Goal: Task Accomplishment & Management: Manage account settings

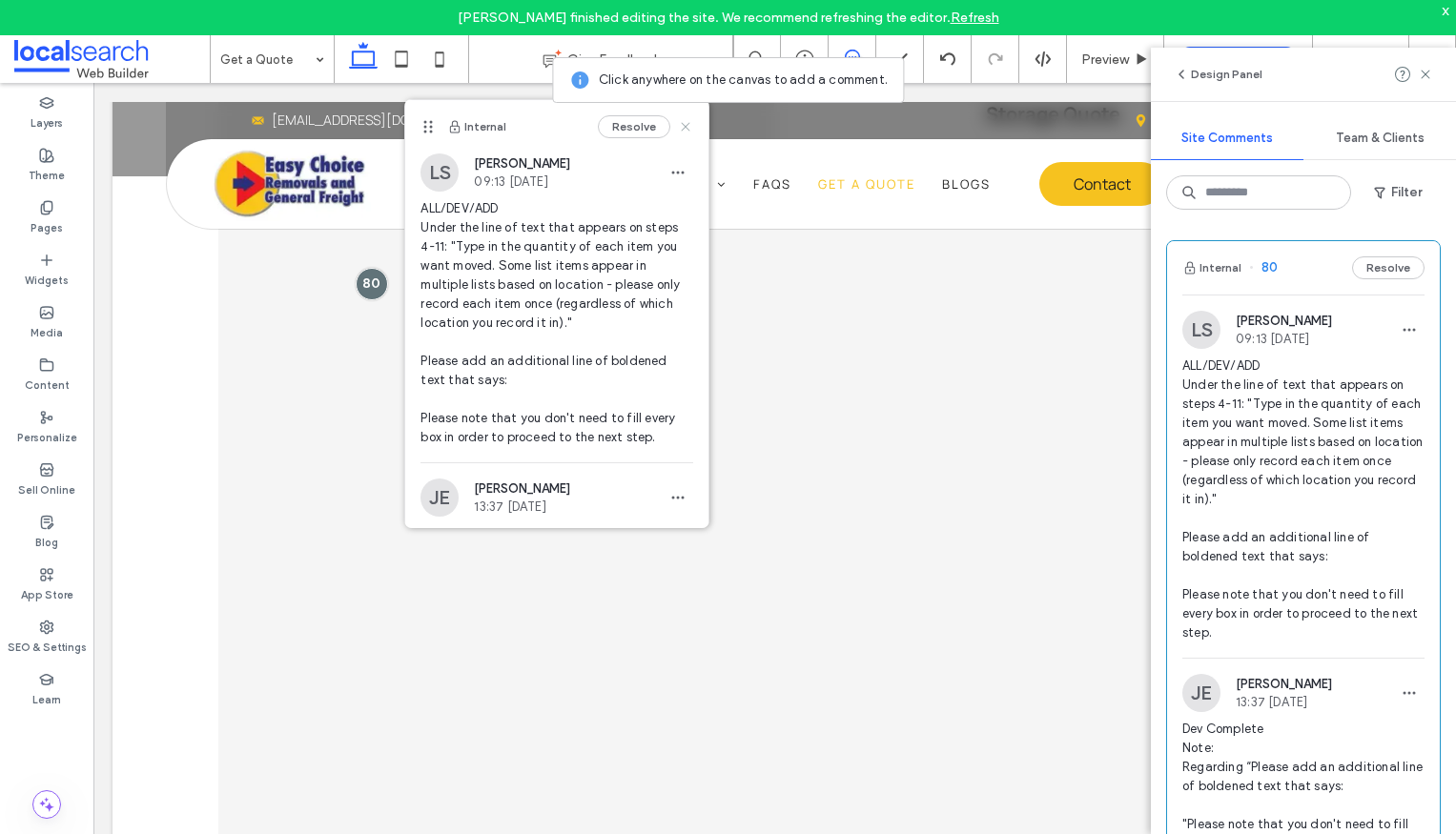
click at [677, 127] on icon at bounding box center [685, 127] width 15 height 15
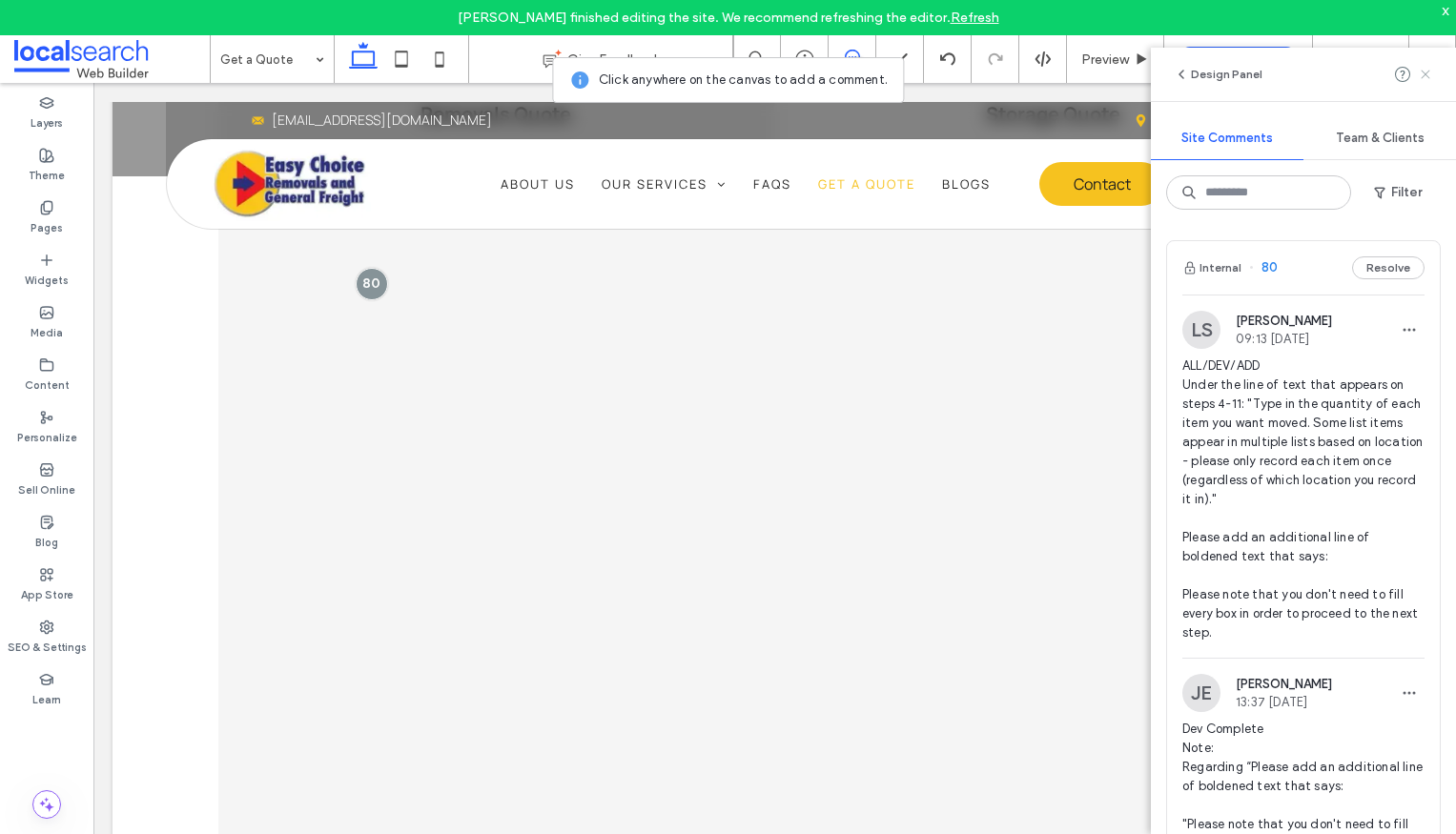
click at [1427, 76] on use at bounding box center [1424, 74] width 9 height 9
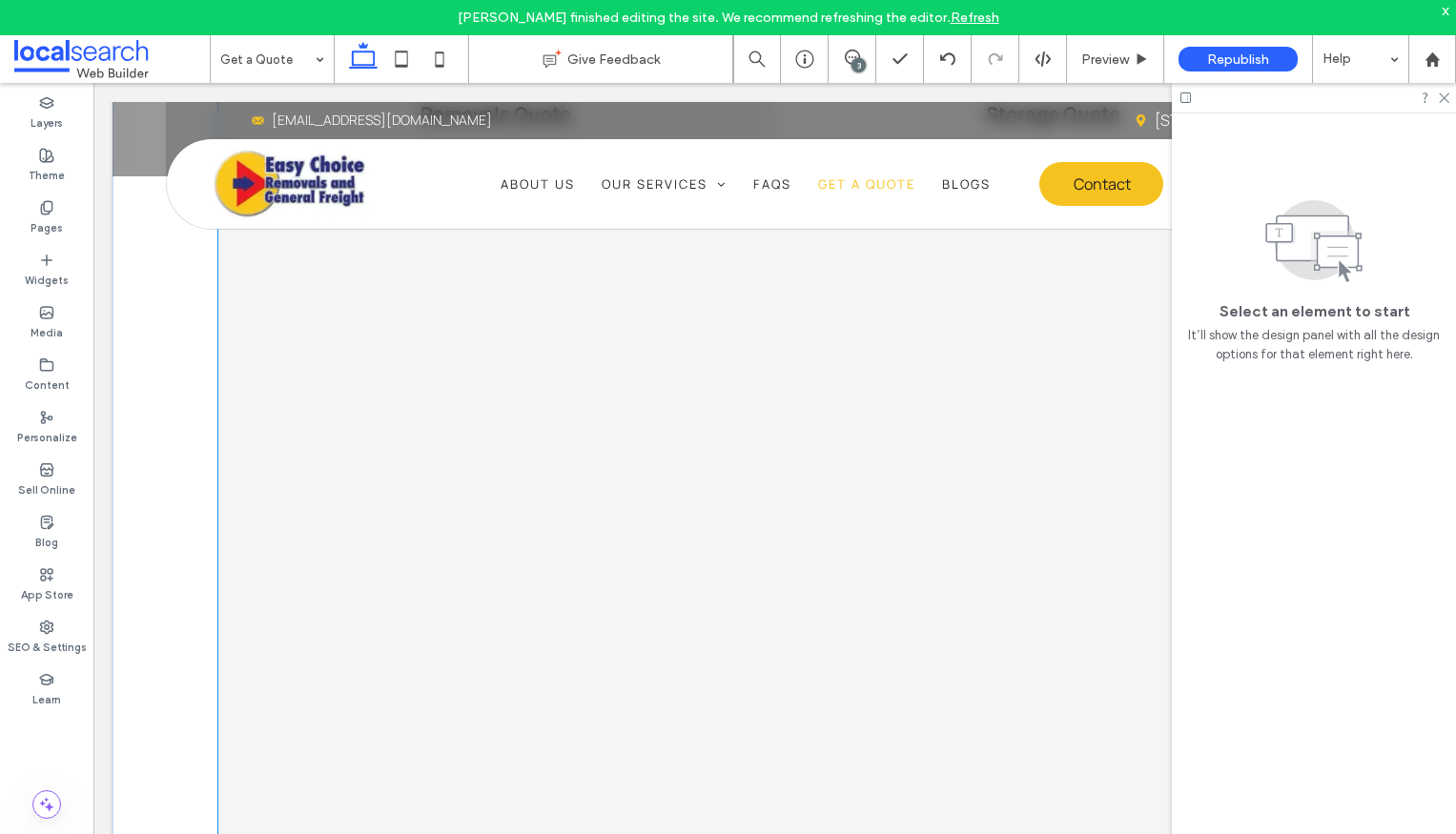
click at [893, 462] on div at bounding box center [774, 503] width 1025 height 609
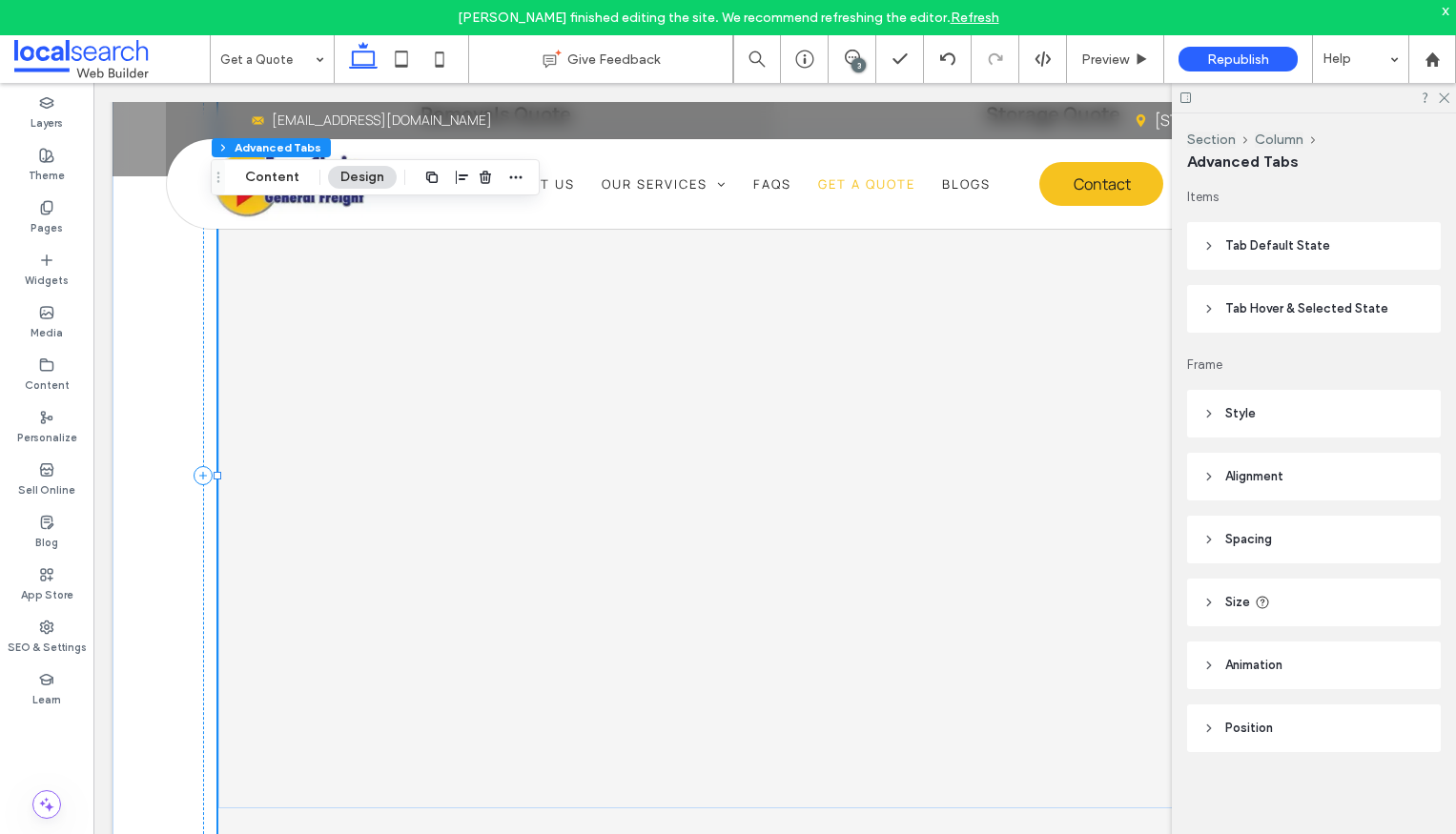
click at [893, 462] on div at bounding box center [774, 503] width 1025 height 609
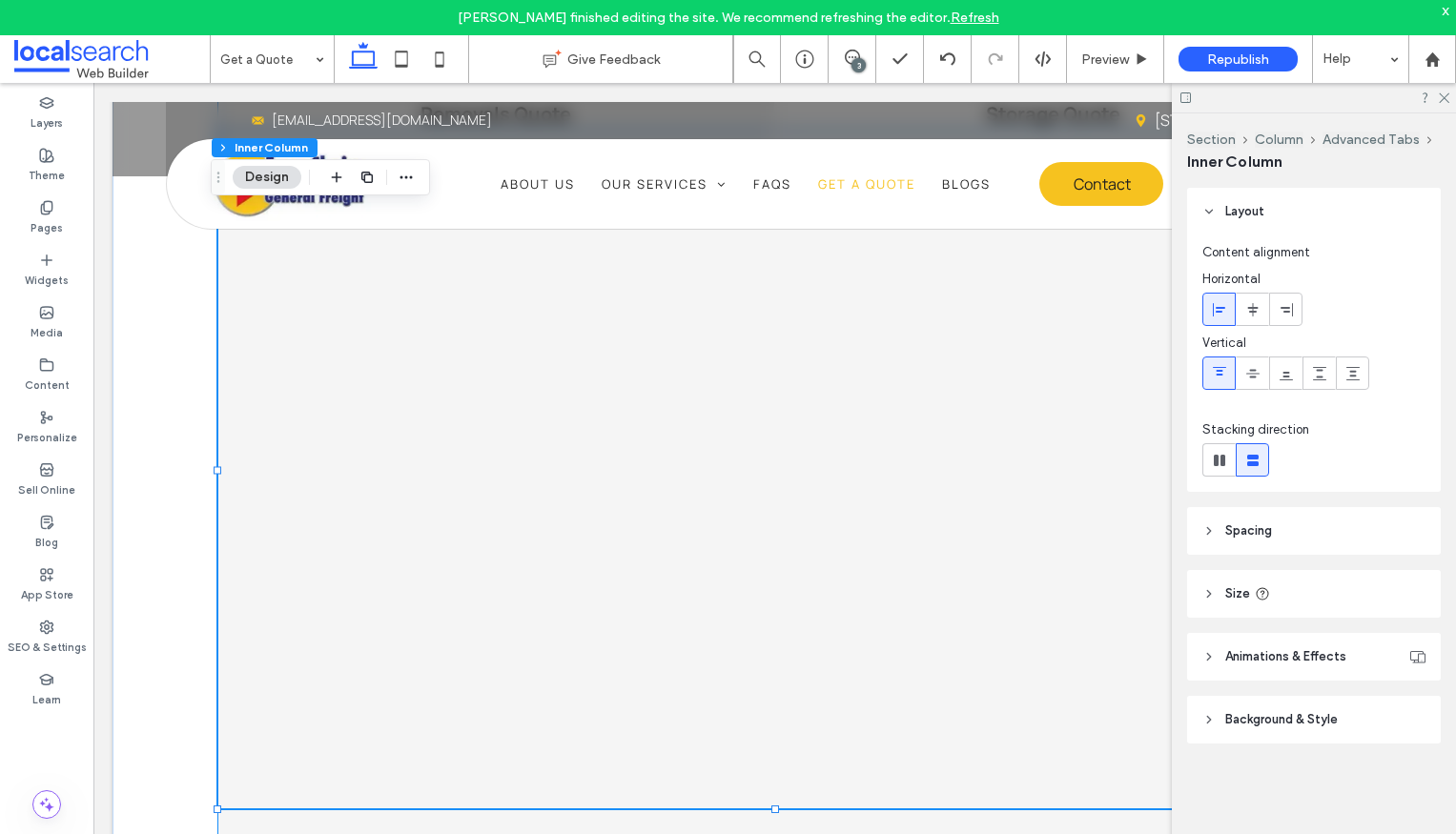
click at [893, 462] on div at bounding box center [774, 503] width 1025 height 609
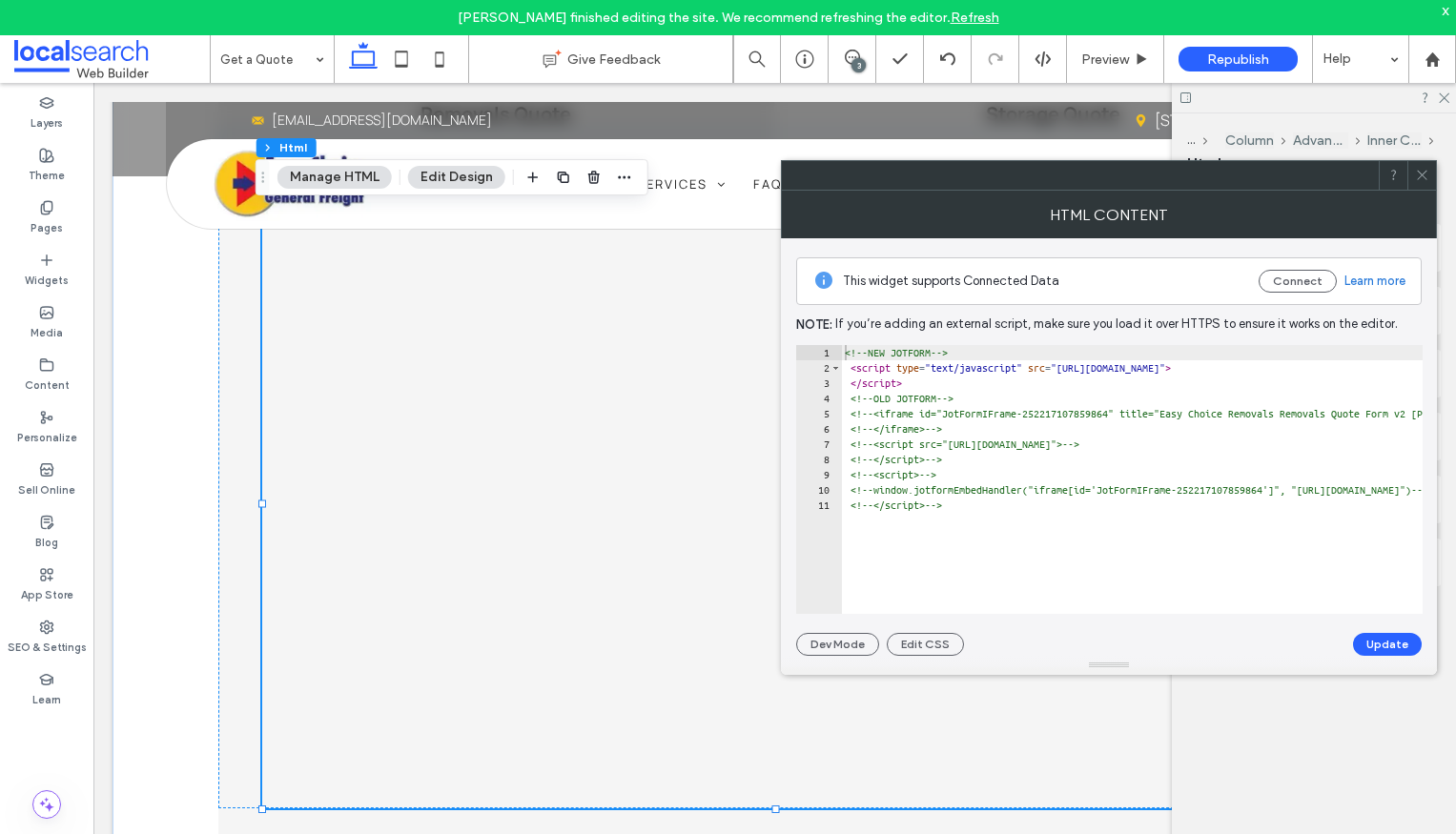
click at [857, 70] on div "3" at bounding box center [858, 65] width 14 height 14
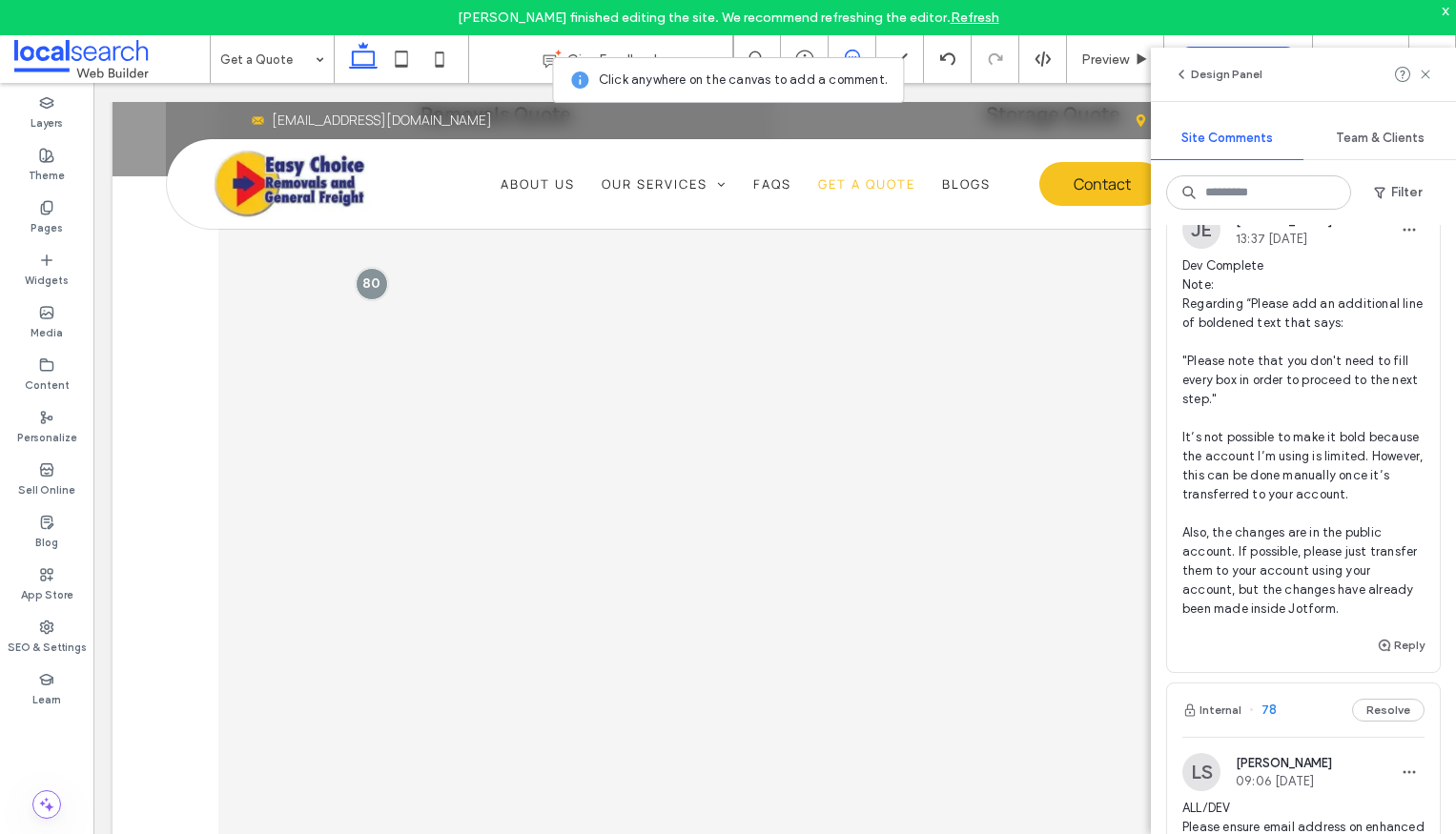
scroll to position [432, 0]
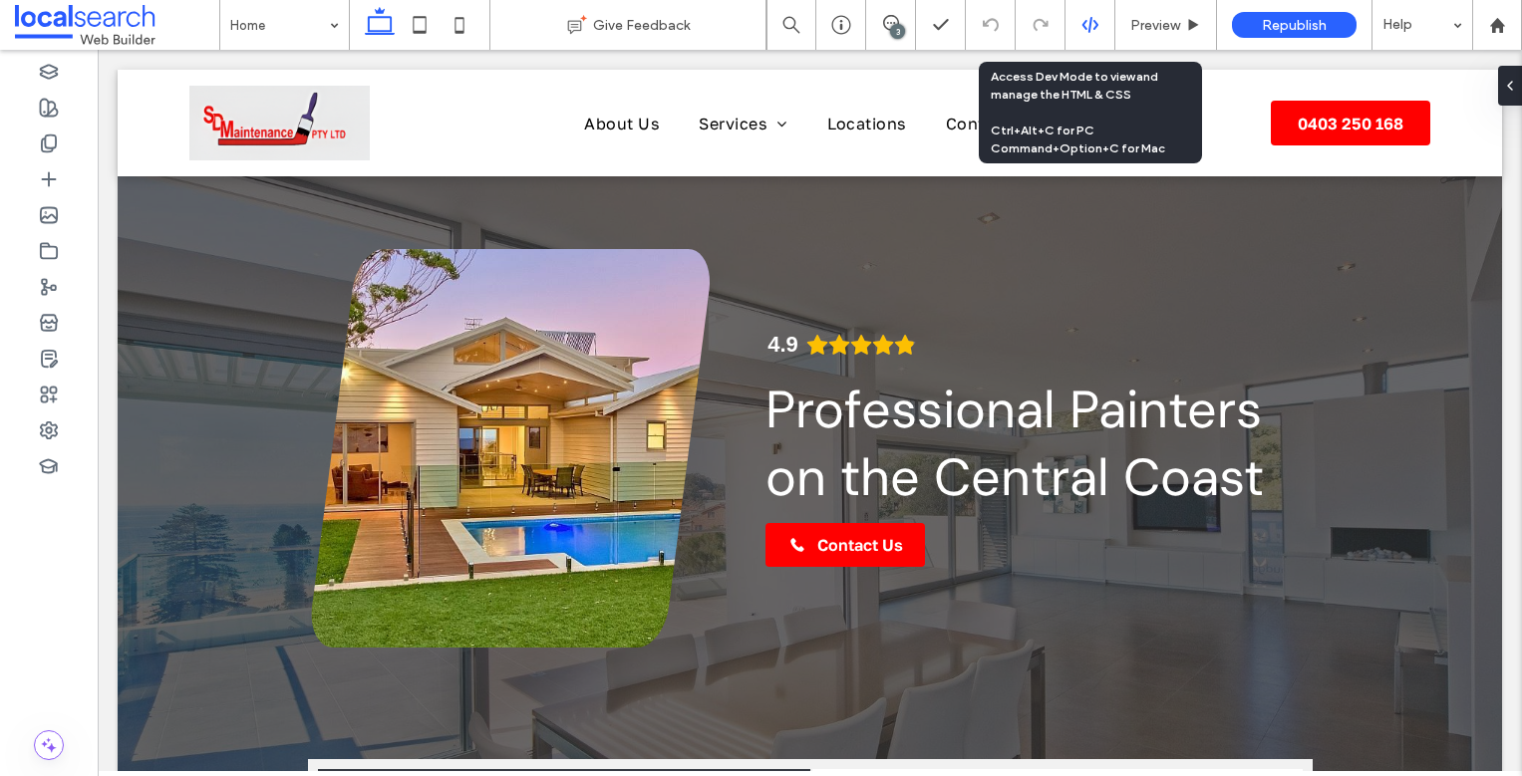
click at [1087, 25] on icon at bounding box center [1090, 25] width 18 height 18
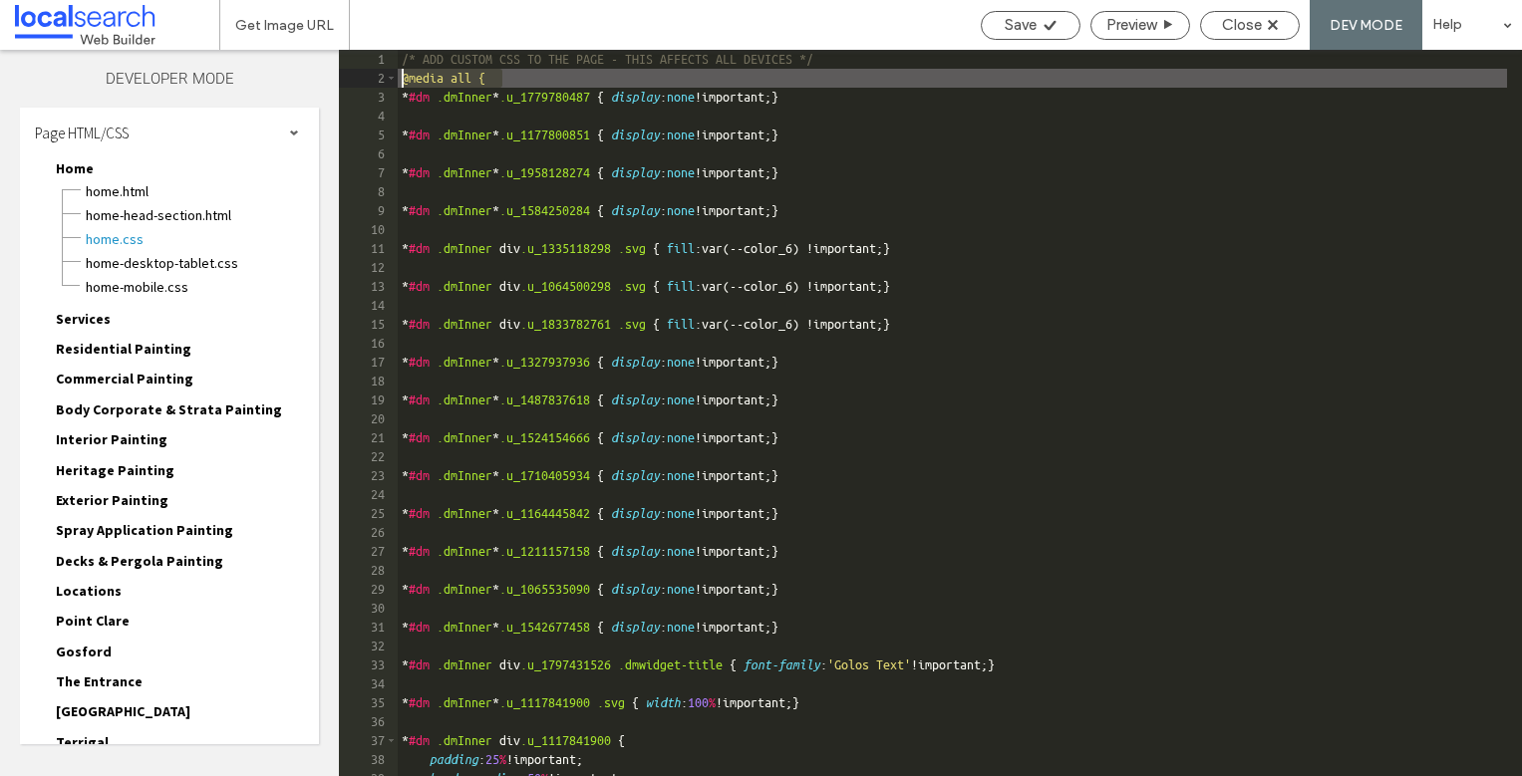
drag, startPoint x: 510, startPoint y: 79, endPoint x: 356, endPoint y: 85, distance: 154.6
click at [356, 85] on div "** 1 2 3 4 5 6 7 8 9 10 11 12 13 14 15 16 17 18 19 20 21 22 23 24 25 26 27 28 2…" at bounding box center [930, 413] width 1183 height 726
click at [509, 71] on div "/* ADD CUSTOM CSS TO THE PAGE - THIS AFFECTS ALL DEVICES */ @media all { * #dm …" at bounding box center [1122, 432] width 1448 height 764
click at [494, 76] on div "/* ADD CUSTOM CSS TO THE PAGE - THIS AFFECTS ALL DEVICES */ @media all { * #dm …" at bounding box center [1122, 432] width 1448 height 764
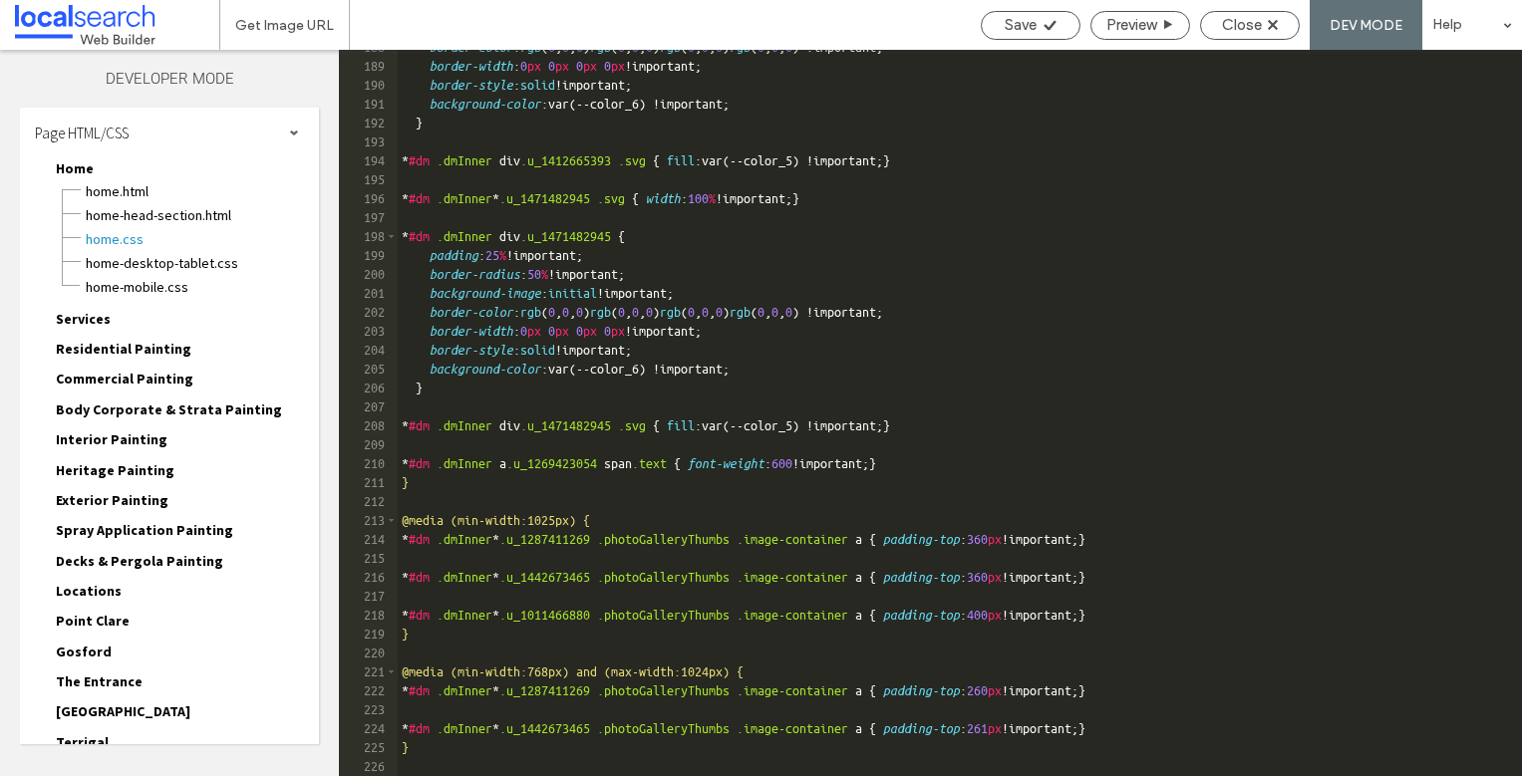
scroll to position [3493, 0]
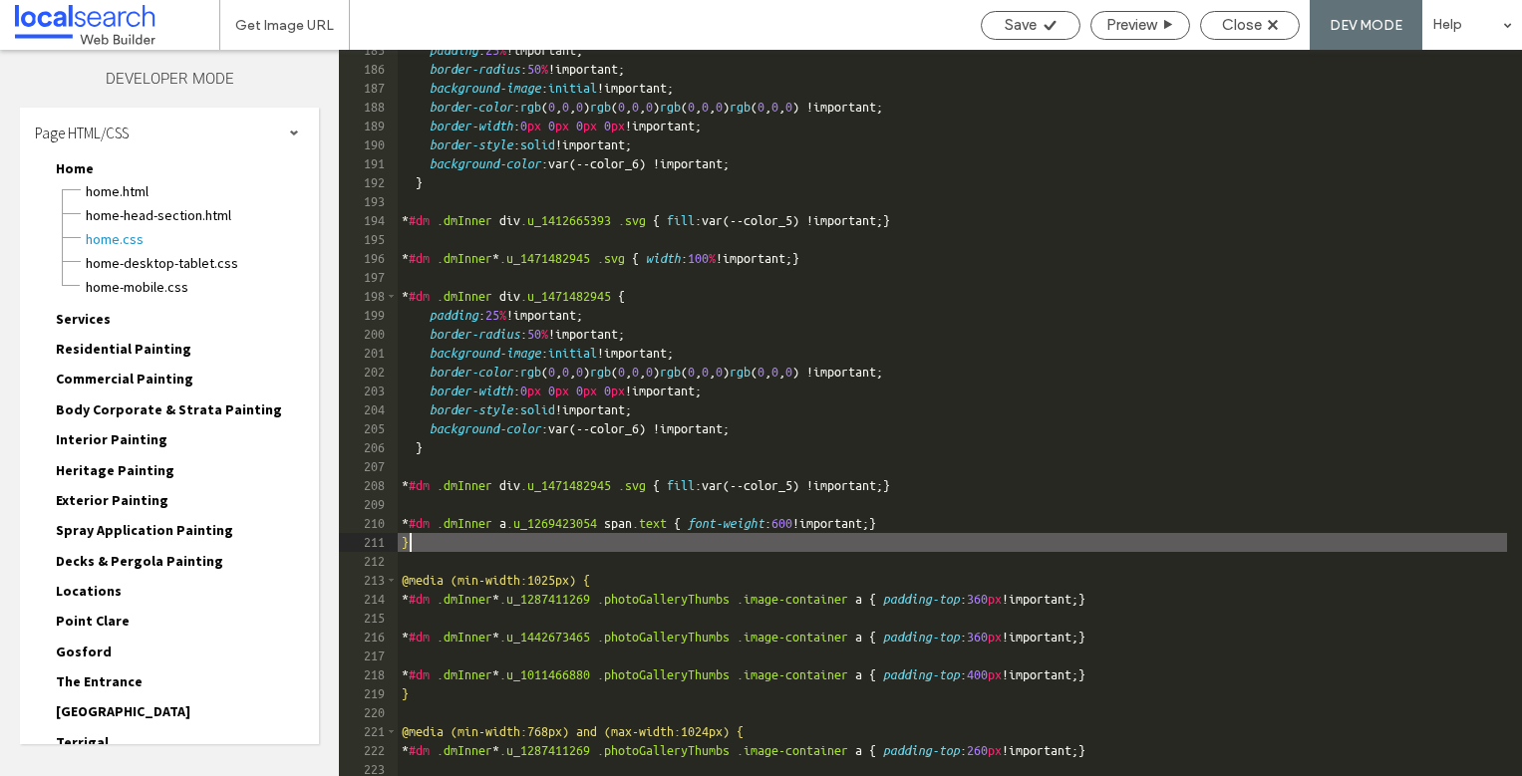
drag, startPoint x: 409, startPoint y: 548, endPoint x: 395, endPoint y: 547, distance: 14.0
click at [392, 547] on div "** 185 186 187 188 189 190 191 192 193 194 195 196 197 198 199 200 201 202 203 …" at bounding box center [930, 413] width 1183 height 726
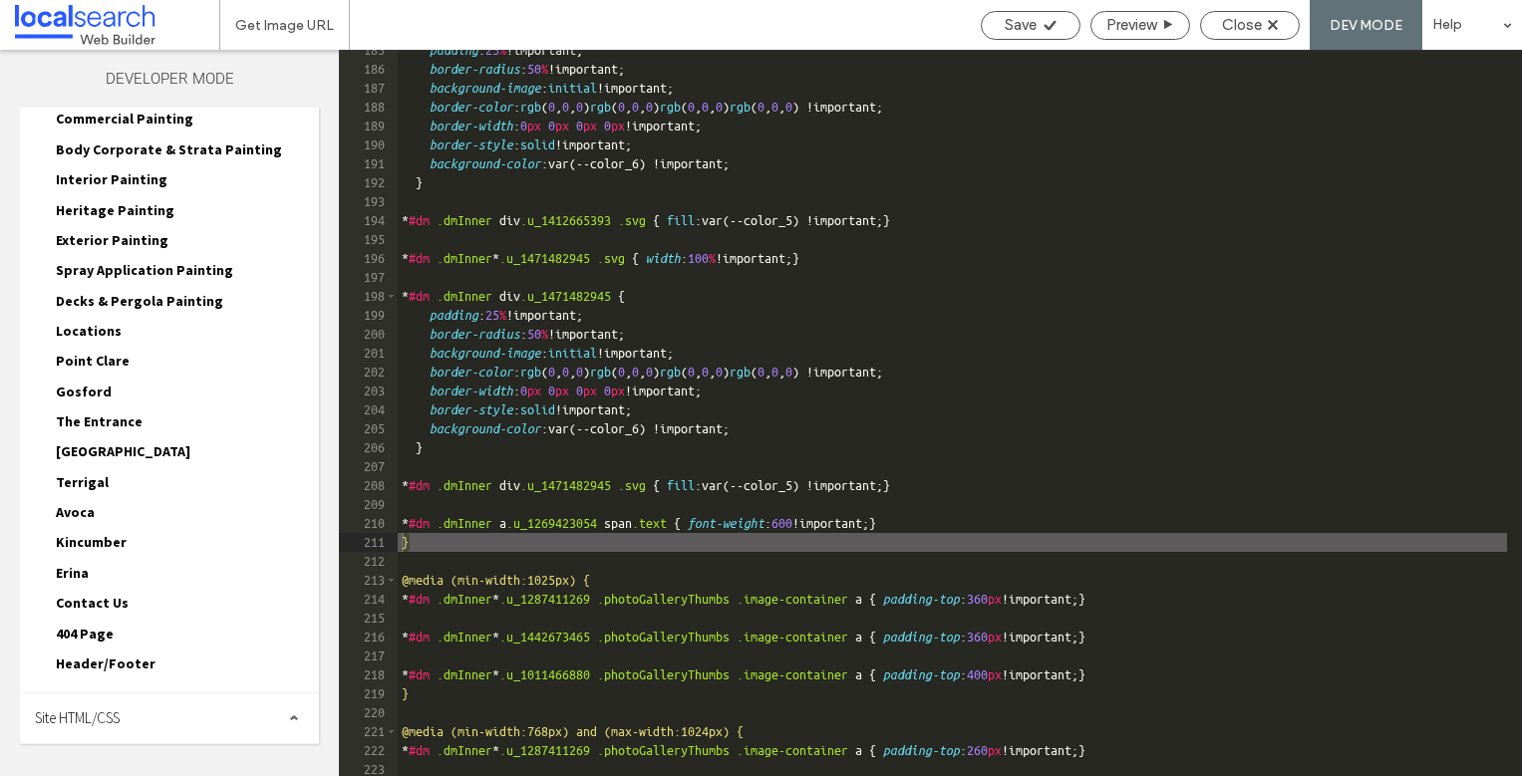
click at [109, 659] on span "Header/Footer" at bounding box center [106, 664] width 100 height 18
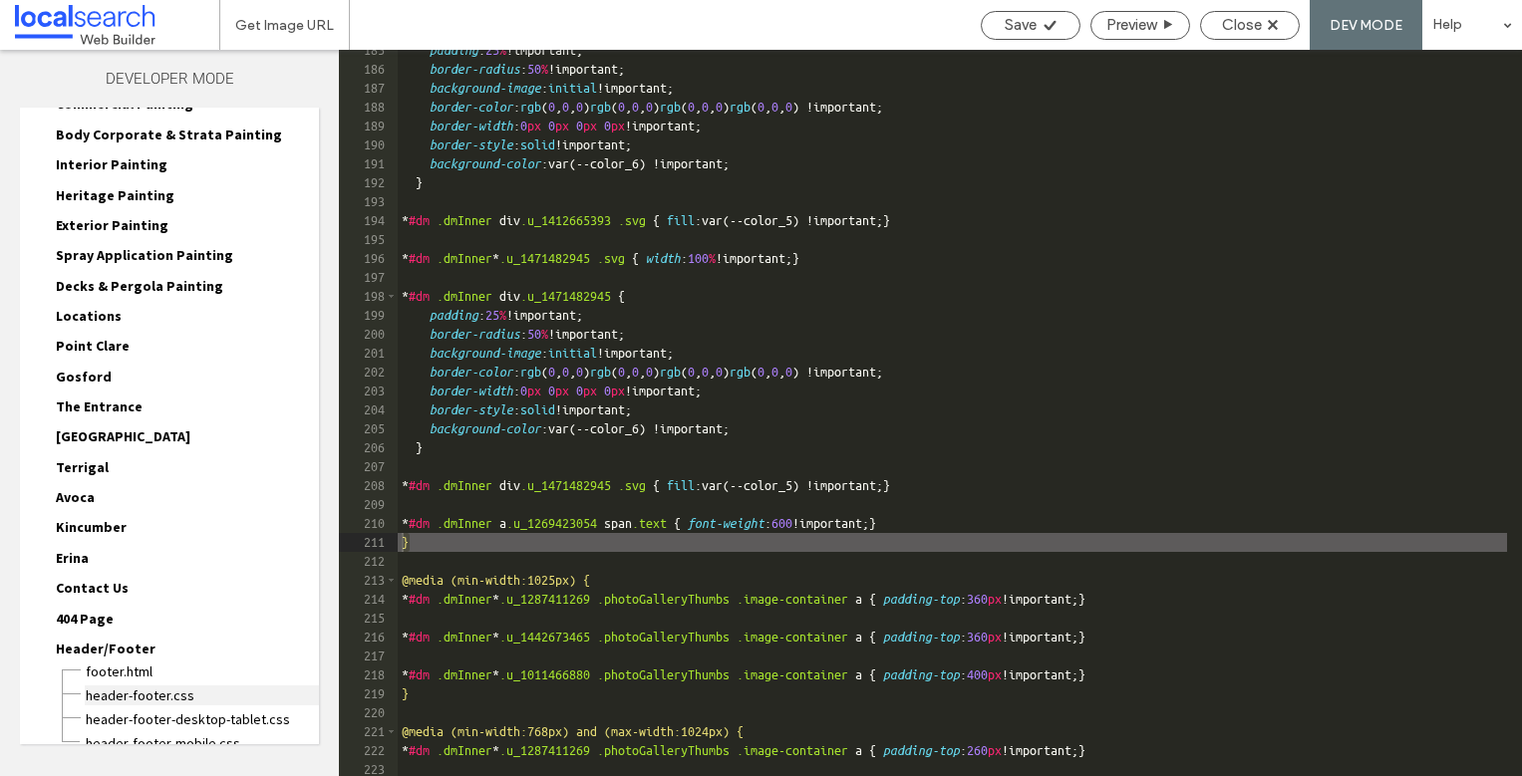
scroll to position [292, 0]
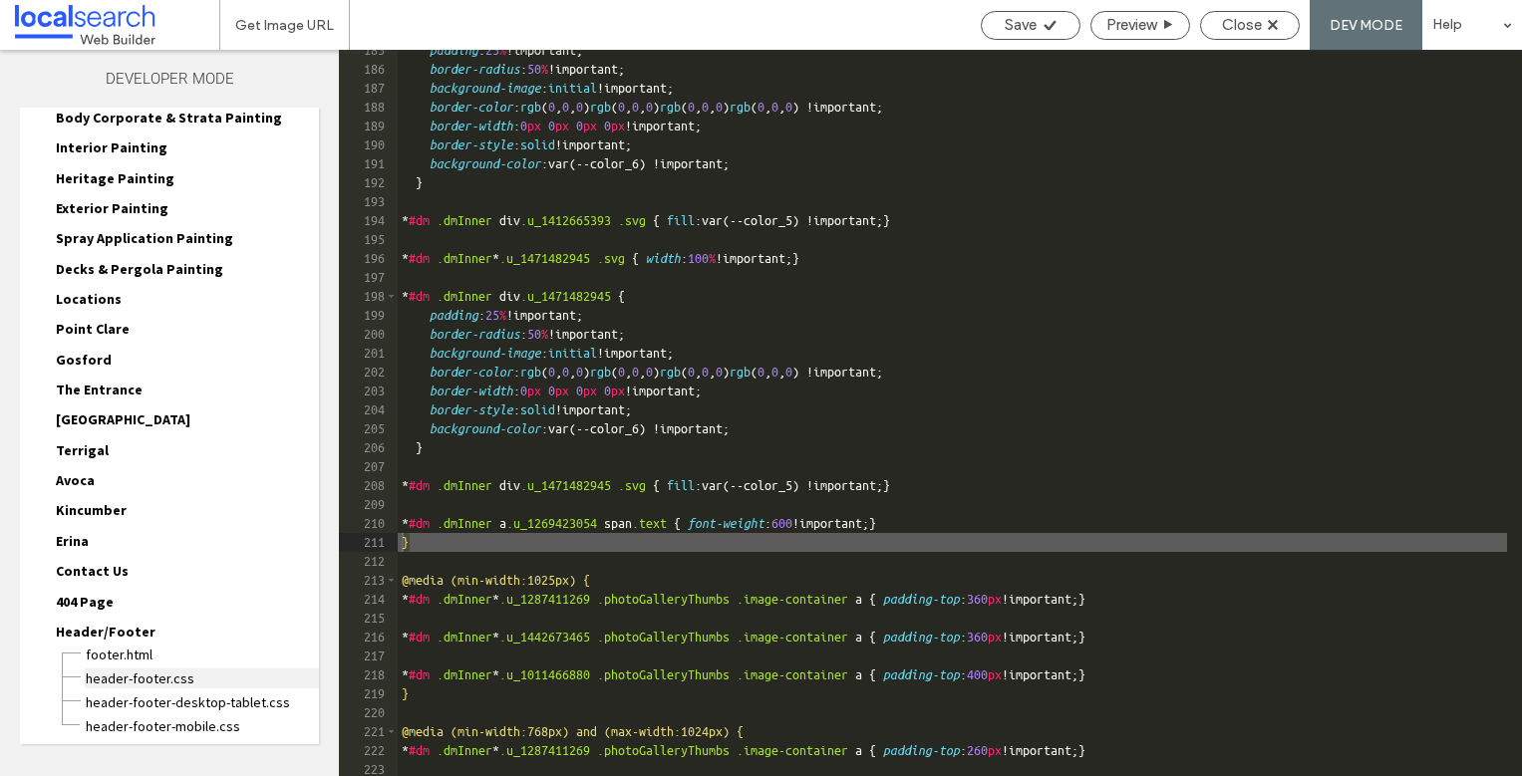
click at [145, 675] on span "header-footer.css" at bounding box center [202, 679] width 234 height 20
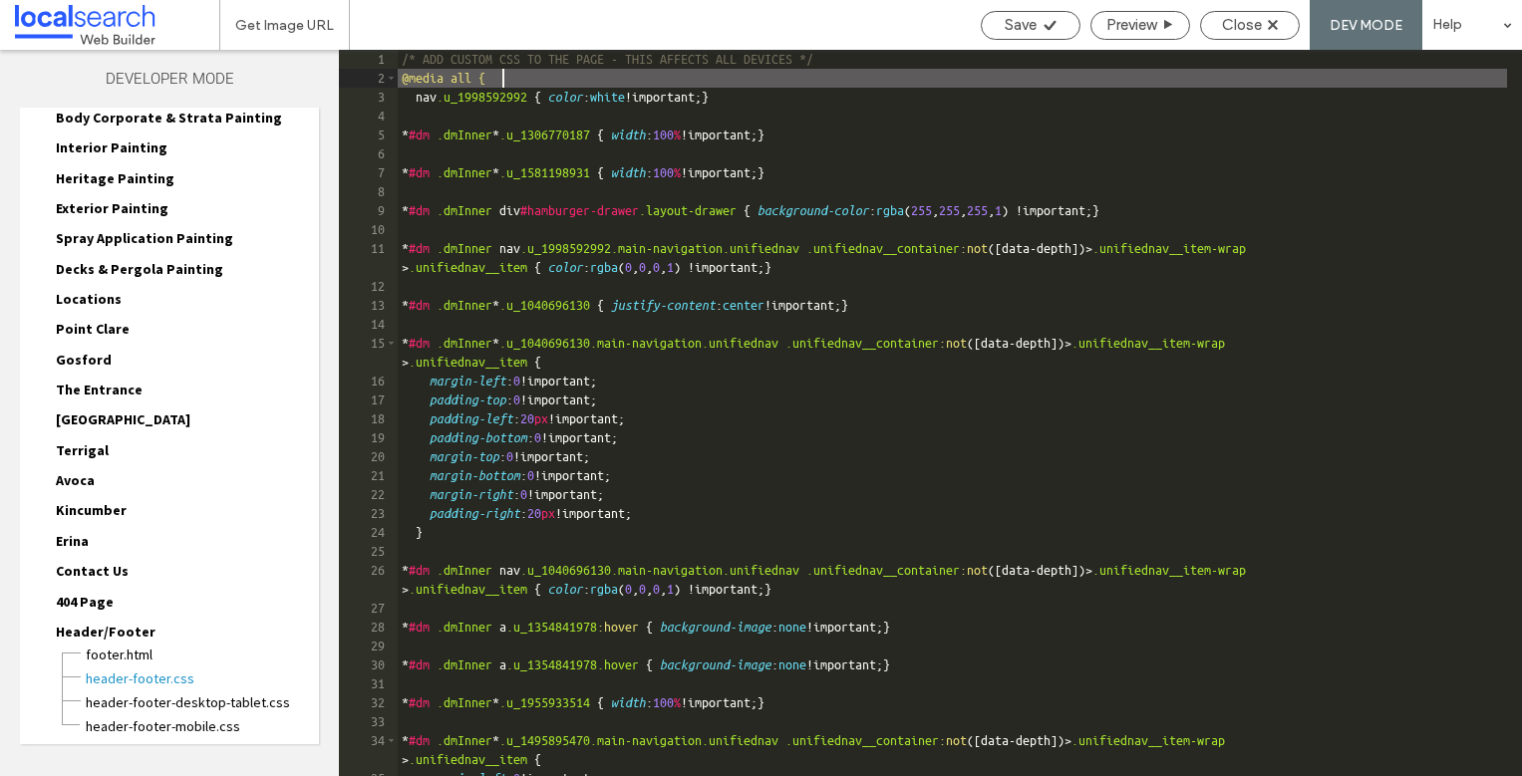
drag, startPoint x: 500, startPoint y: 81, endPoint x: 528, endPoint y: 89, distance: 29.0
click at [530, 86] on div "/* ADD CUSTOM CSS TO THE PAGE - THIS AFFECTS ALL DEVICES */ @media all { nav .u…" at bounding box center [952, 432] width 1109 height 764
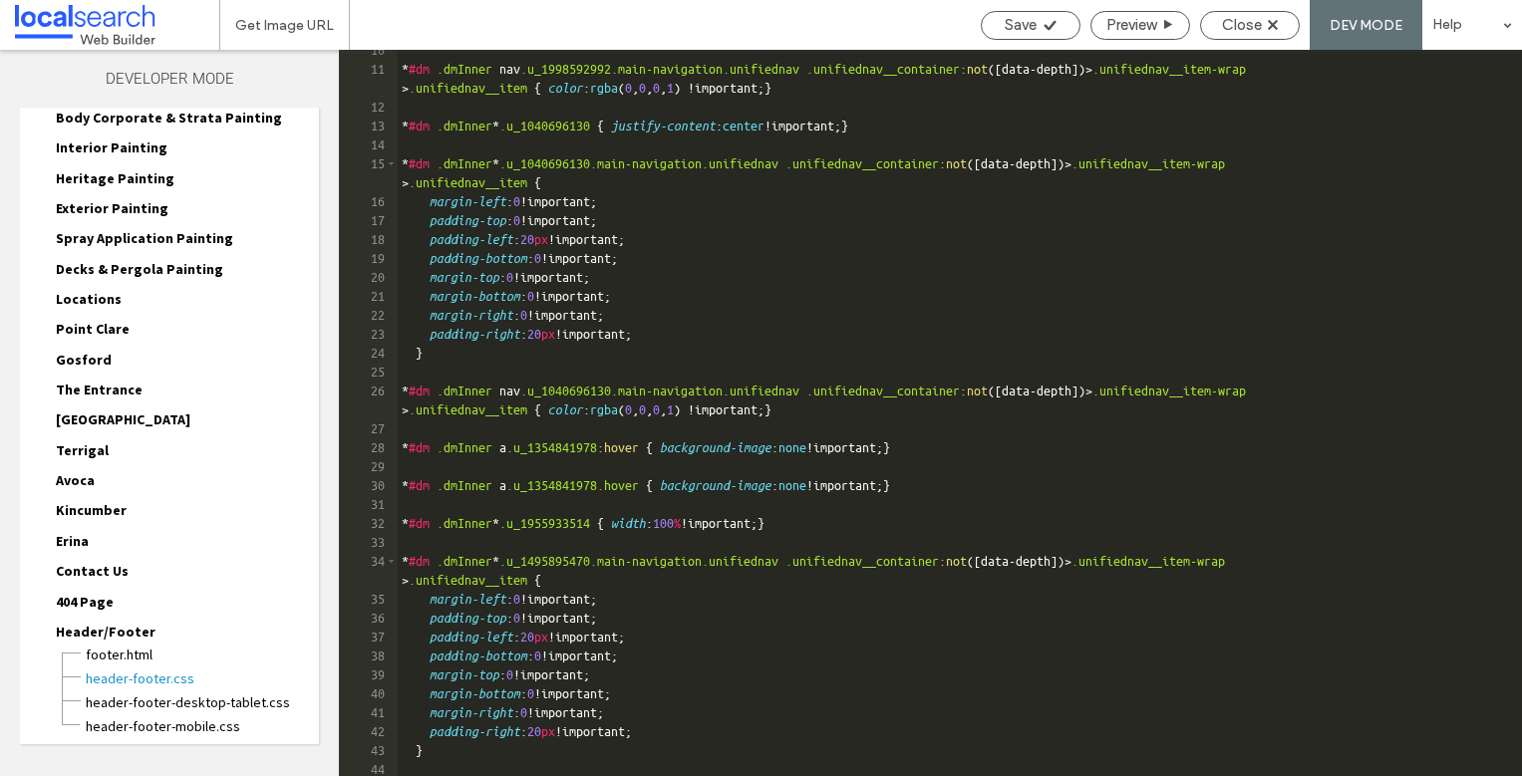
scroll to position [419, 0]
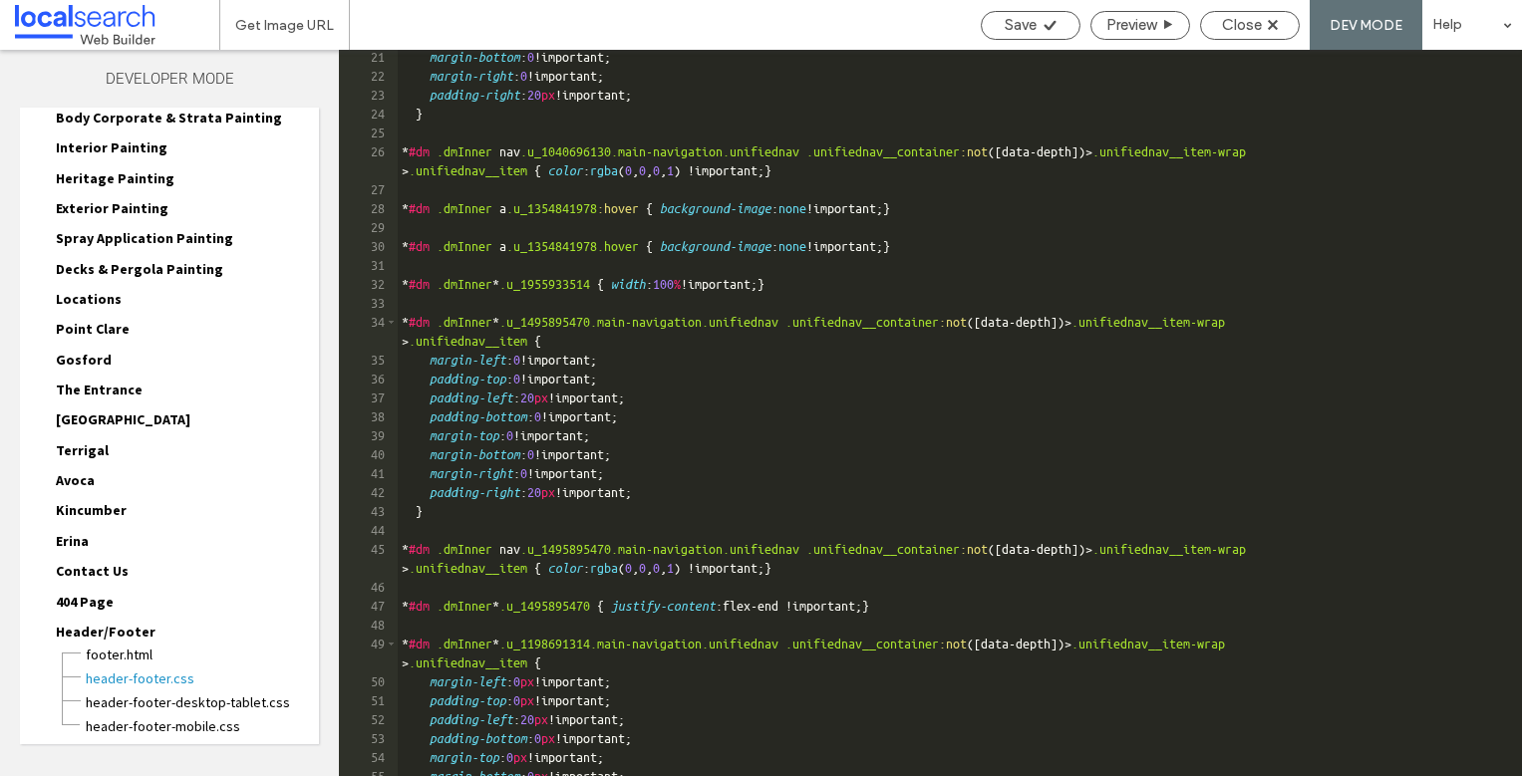
click at [427, 521] on div "margin-bottom : 0 !important; margin-right : 0 !important; padding-right : 20 p…" at bounding box center [952, 430] width 1109 height 764
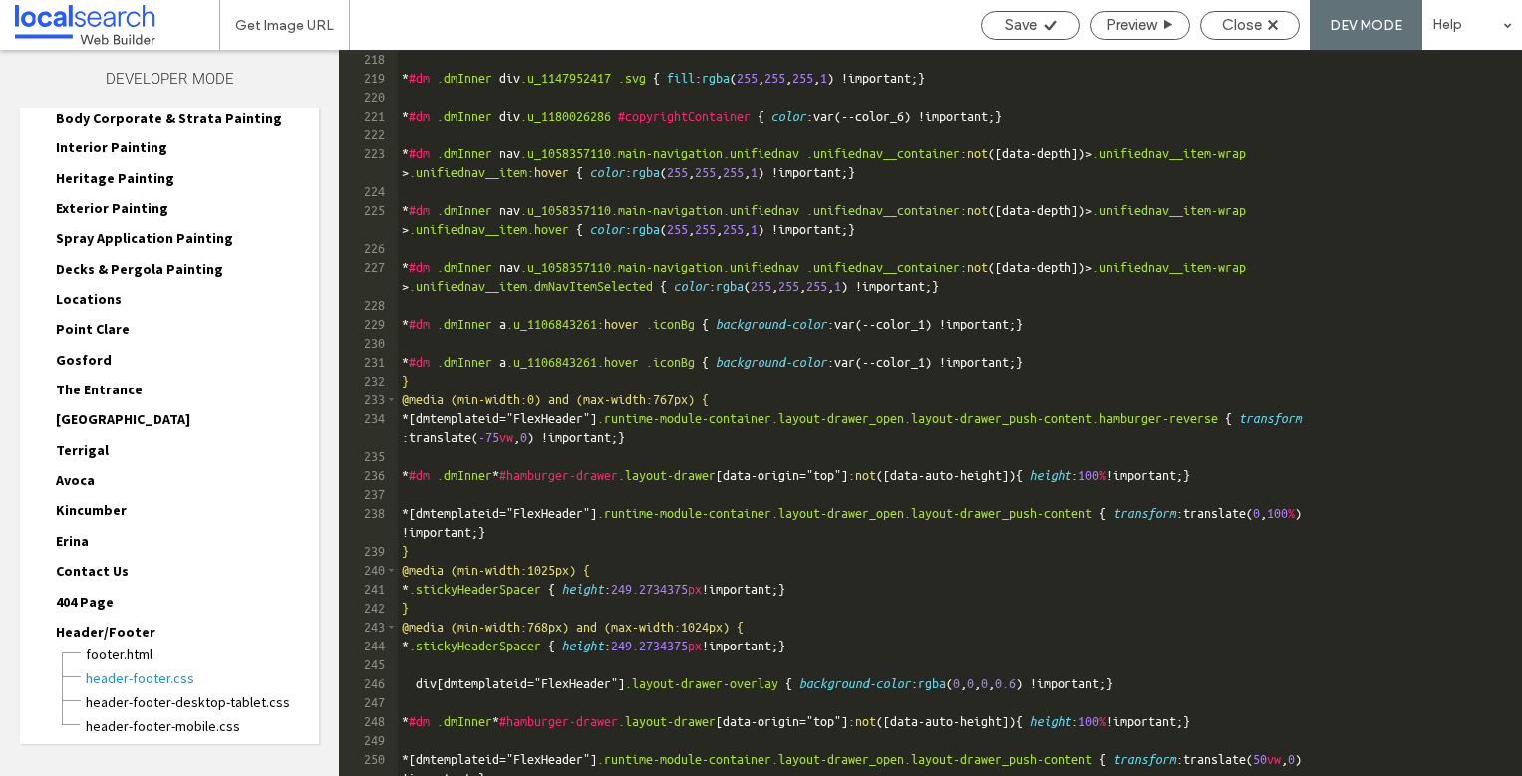
scroll to position [4598, 0]
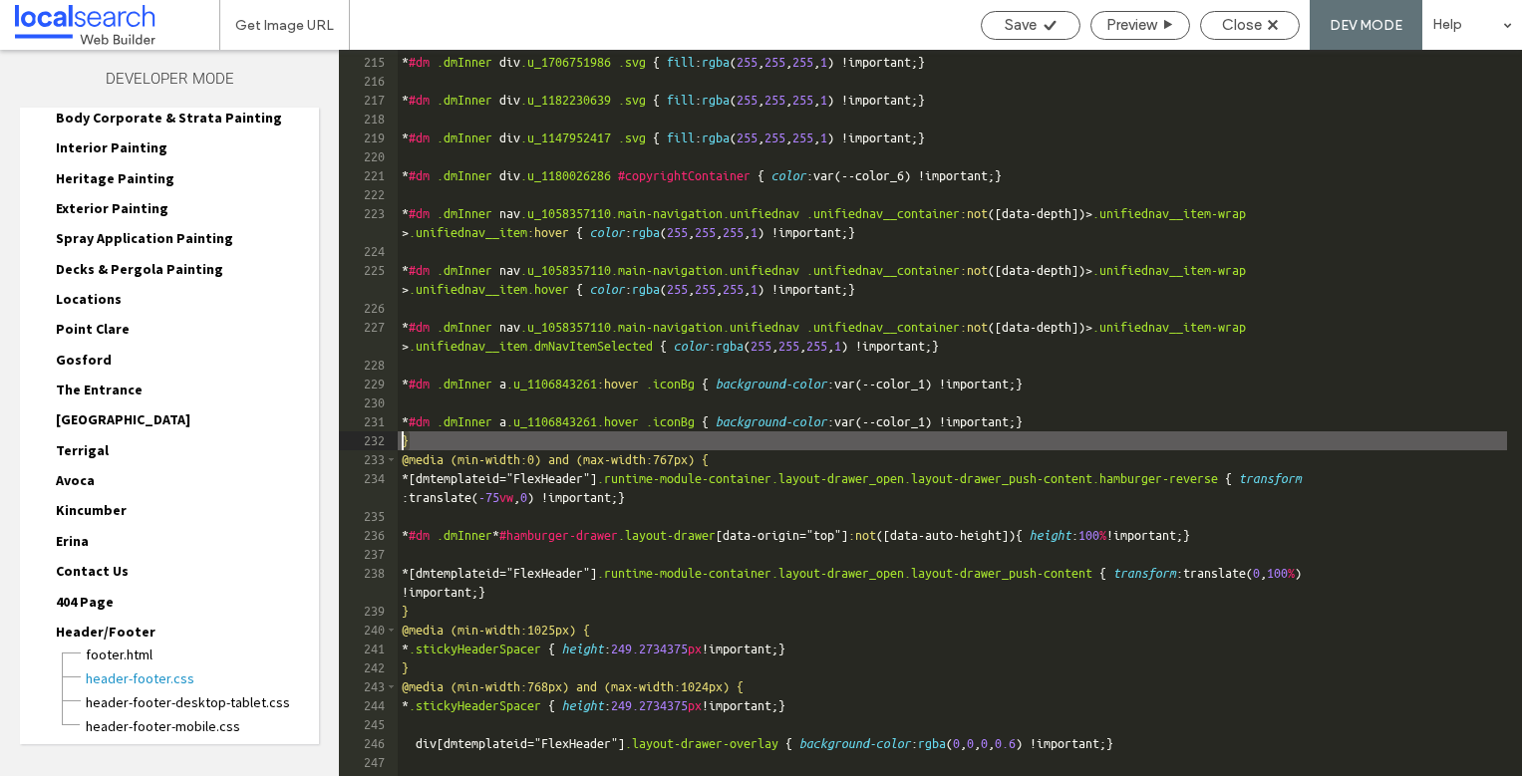
drag, startPoint x: 422, startPoint y: 439, endPoint x: 386, endPoint y: 443, distance: 37.1
click at [386, 443] on div "** 214 215 216 217 218 219 220 221 222 223 224 225 226 227 228 229 230 231 232 …" at bounding box center [930, 413] width 1183 height 726
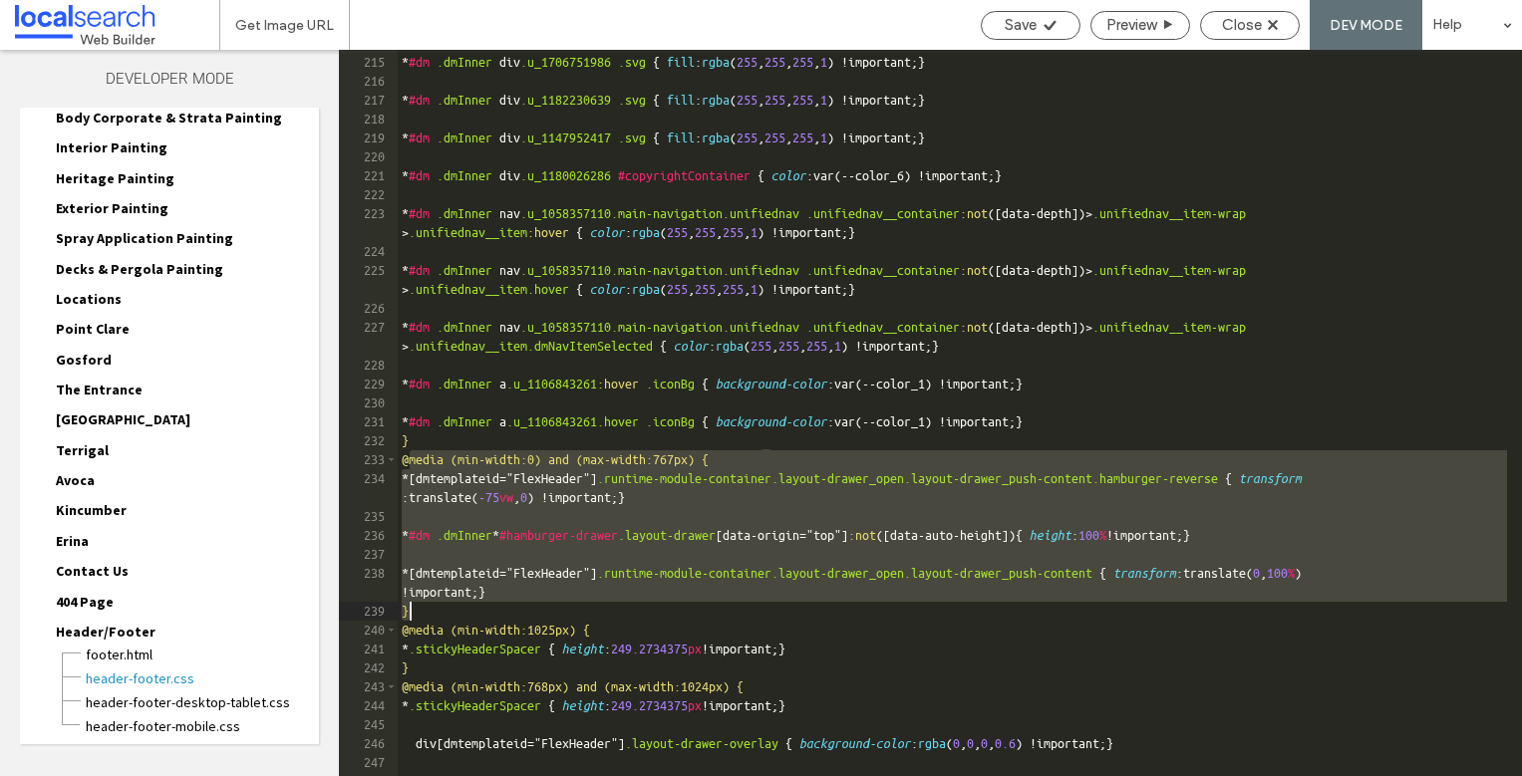
drag, startPoint x: 407, startPoint y: 457, endPoint x: 530, endPoint y: 613, distance: 198.6
click at [531, 615] on div "* #dm .dmInner div .u_1706751986 .svg { fill : rgba ( 255 , 255 , 255 , 1 ) !im…" at bounding box center [952, 416] width 1109 height 764
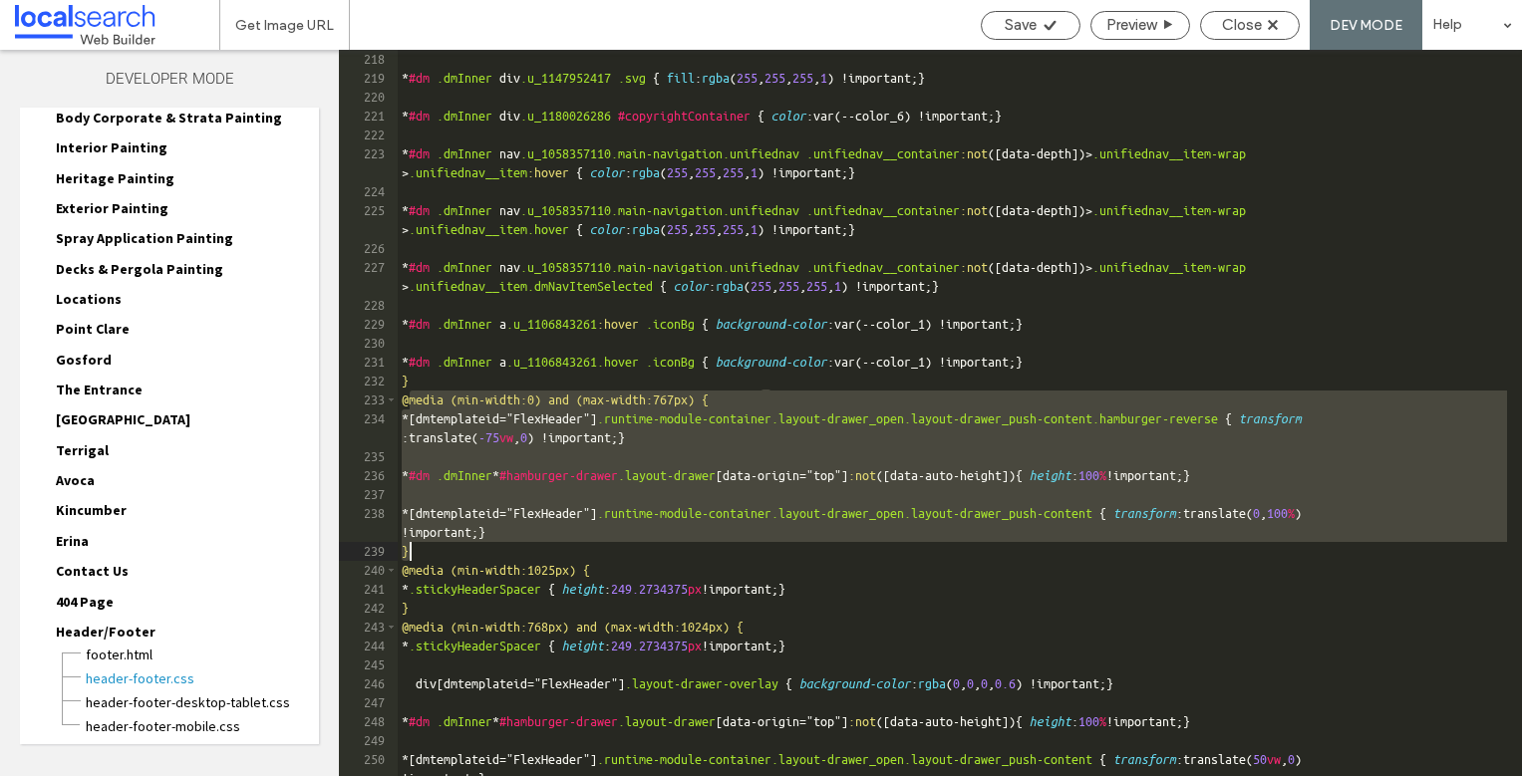
scroll to position [4717, 0]
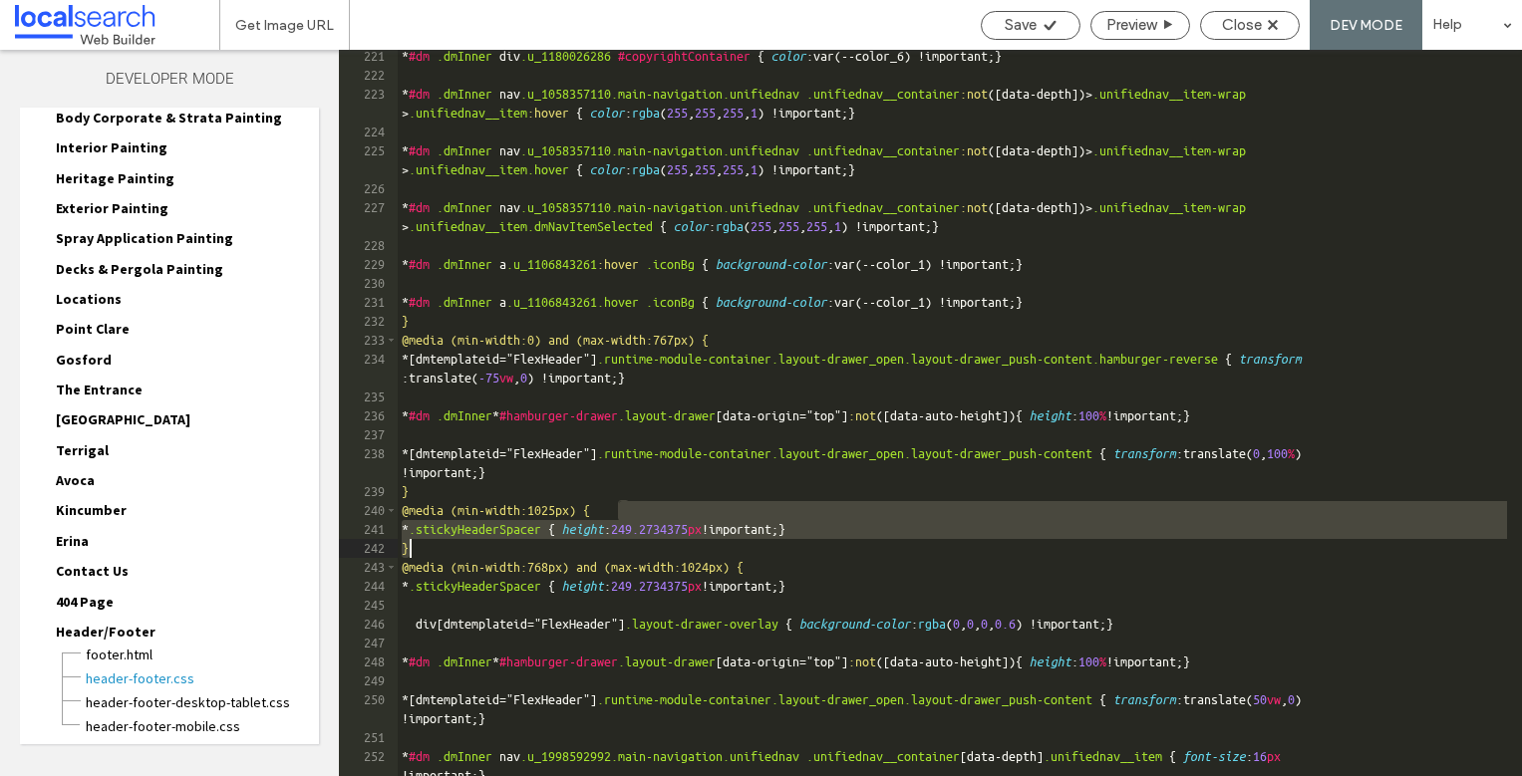
drag, startPoint x: 619, startPoint y: 510, endPoint x: 571, endPoint y: 553, distance: 64.2
click at [571, 553] on div "* #dm .dmInner div .u_1180026286 #copyrightContainer { color :var(--color_6) !i…" at bounding box center [952, 429] width 1109 height 764
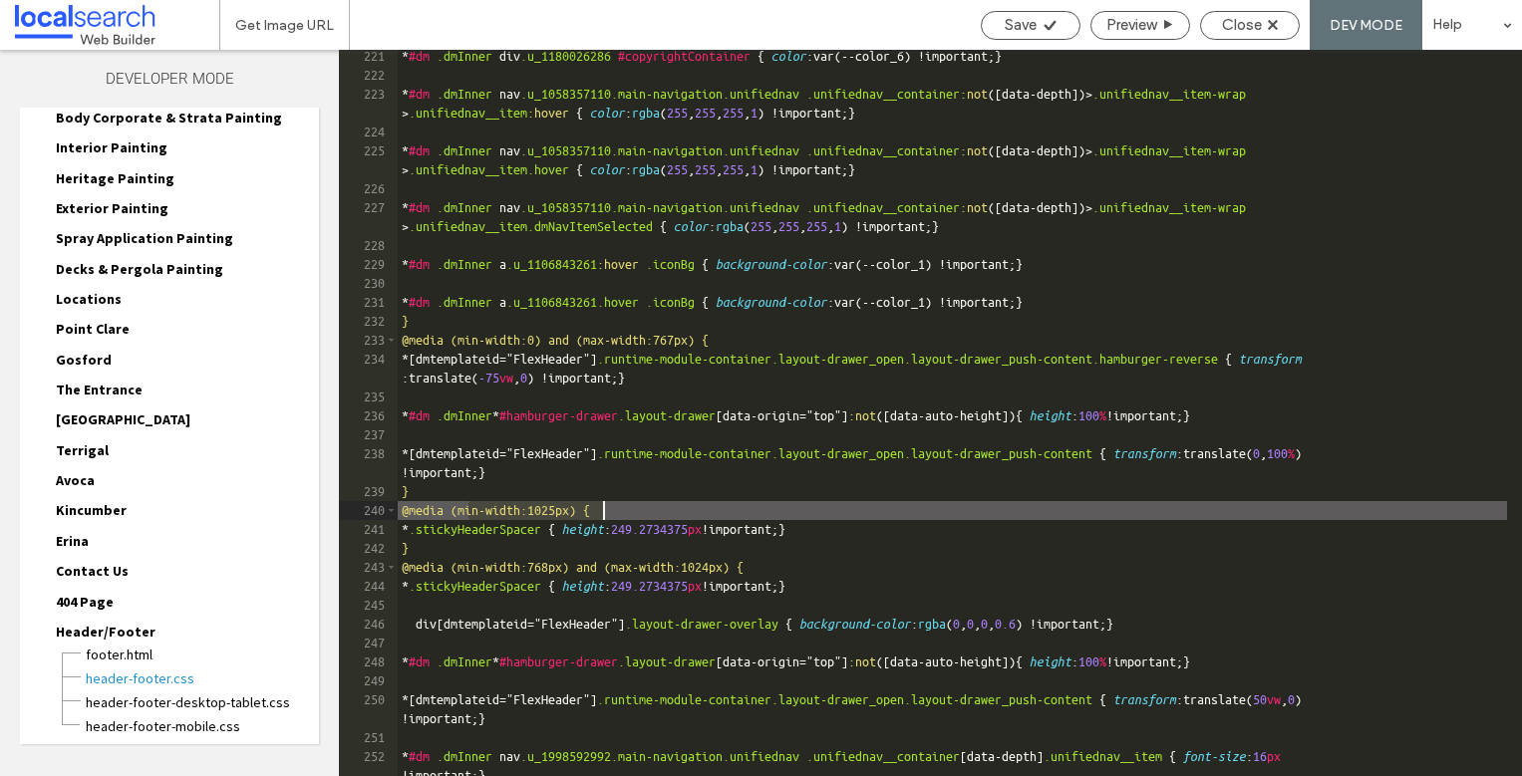
drag, startPoint x: 468, startPoint y: 509, endPoint x: 602, endPoint y: 508, distance: 133.5
click at [602, 508] on div "* #dm .dmInner div .u_1180026286 #copyrightContainer { color :var(--color_6) !i…" at bounding box center [952, 429] width 1109 height 764
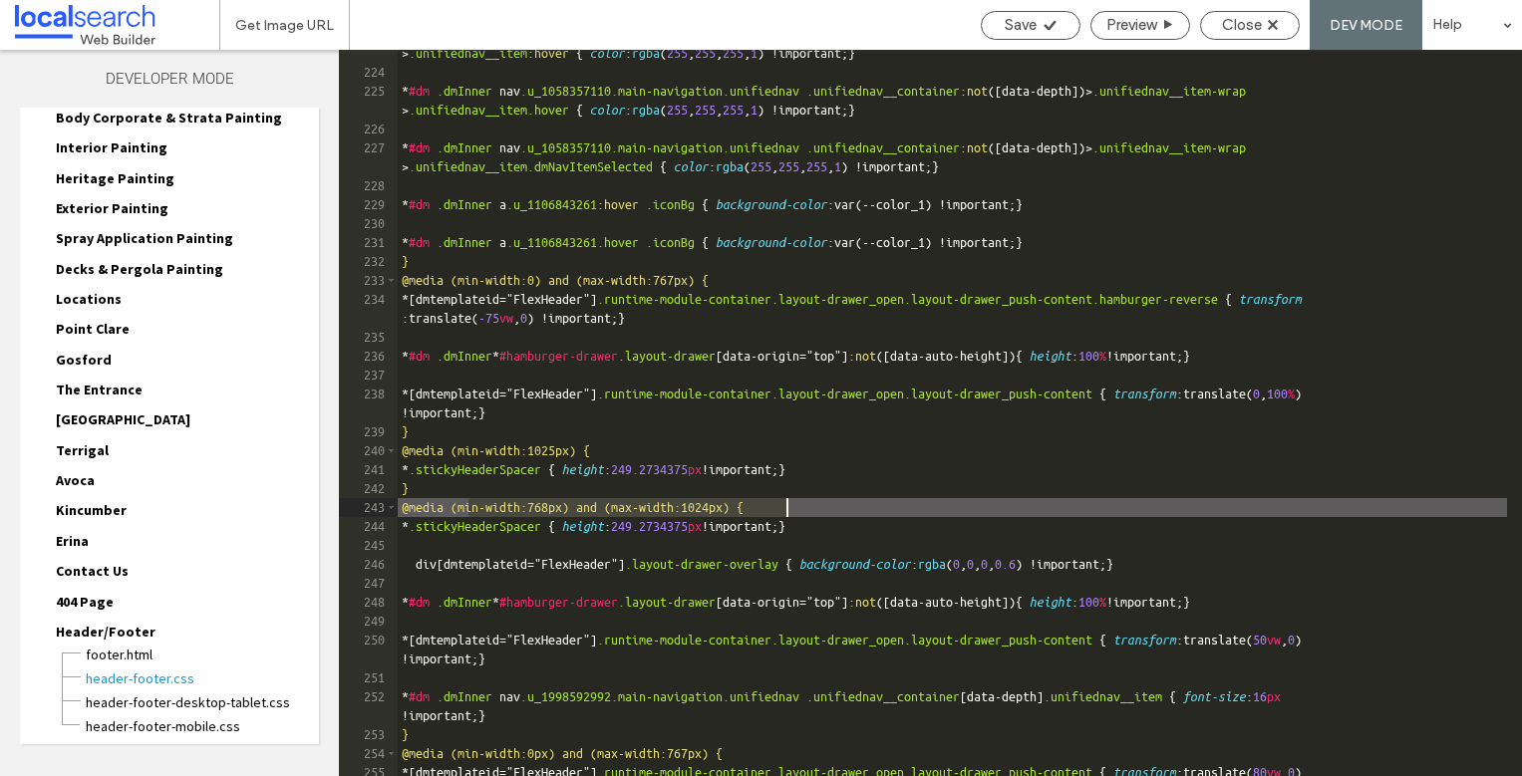
drag, startPoint x: 466, startPoint y: 507, endPoint x: 784, endPoint y: 504, distance: 317.9
click at [784, 504] on div "* #dm .dmInner nav .u_1058357110.main-navigation.unifiednav .unifiednav__contai…" at bounding box center [952, 426] width 1109 height 802
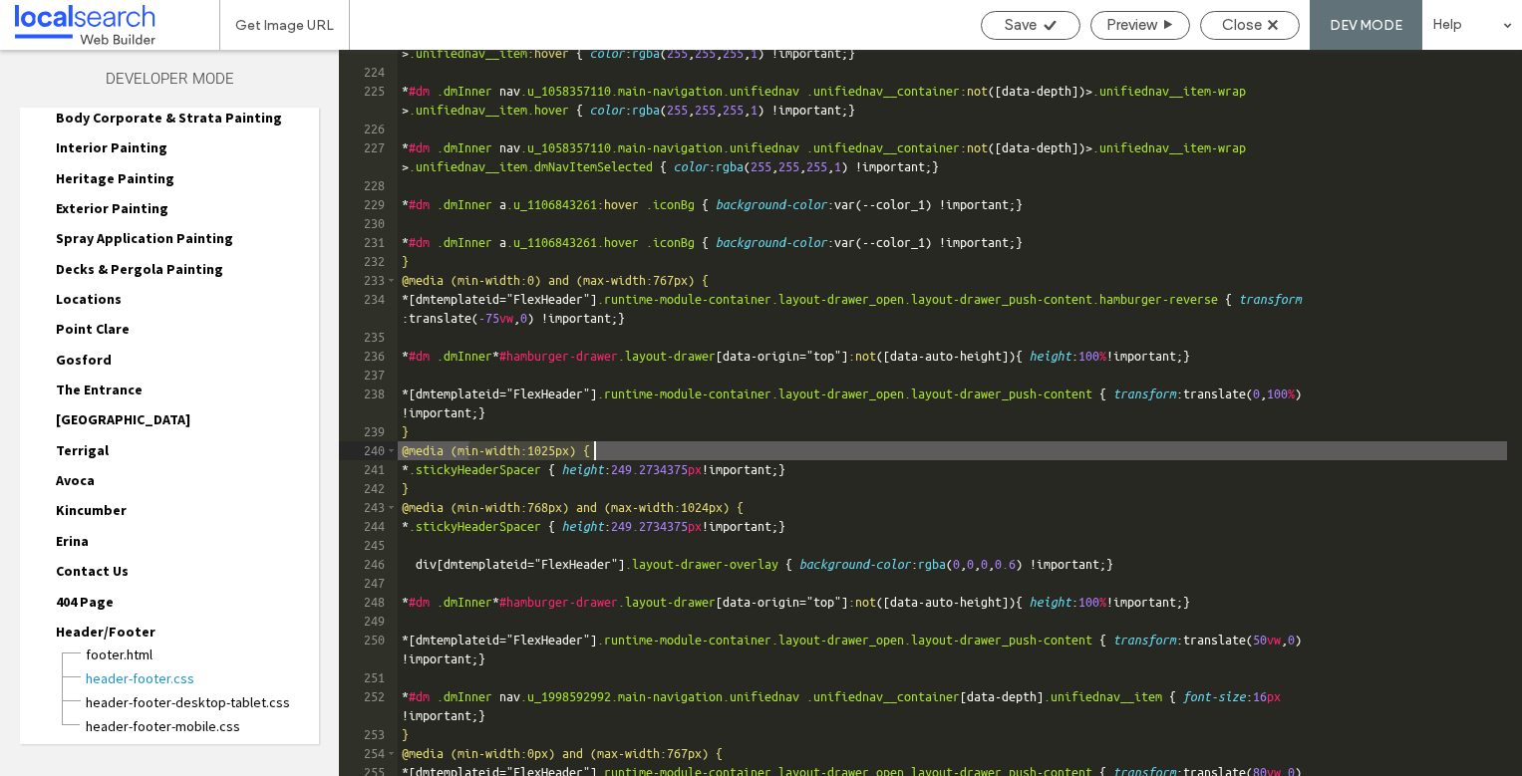
drag, startPoint x: 472, startPoint y: 449, endPoint x: 592, endPoint y: 450, distance: 119.6
click at [592, 450] on div "* #dm .dmInner nav .u_1058357110.main-navigation.unifiednav .unifiednav__contai…" at bounding box center [952, 426] width 1109 height 802
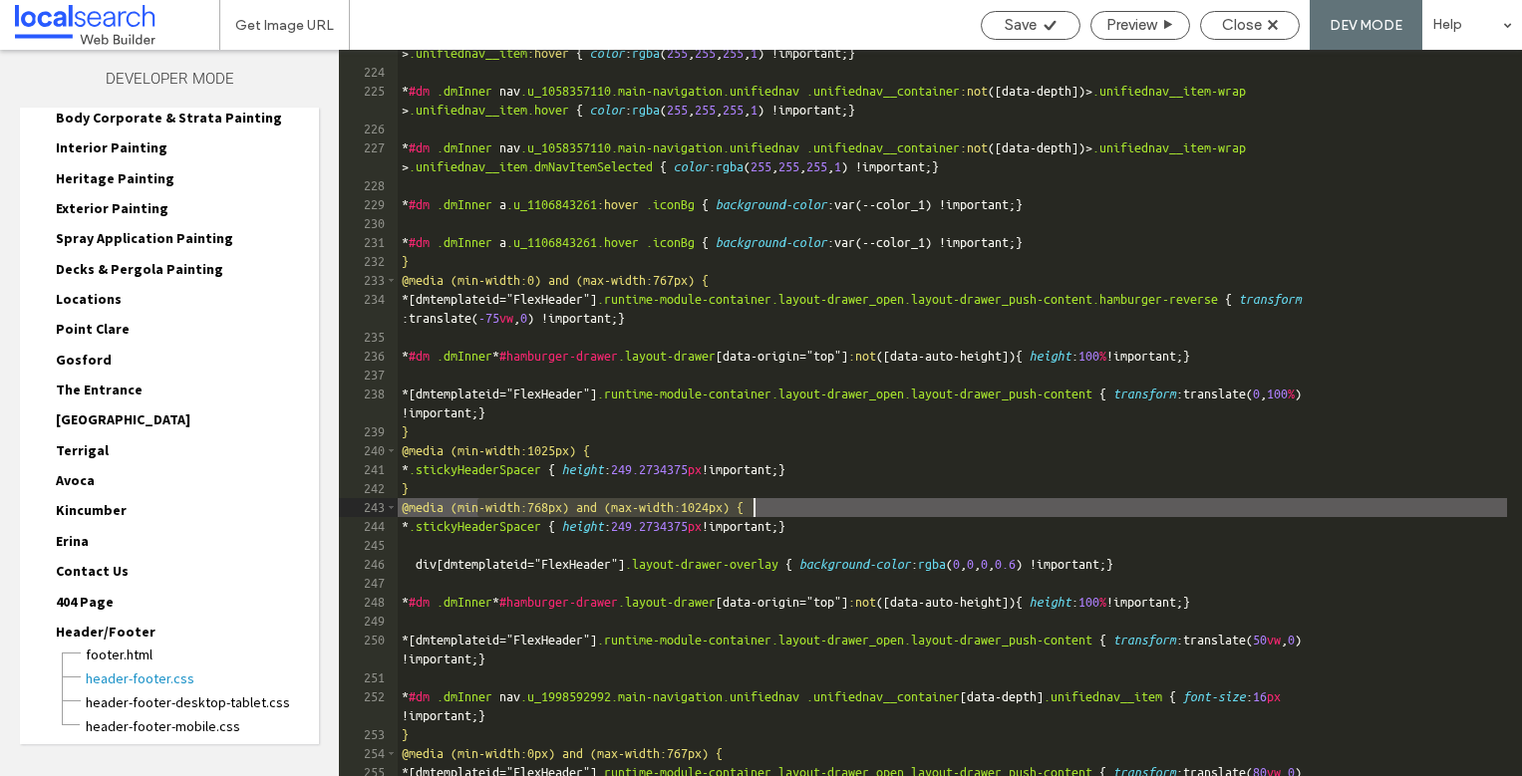
drag, startPoint x: 512, startPoint y: 511, endPoint x: 779, endPoint y: 523, distance: 267.3
click at [785, 509] on div "* #dm .dmInner nav .u_1058357110.main-navigation.unifiednav .unifiednav__contai…" at bounding box center [952, 426] width 1109 height 802
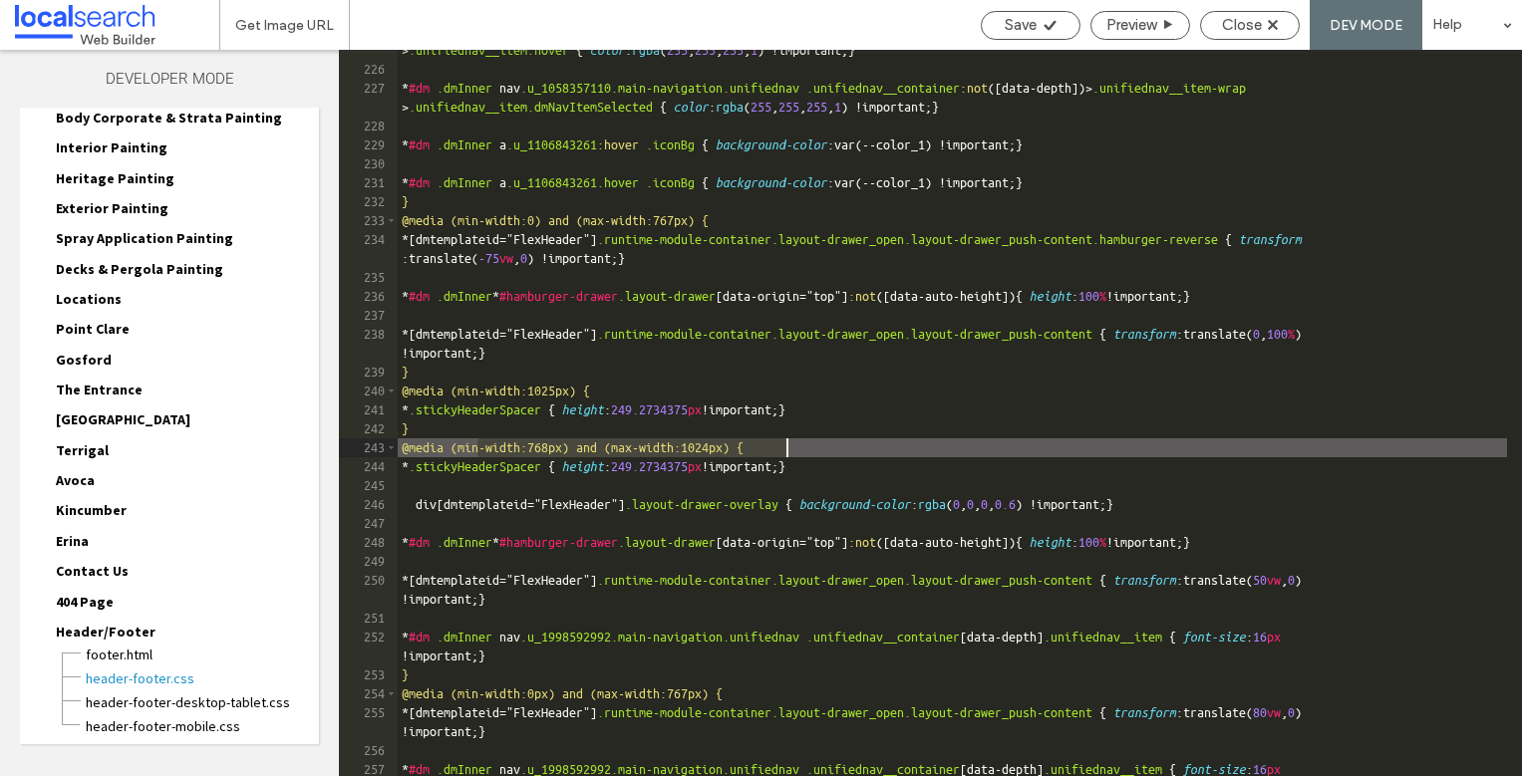
scroll to position [4837, 0]
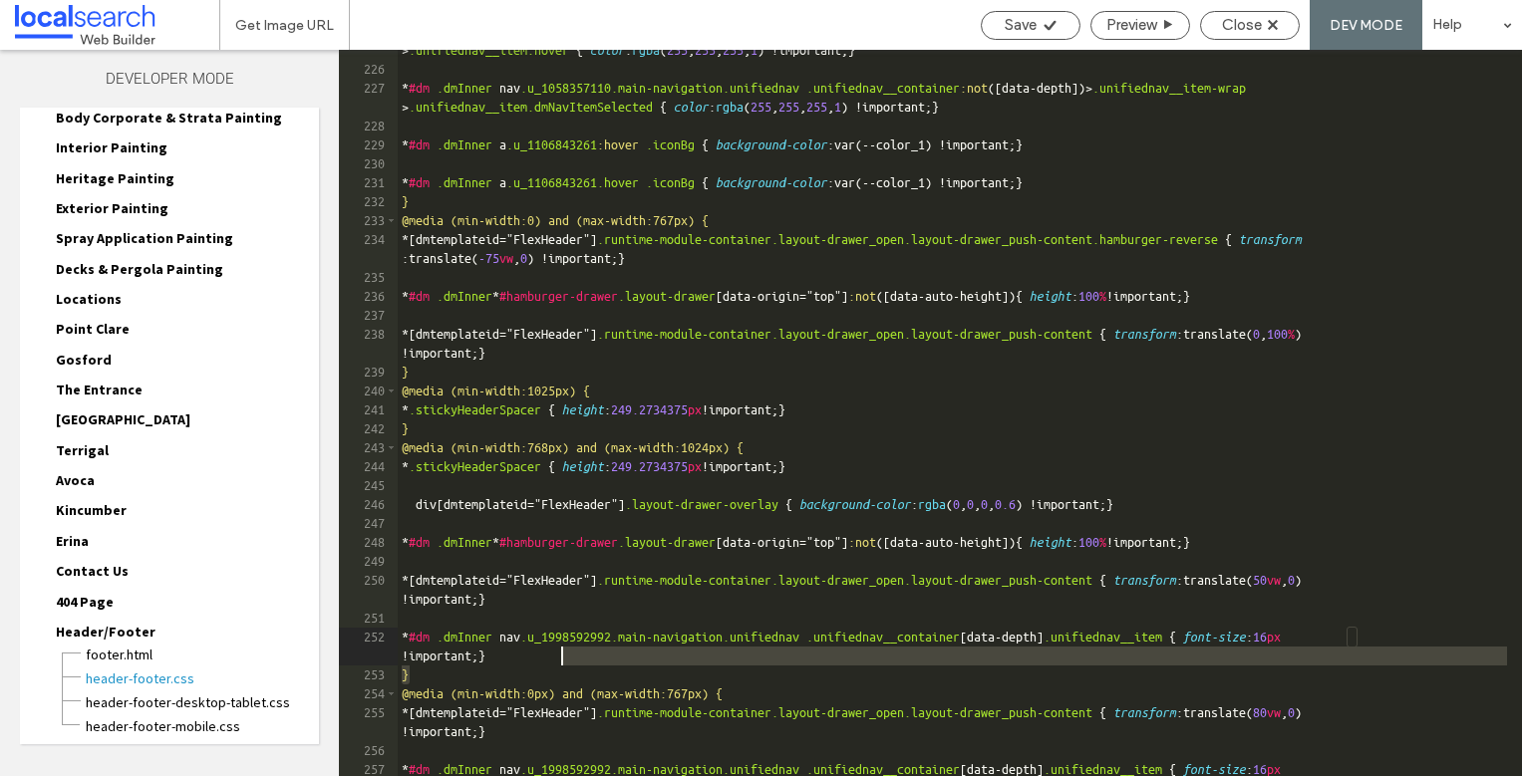
click at [567, 664] on div "* #dm .dmInner nav .u_1058357110.main-navigation.unifiednav .unifiednav__contai…" at bounding box center [952, 423] width 1109 height 802
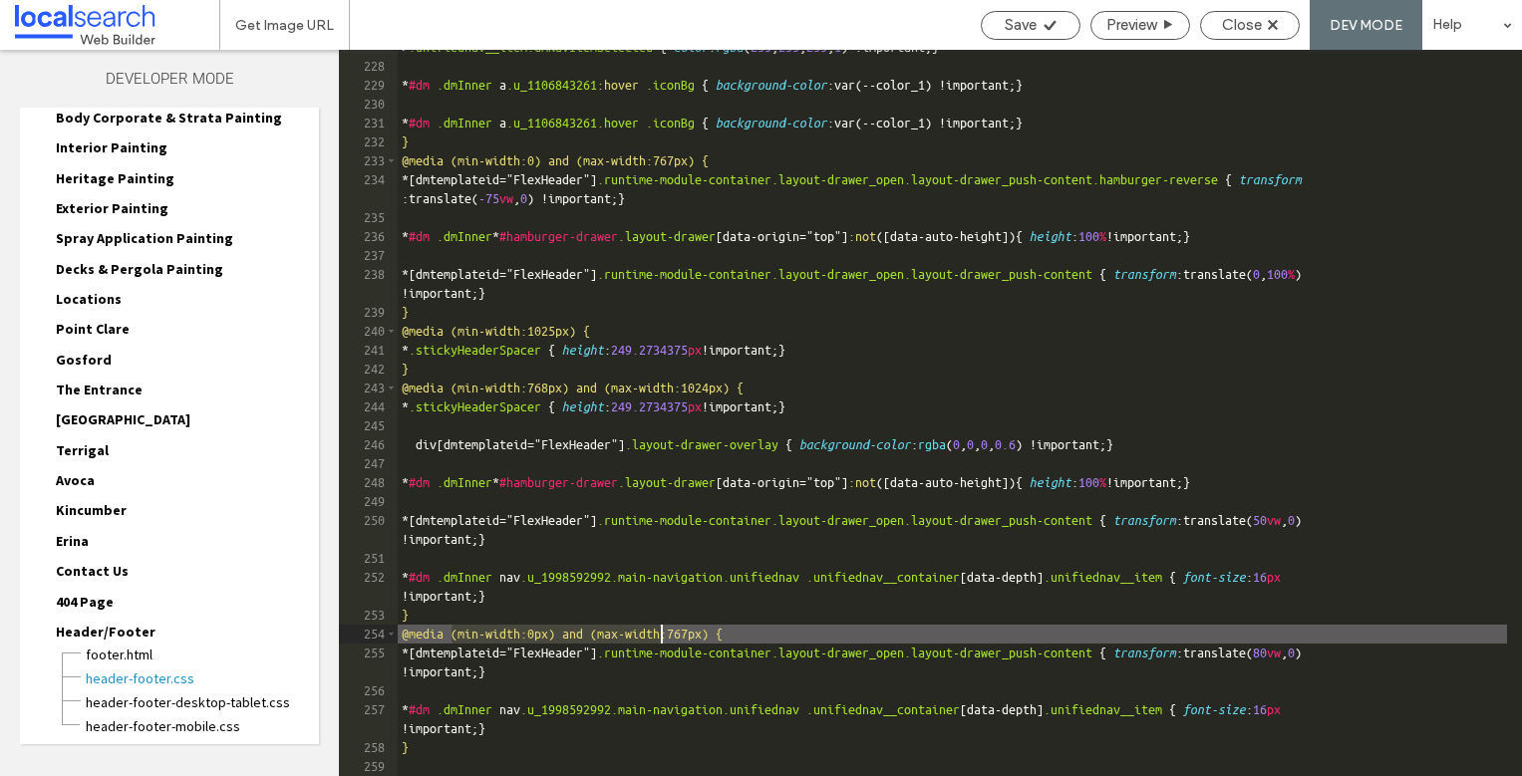
drag, startPoint x: 453, startPoint y: 634, endPoint x: 683, endPoint y: 636, distance: 229.2
click at [683, 636] on div "* #dm .dmInner nav .u_1058357110.main-navigation.unifiednav .unifiednav__contai…" at bounding box center [952, 410] width 1109 height 783
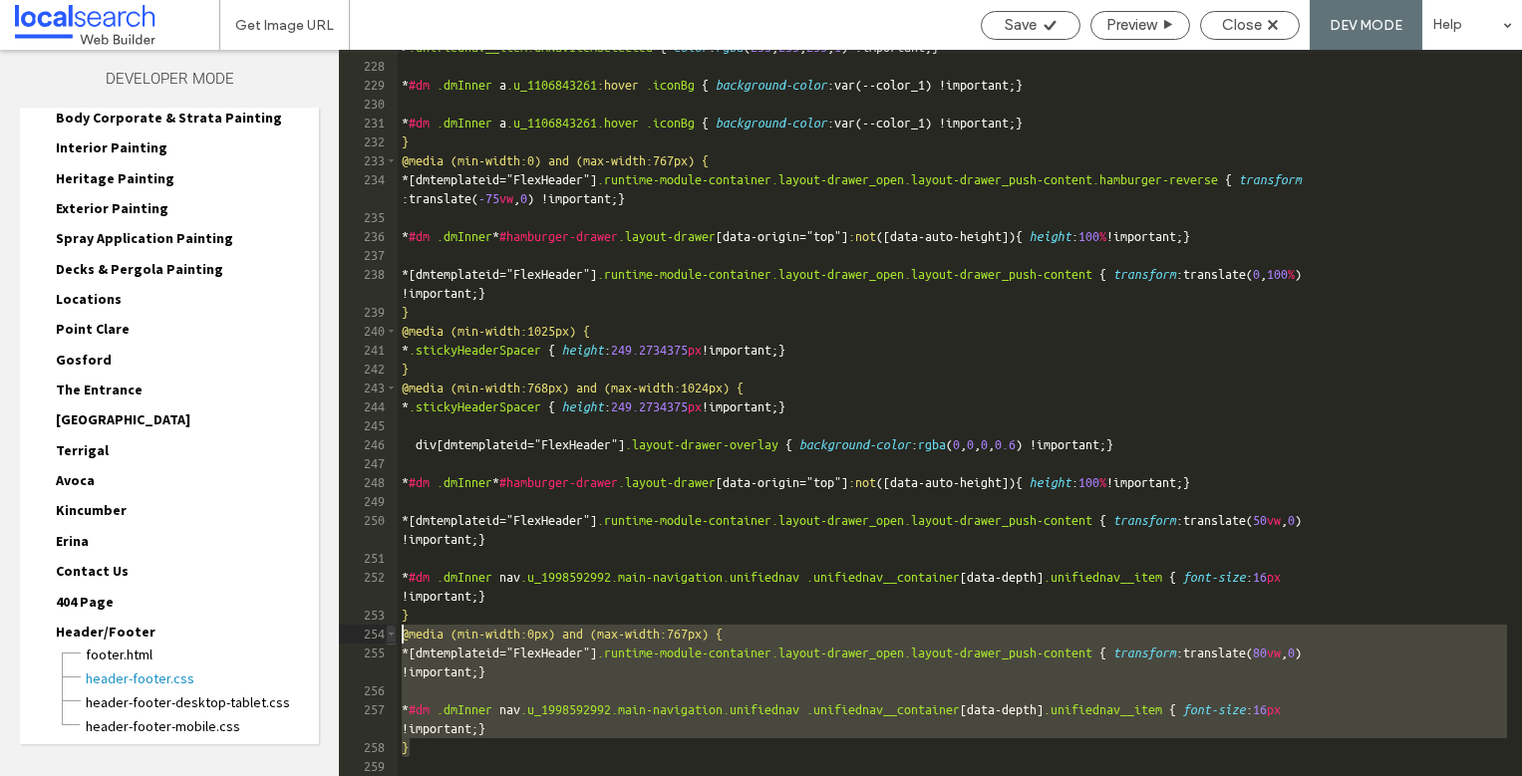
drag, startPoint x: 436, startPoint y: 740, endPoint x: 389, endPoint y: 639, distance: 112.3
click at [389, 639] on div "** 227 228 229 230 231 232 233 234 235 236 237 238 239 240 241 242 243 244 245 …" at bounding box center [930, 413] width 1183 height 726
click at [458, 747] on div "* #dm .dmInner nav .u_1058357110.main-navigation.unifiednav .unifiednav__contai…" at bounding box center [952, 410] width 1109 height 783
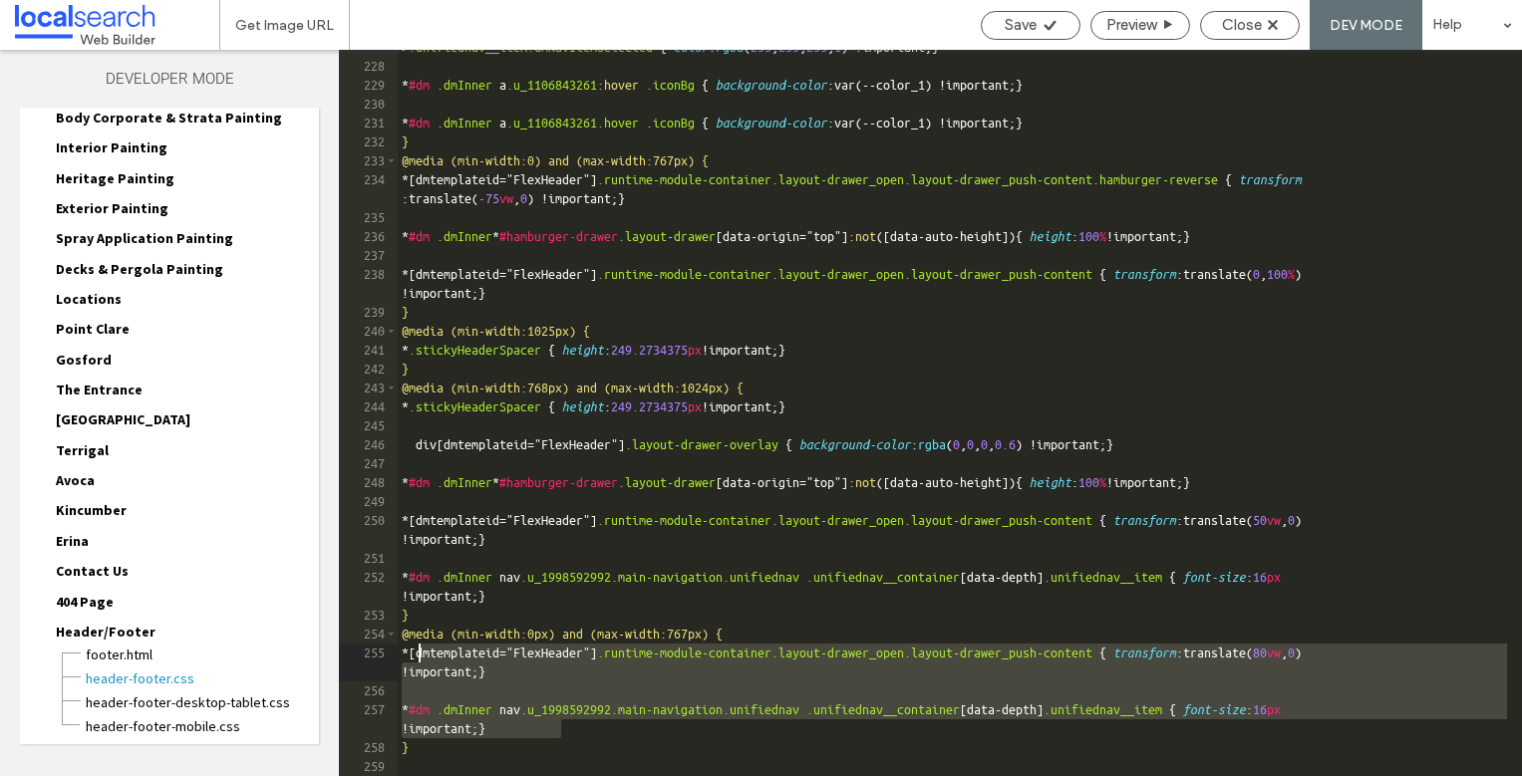
drag, startPoint x: 565, startPoint y: 729, endPoint x: 421, endPoint y: 646, distance: 167.0
click at [421, 646] on div "* #dm .dmInner nav .u_1058357110.main-navigation.unifiednav .unifiednav__contai…" at bounding box center [952, 410] width 1109 height 783
click at [567, 709] on div "* #dm .dmInner nav .u_1058357110.main-navigation.unifiednav .unifiednav__contai…" at bounding box center [952, 410] width 1109 height 783
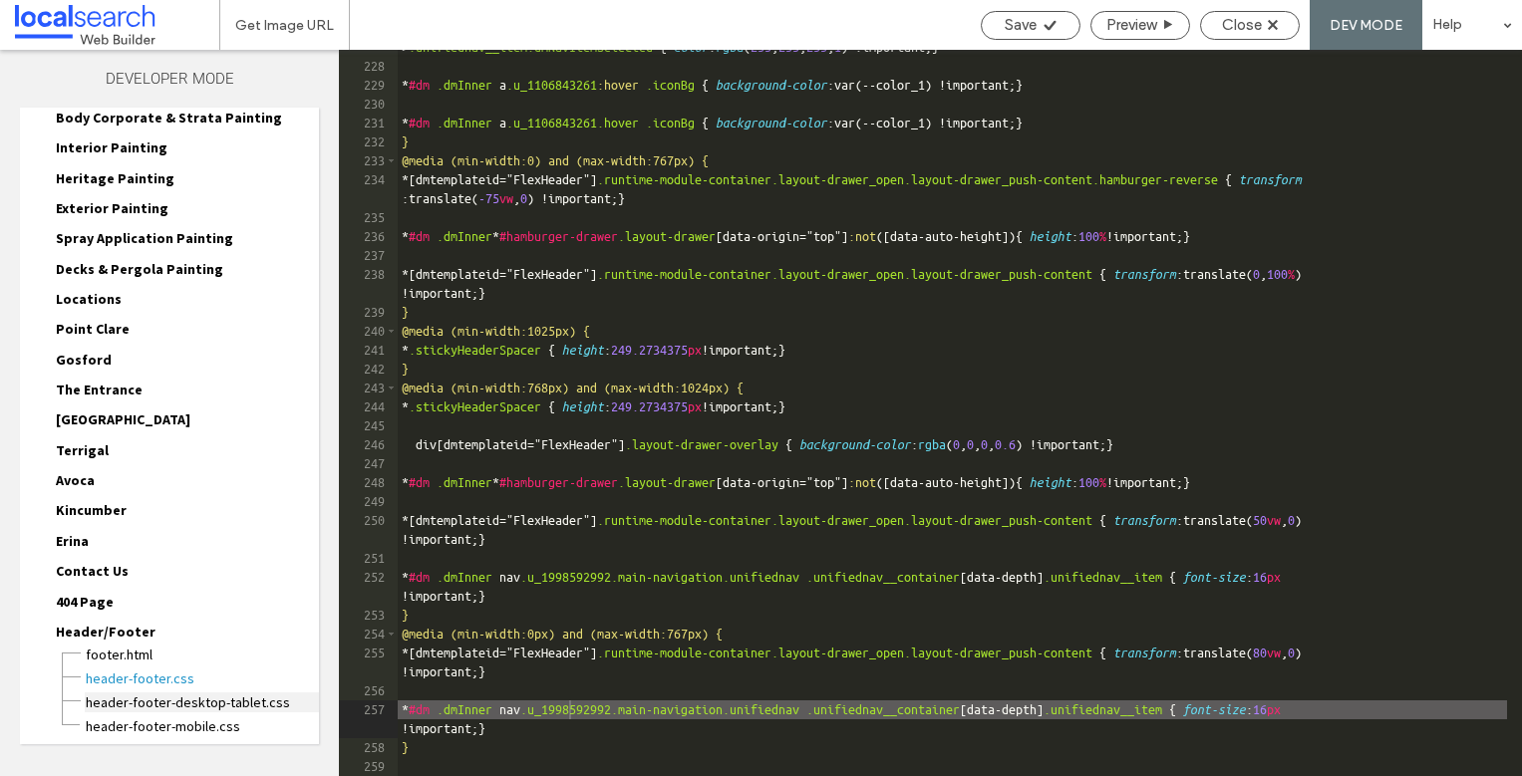
click at [236, 695] on span "header-footer-desktop-tablet.css" at bounding box center [202, 703] width 234 height 20
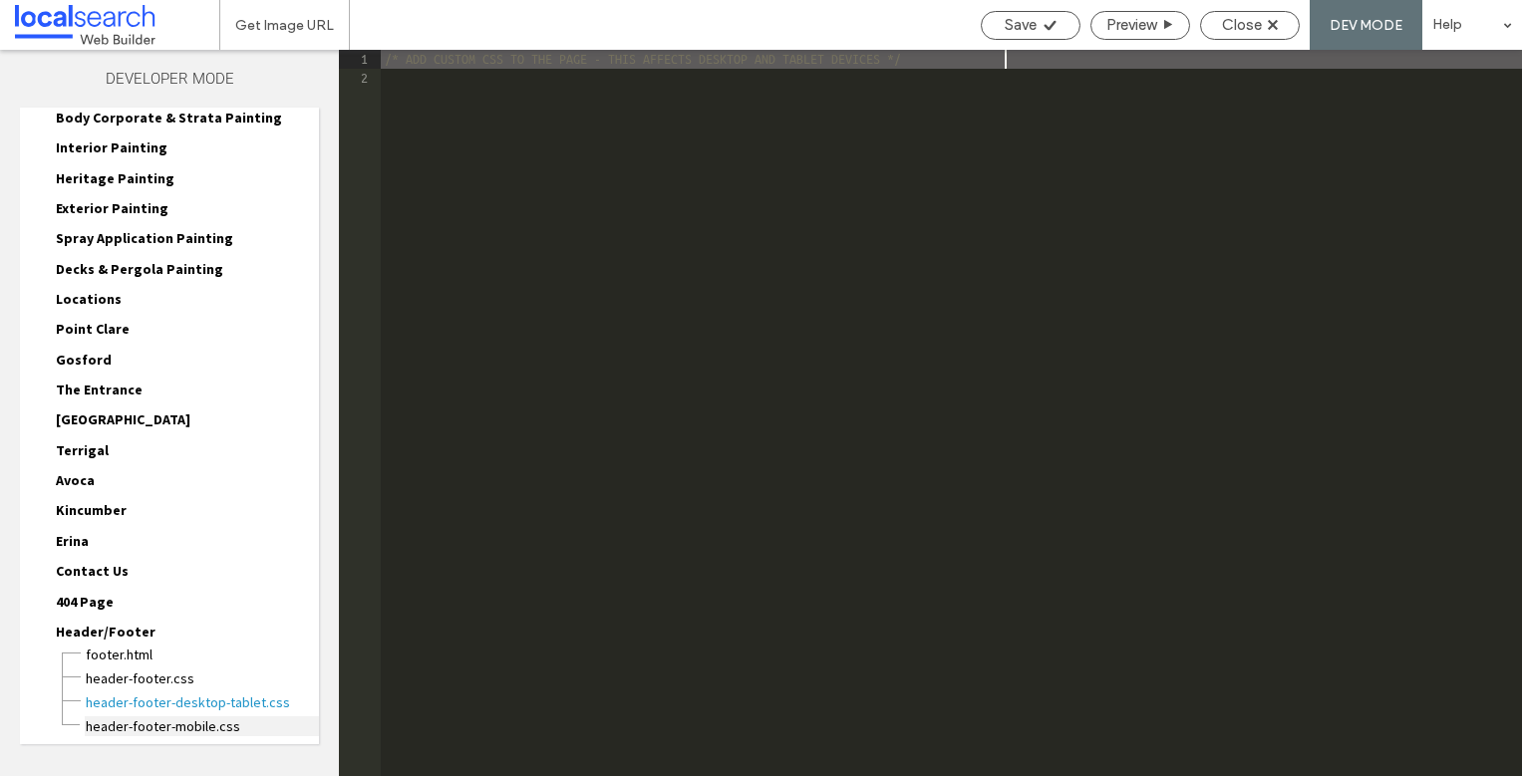
click at [237, 724] on span "header-footer-mobile.css" at bounding box center [202, 726] width 234 height 20
click at [215, 680] on span "header-footer.css" at bounding box center [202, 679] width 234 height 20
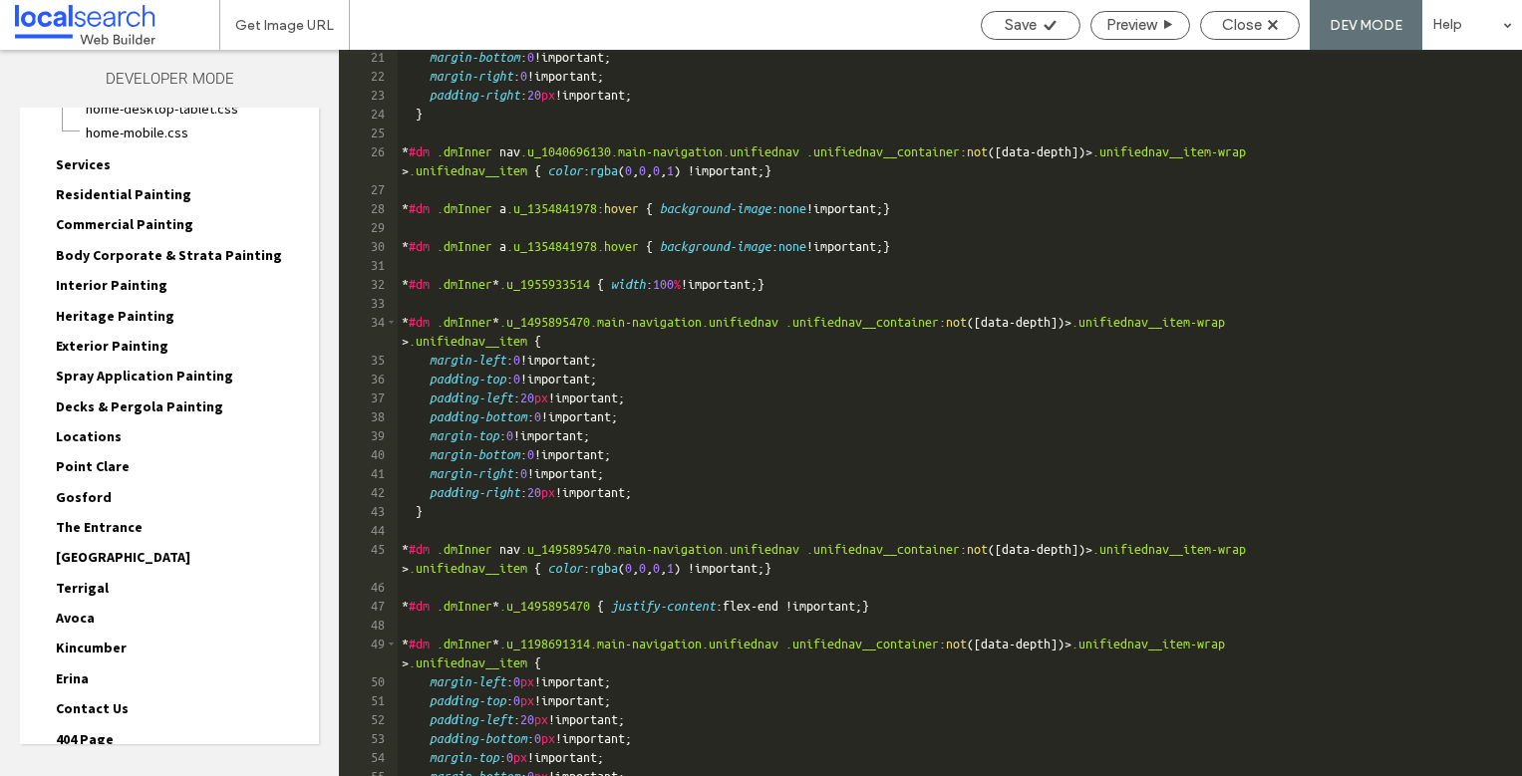
scroll to position [0, 0]
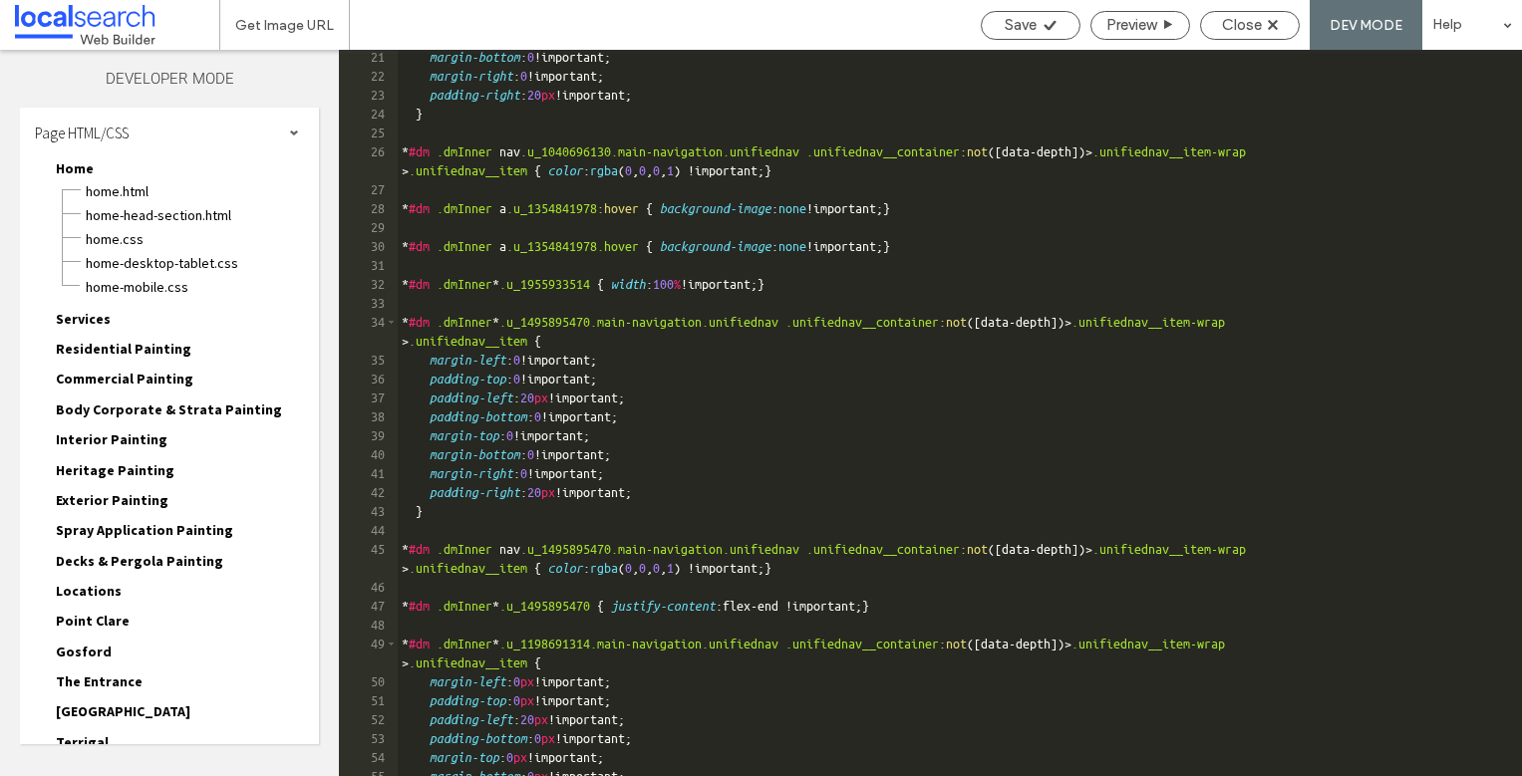
click at [82, 310] on span "Services" at bounding box center [83, 319] width 55 height 18
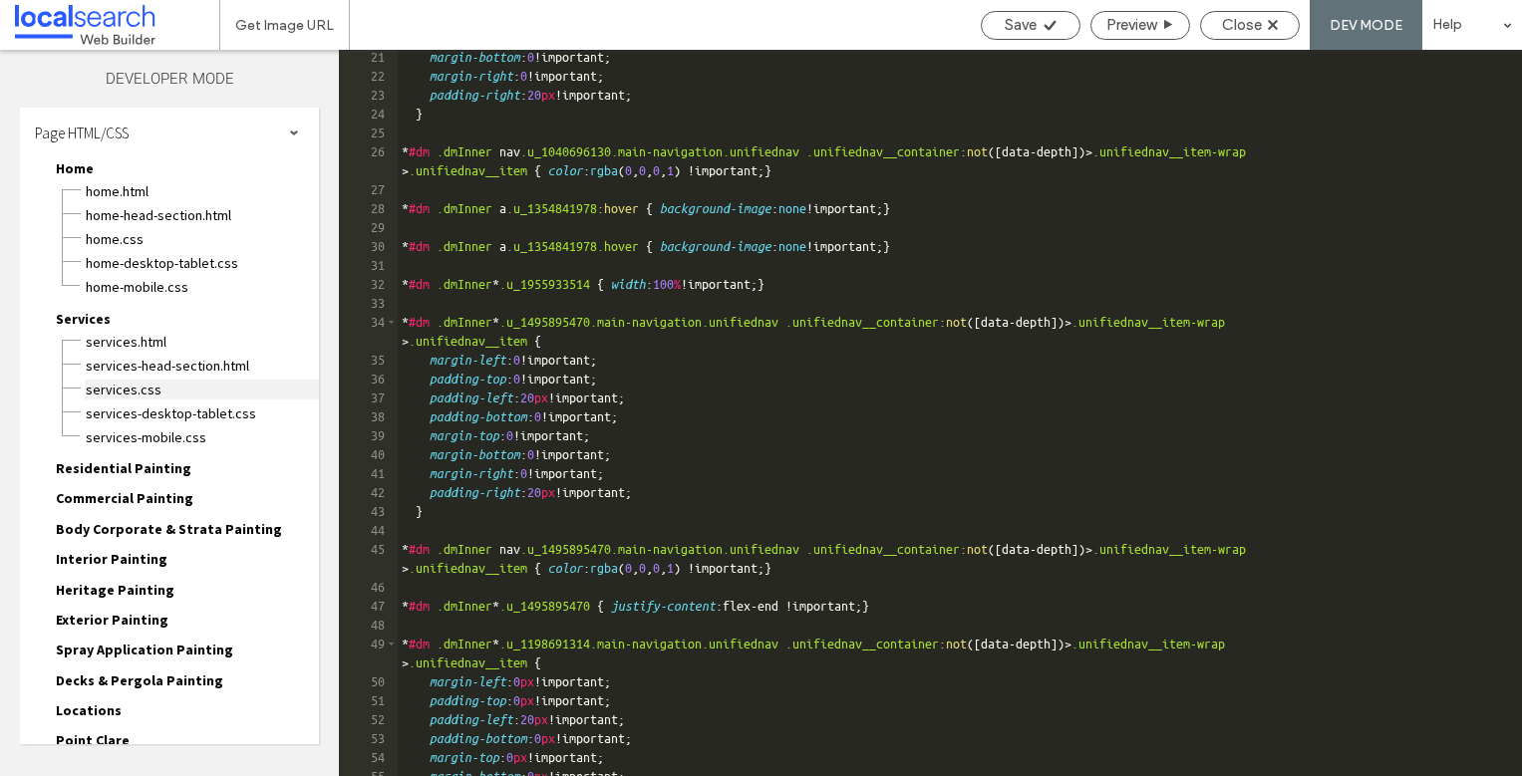
click at [126, 387] on span "Services.css" at bounding box center [202, 390] width 234 height 20
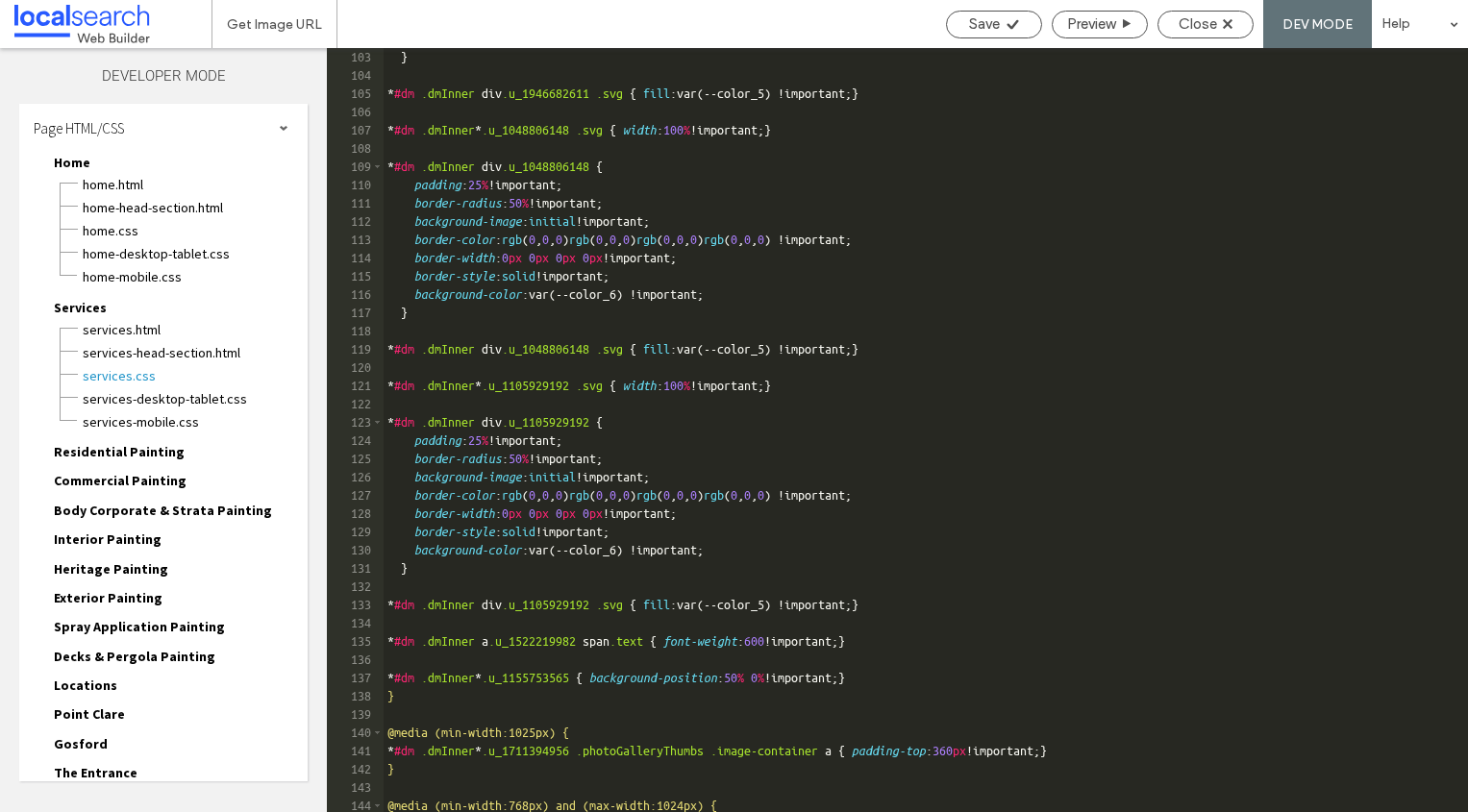
scroll to position [1862, 0]
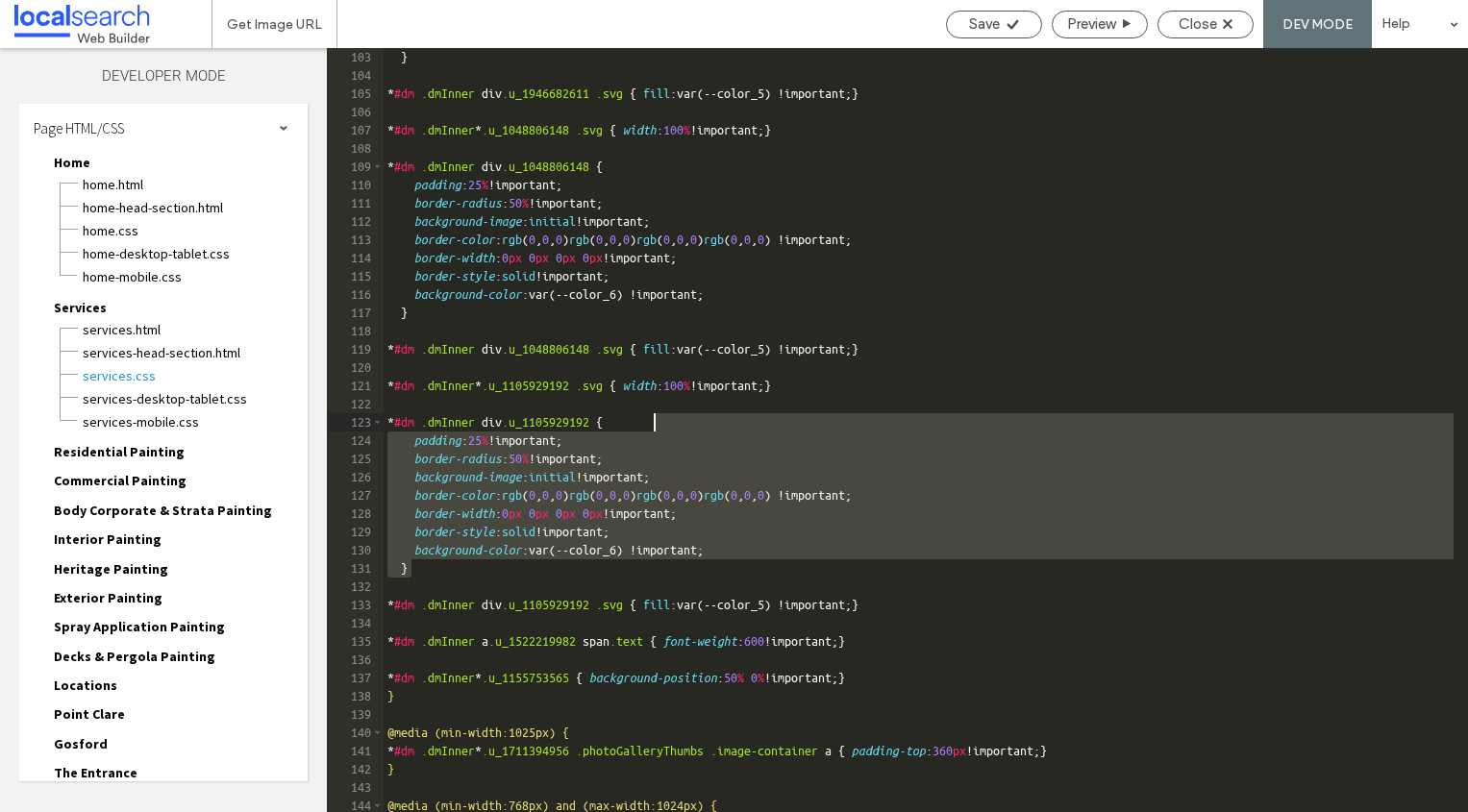
drag, startPoint x: 420, startPoint y: 532, endPoint x: 654, endPoint y: 420, distance: 259.4
click at [653, 422] on div "} * #dm .dmInner div .u_1946682611 .svg { fill :var(--color_5) !important; } * …" at bounding box center [918, 448] width 1070 height 800
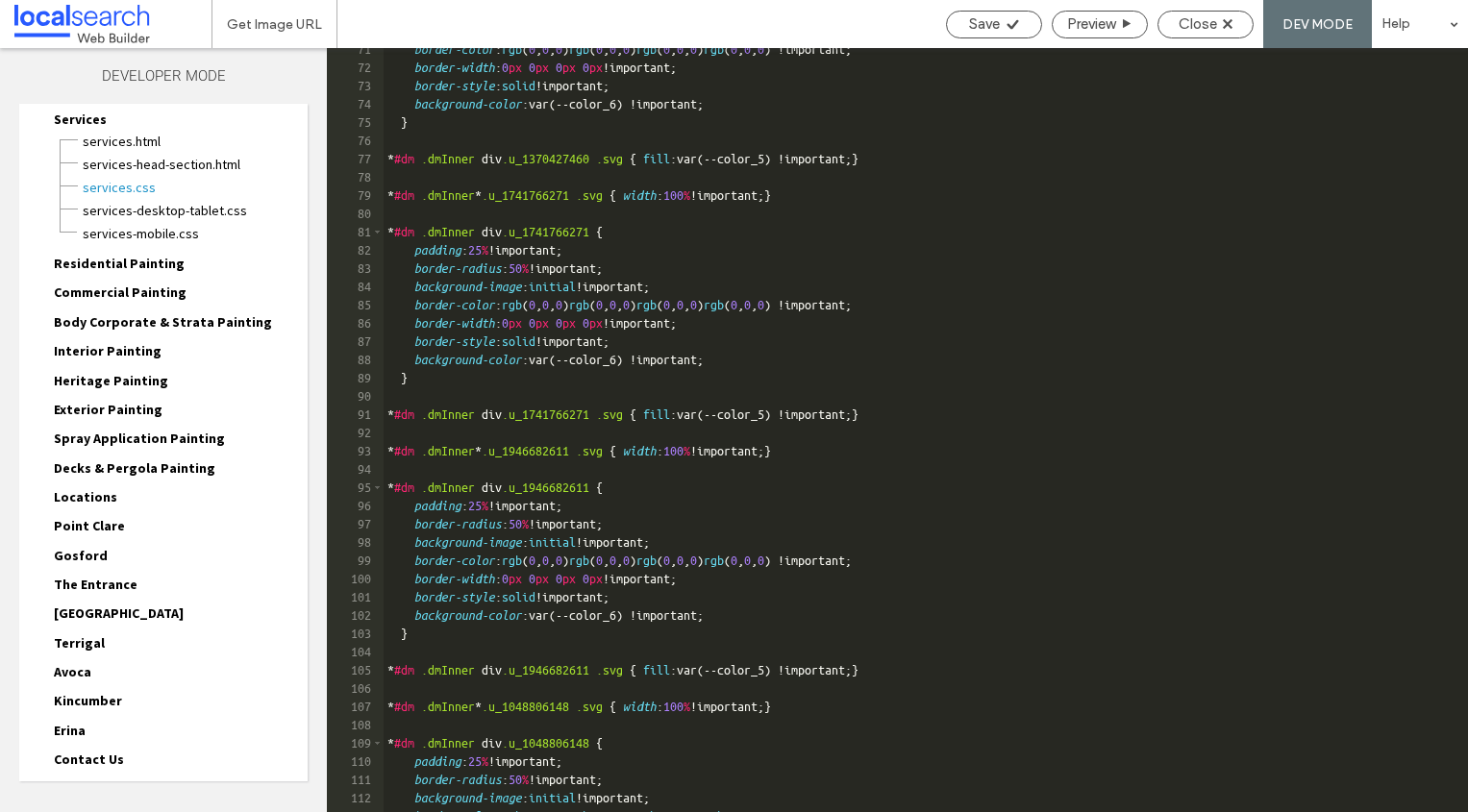
scroll to position [395, 0]
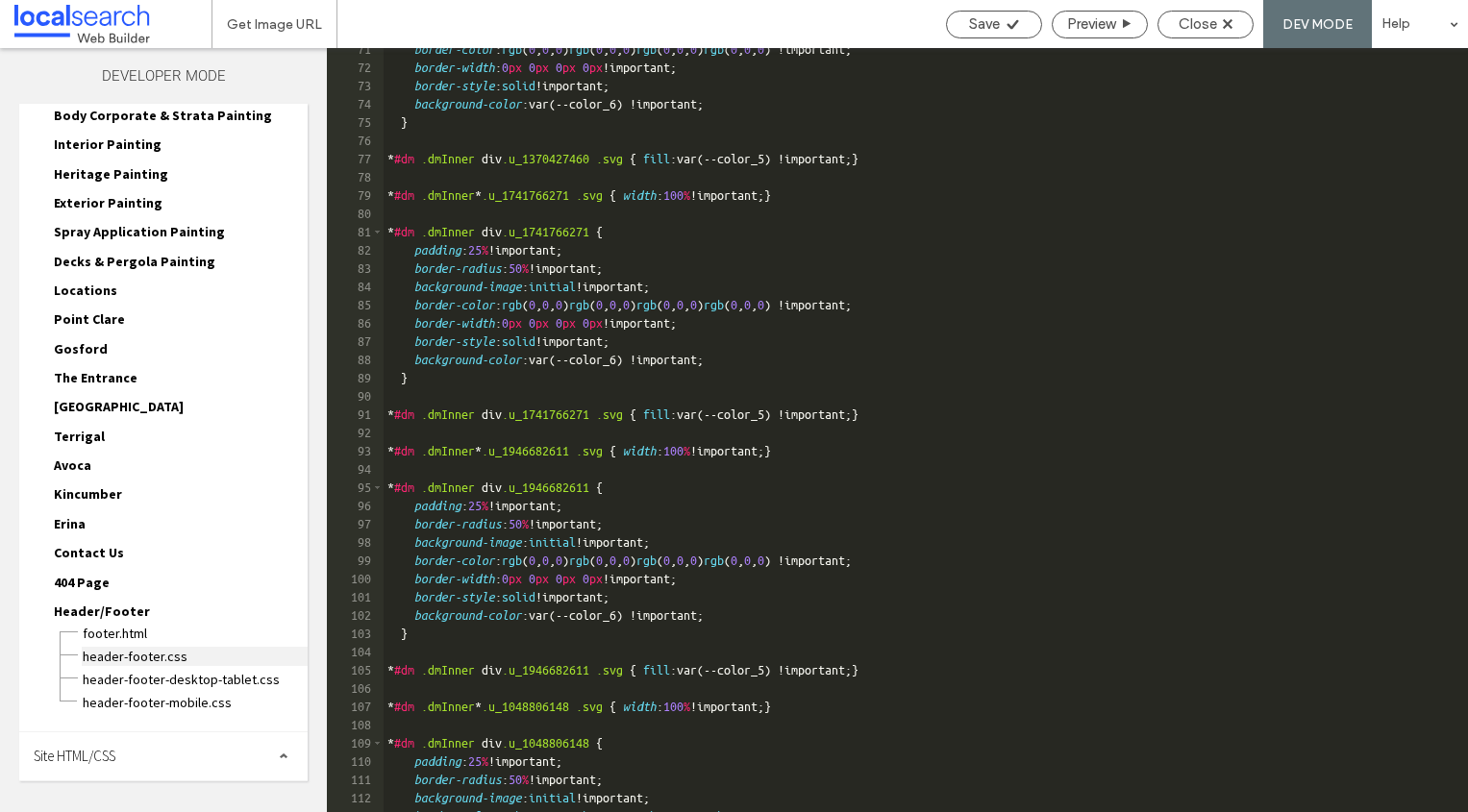
click at [129, 654] on span "header-footer.css" at bounding box center [195, 657] width 226 height 19
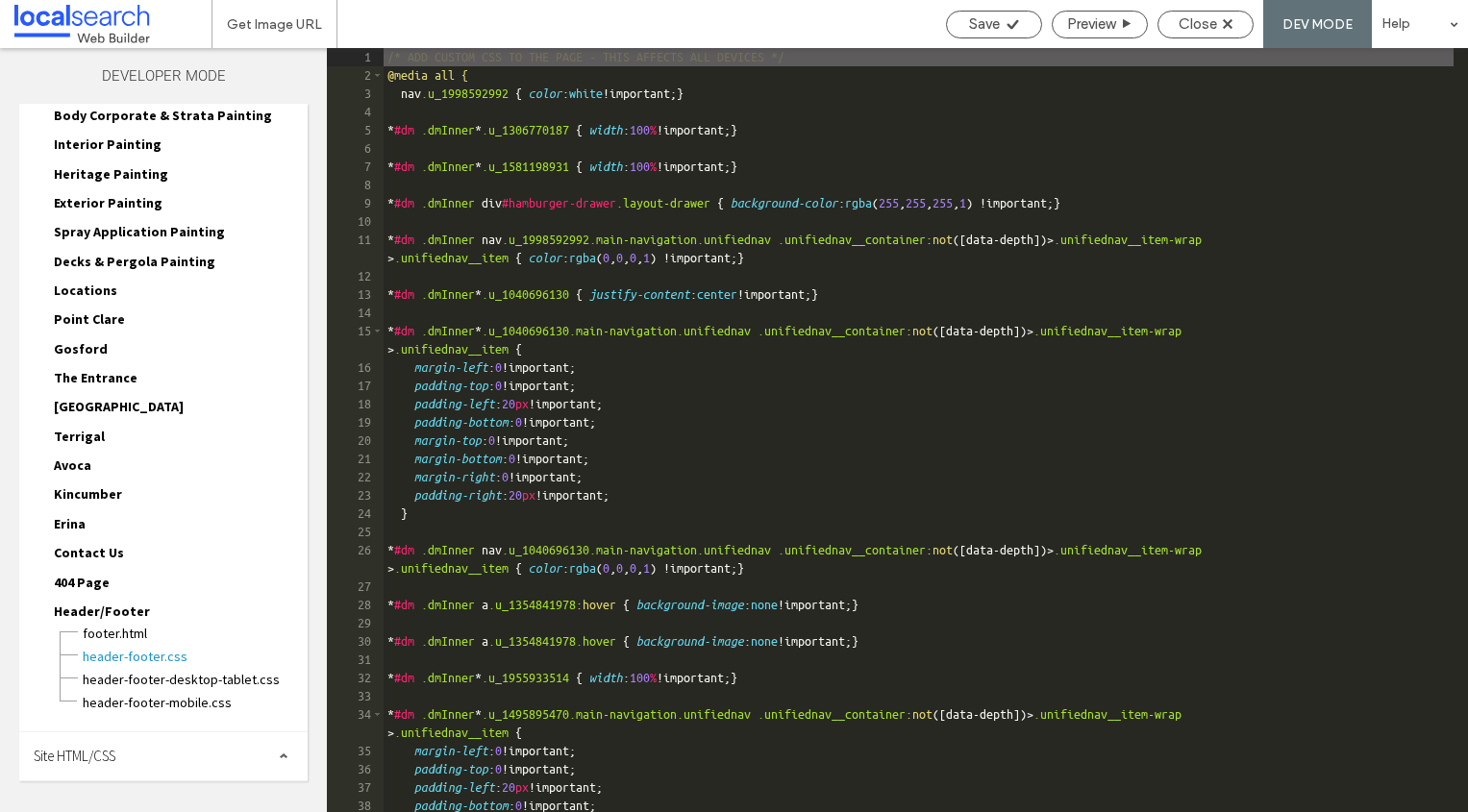
click at [116, 746] on span "Site HTML/CSS" at bounding box center [74, 755] width 82 height 18
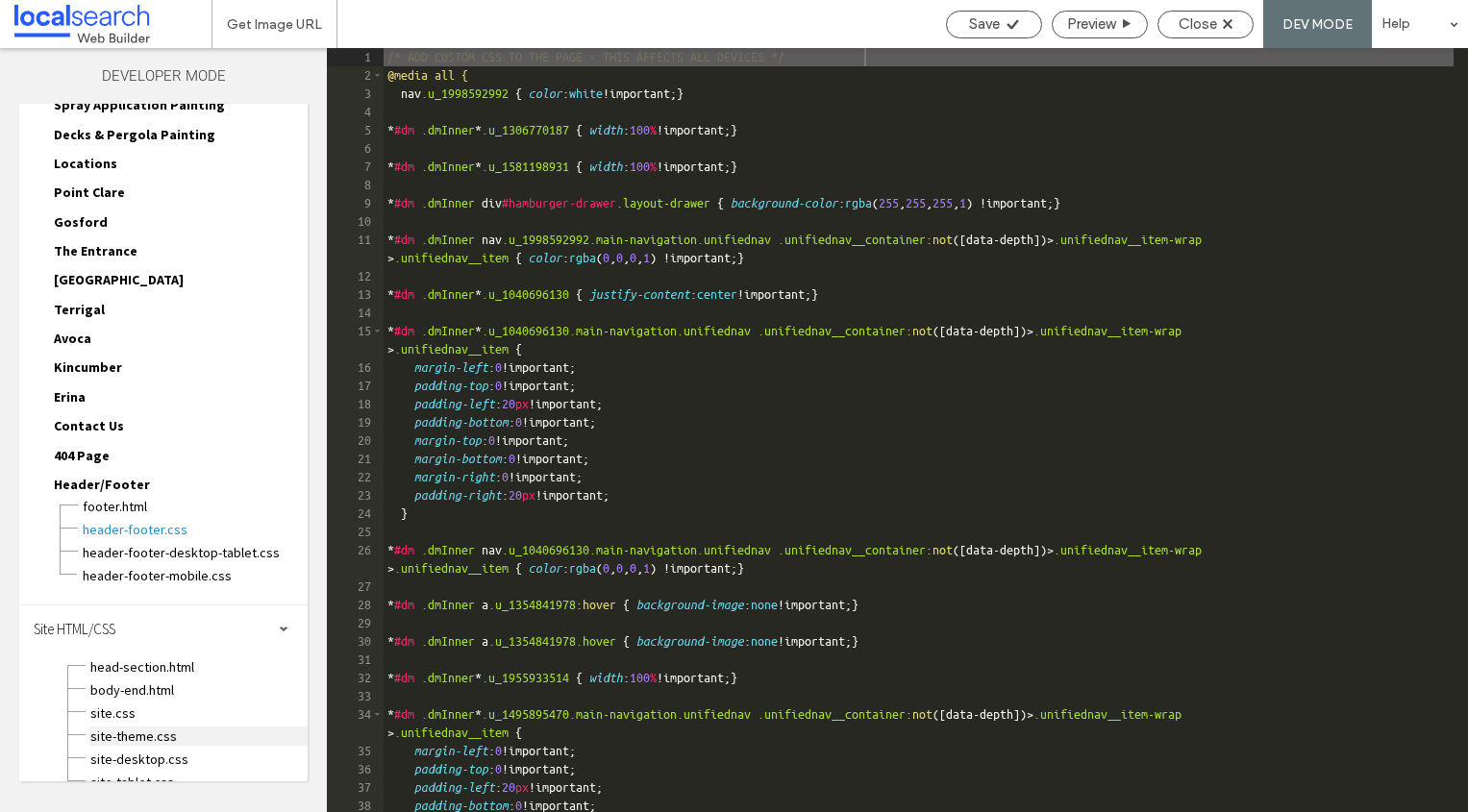
scroll to position [568, 0]
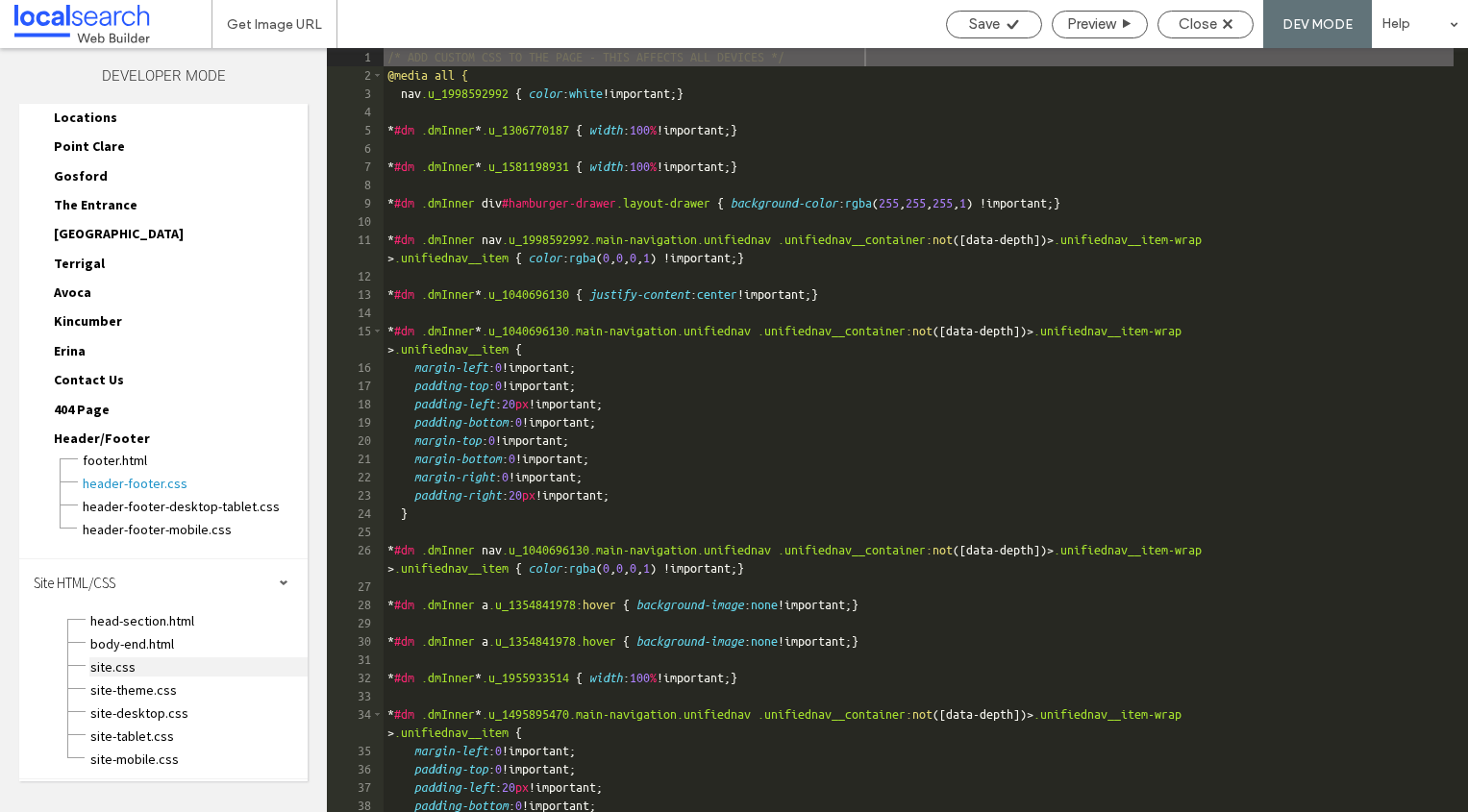
click at [127, 665] on span "site.css" at bounding box center [199, 667] width 218 height 19
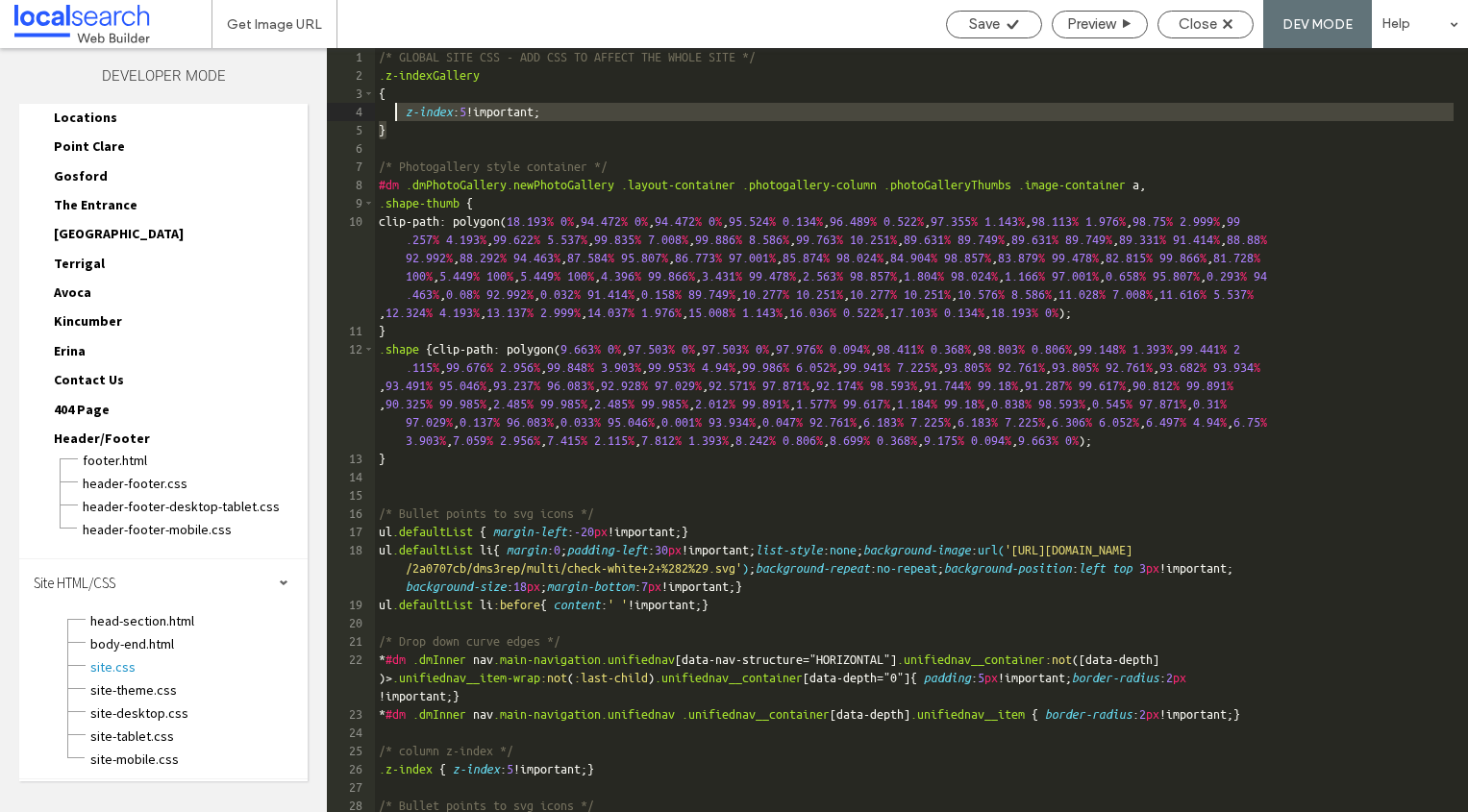
drag, startPoint x: 404, startPoint y: 117, endPoint x: 351, endPoint y: 71, distance: 70.2
click at [351, 71] on div "** 1 2 3 4 5 6 7 8 9 10 11 12 13 14 15 16 17 18 19 20 21 22 23 24 25 26 27 28 2…" at bounding box center [897, 430] width 1141 height 764
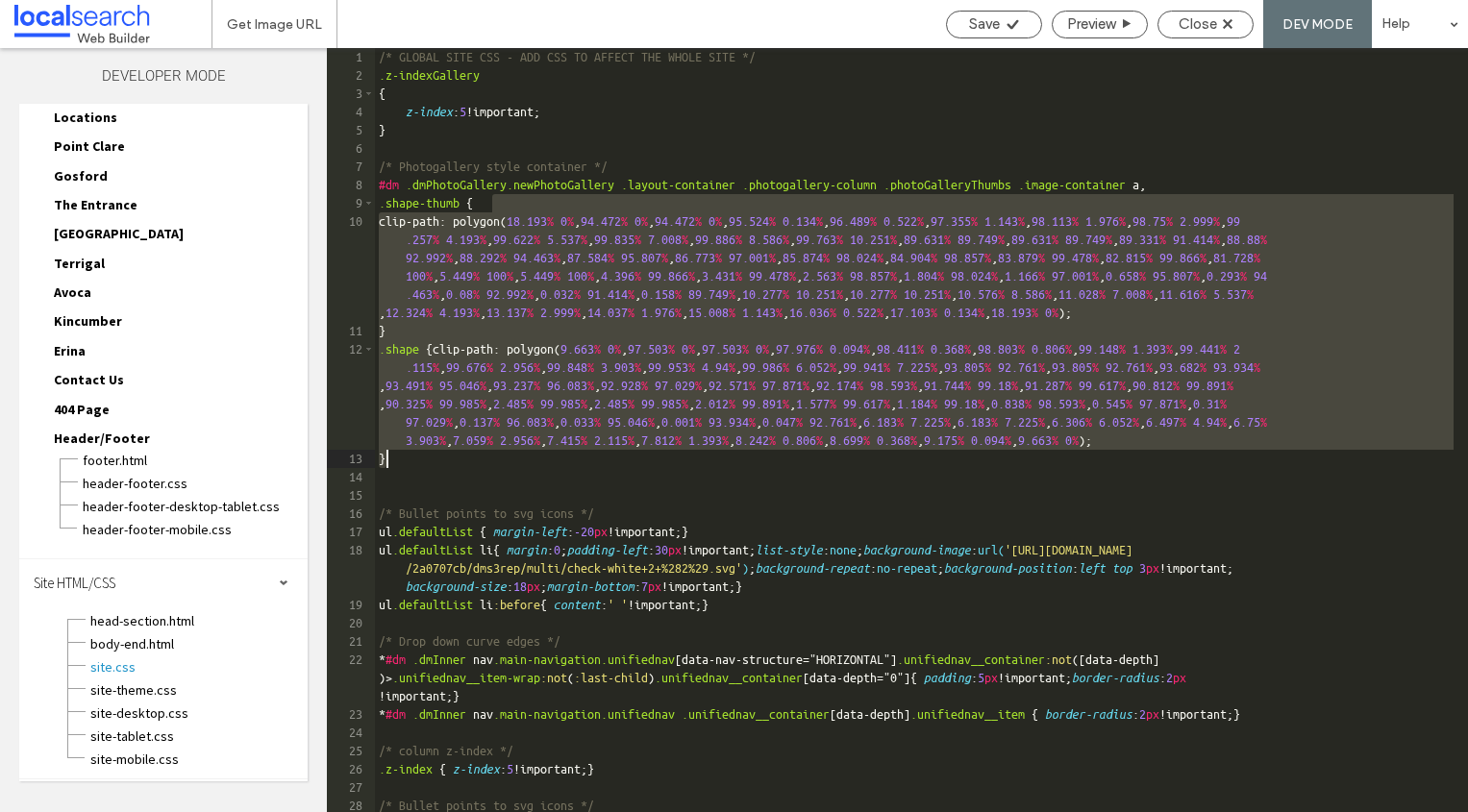
drag, startPoint x: 488, startPoint y: 200, endPoint x: 452, endPoint y: 456, distance: 258.5
click at [439, 473] on div "/* GLOBAL SITE CSS - ADD CSS TO AFFECT THE WHOLE SITE */ .z-indexGallery { z-in…" at bounding box center [914, 448] width 1078 height 800
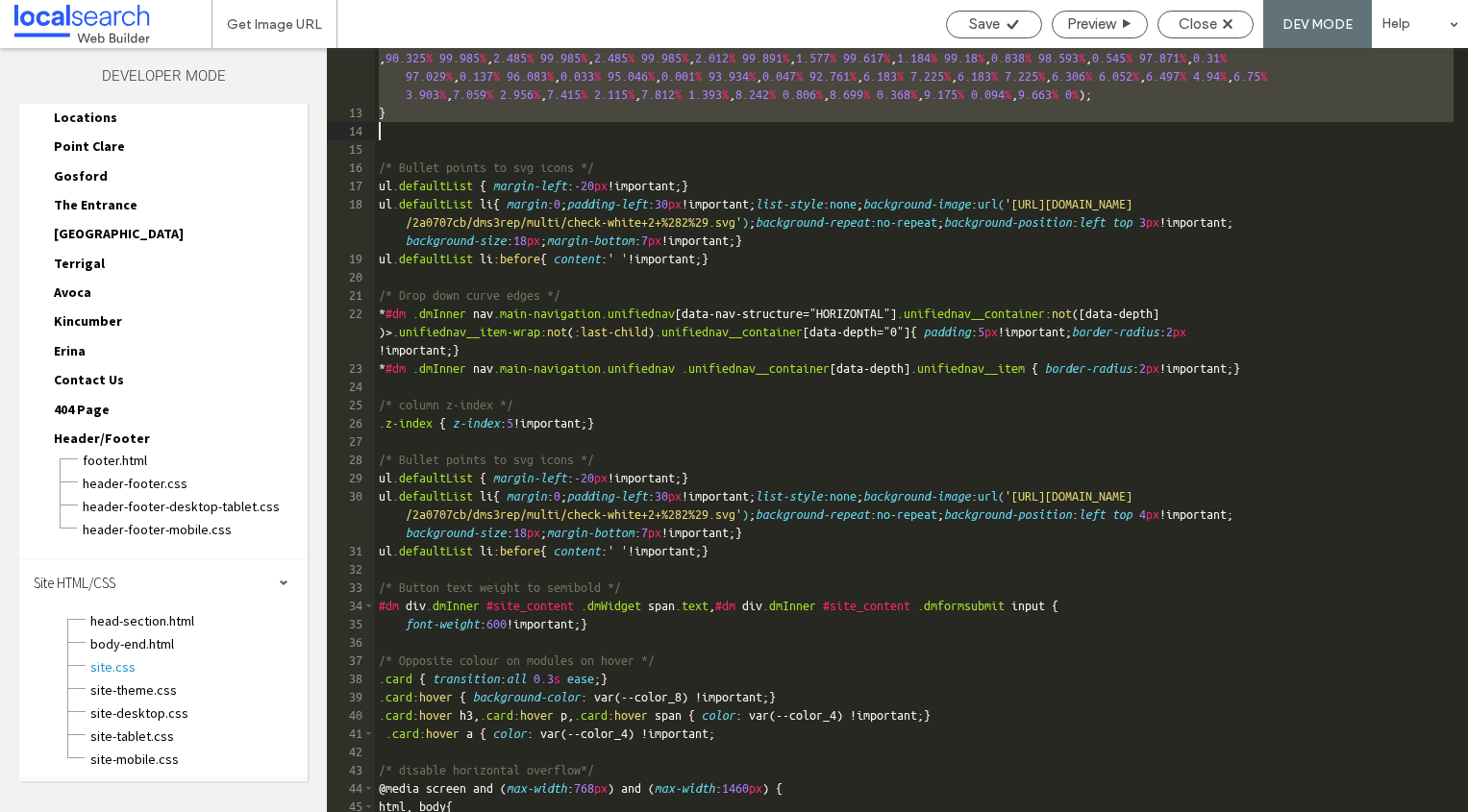
scroll to position [405, 0]
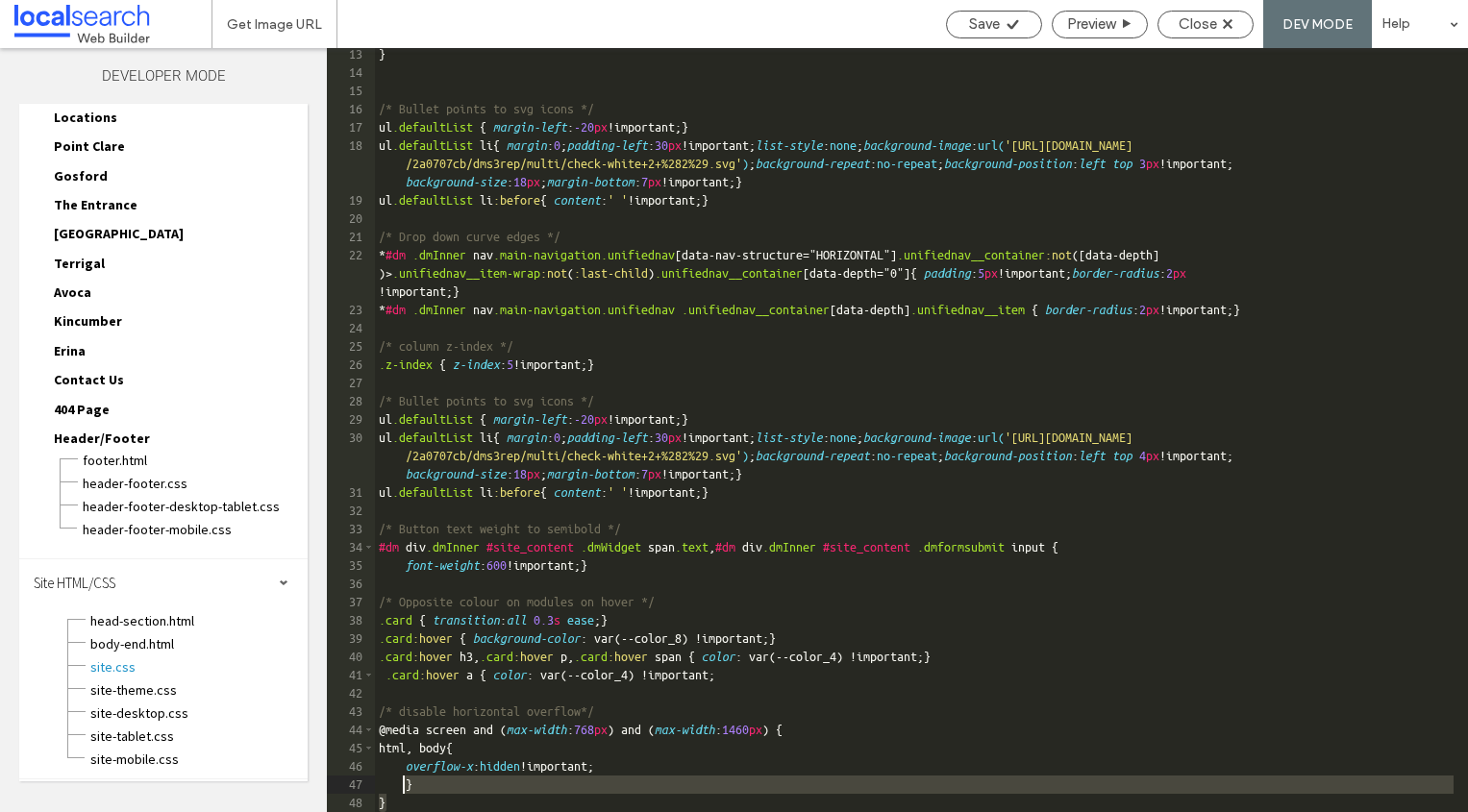
drag, startPoint x: 399, startPoint y: 805, endPoint x: 406, endPoint y: 787, distance: 19.3
click at [406, 747] on div "} /* Bullet points to svg icons */ ul .defaultList { margin-left : -20 px !impo…" at bounding box center [914, 446] width 1078 height 800
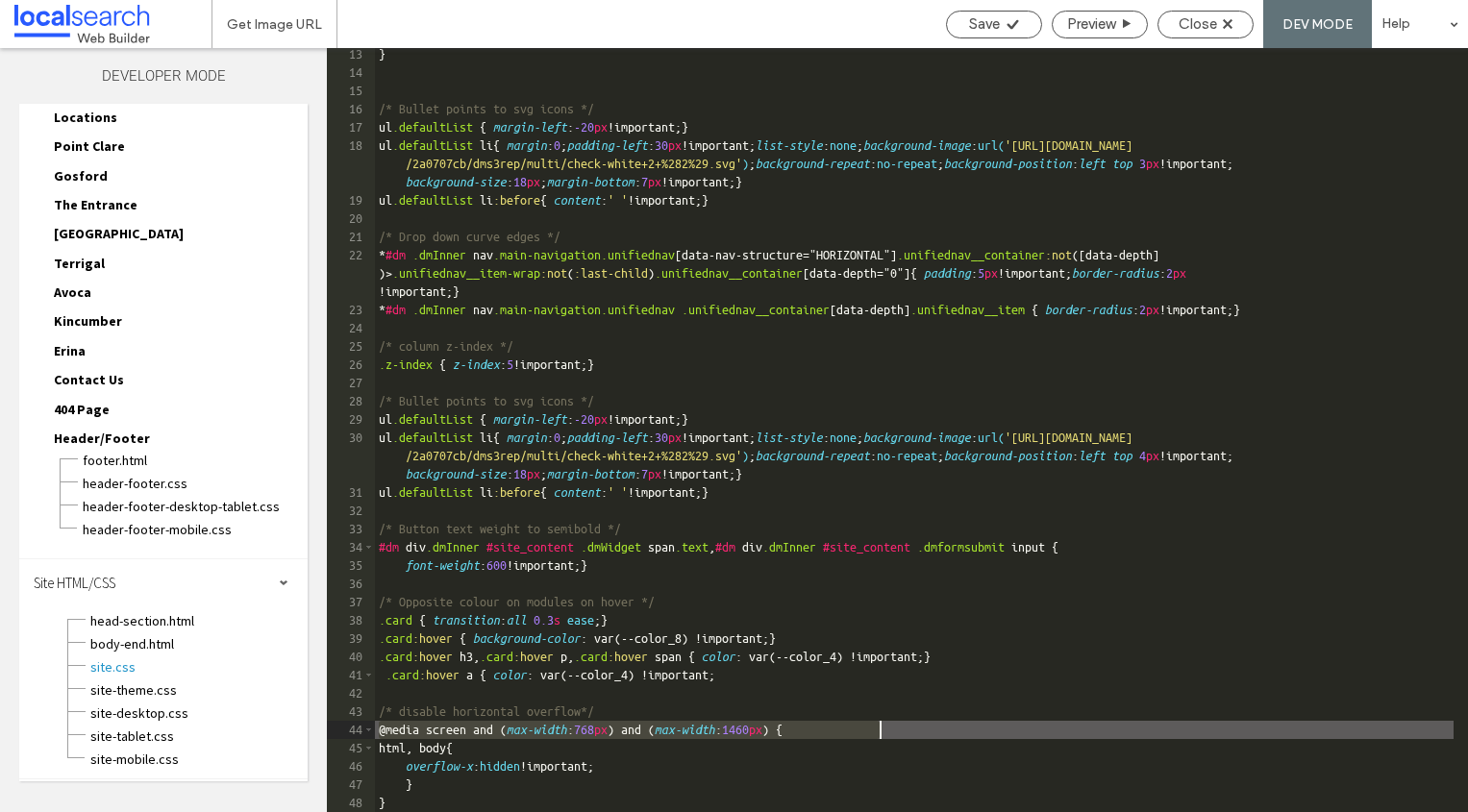
drag, startPoint x: 396, startPoint y: 726, endPoint x: 864, endPoint y: 723, distance: 468.0
click at [871, 723] on div "} /* Bullet points to svg icons */ ul .defaultList { margin-left : -20 px !impo…" at bounding box center [914, 446] width 1078 height 800
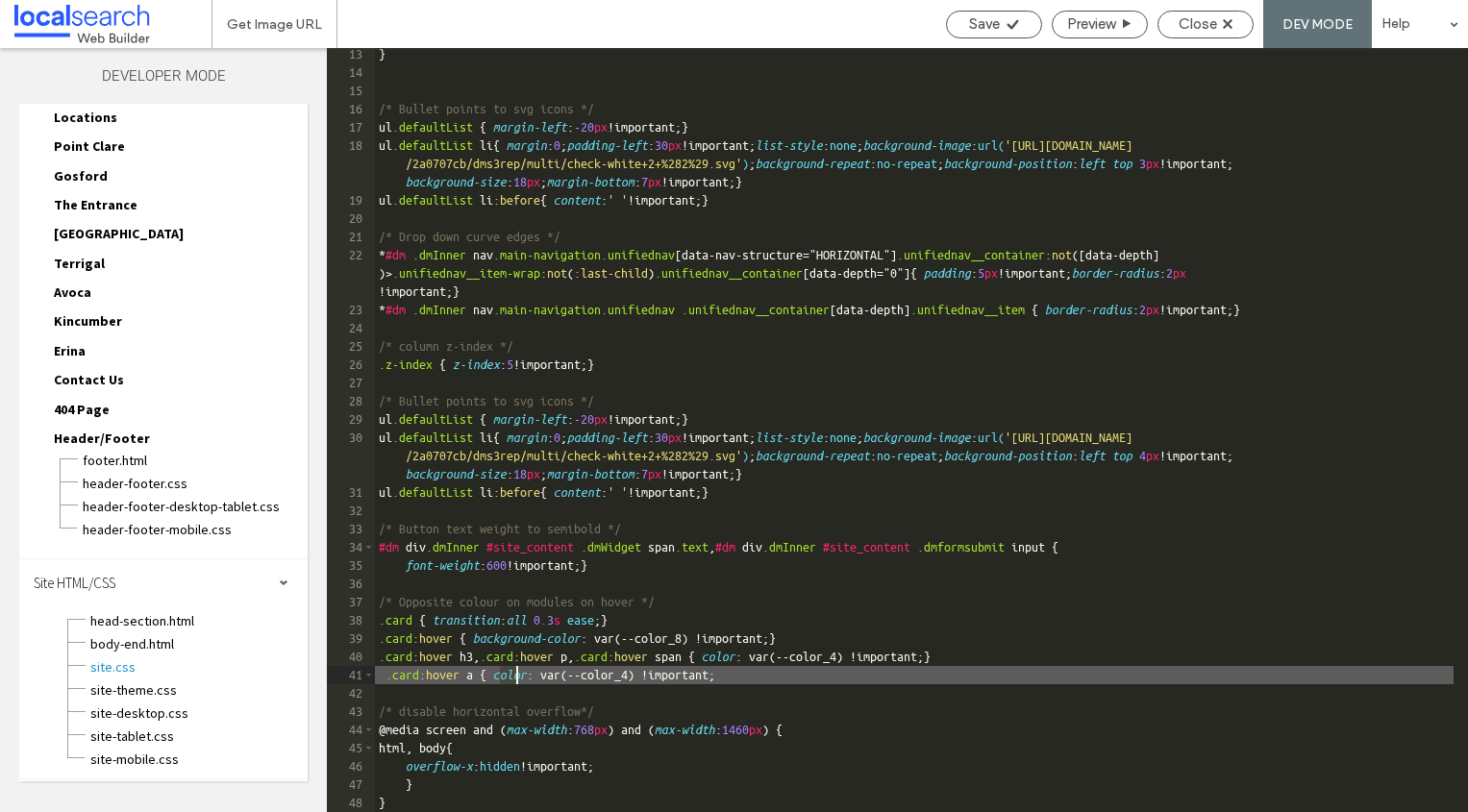
drag, startPoint x: 497, startPoint y: 675, endPoint x: 514, endPoint y: 676, distance: 17.0
click at [514, 676] on div "} /* Bullet points to svg icons */ ul .defaultList { margin-left : -20 px !impo…" at bounding box center [914, 446] width 1078 height 800
click at [844, 679] on div "} /* Bullet points to svg icons */ ul .defaultList { margin-left : -20 px !impo…" at bounding box center [914, 446] width 1078 height 800
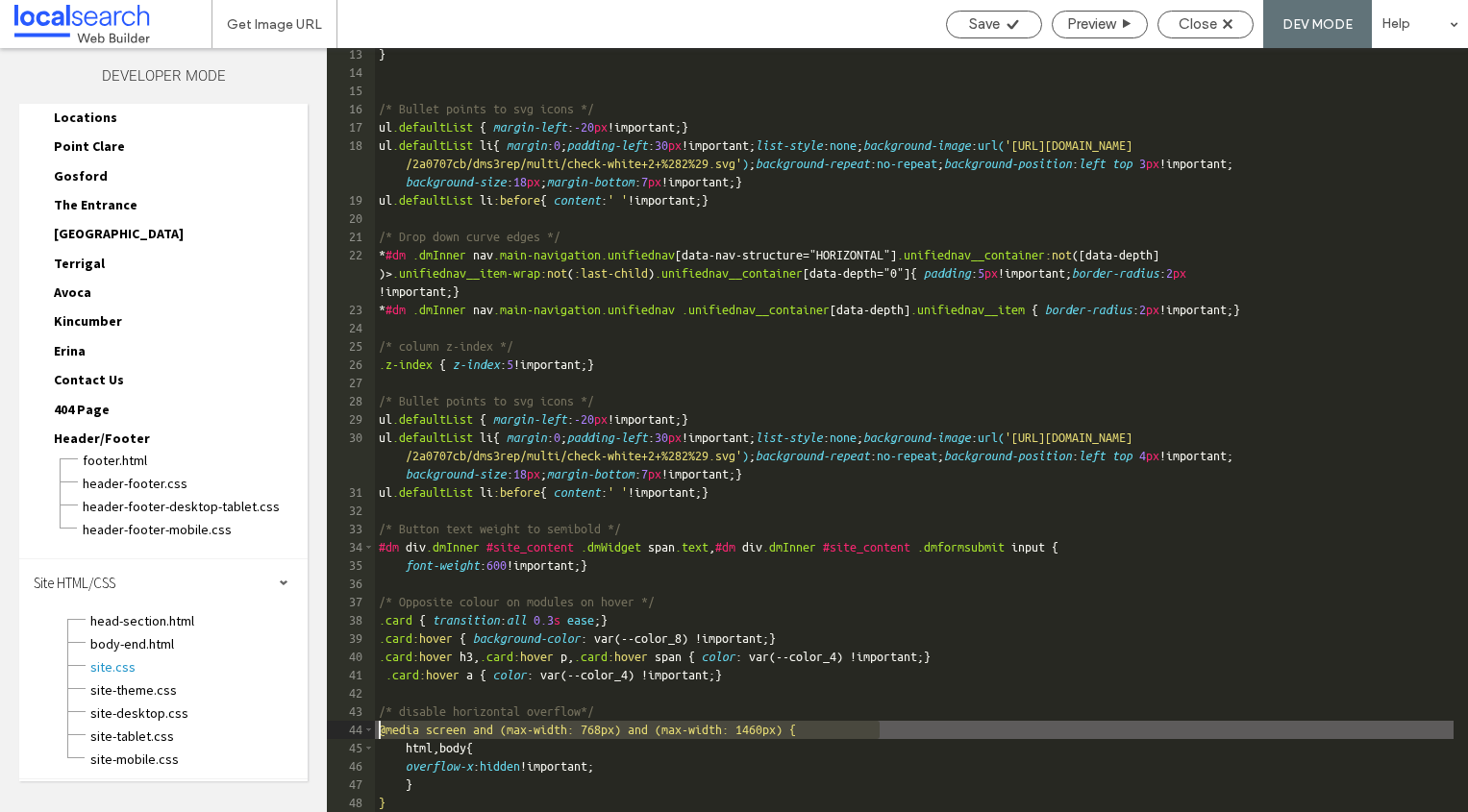
drag, startPoint x: 902, startPoint y: 727, endPoint x: 344, endPoint y: 730, distance: 558.0
click at [344, 730] on div "** 13 14 15 16 17 18 19 20 21 22 23 24 25 26 27 28 29 30 31 32 33 34 35 36 37 3…" at bounding box center [897, 430] width 1141 height 764
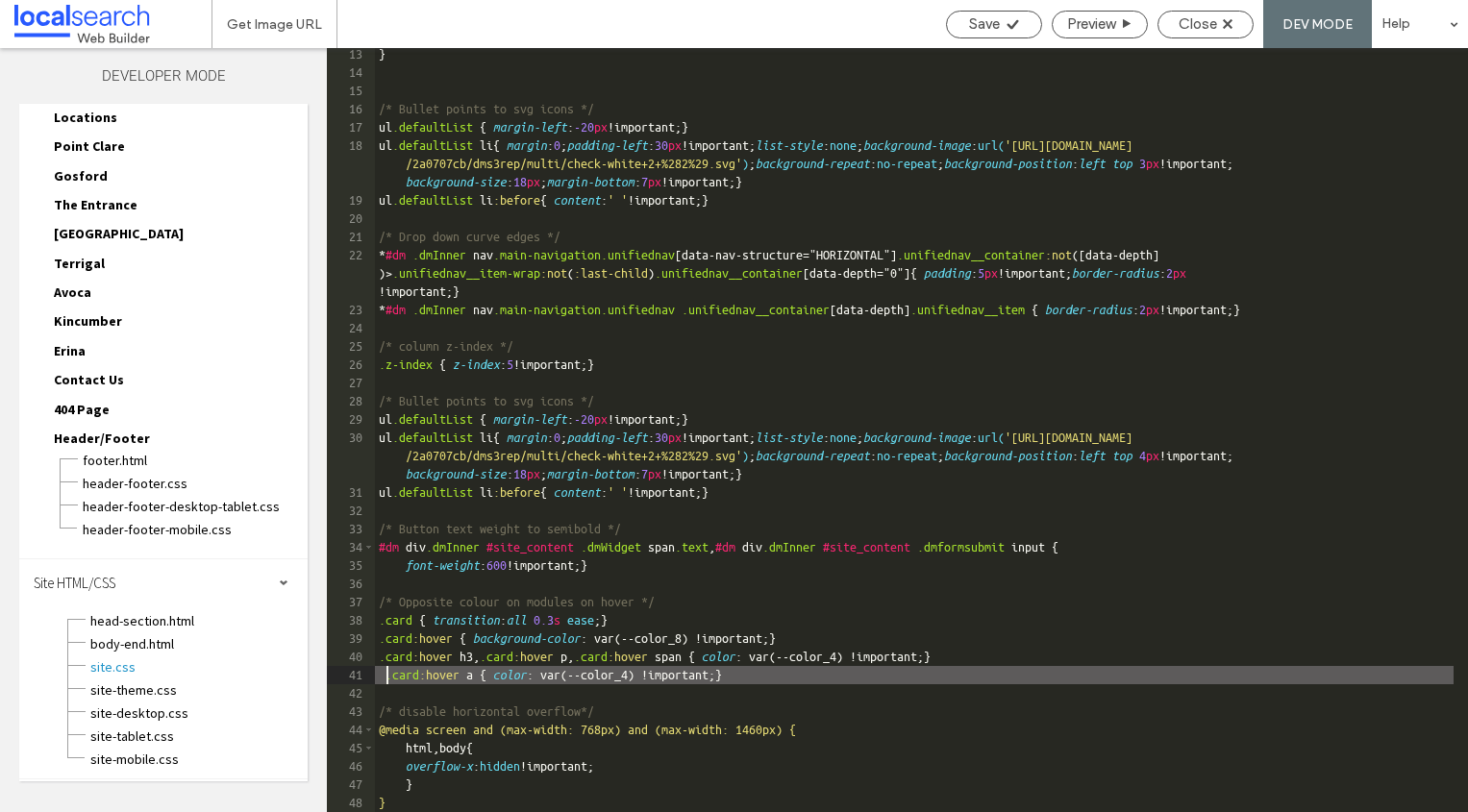
click at [386, 677] on div "} /* Bullet points to svg icons */ ul .defaultList { margin-left : -20 px !impo…" at bounding box center [914, 446] width 1078 height 800
type textarea "**"
drag, startPoint x: 795, startPoint y: 668, endPoint x: 776, endPoint y: 669, distance: 19.0
click at [776, 669] on div "} /* Bullet points to svg icons */ ul .defaultList { margin-left : -20 px !impo…" at bounding box center [914, 446] width 1078 height 800
click at [811, 670] on div "} /* Bullet points to svg icons */ ul .defaultList { margin-left : -20 px !impo…" at bounding box center [914, 446] width 1078 height 800
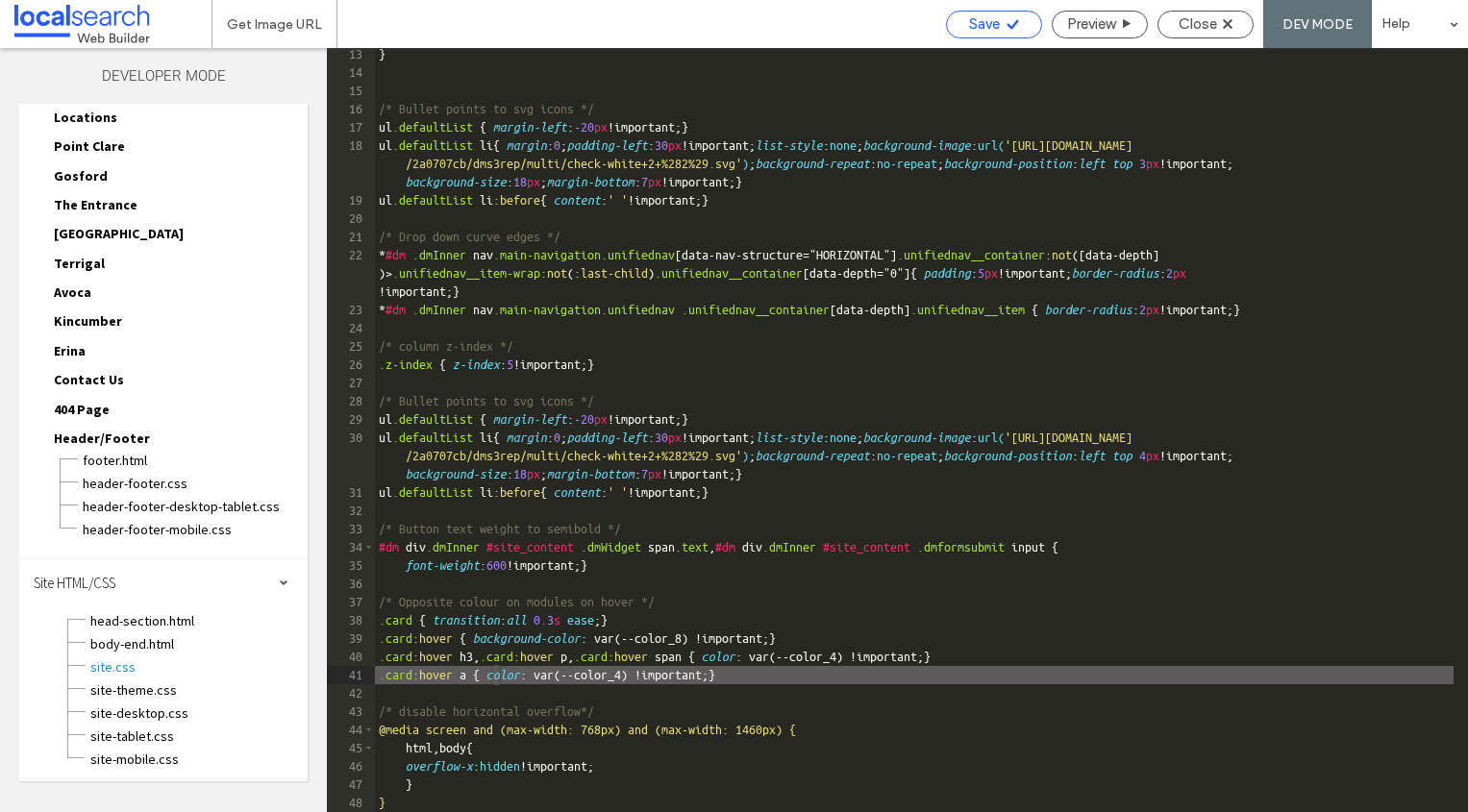
click at [997, 32] on div "Save" at bounding box center [994, 24] width 95 height 17
click at [1211, 27] on span "Close" at bounding box center [1198, 24] width 39 height 17
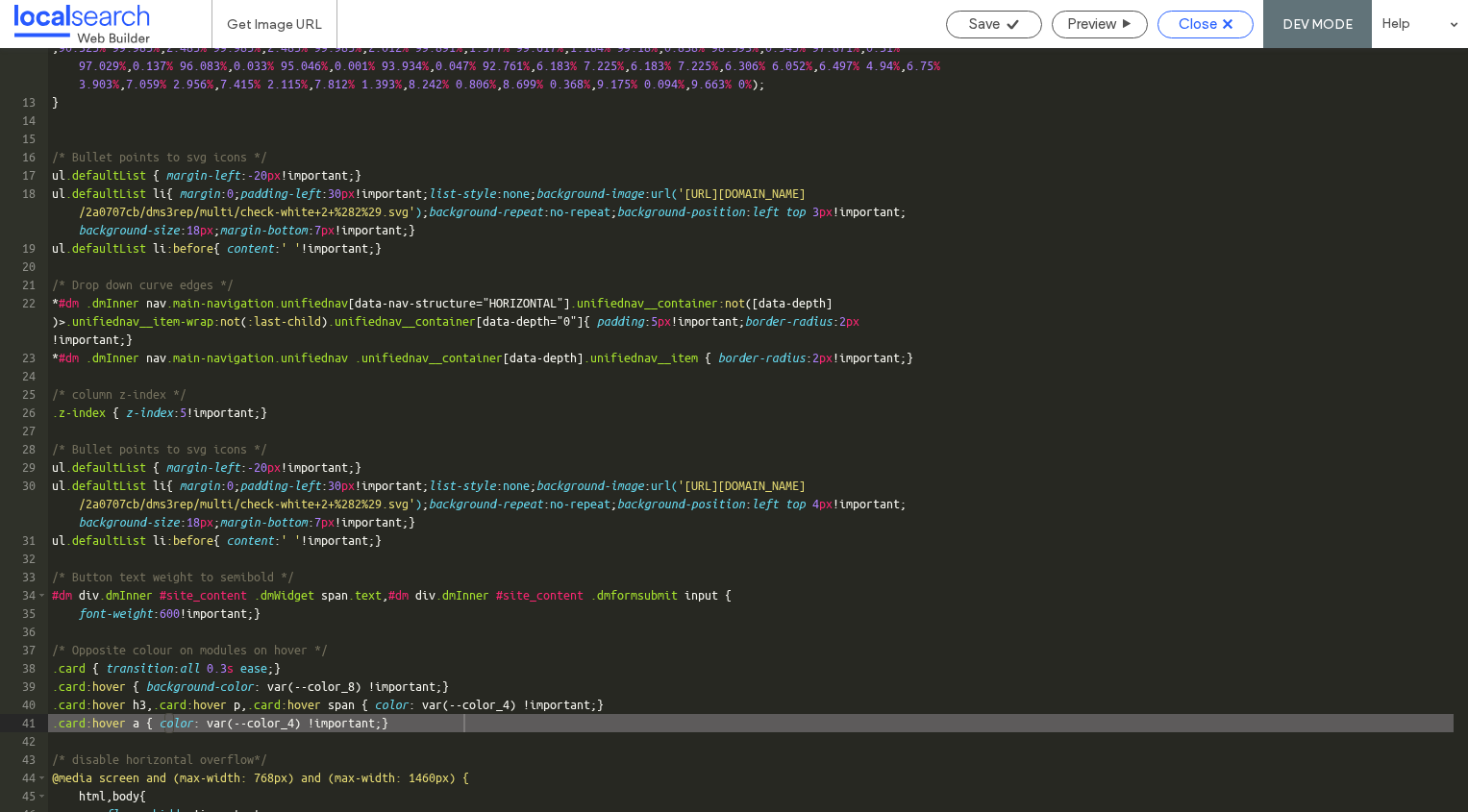
scroll to position [357, 0]
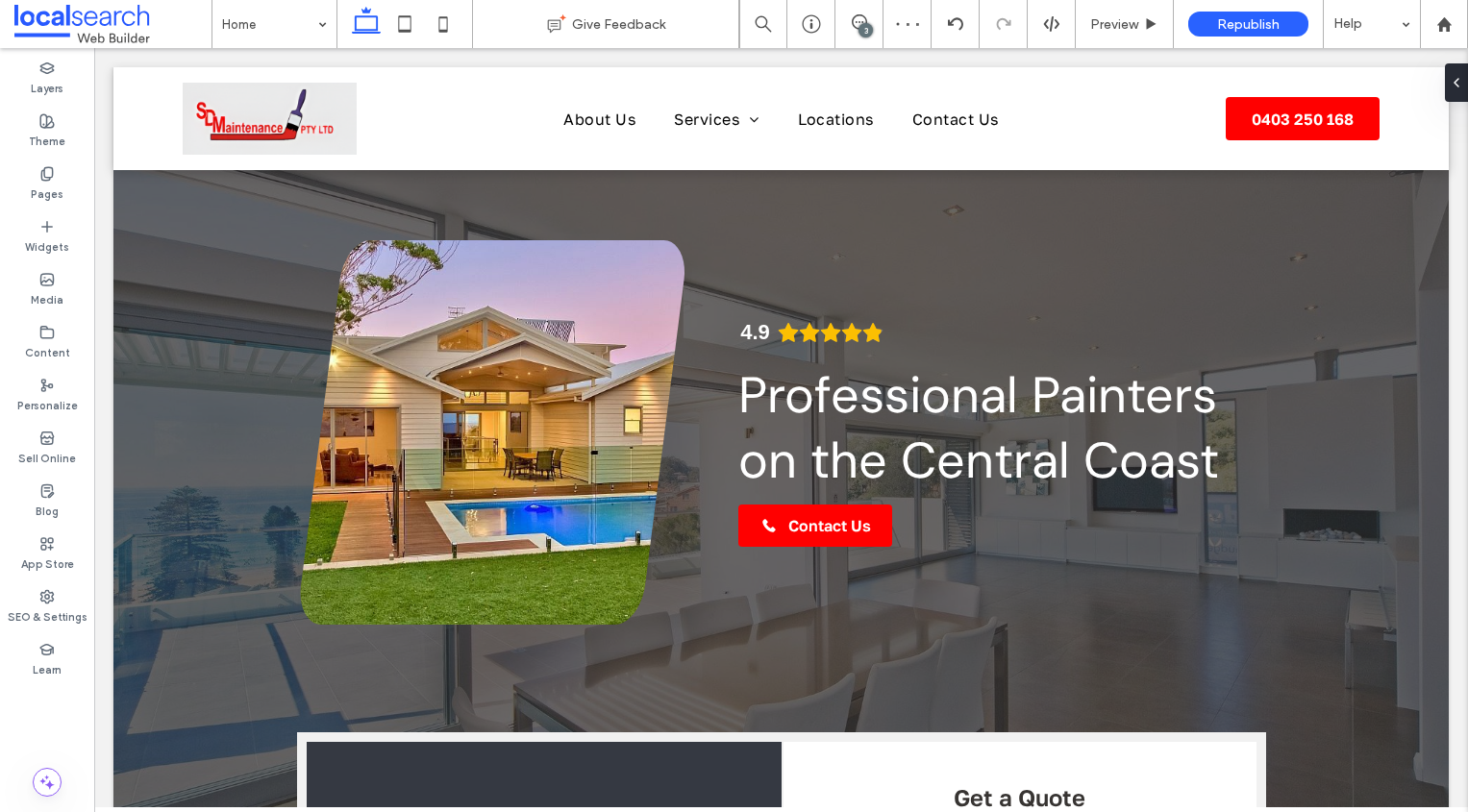
click at [1240, 22] on span "Republish" at bounding box center [1248, 24] width 63 height 16
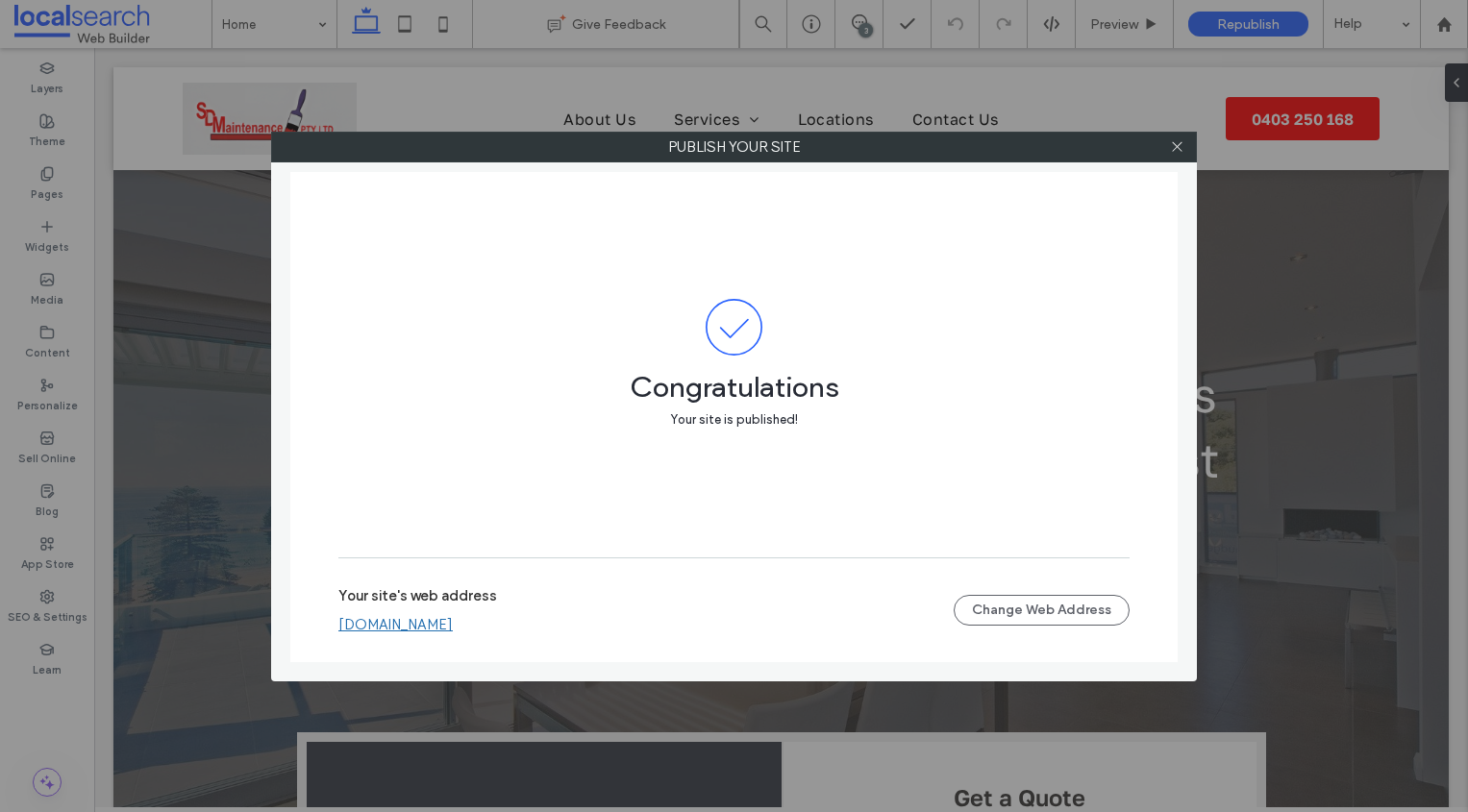
click at [1207, 149] on div "Publish your site Congratulations Your site is published! Your site's web addre…" at bounding box center [734, 406] width 1468 height 812
drag, startPoint x: 1179, startPoint y: 149, endPoint x: 1102, endPoint y: 63, distance: 115.4
click at [1178, 149] on icon at bounding box center [1177, 146] width 14 height 14
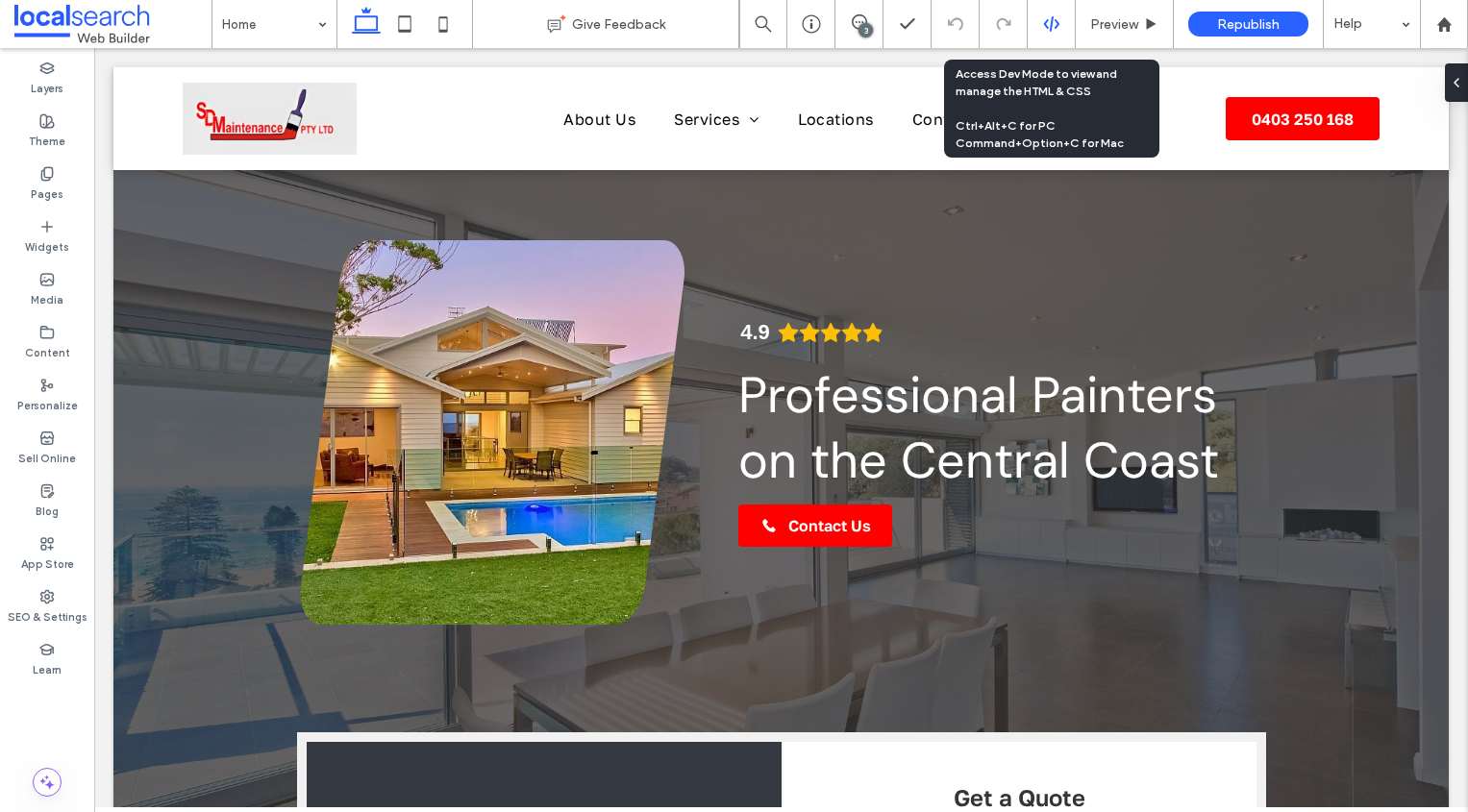
click at [1051, 25] on icon at bounding box center [1051, 24] width 17 height 17
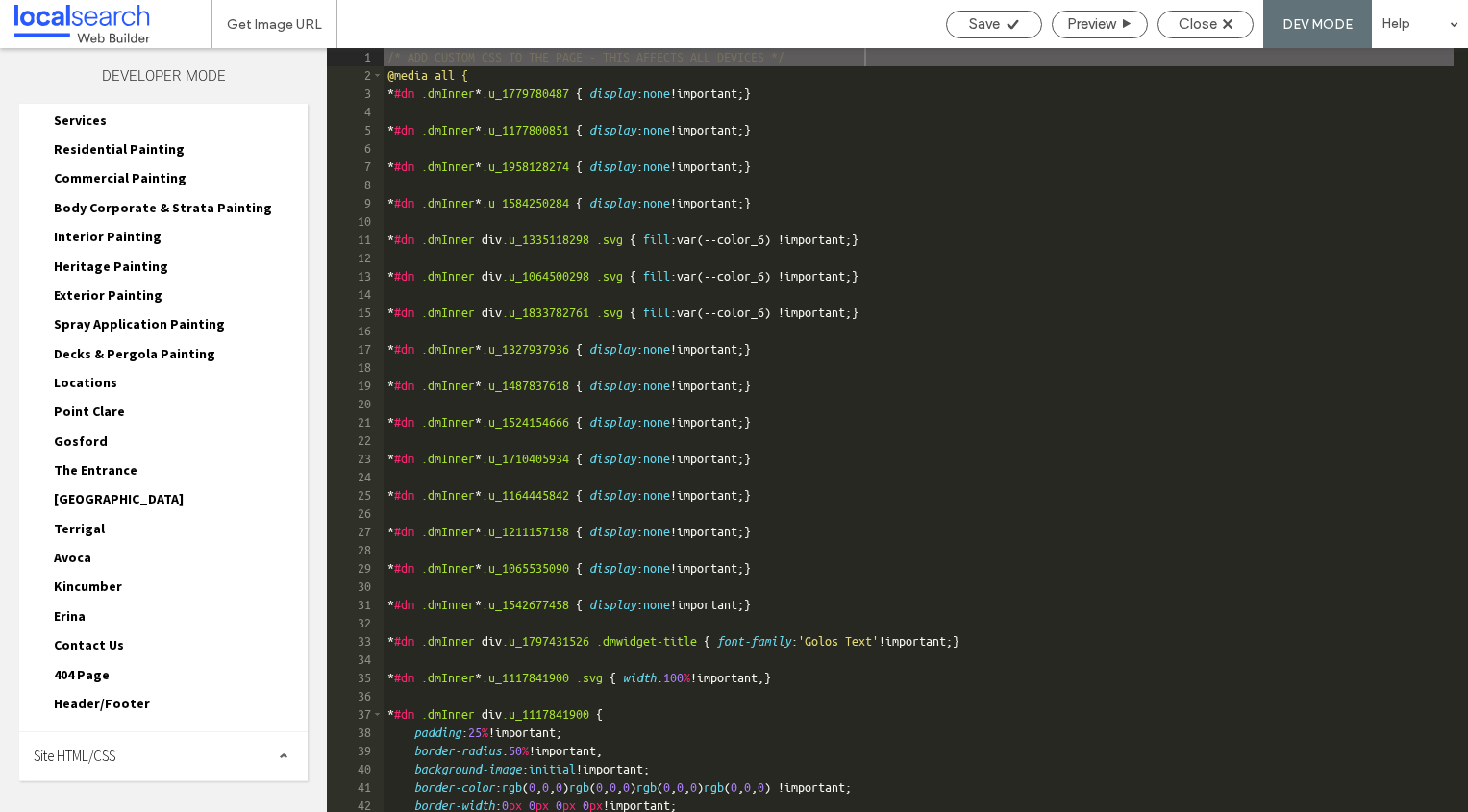
click at [122, 747] on div "Site HTML/CSS" at bounding box center [163, 756] width 288 height 48
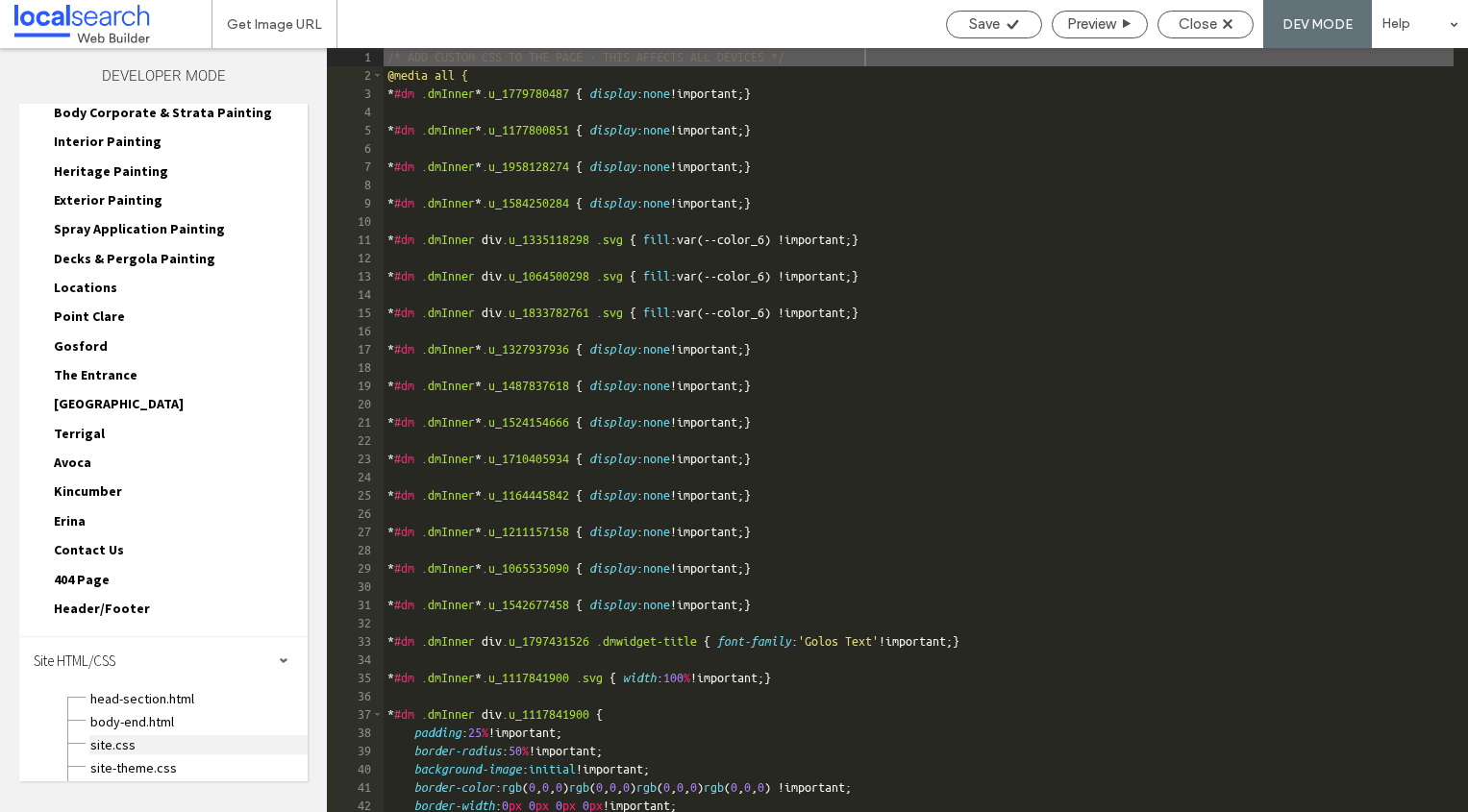
scroll to position [361, 0]
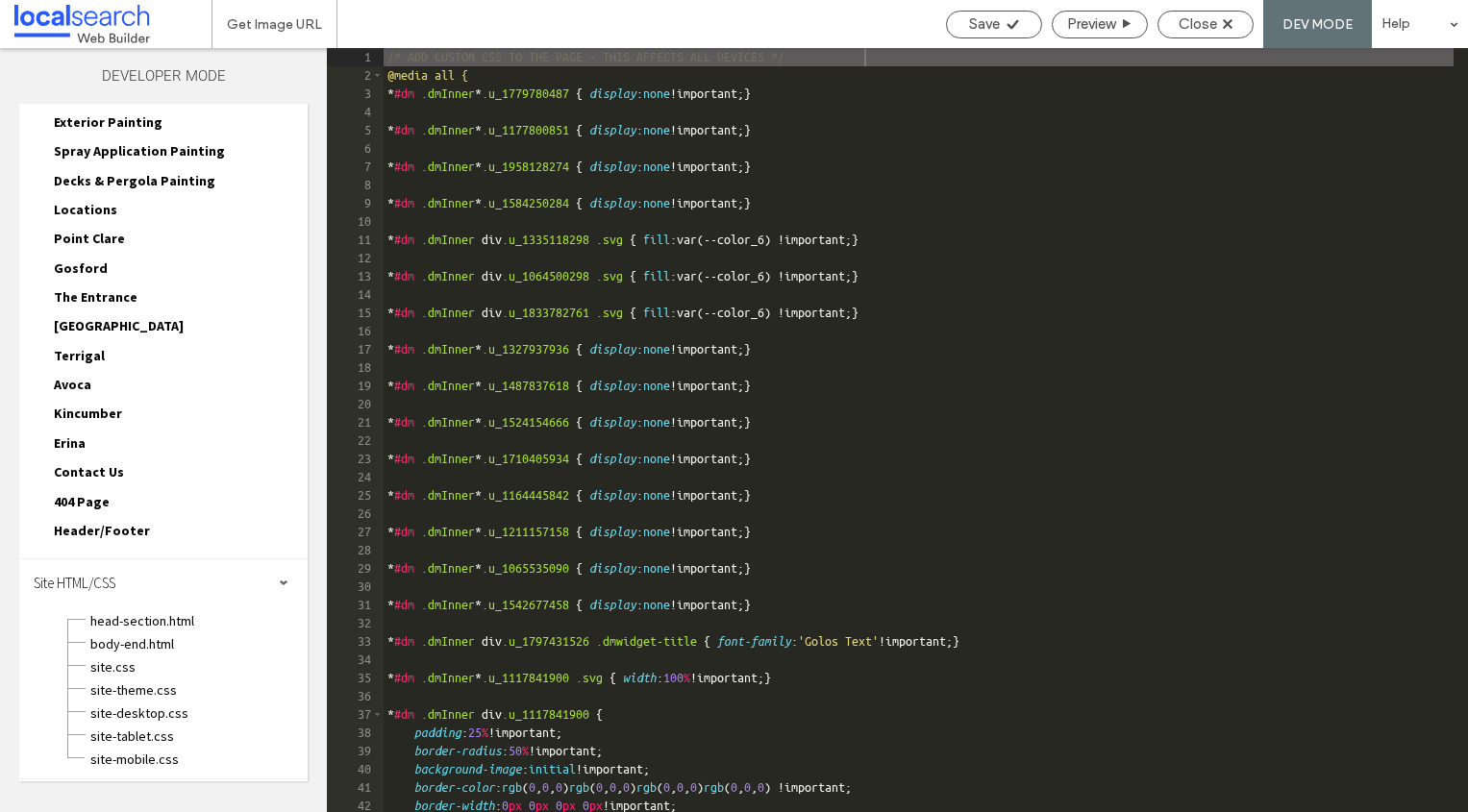
click at [86, 520] on span "Header/Footer" at bounding box center [95, 529] width 112 height 19
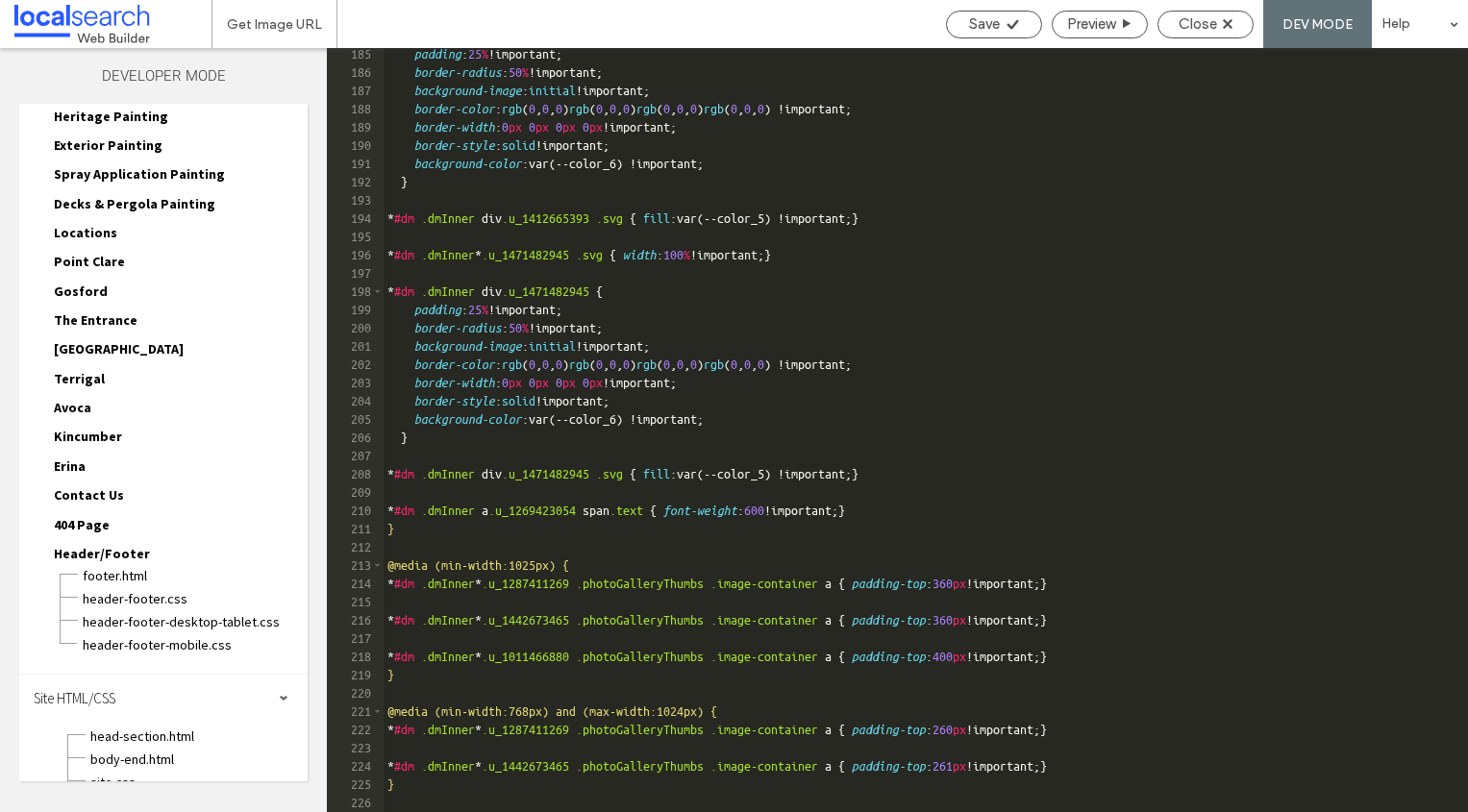
scroll to position [3363, 0]
click at [437, 747] on div "padding : 25 % !important; border-radius : 50 % !important; background-image : …" at bounding box center [1082, 446] width 1397 height 800
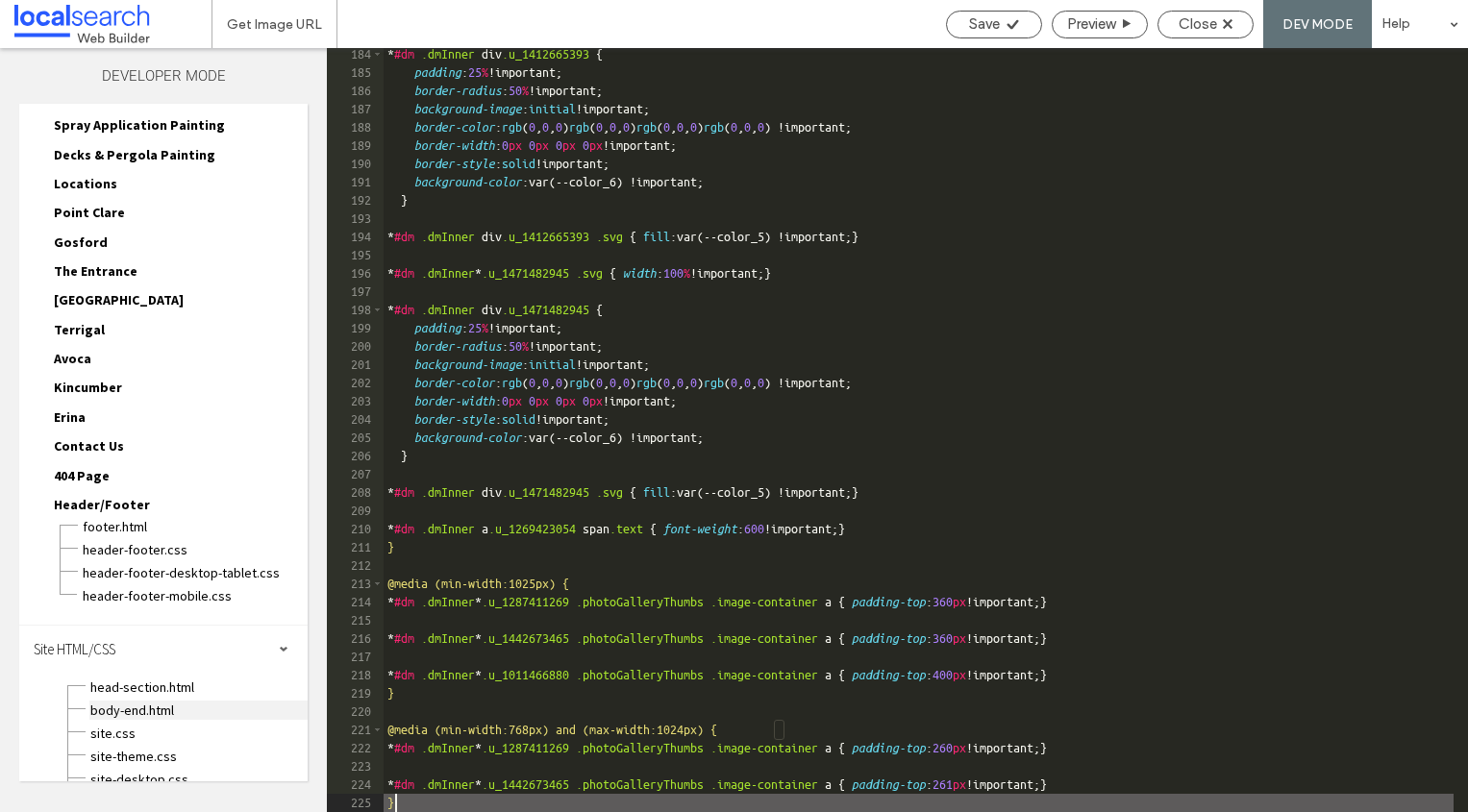
scroll to position [452, 0]
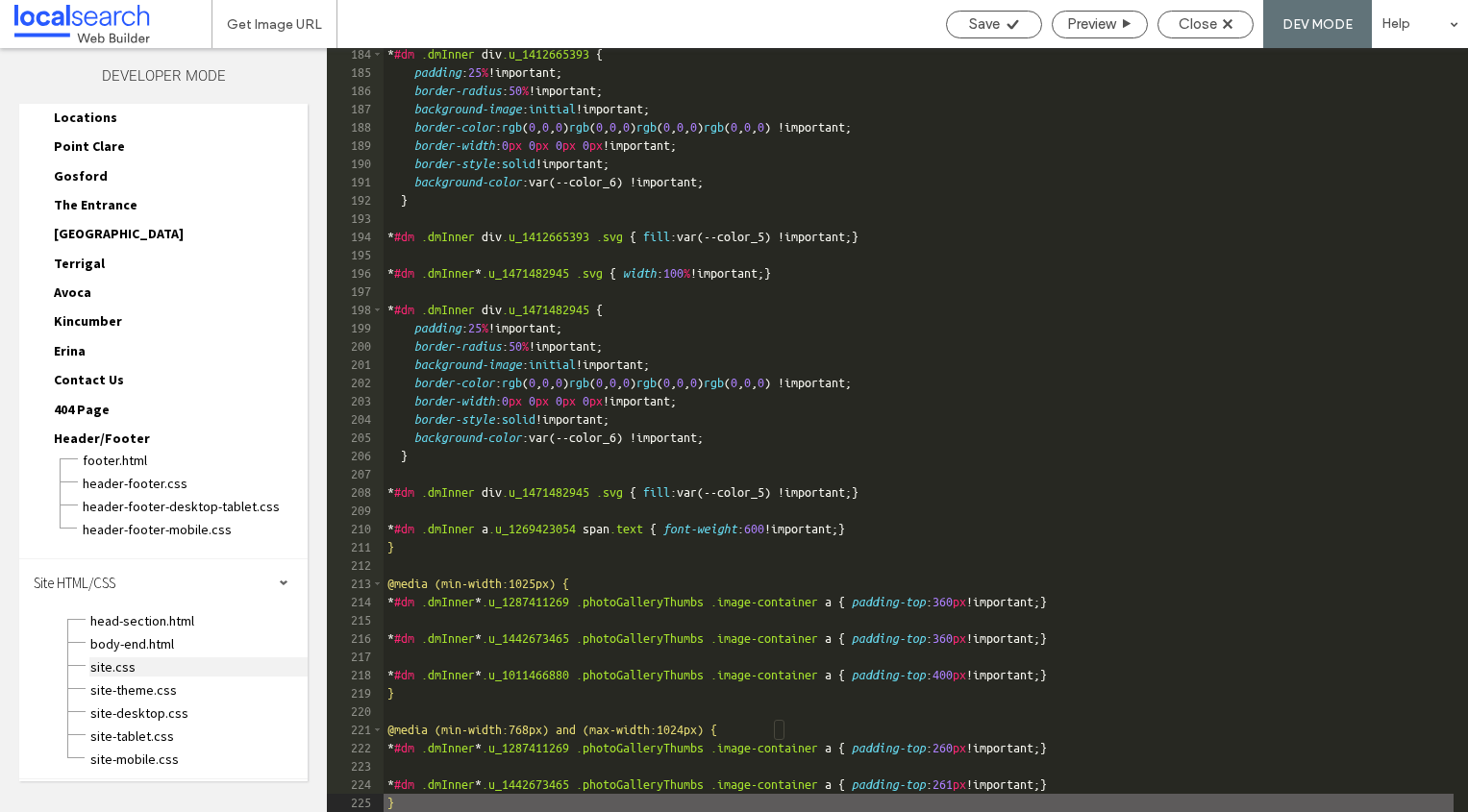
click at [128, 664] on span "site.css" at bounding box center [199, 667] width 218 height 19
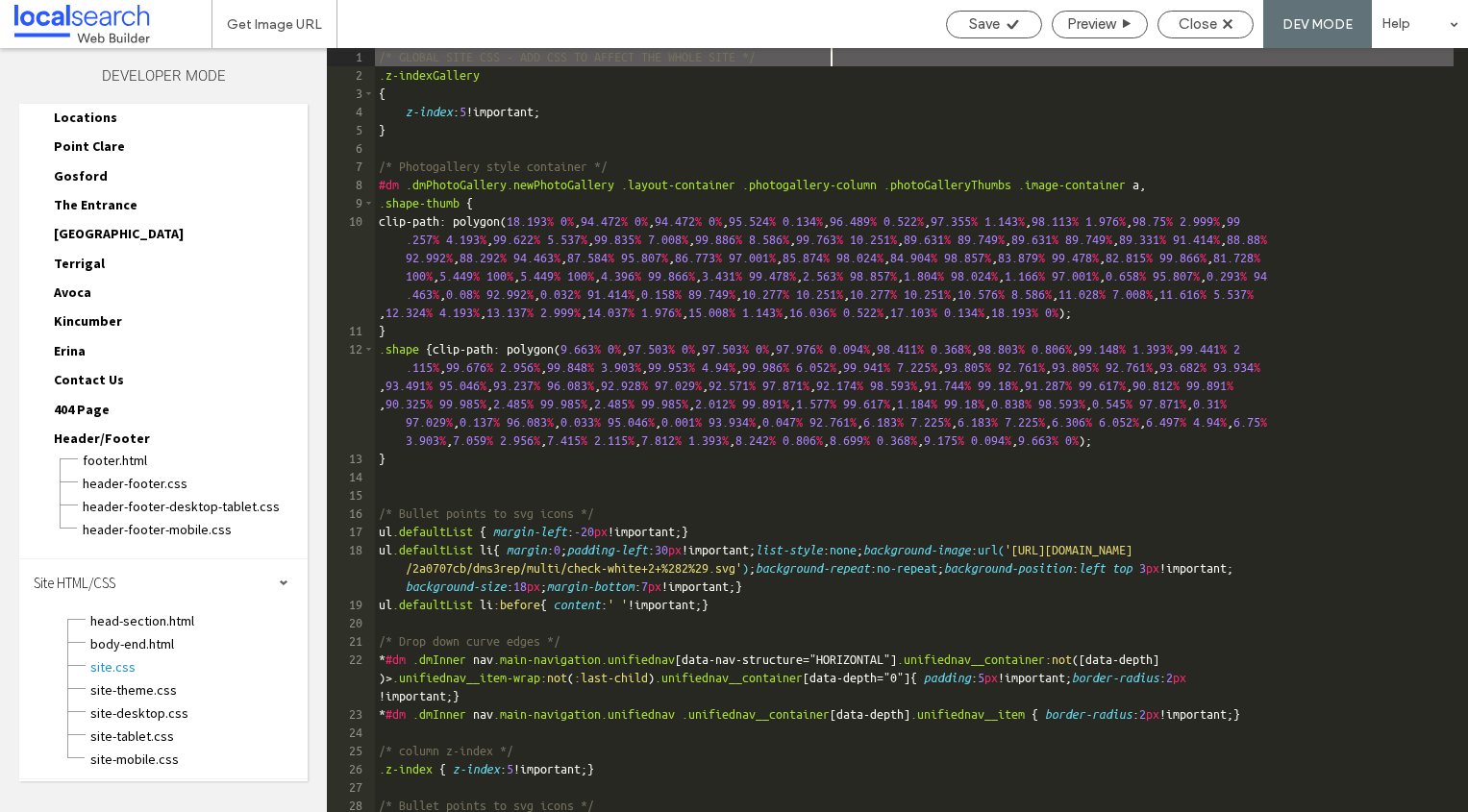
scroll to position [405, 0]
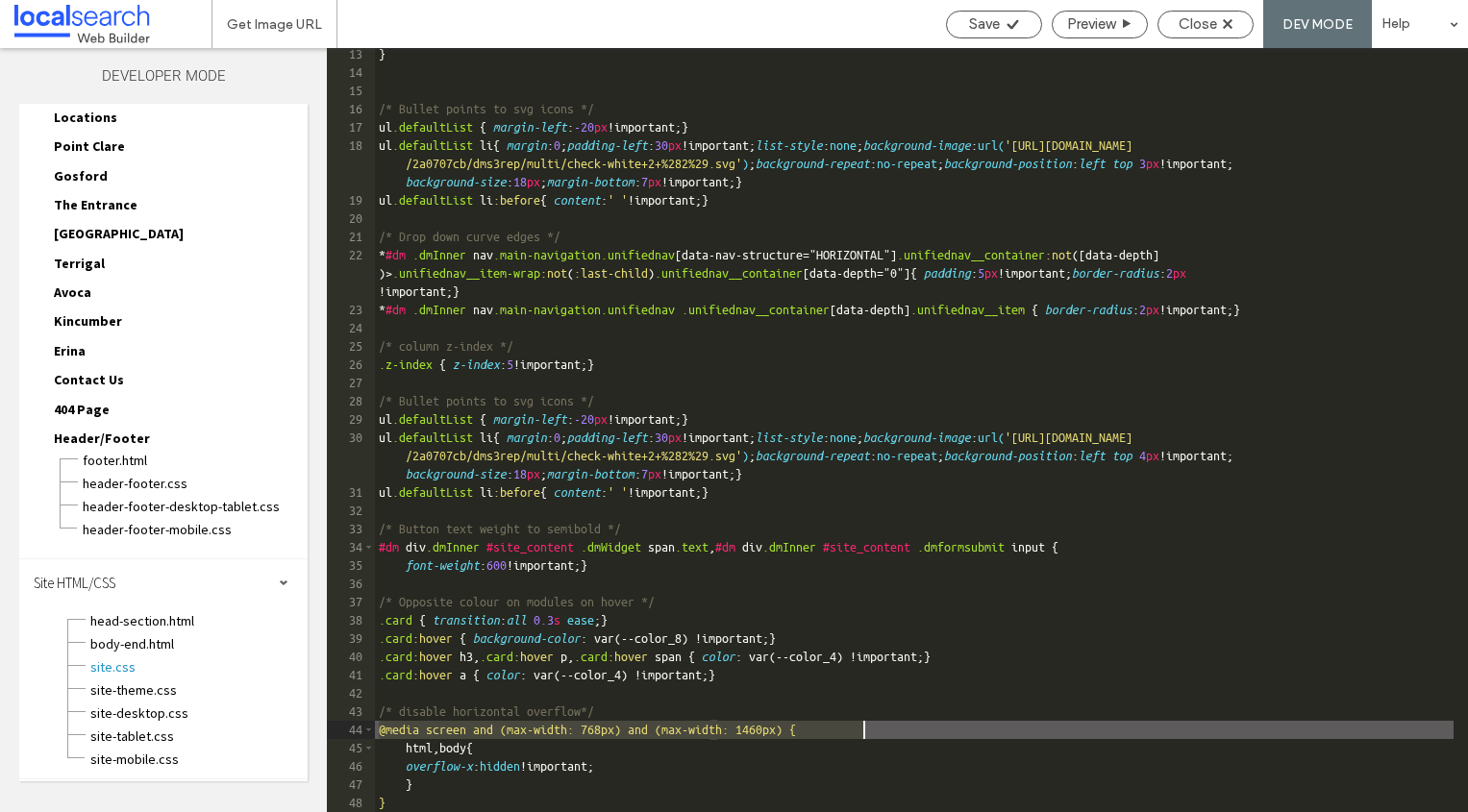
drag, startPoint x: 379, startPoint y: 729, endPoint x: 863, endPoint y: 727, distance: 484.0
click at [863, 727] on div "} /* Bullet points to svg icons */ ul .defaultList { margin-left : -20 px !impo…" at bounding box center [914, 446] width 1078 height 800
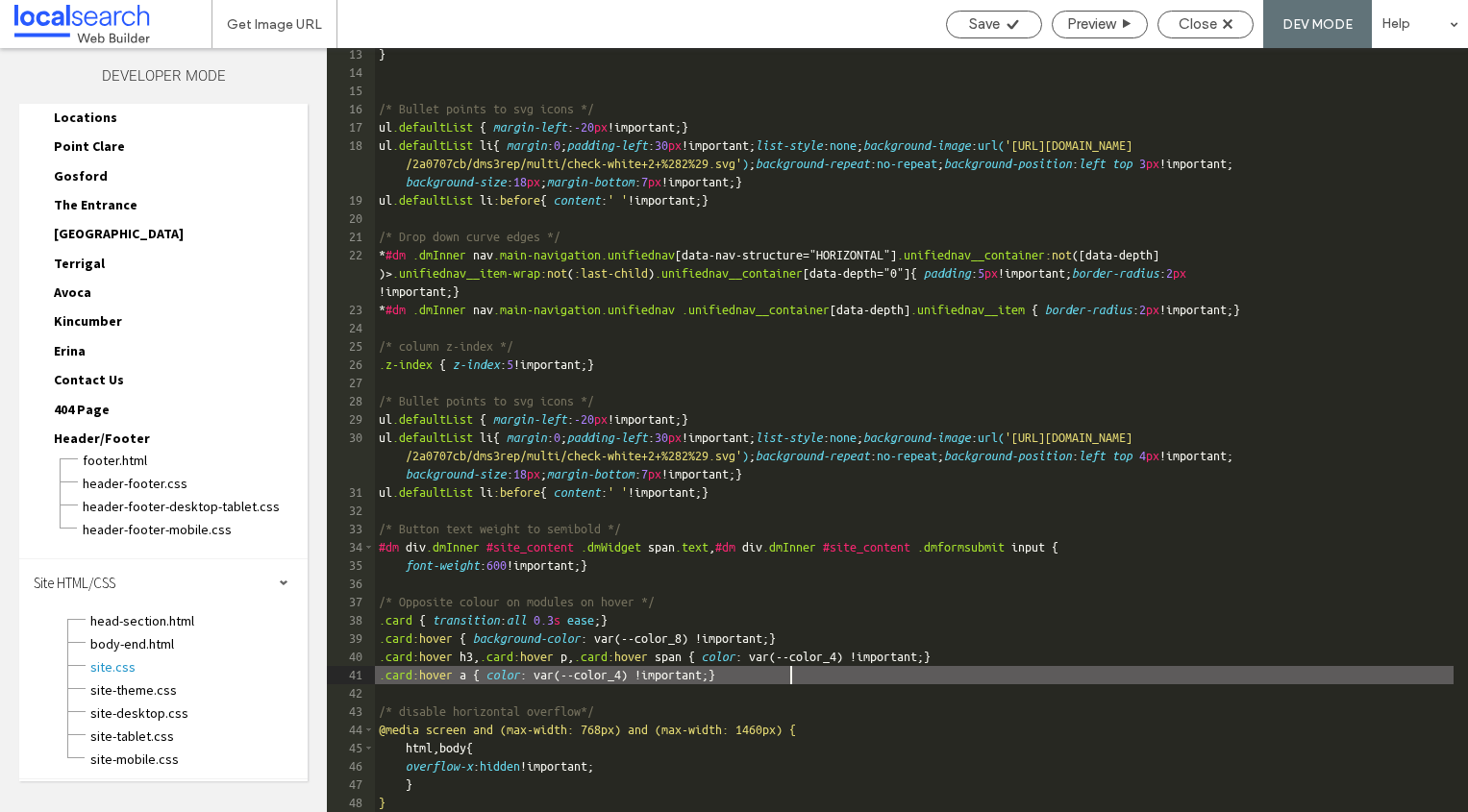
click at [830, 682] on div "} /* Bullet points to svg icons */ ul .defaultList { margin-left : -20 px !impo…" at bounding box center [914, 446] width 1078 height 800
type textarea "**"
drag, startPoint x: 494, startPoint y: 677, endPoint x: 609, endPoint y: 678, distance: 115.0
click at [500, 678] on div "} /* Bullet points to svg icons */ ul .defaultList { margin-left : -20 px !impo…" at bounding box center [914, 446] width 1078 height 800
click at [788, 681] on div "} /* Bullet points to svg icons */ ul .defaultList { margin-left : -20 px !impo…" at bounding box center [914, 446] width 1078 height 800
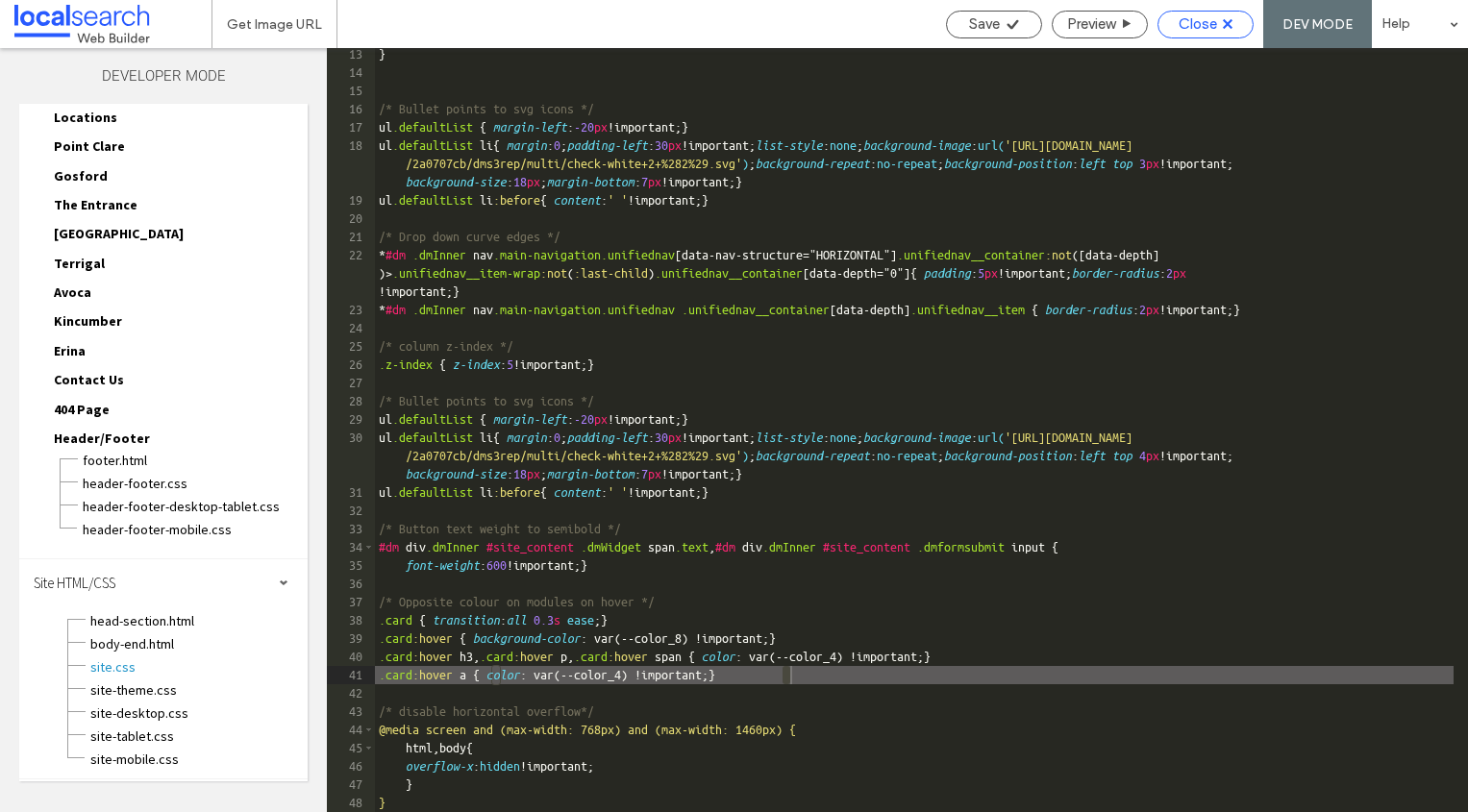
drag, startPoint x: 1201, startPoint y: 3, endPoint x: 1204, endPoint y: 13, distance: 10.4
click at [1202, 5] on div "Save Preview Close DEV MODE Help" at bounding box center [1202, 24] width 531 height 48
click at [1206, 15] on span "Close" at bounding box center [1198, 24] width 39 height 17
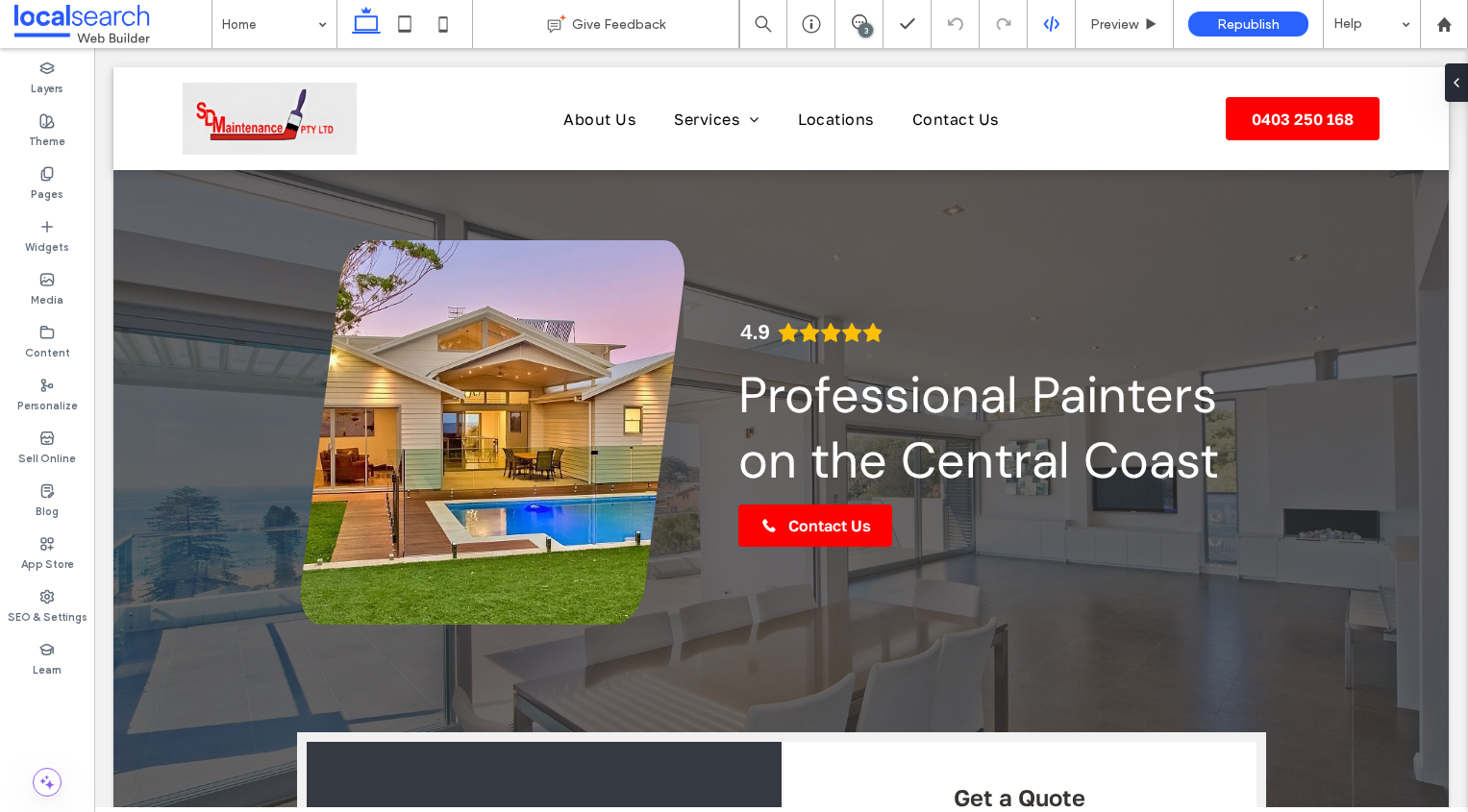
click at [1043, 25] on icon at bounding box center [1051, 24] width 17 height 17
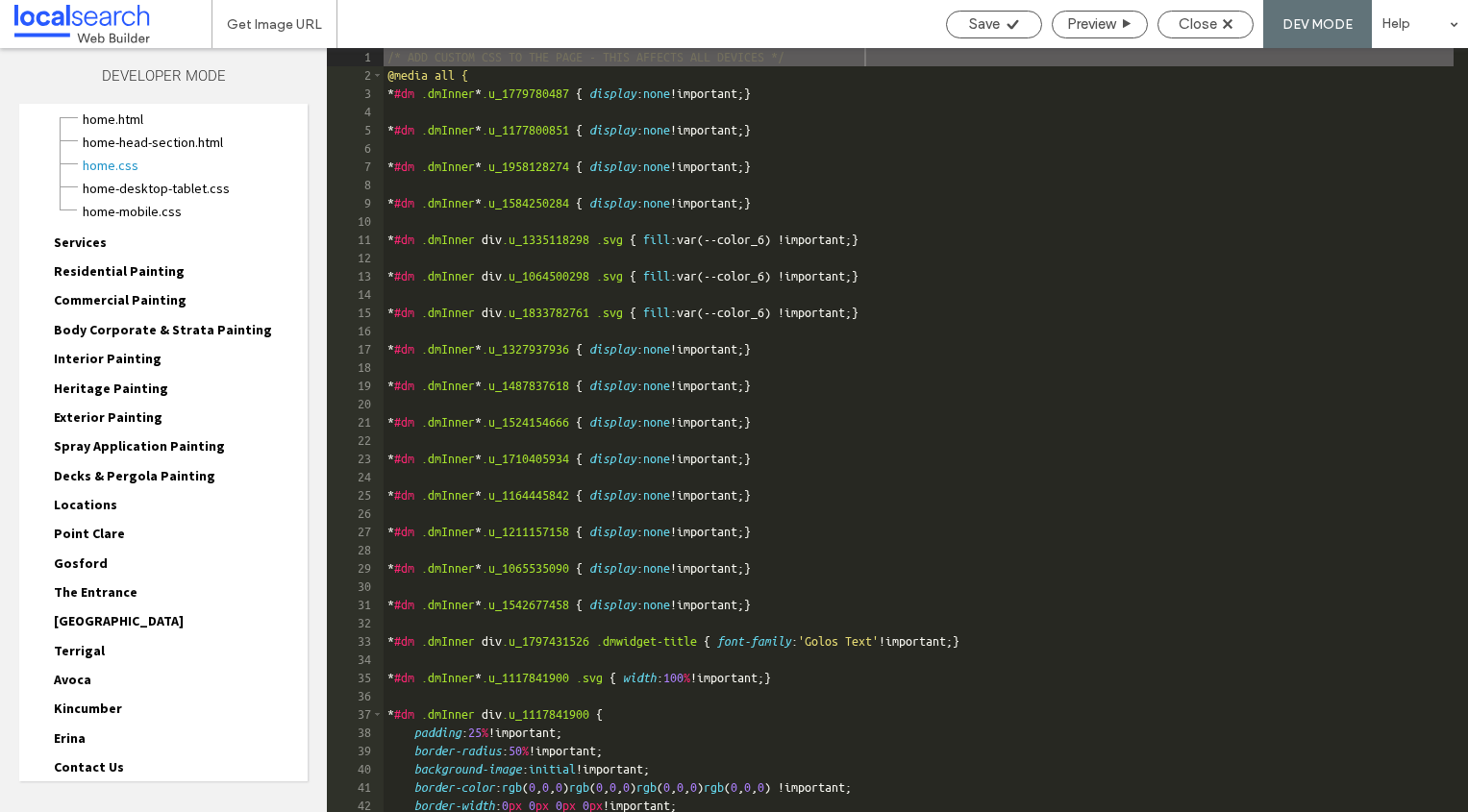
scroll to position [187, 0]
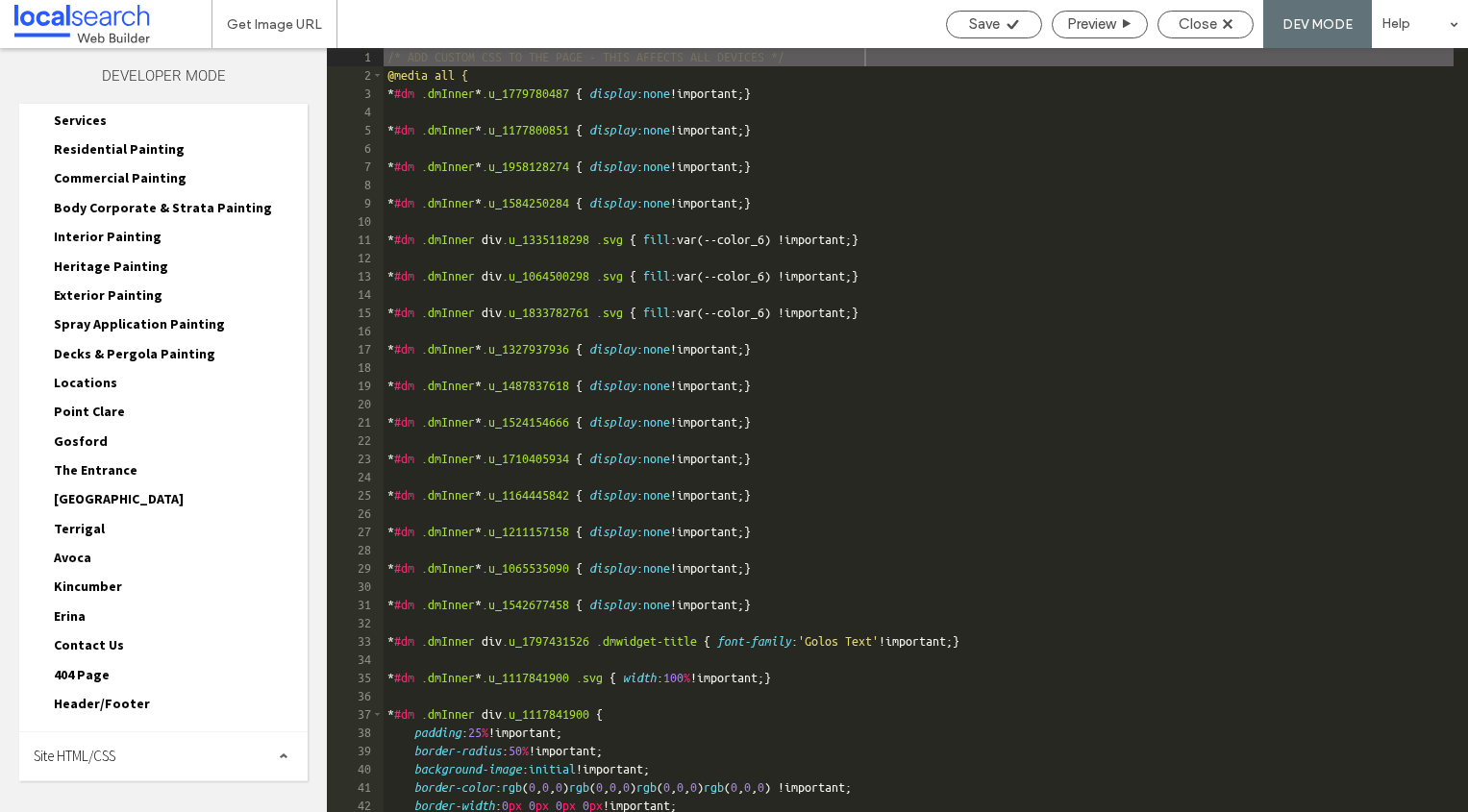
click at [110, 747] on span "Site HTML/CSS" at bounding box center [74, 755] width 82 height 18
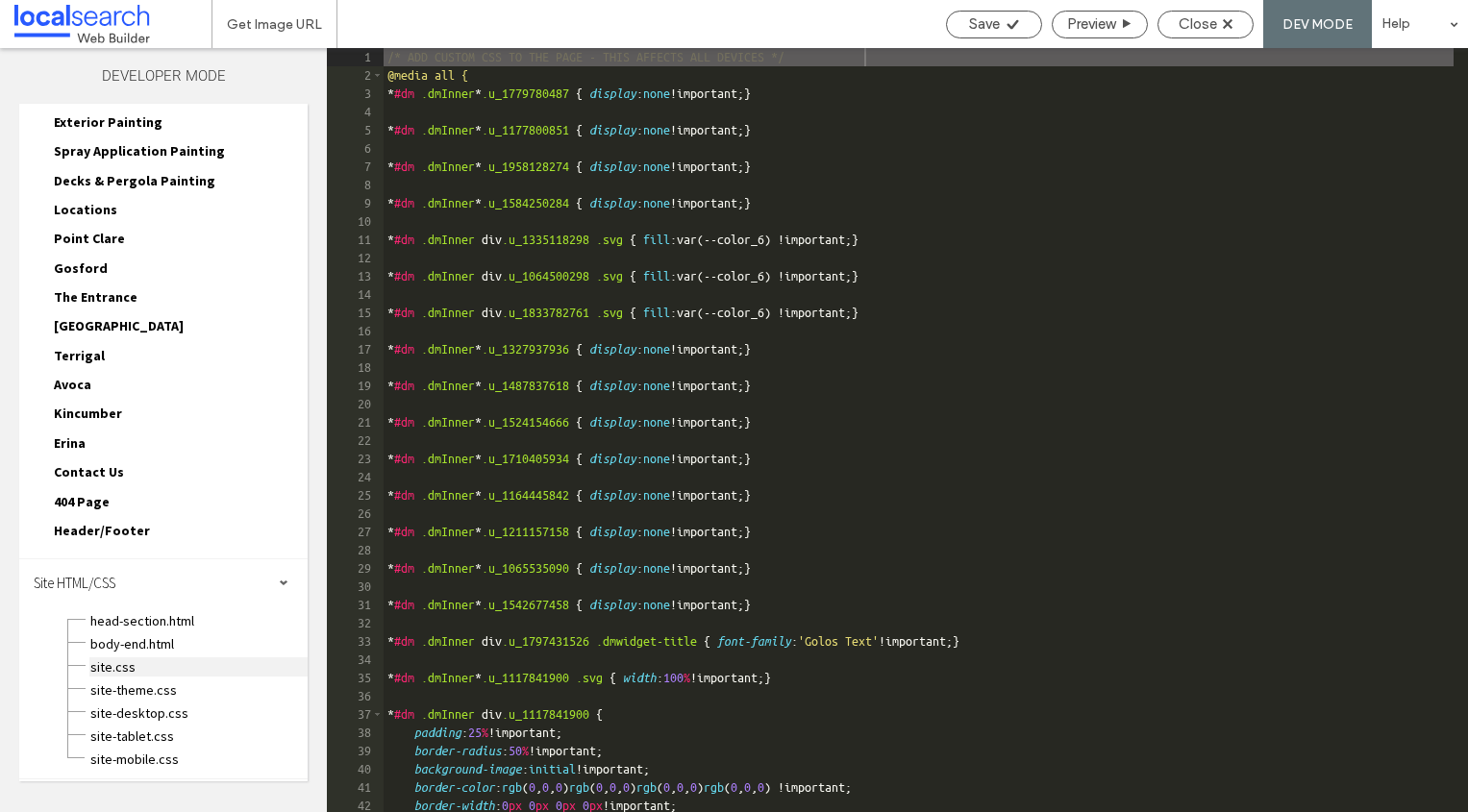
click at [130, 666] on span "site.css" at bounding box center [199, 667] width 218 height 19
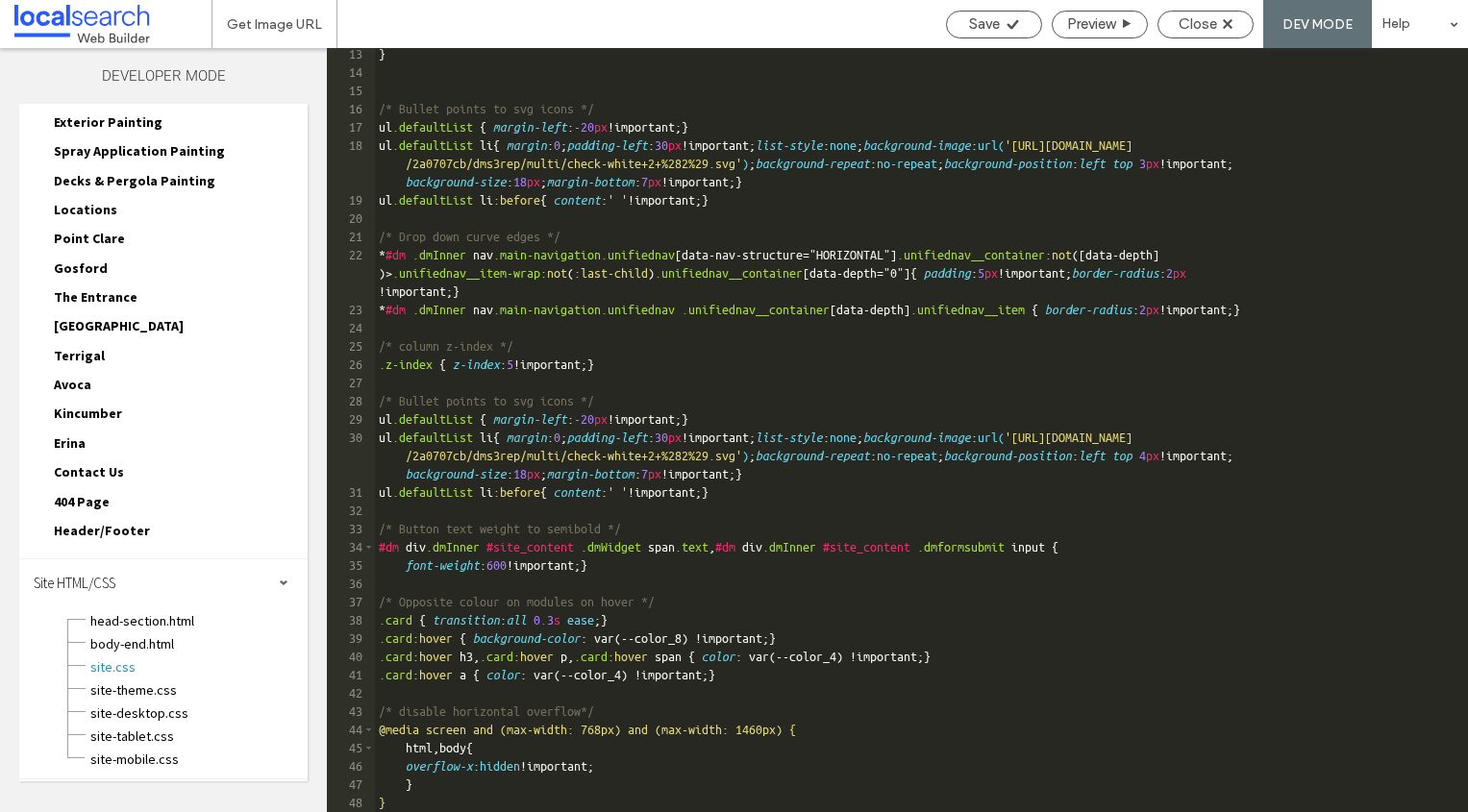
scroll to position [405, 0]
click at [1229, 22] on use at bounding box center [1227, 24] width 10 height 10
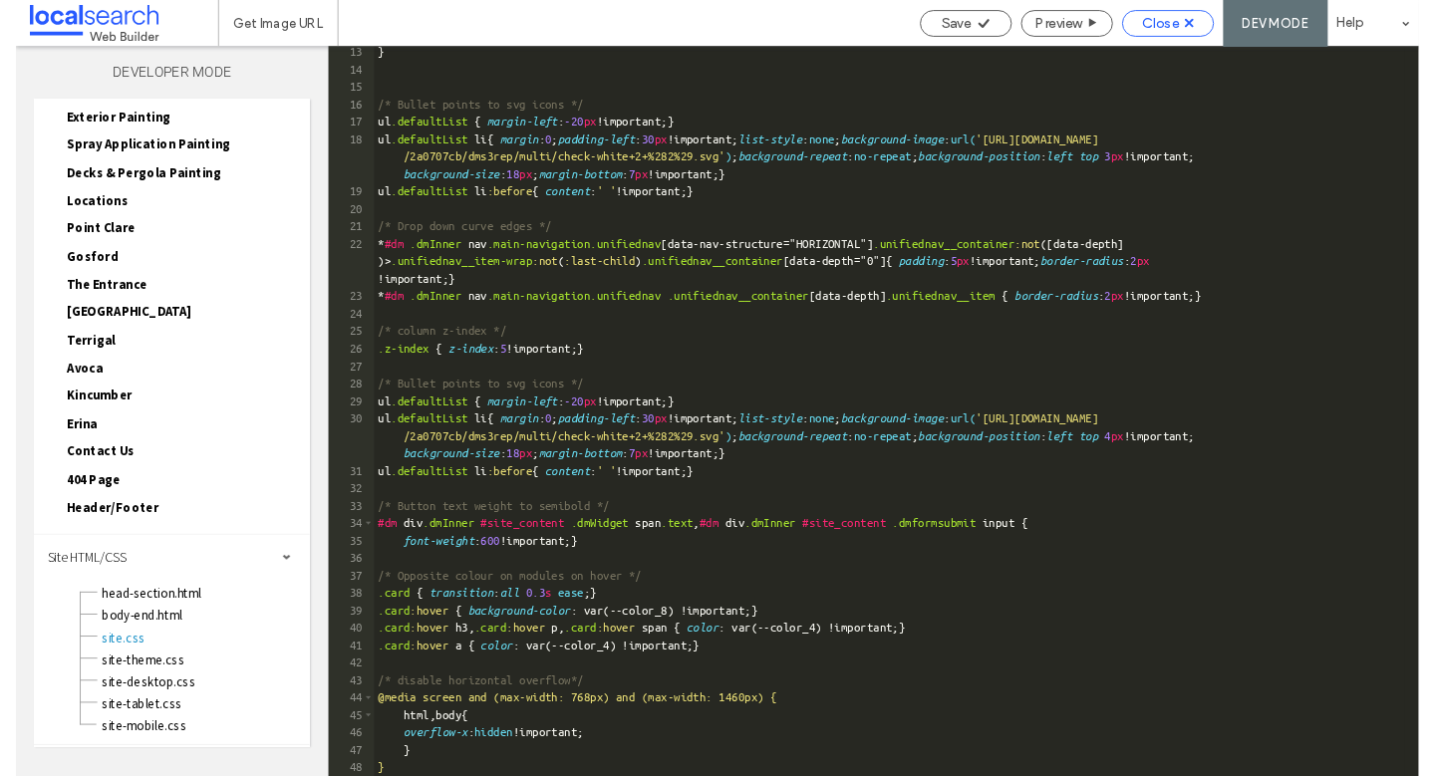
scroll to position [370, 0]
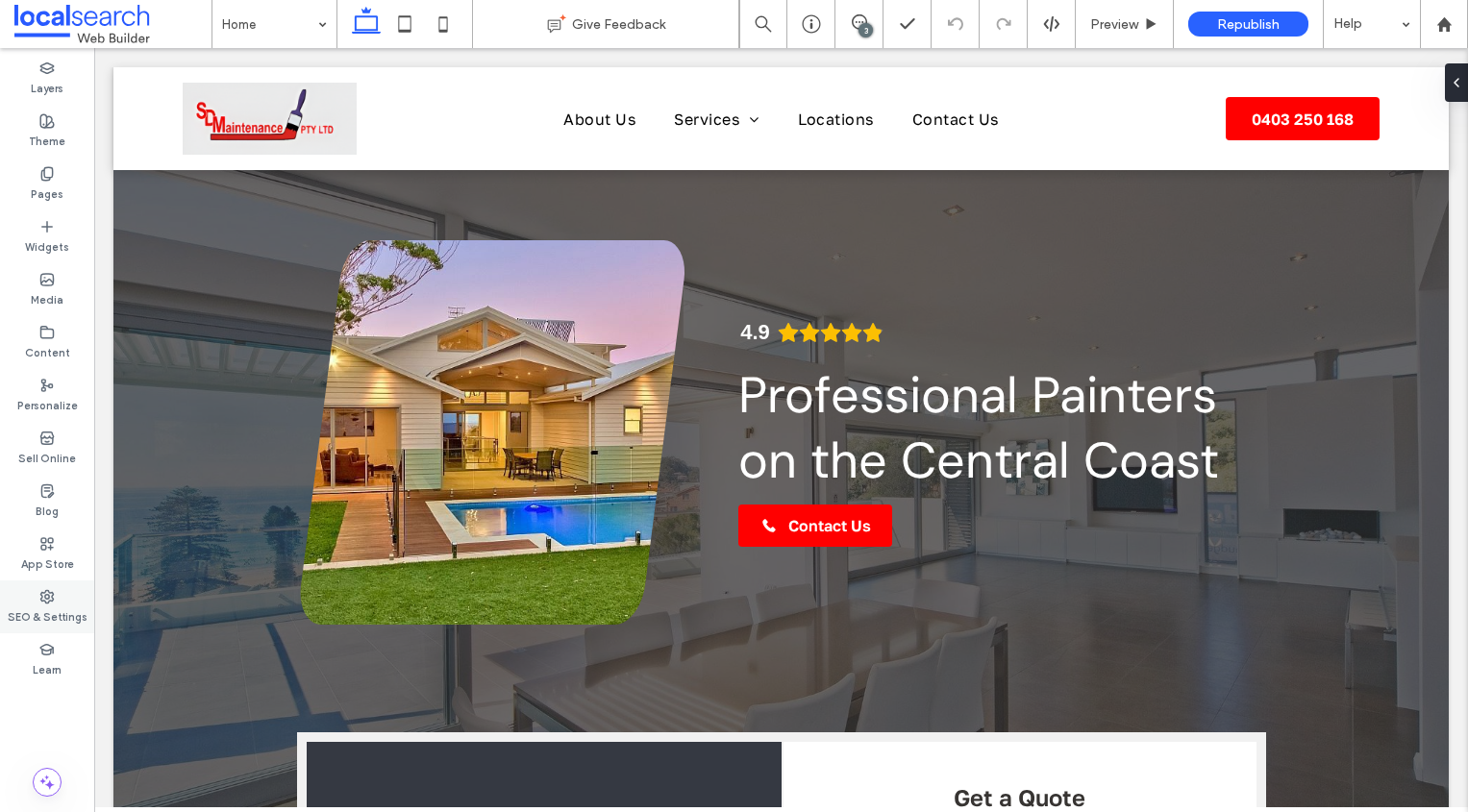
click at [58, 603] on div "SEO & Settings" at bounding box center [47, 607] width 95 height 53
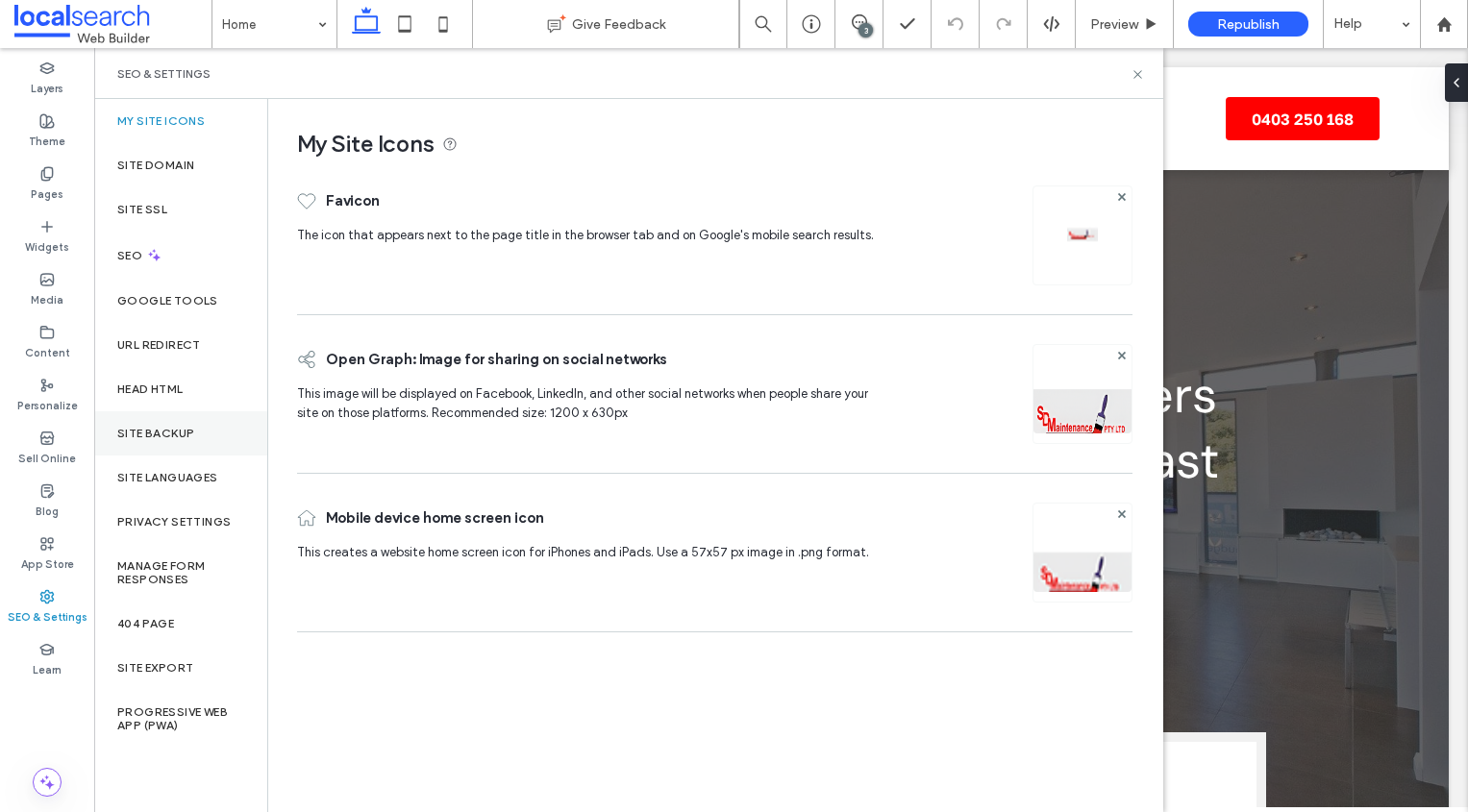
click at [204, 431] on div "Site Backup" at bounding box center [180, 433] width 173 height 44
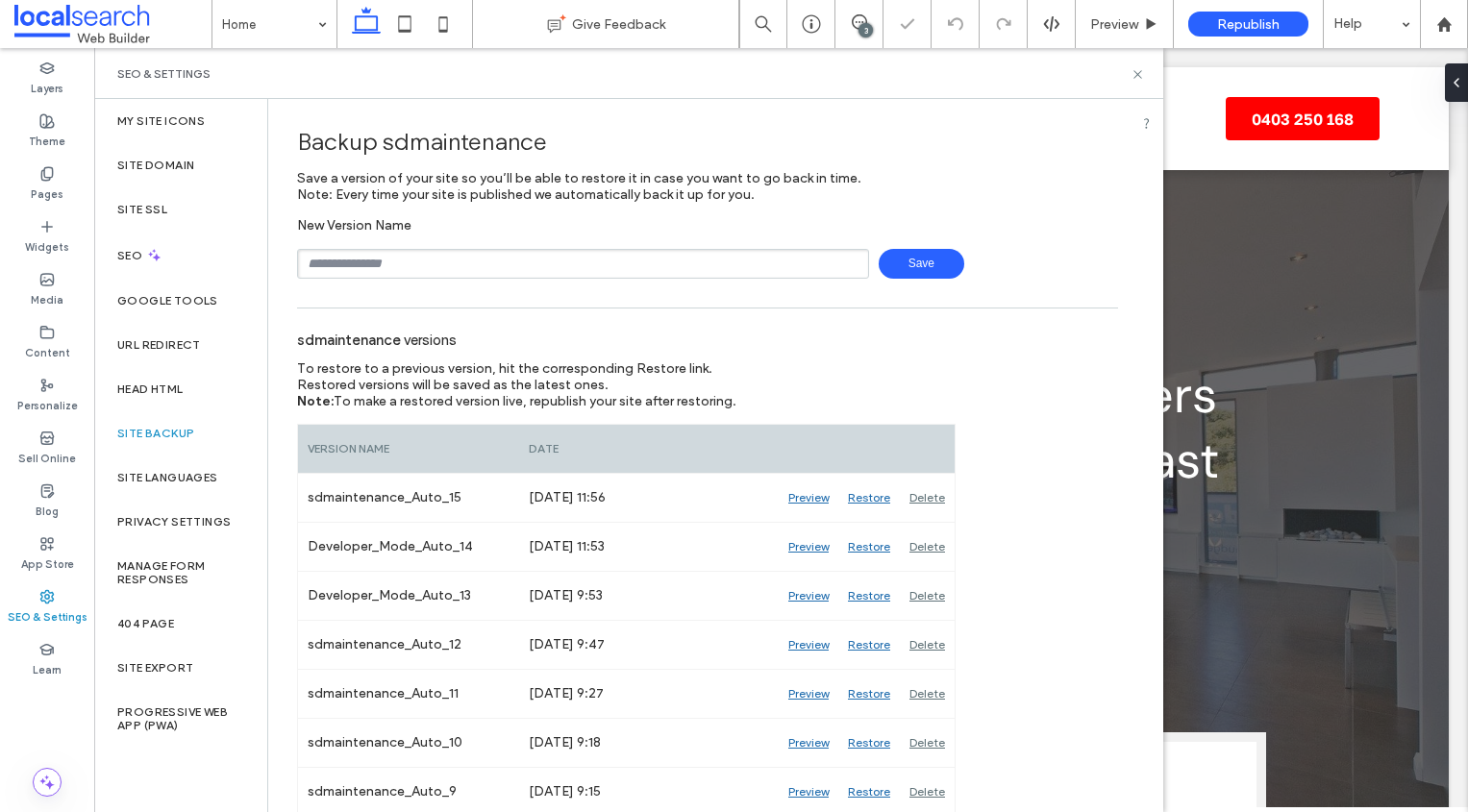
click at [404, 267] on input "text" at bounding box center [583, 263] width 572 height 30
type input "**********"
click at [926, 272] on span "Save" at bounding box center [921, 263] width 86 height 30
click at [1135, 72] on icon at bounding box center [1137, 74] width 14 height 14
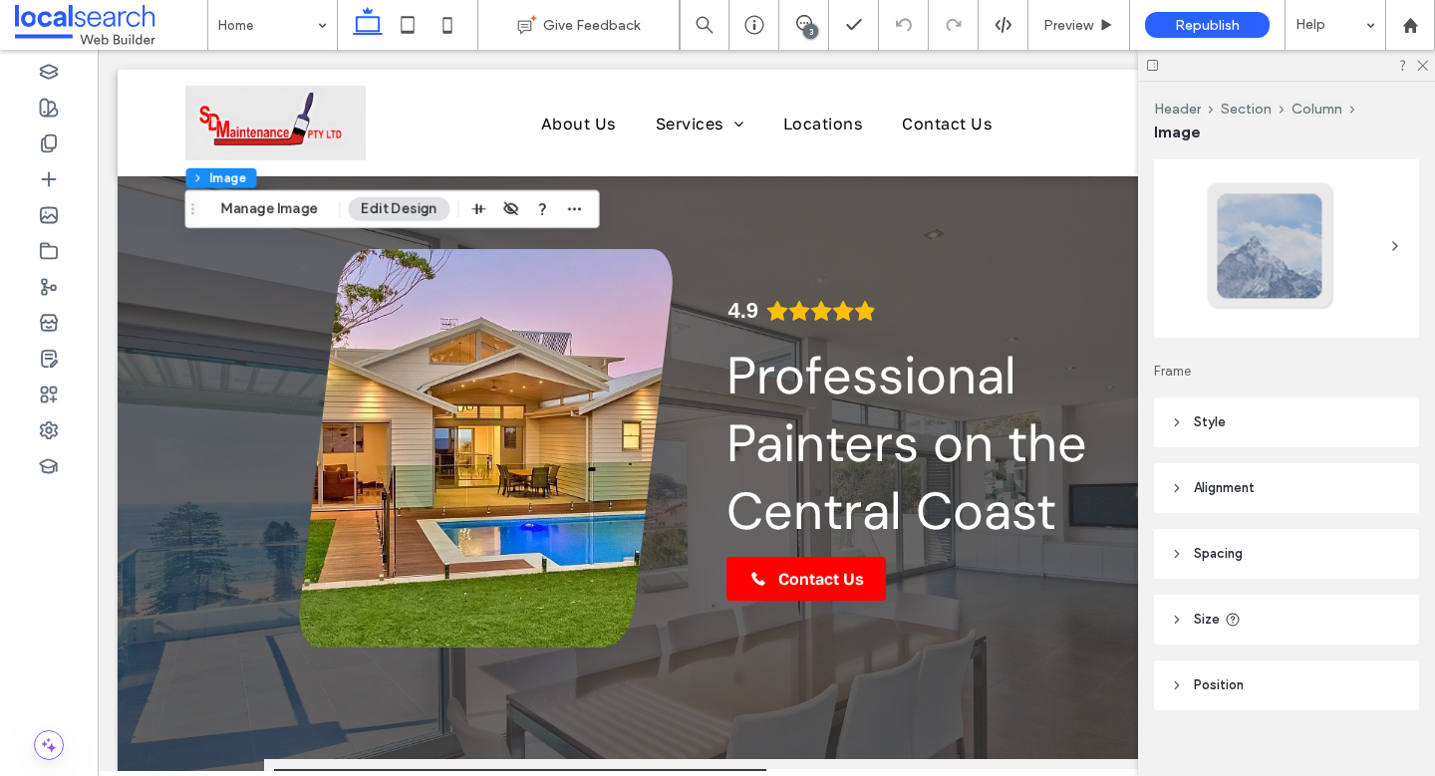
scroll to position [69, 0]
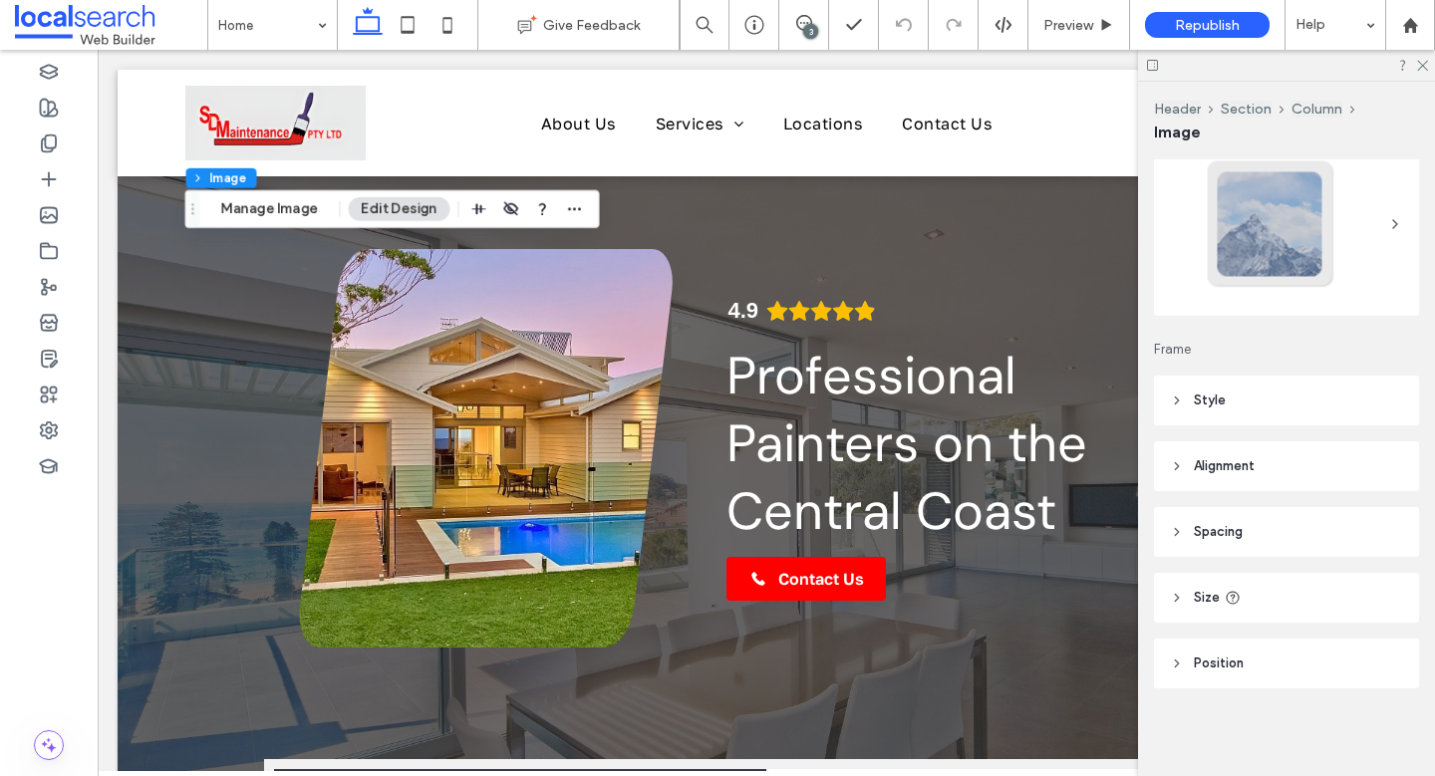
click at [1199, 397] on span "Style" at bounding box center [1210, 401] width 32 height 20
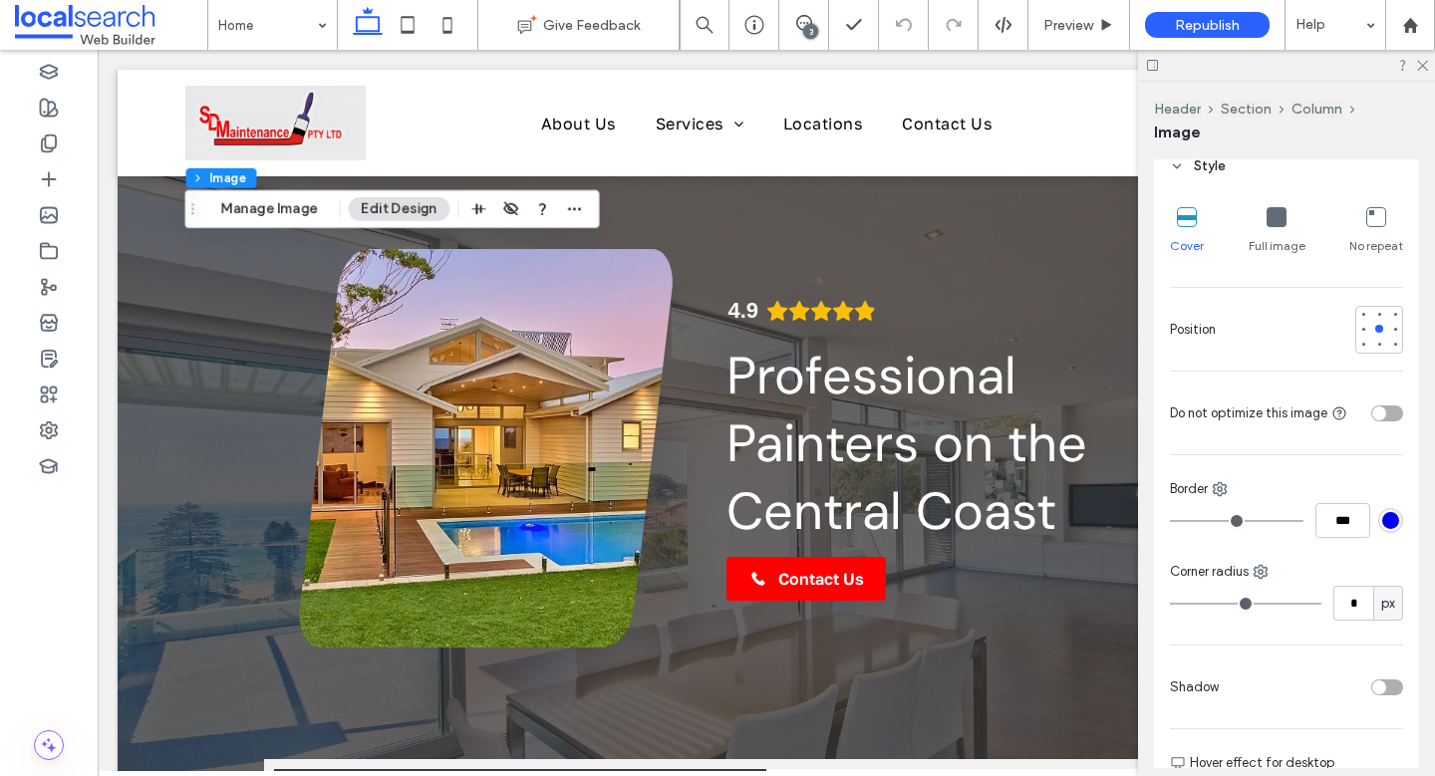
scroll to position [314, 0]
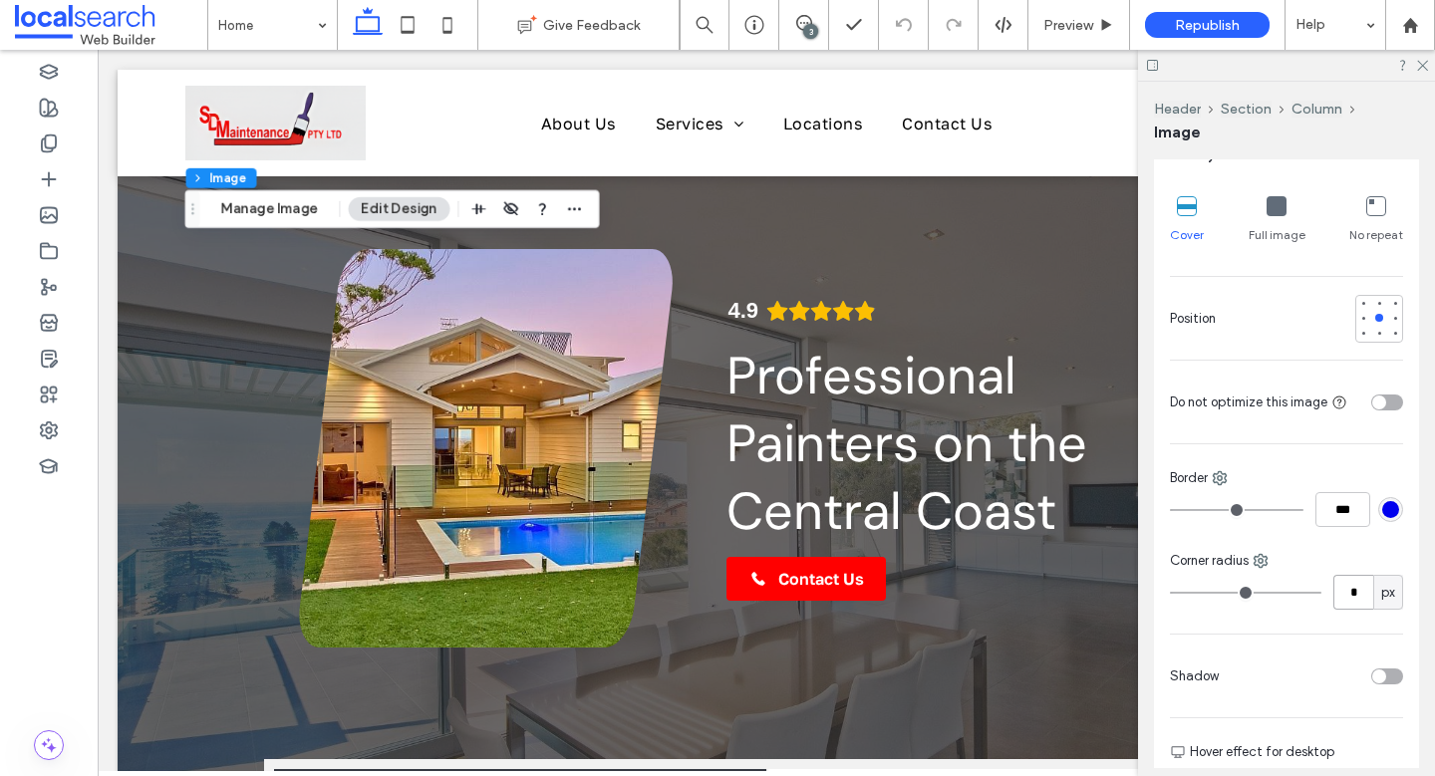
click at [1350, 595] on input "*" at bounding box center [1353, 592] width 40 height 35
type input "**"
click at [1315, 640] on div "Cover Full image No repeat Position Do not optimize this image Border *** Corne…" at bounding box center [1286, 566] width 265 height 773
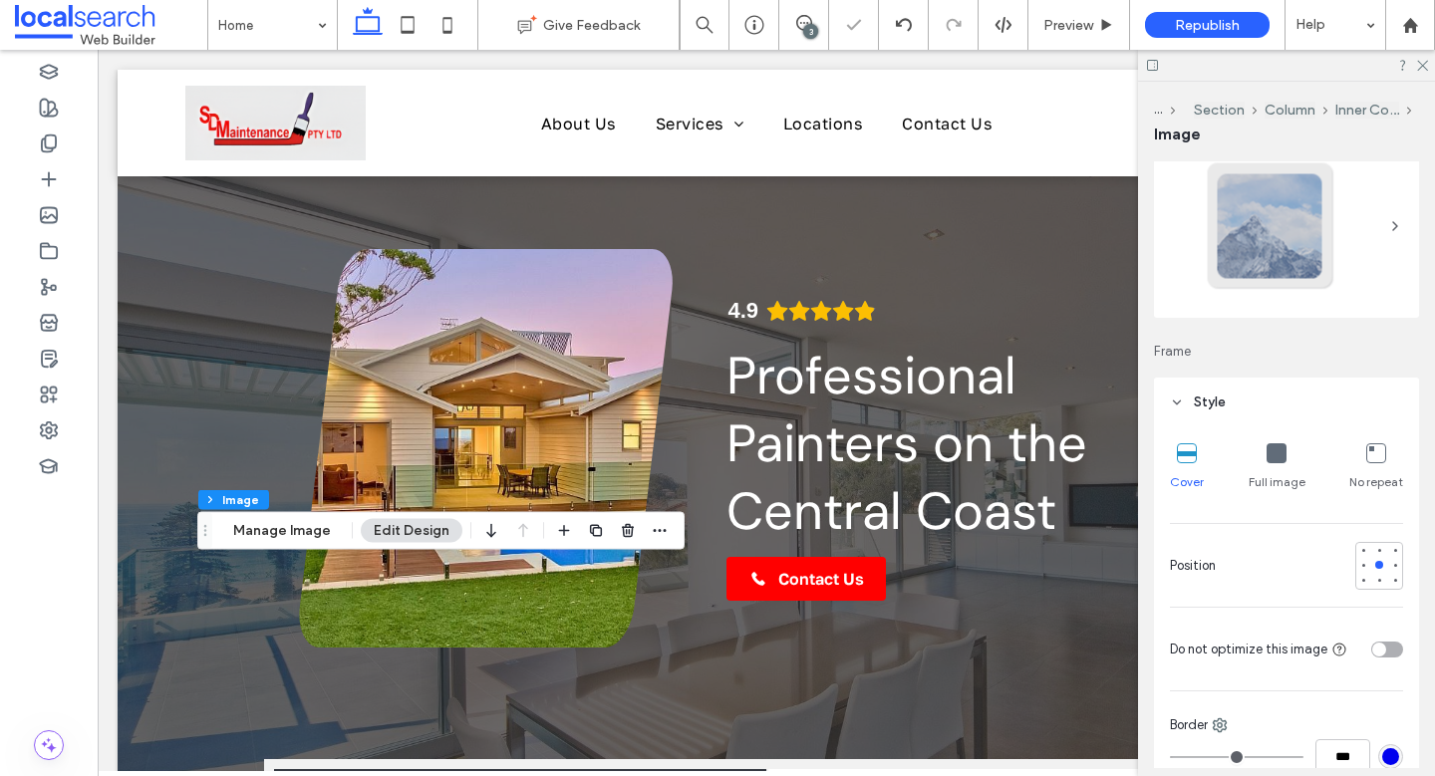
scroll to position [418, 0]
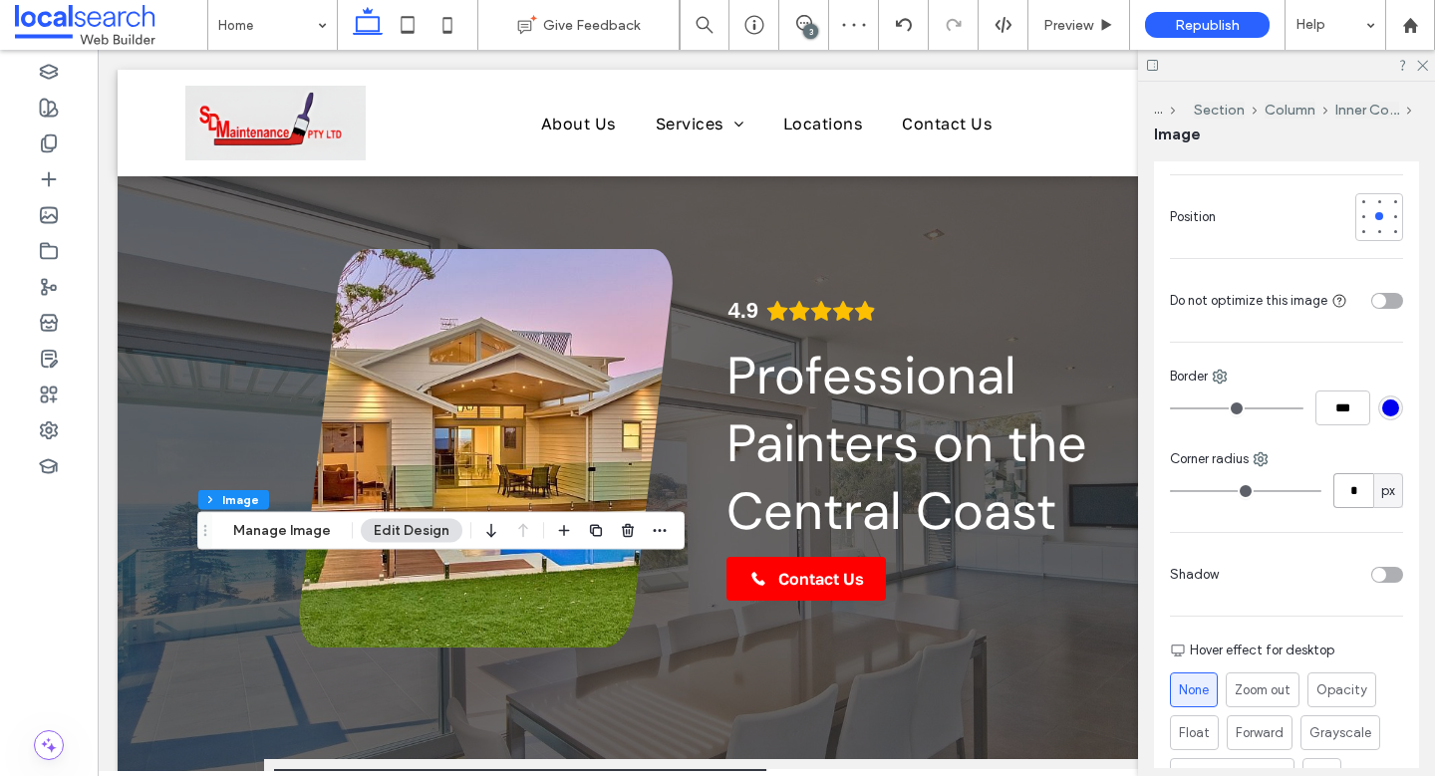
click at [1348, 485] on input "*" at bounding box center [1353, 490] width 40 height 35
type input "**"
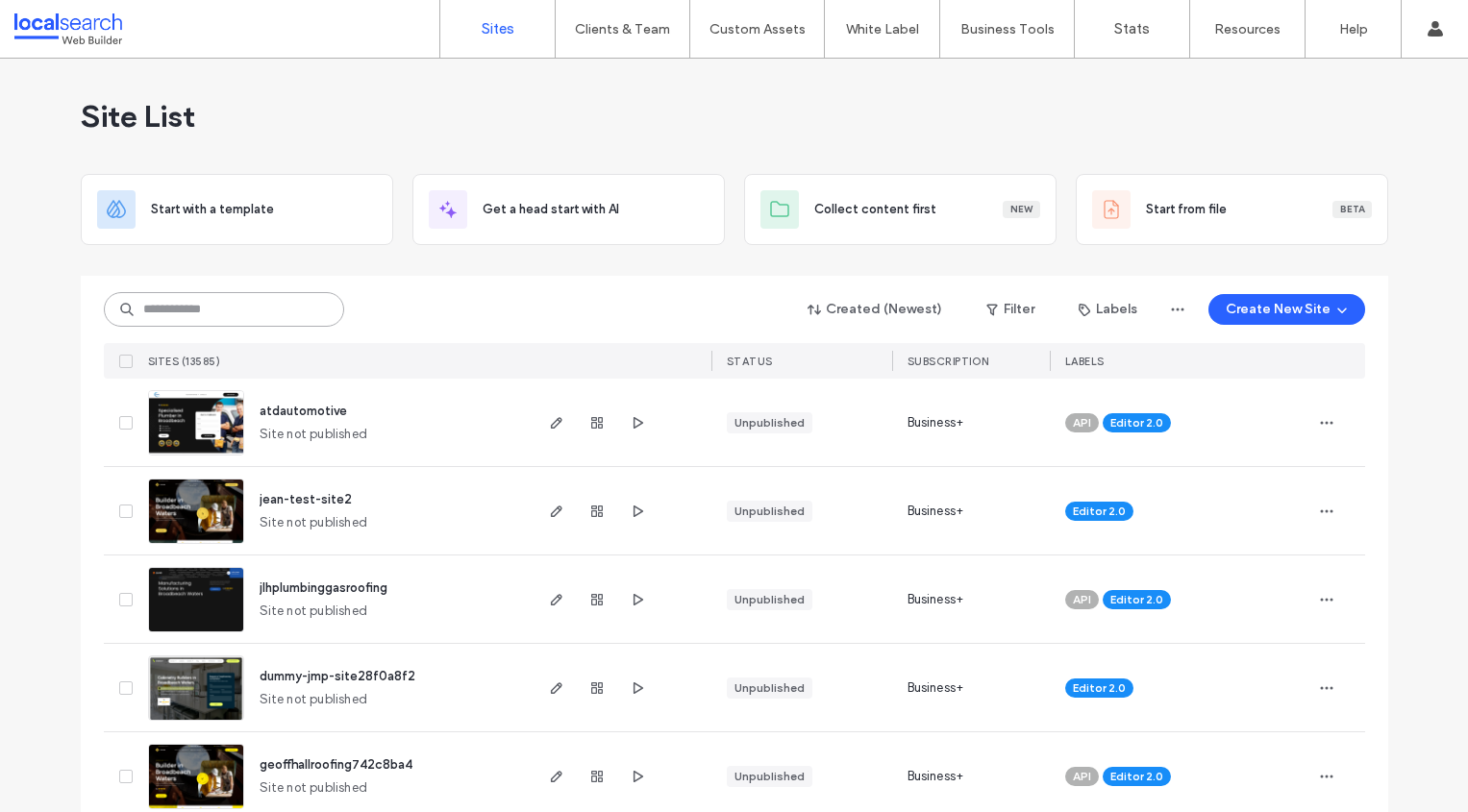
click at [288, 314] on input at bounding box center [224, 310] width 240 height 35
paste input "**********"
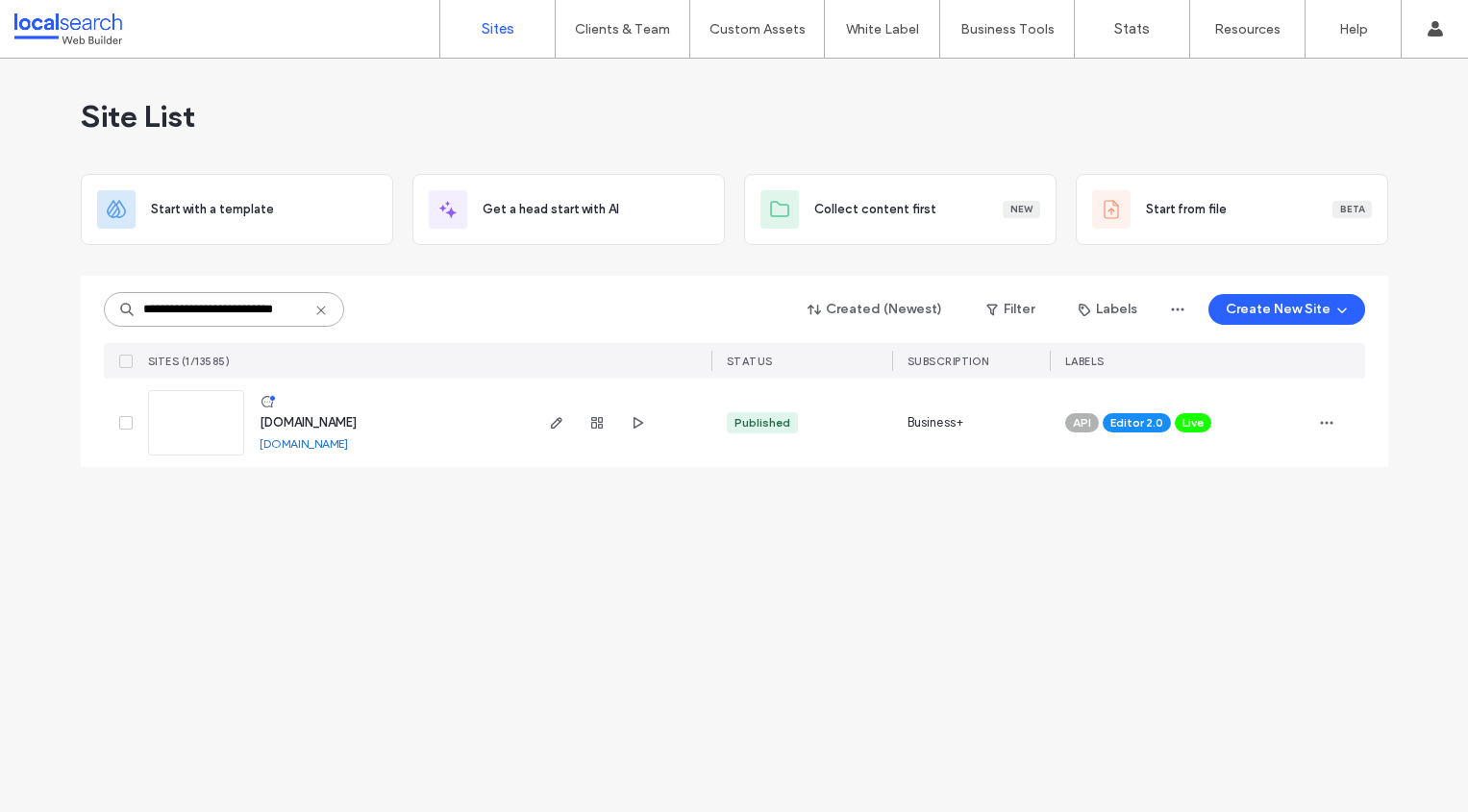
type input "**********"
click at [847, 644] on div "**********" at bounding box center [734, 435] width 1468 height 753
click at [600, 418] on use "button" at bounding box center [597, 422] width 12 height 12
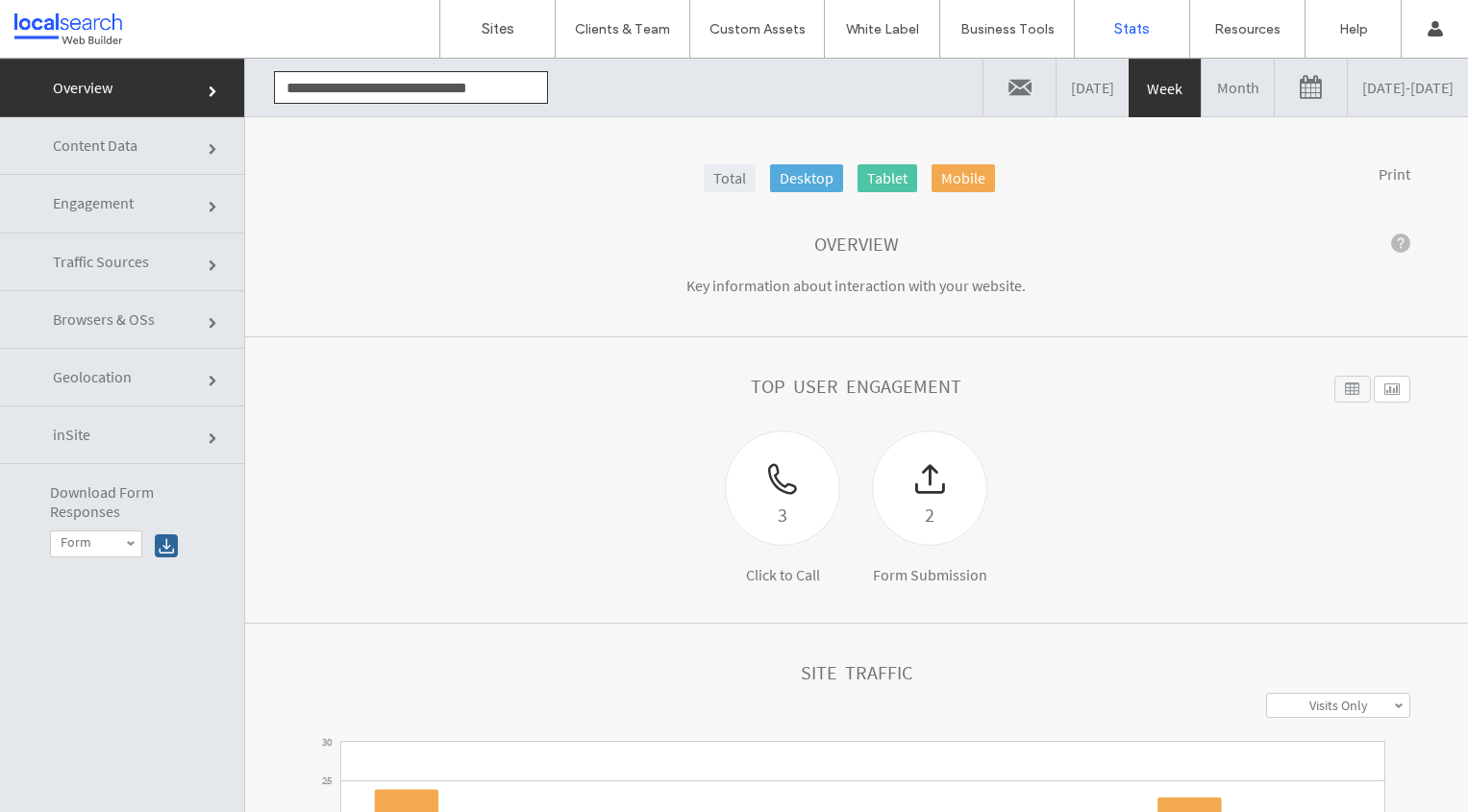
click at [140, 195] on link "Engagement" at bounding box center [122, 203] width 244 height 58
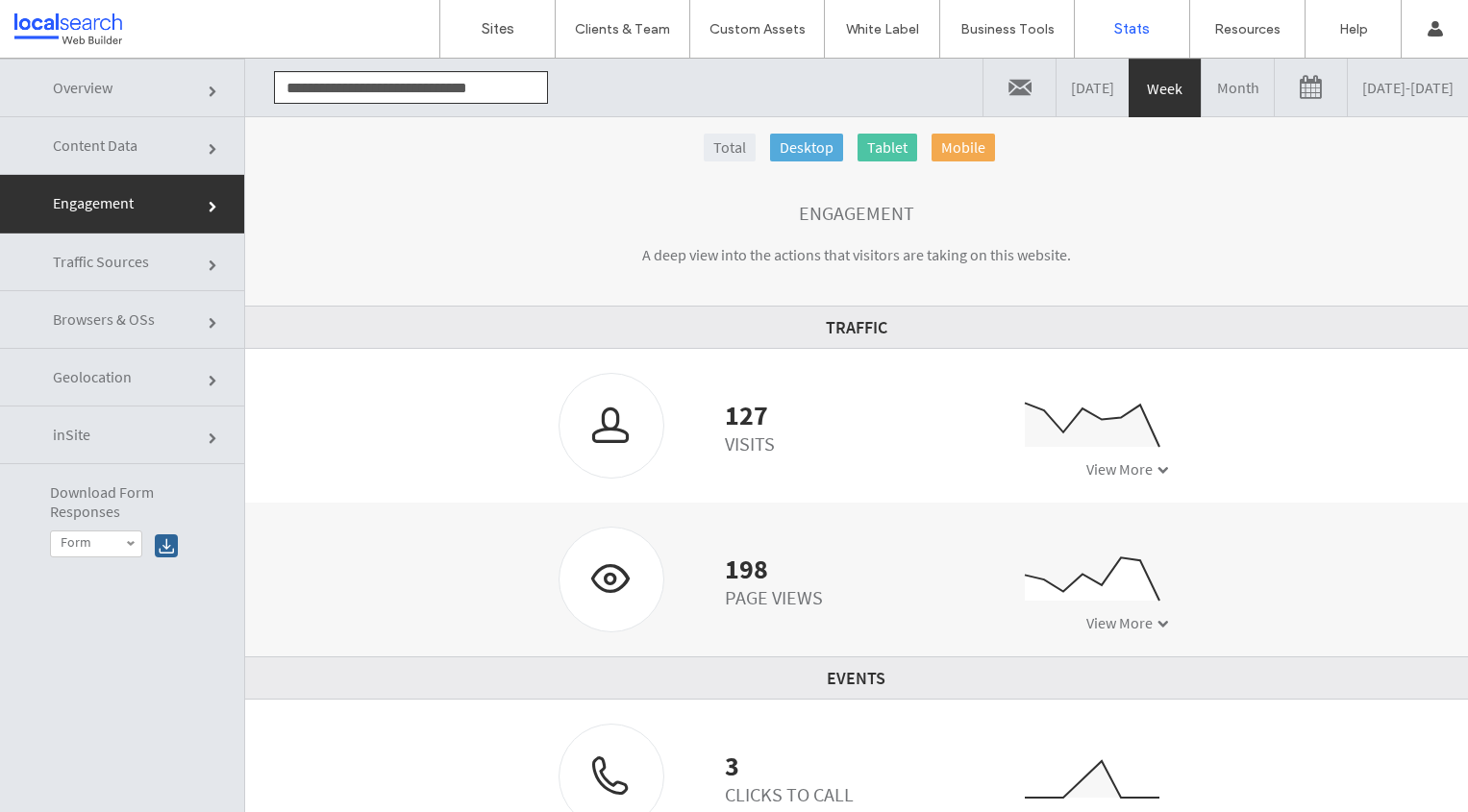
scroll to position [51, 0]
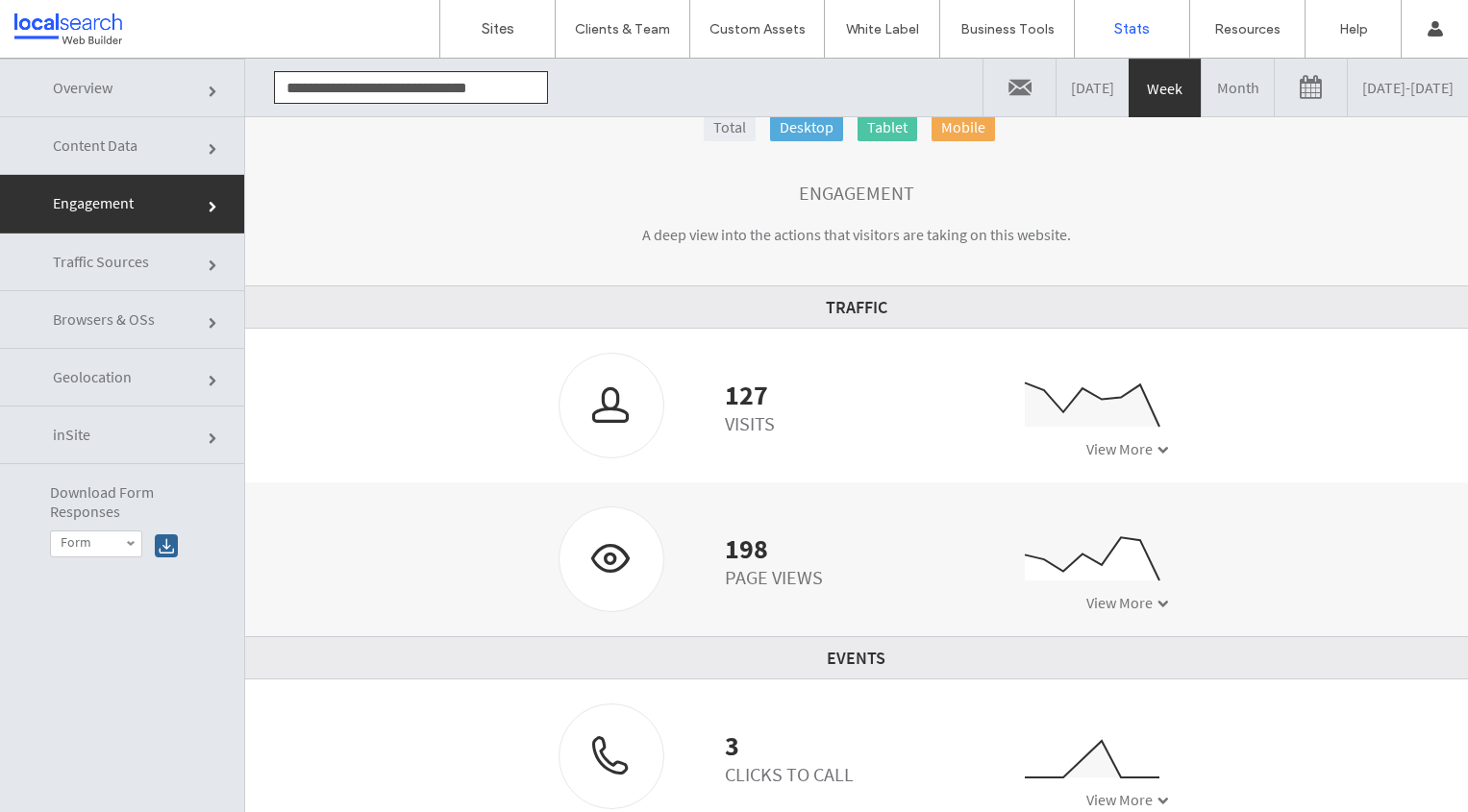
click at [1124, 434] on icon "0 10 20 30 09/04 09/05 09/06 09/07 09/08 09/09 09/10 09/11" at bounding box center [1072, 420] width 192 height 96
click at [1124, 457] on span "View More" at bounding box center [1119, 448] width 67 height 19
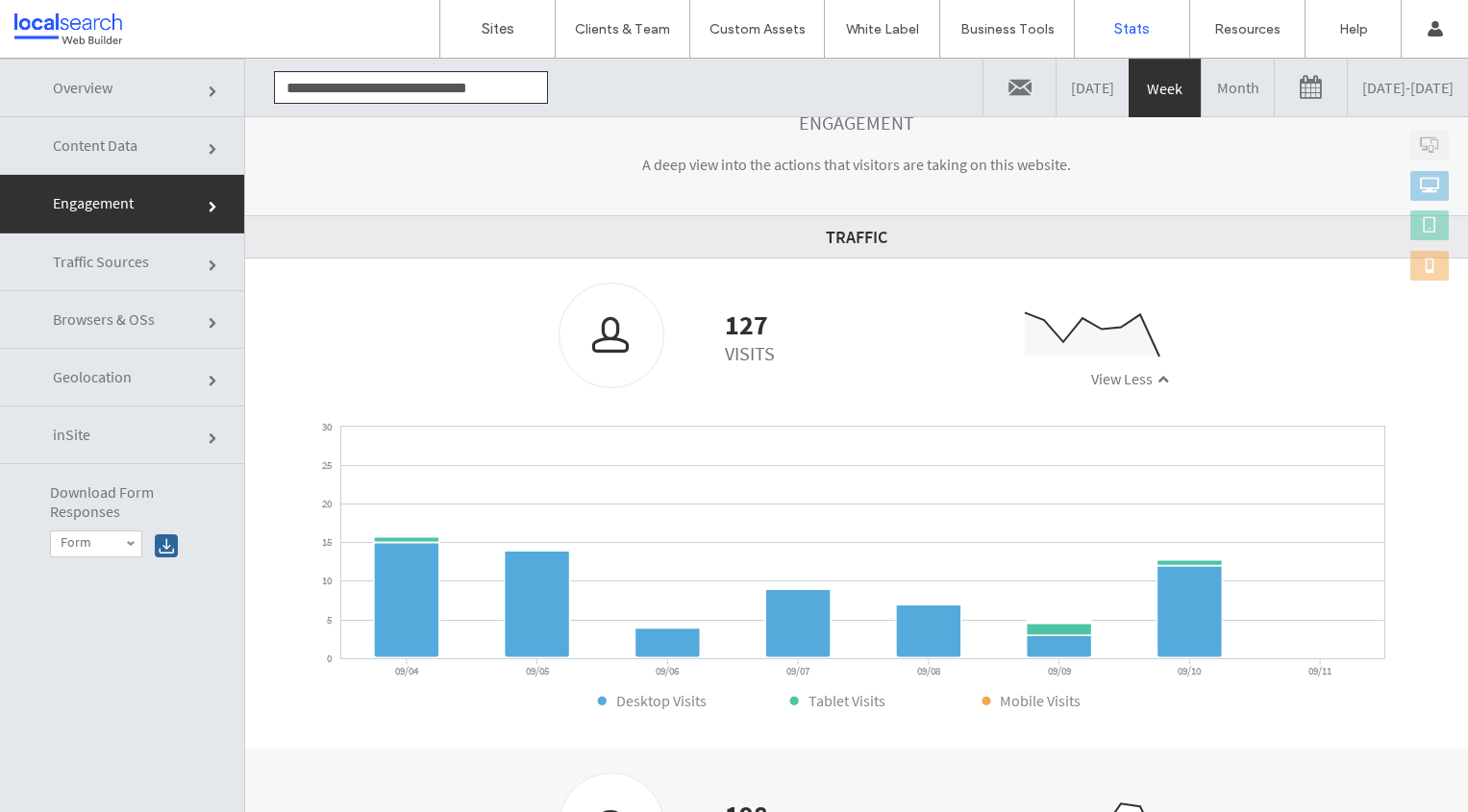
scroll to position [132, 0]
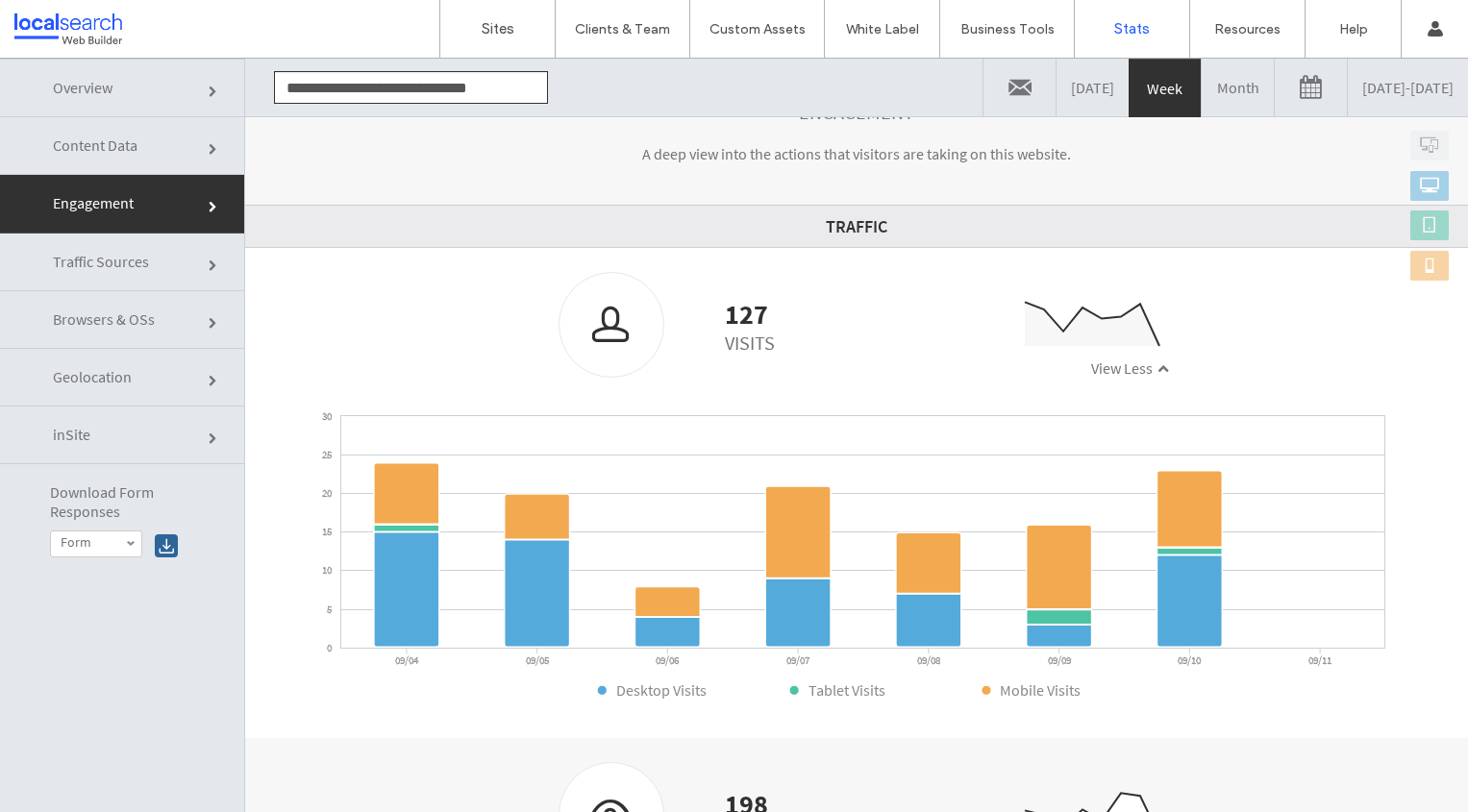
click at [1129, 370] on span "View Less" at bounding box center [1122, 368] width 62 height 19
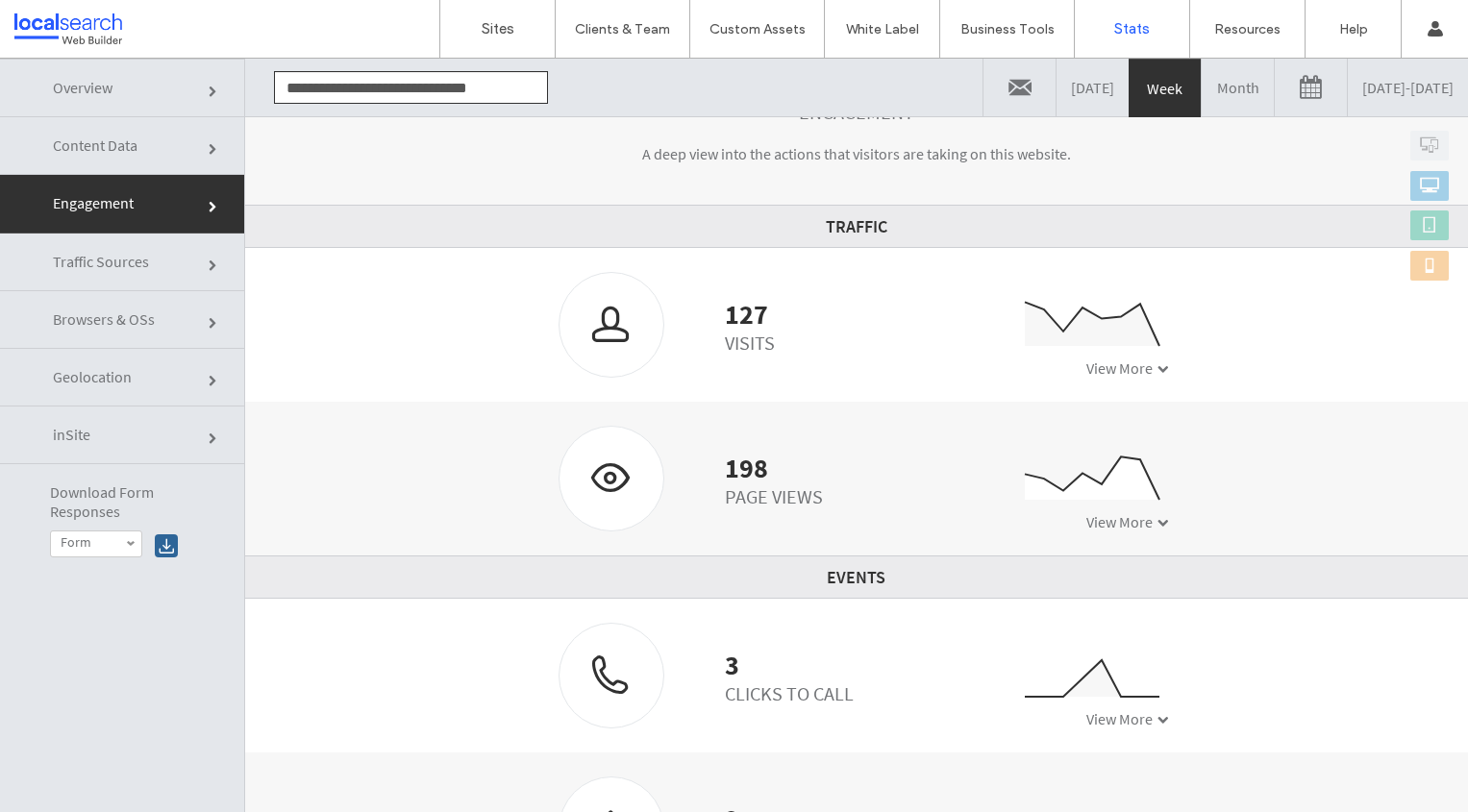
click at [1202, 98] on link "Month" at bounding box center [1237, 88] width 72 height 58
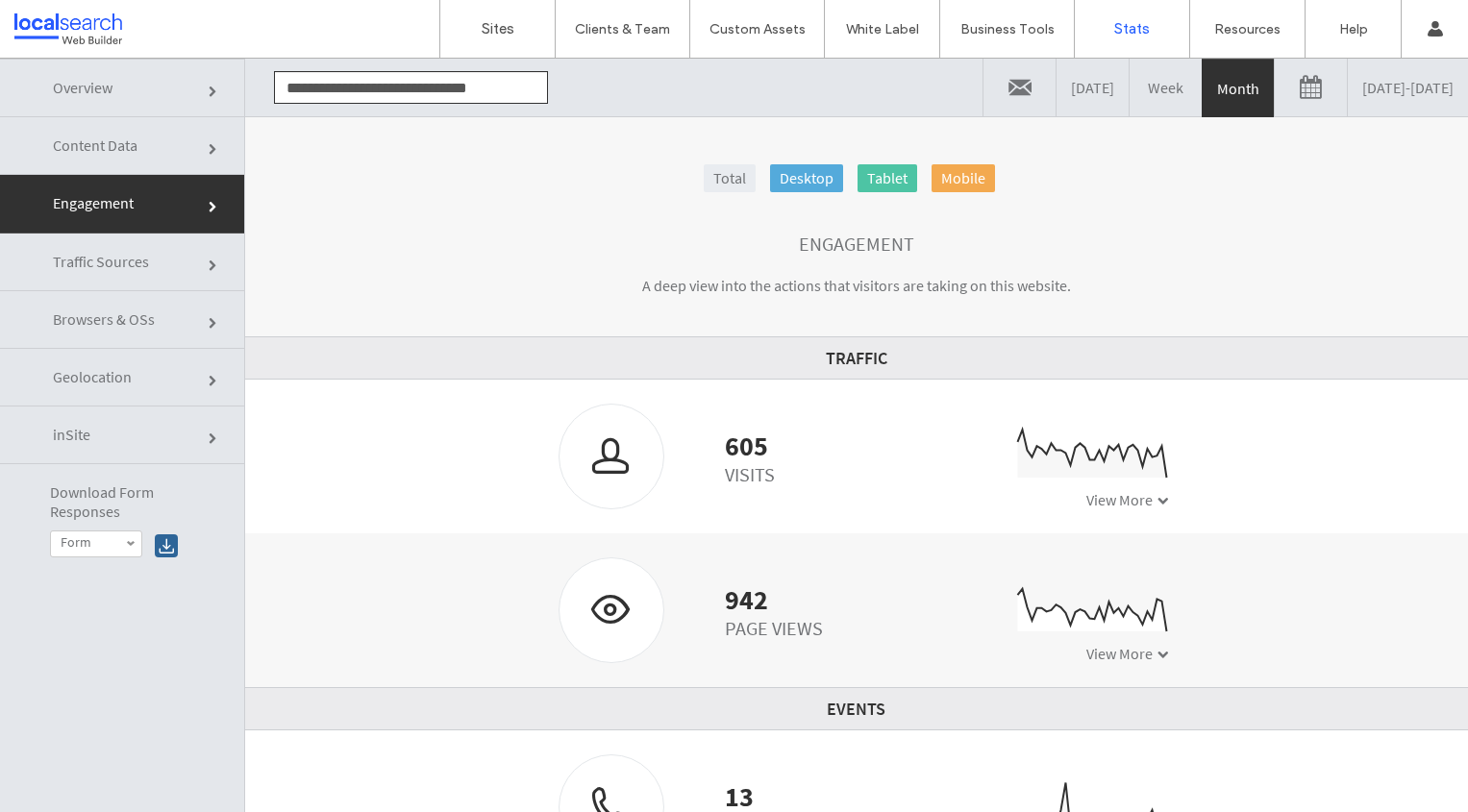
click at [1108, 499] on span "View More" at bounding box center [1119, 500] width 67 height 19
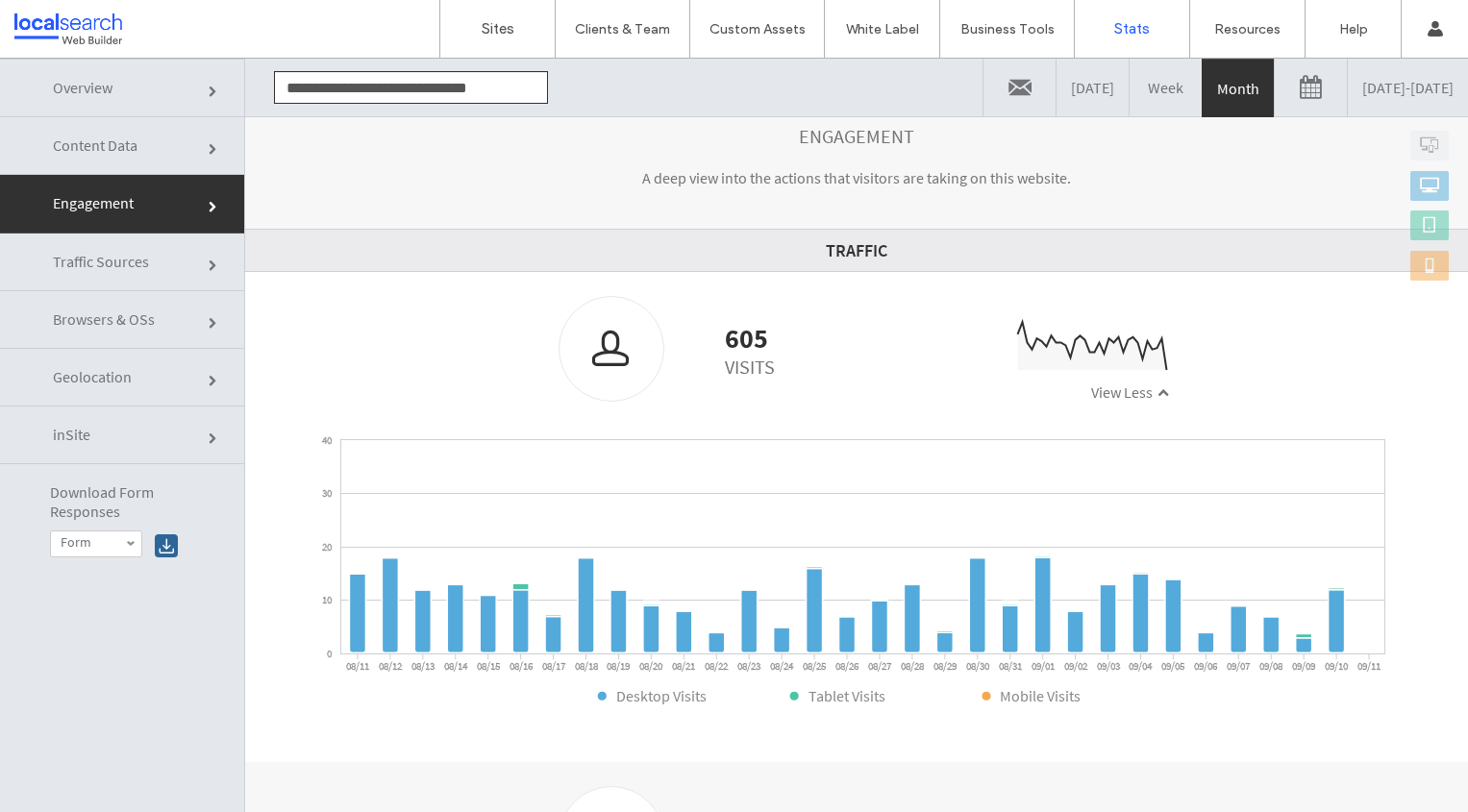
scroll to position [123, 0]
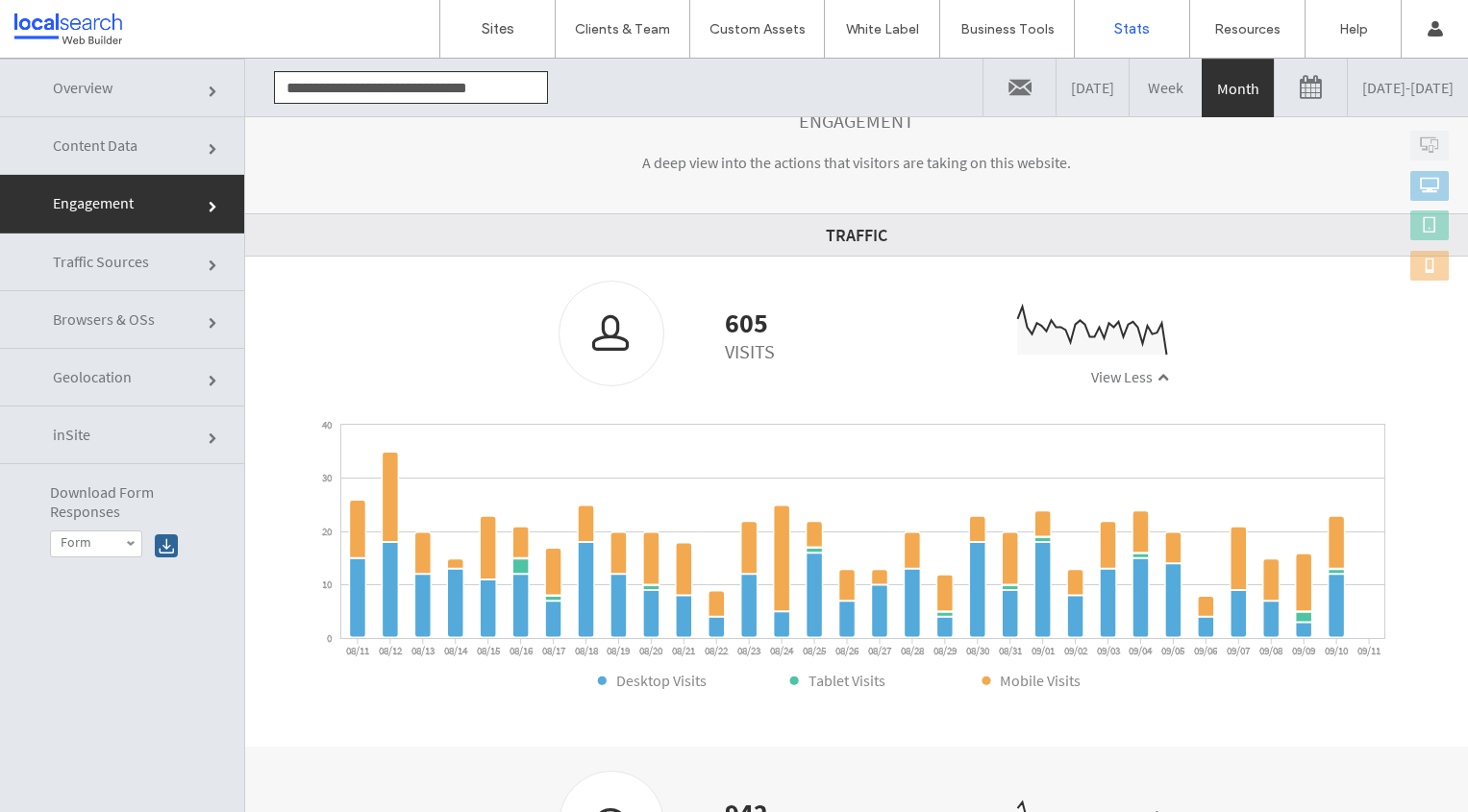
click at [1127, 373] on span "View Less" at bounding box center [1122, 377] width 62 height 19
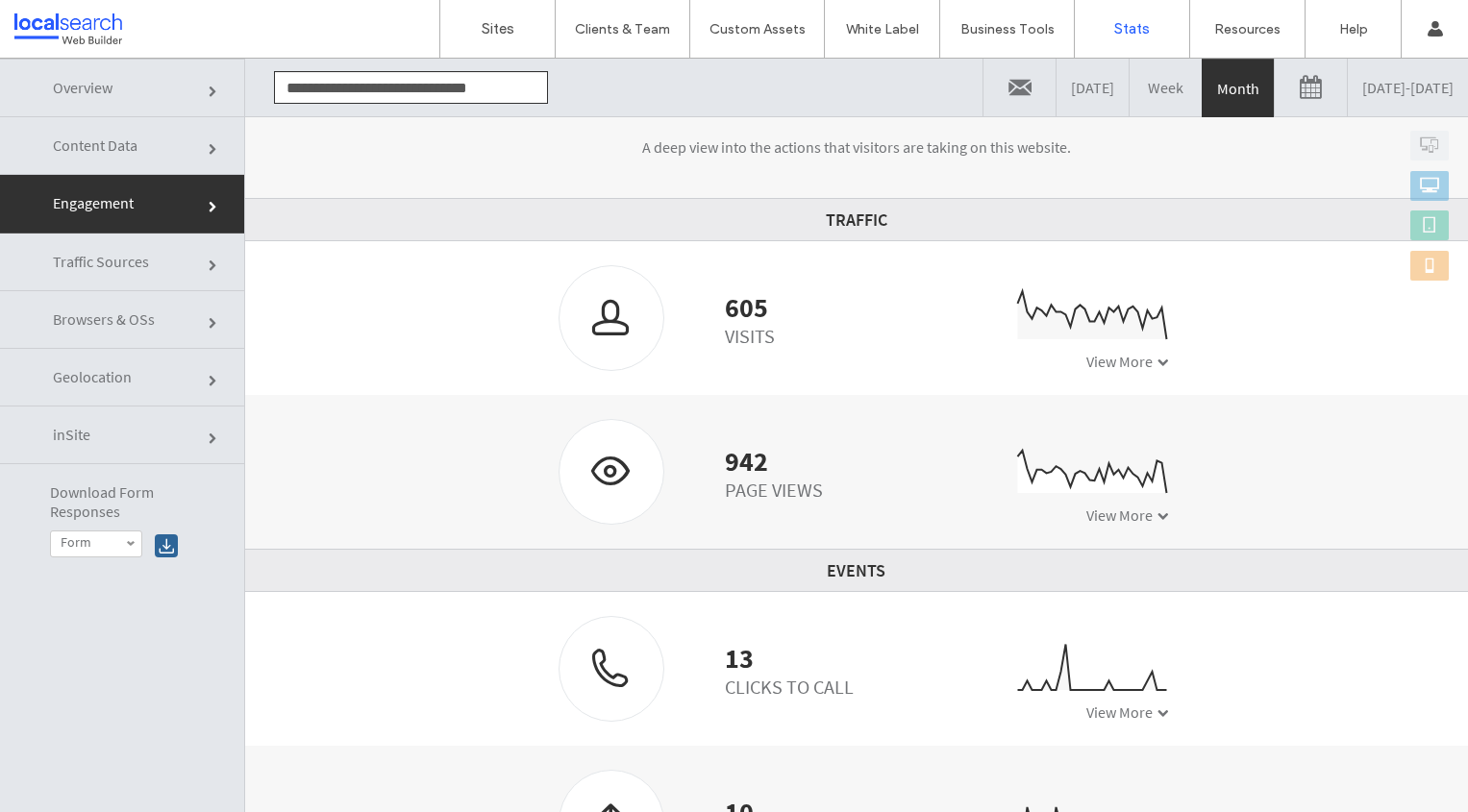
scroll to position [187, 0]
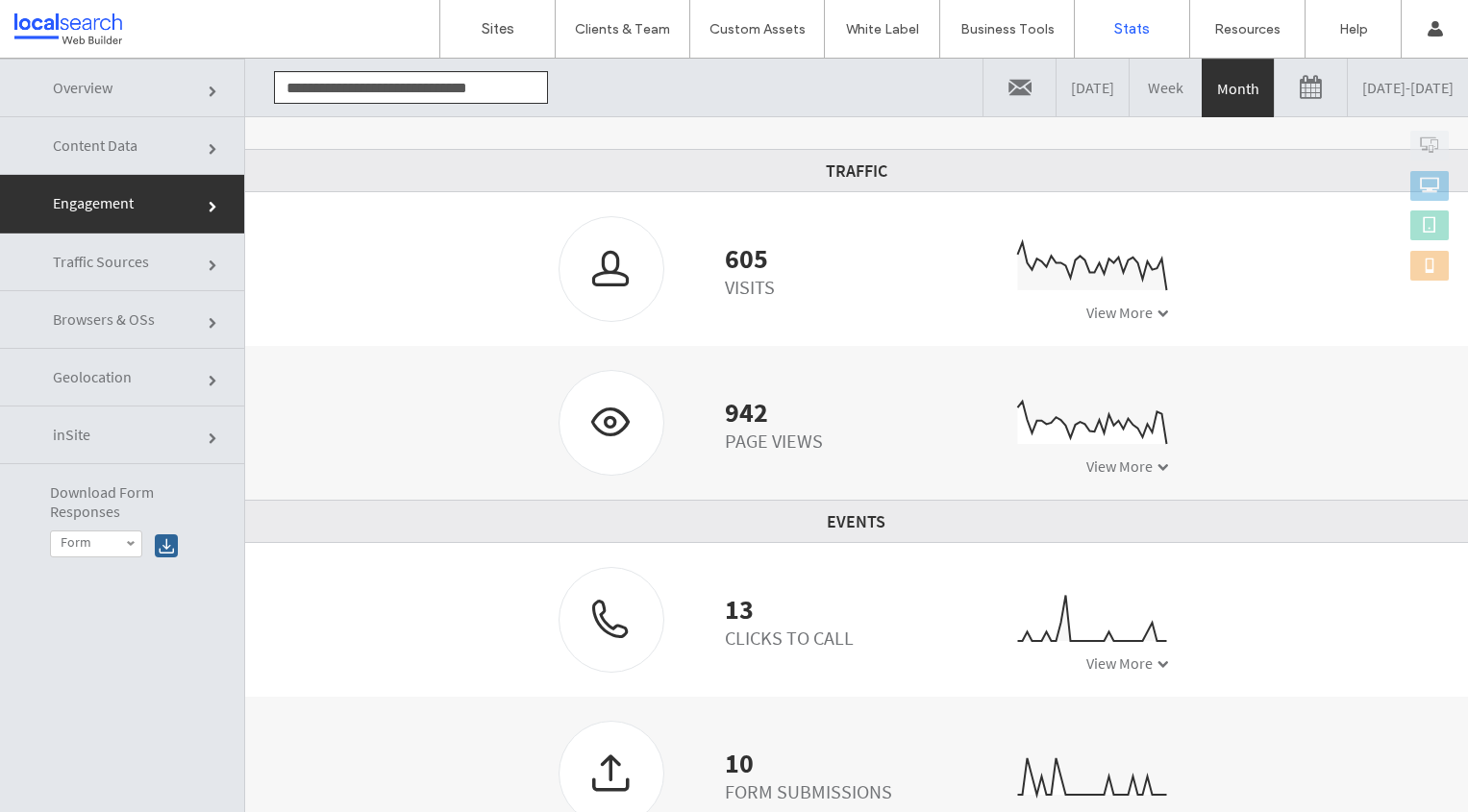
click at [211, 203] on span at bounding box center [214, 207] width 12 height 12
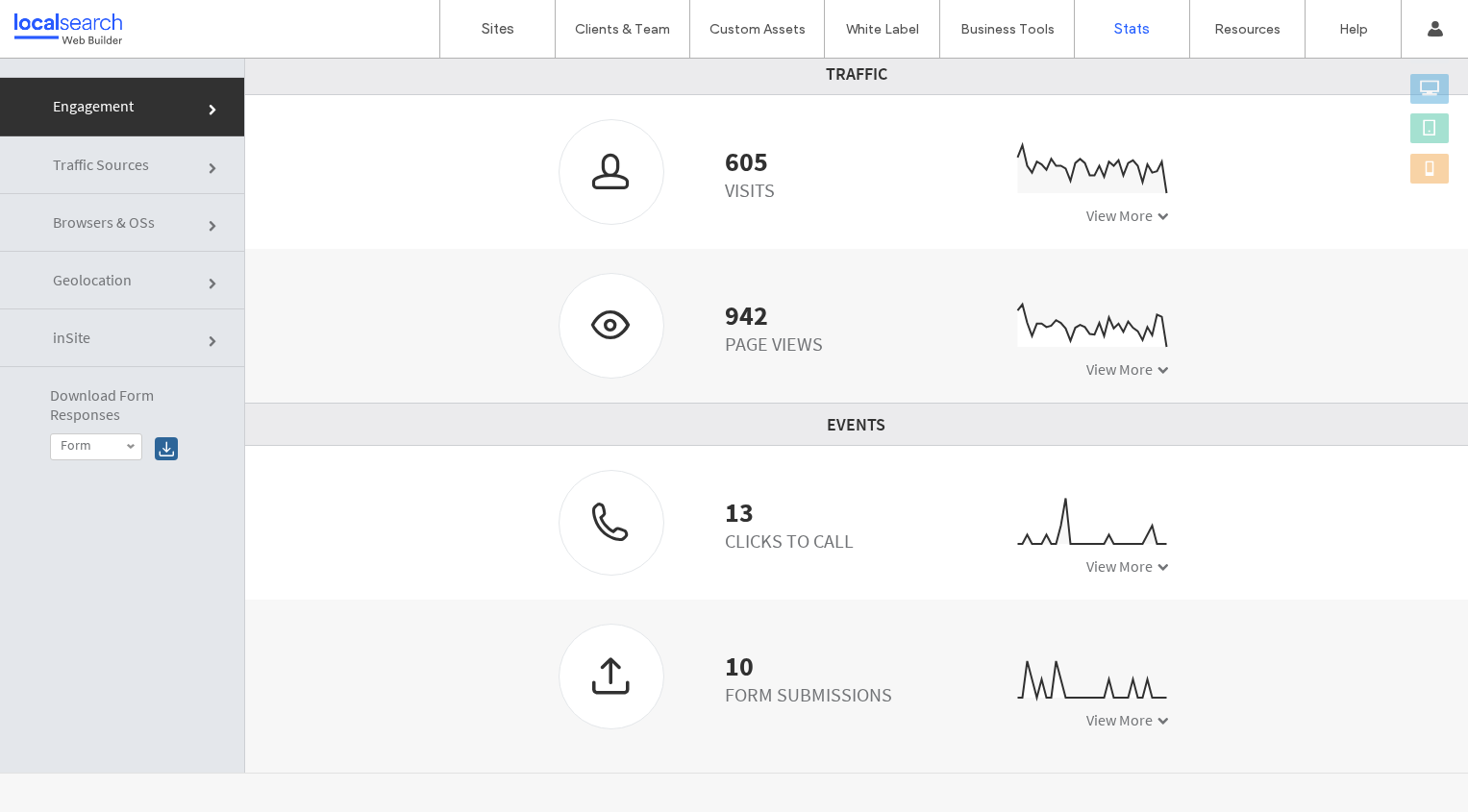
click at [1128, 564] on span "View More" at bounding box center [1119, 566] width 67 height 19
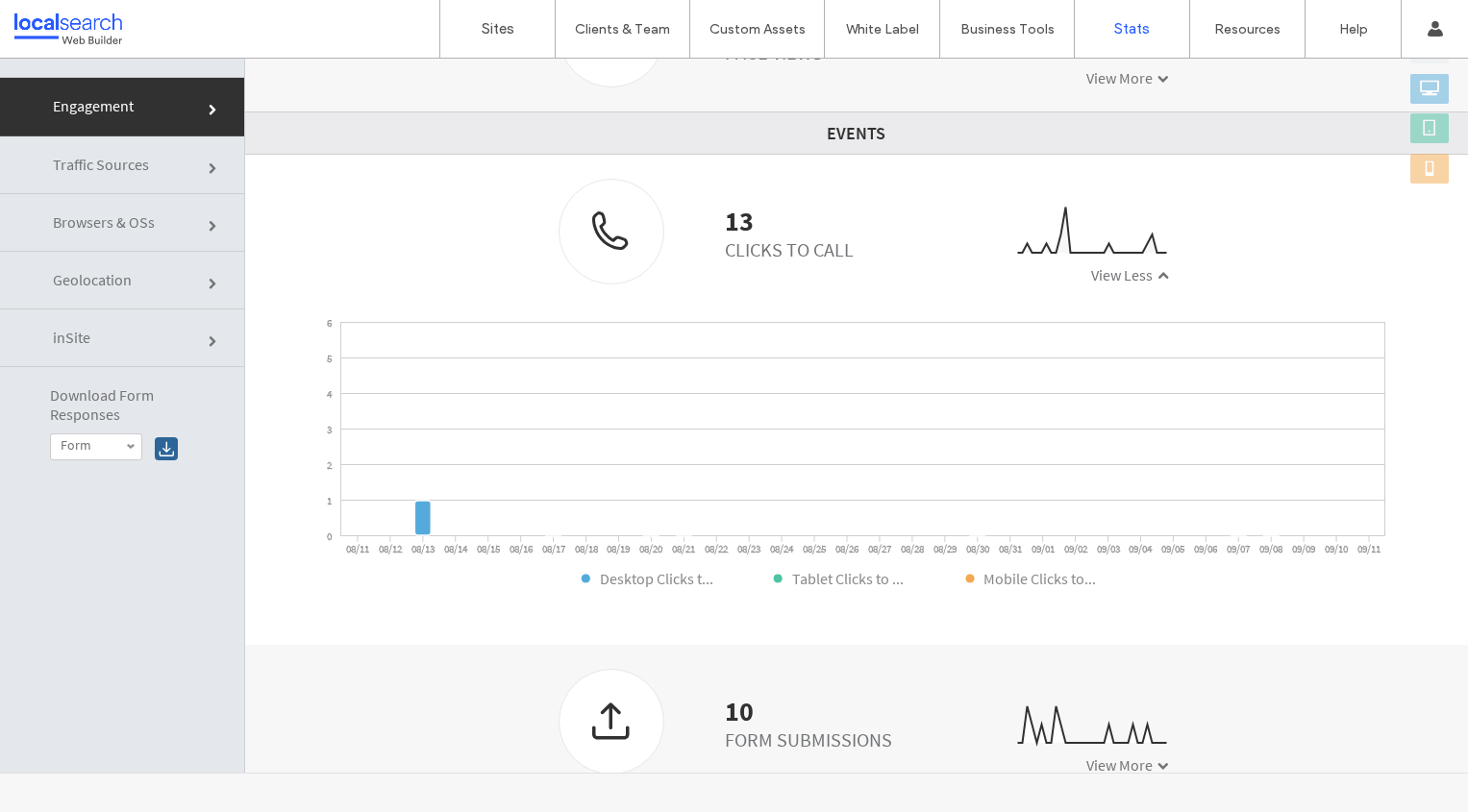
scroll to position [482, 0]
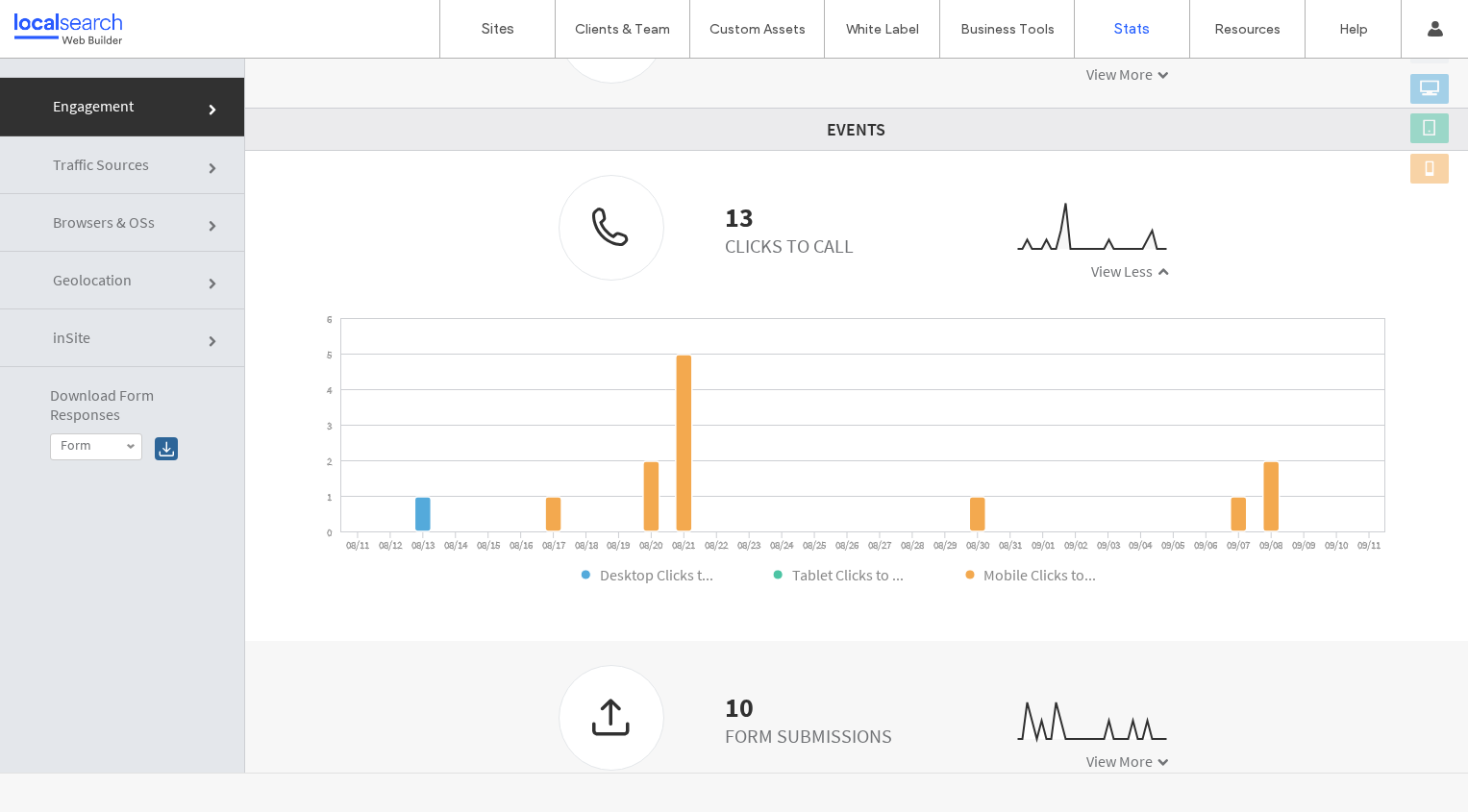
click at [1122, 273] on span "View Less" at bounding box center [1122, 271] width 62 height 19
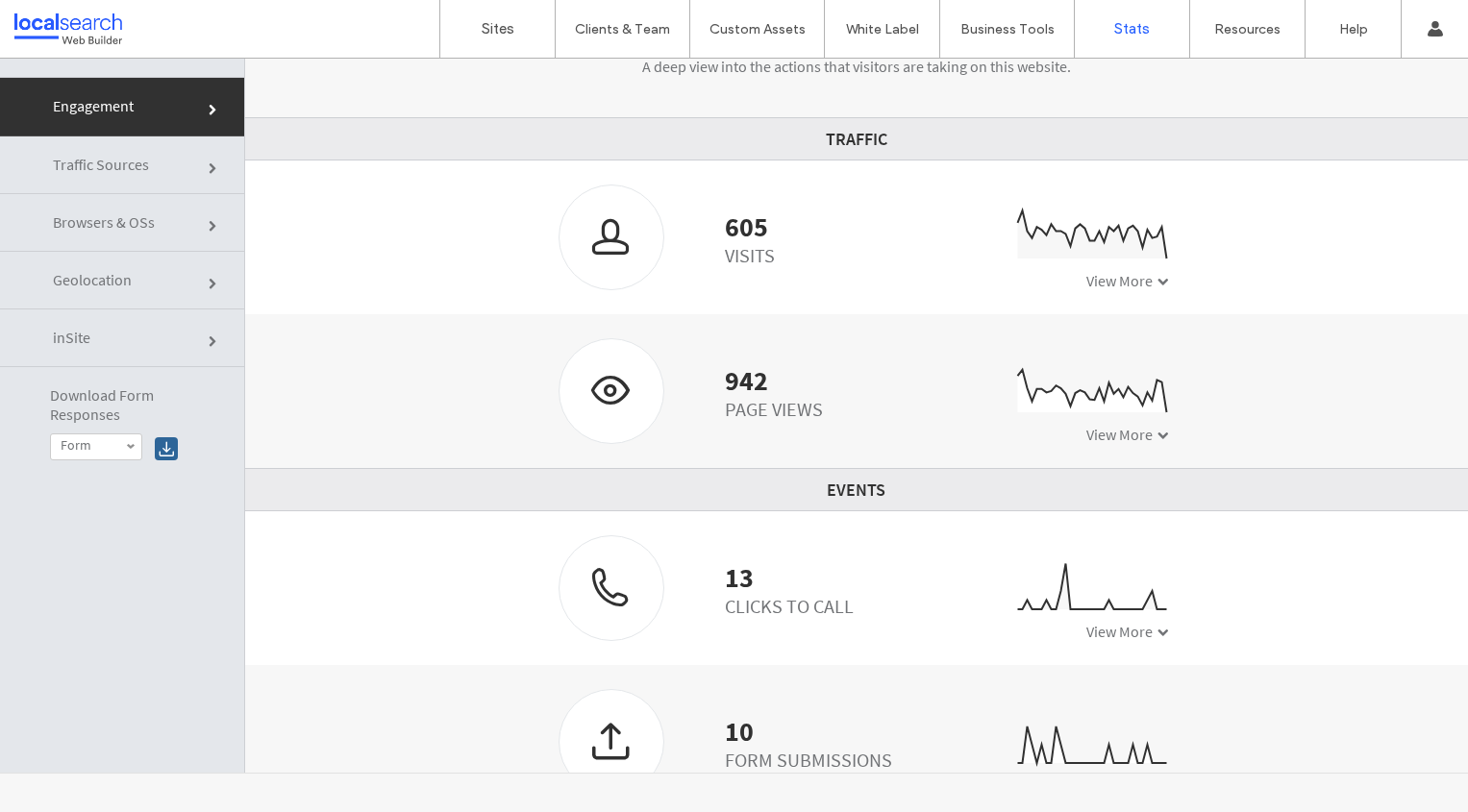
scroll to position [187, 0]
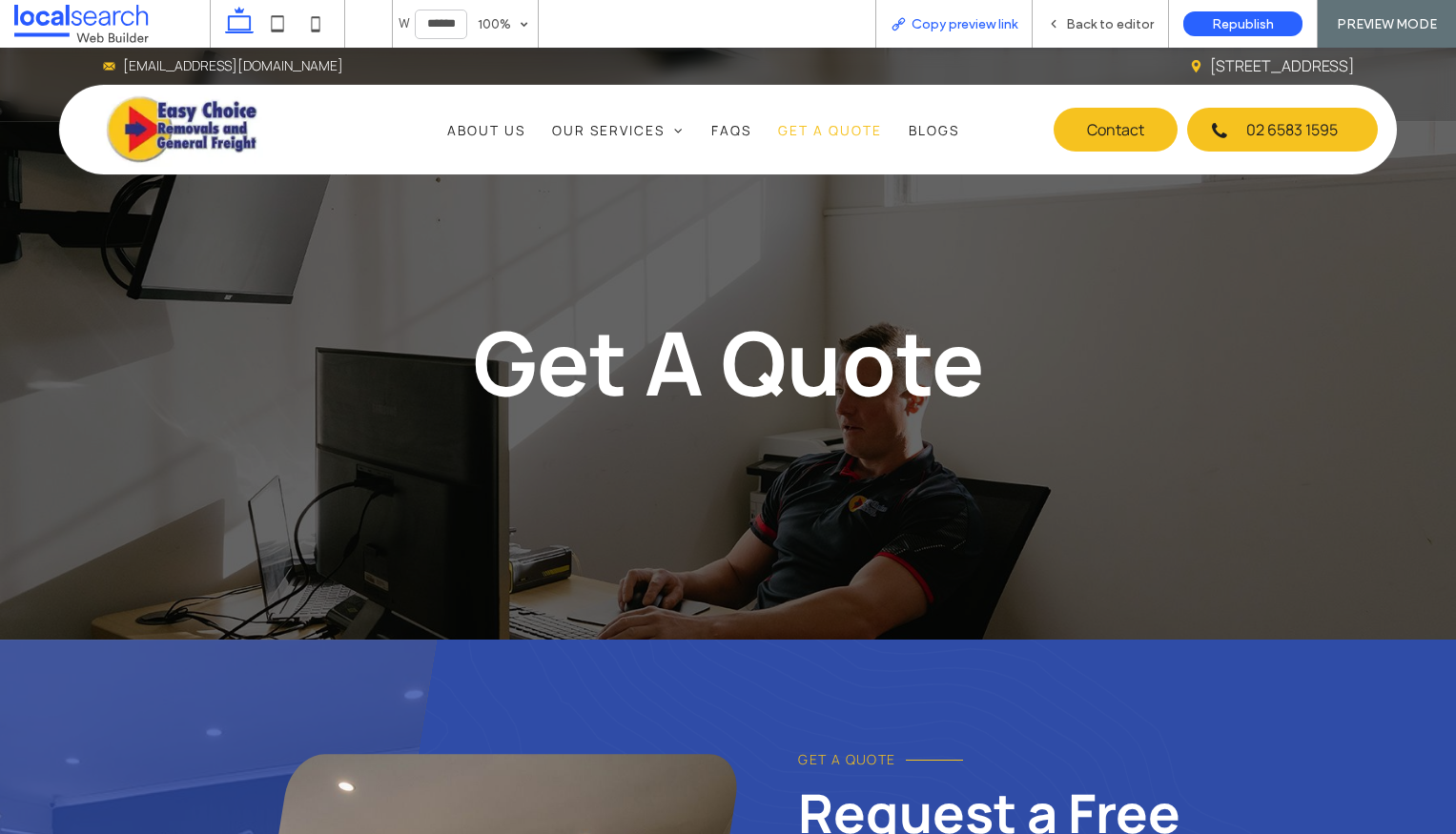
click at [956, 22] on span "Copy preview link" at bounding box center [964, 24] width 106 height 16
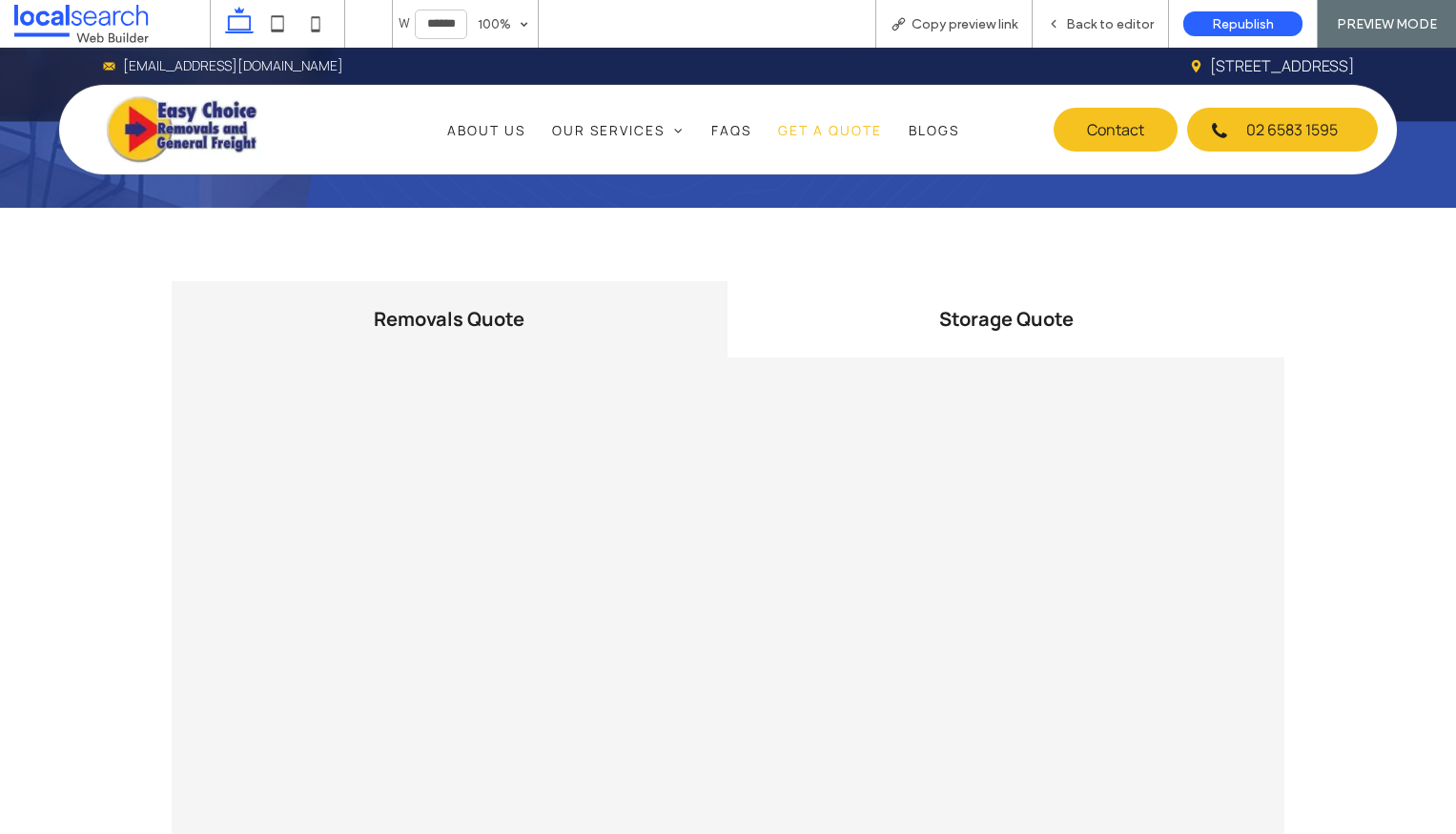
scroll to position [1081, 0]
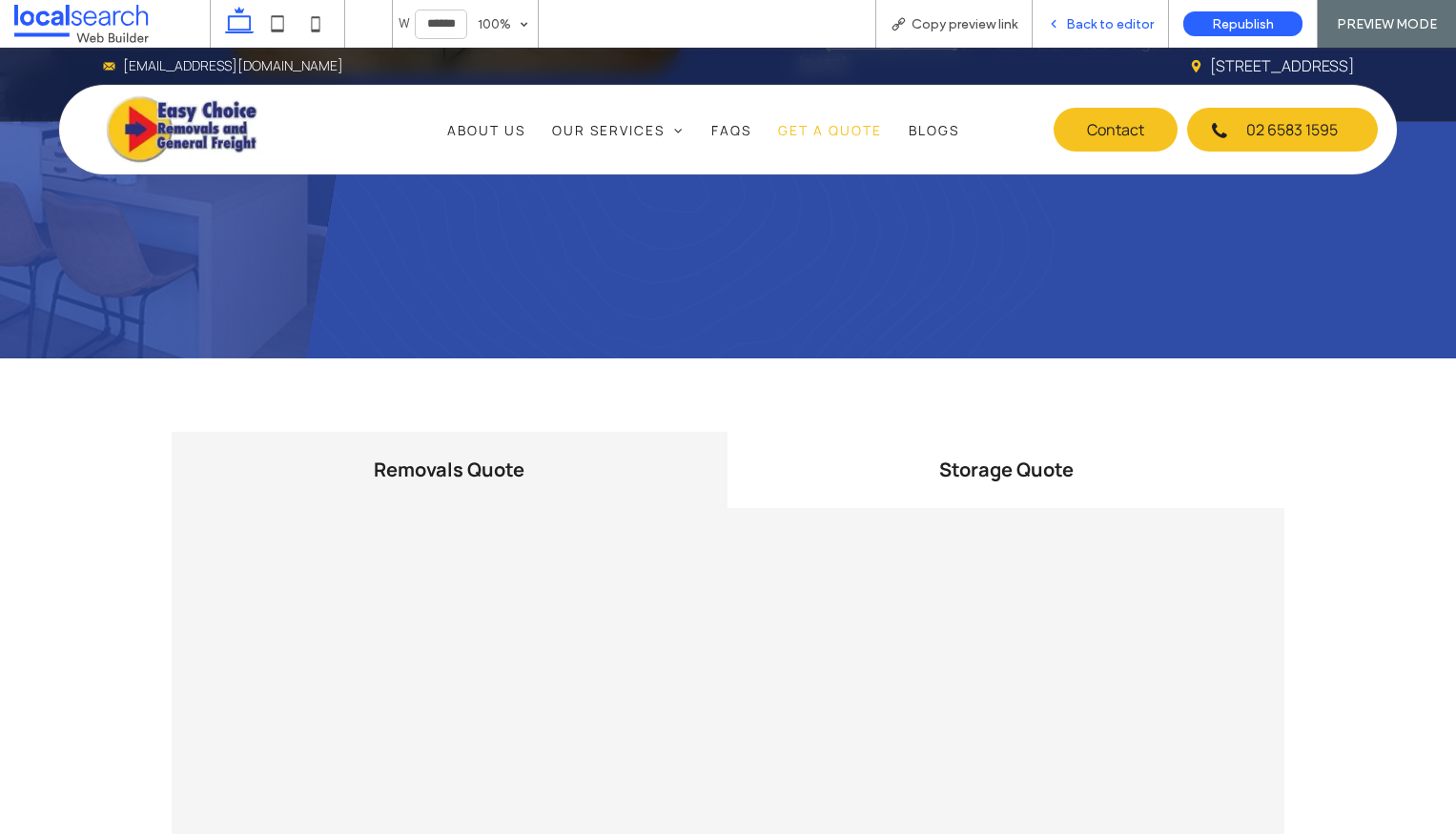
click at [1152, 29] on span "Back to editor" at bounding box center [1110, 24] width 88 height 16
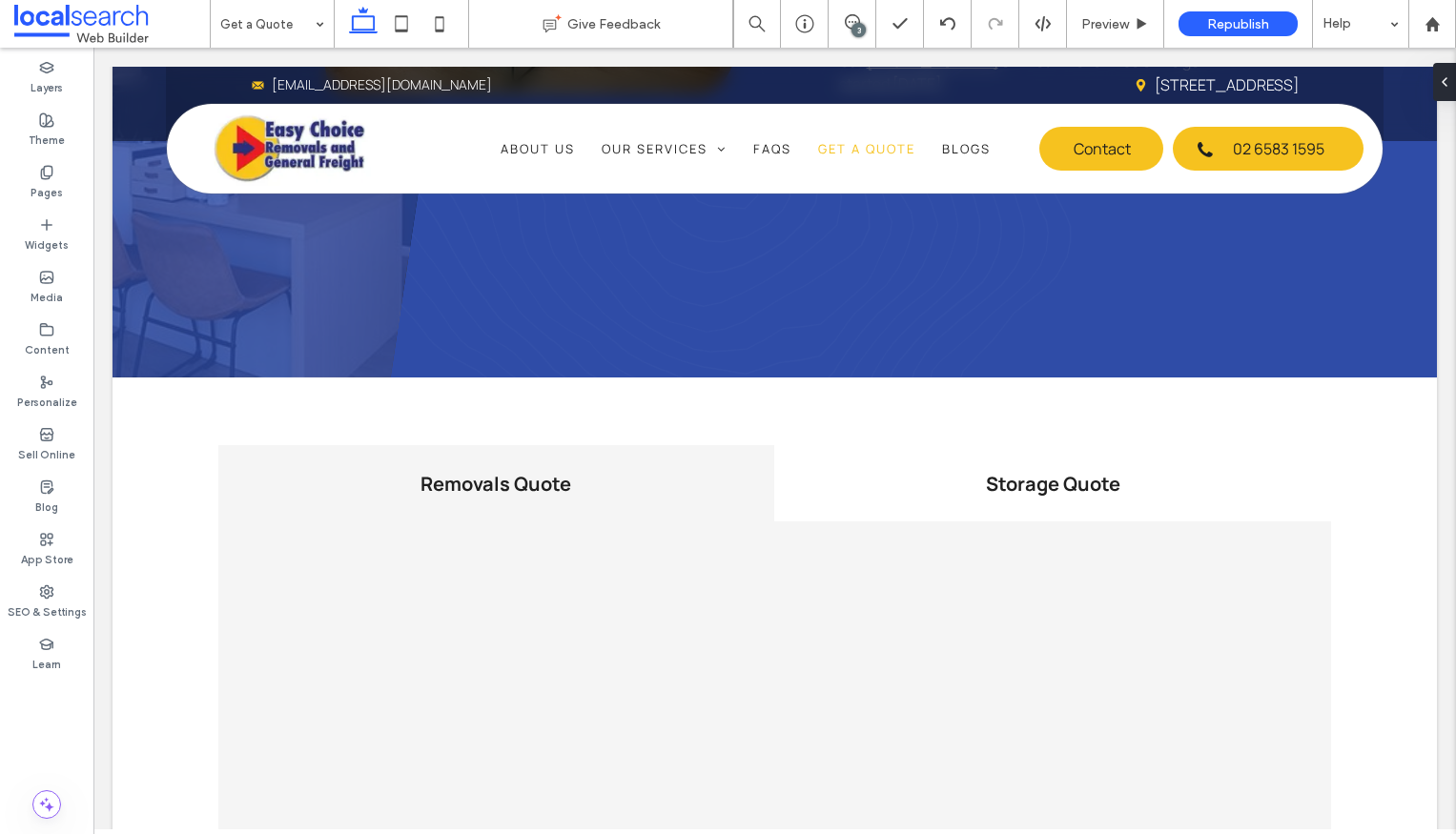
scroll to position [1100, 0]
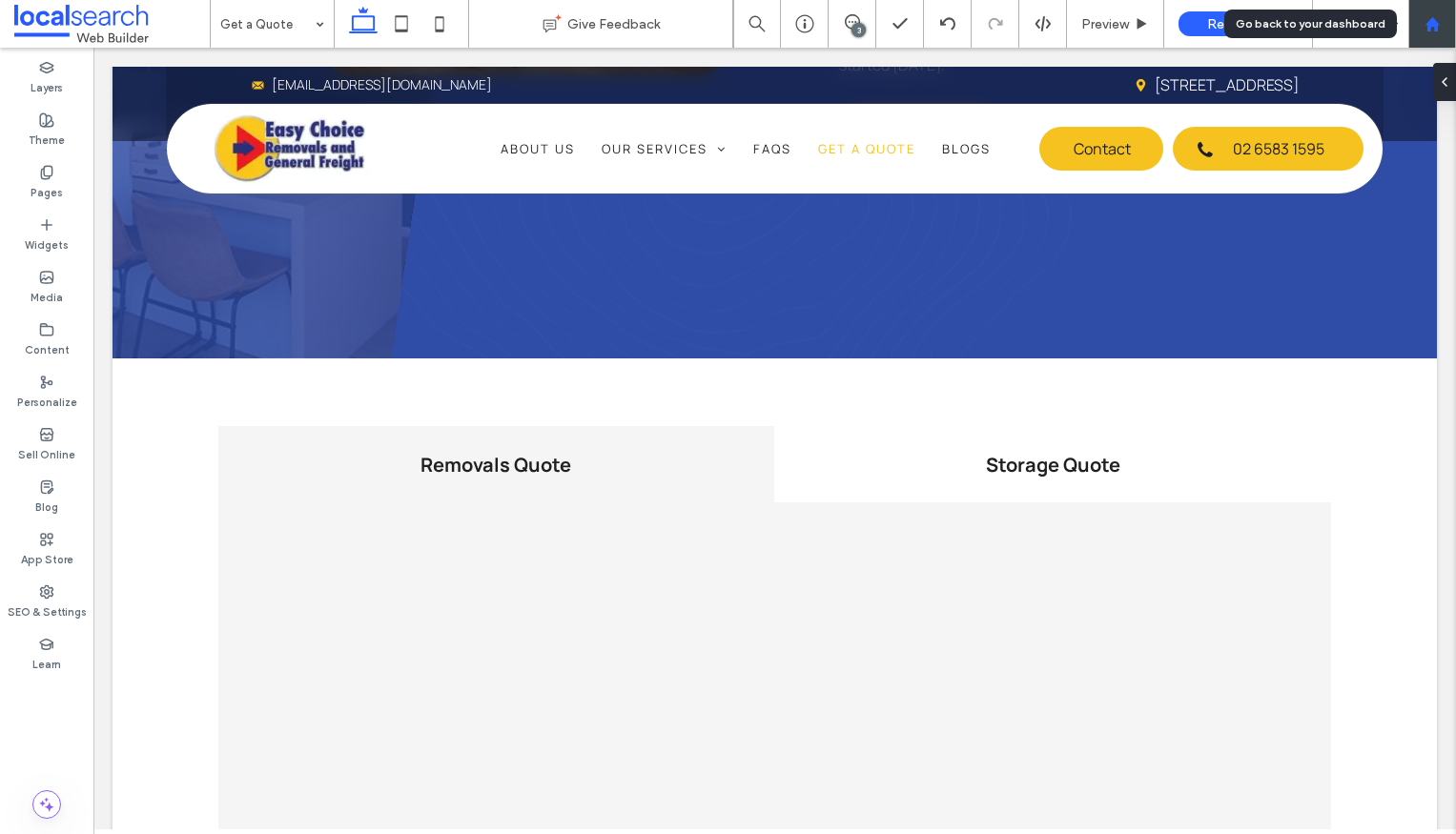
click at [1451, 26] on div at bounding box center [1432, 24] width 46 height 16
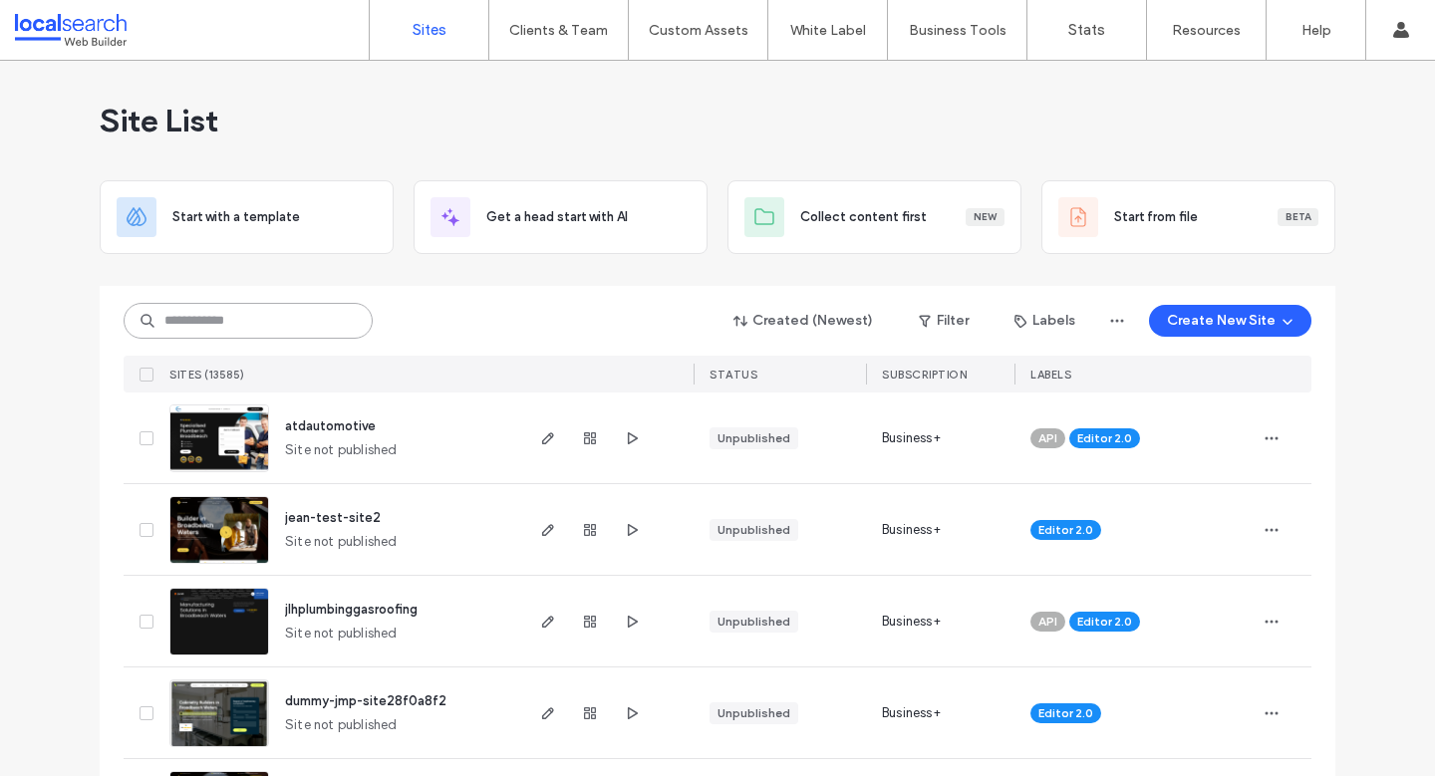
click at [247, 321] on input at bounding box center [248, 321] width 249 height 36
paste input "**********"
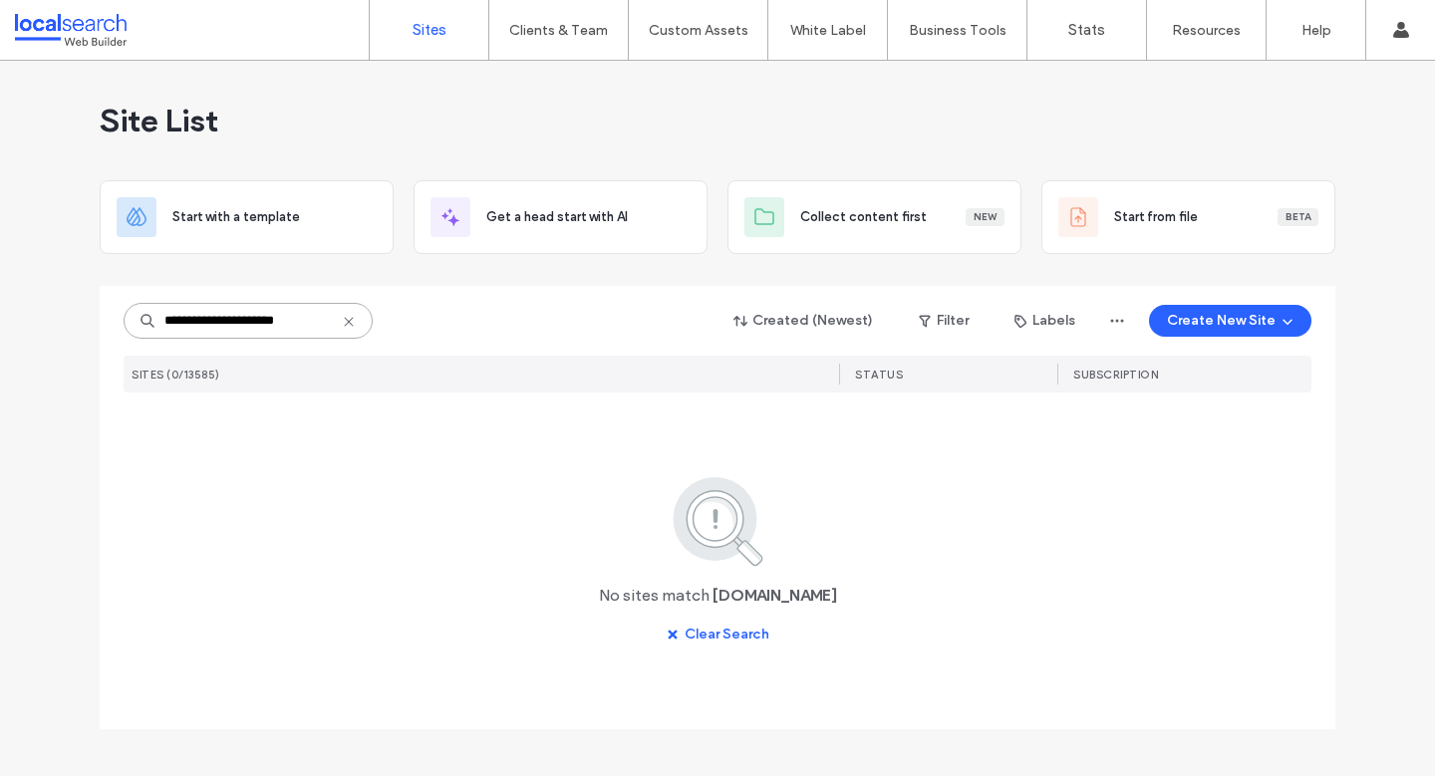
type input "**********"
click at [345, 319] on icon at bounding box center [349, 322] width 16 height 16
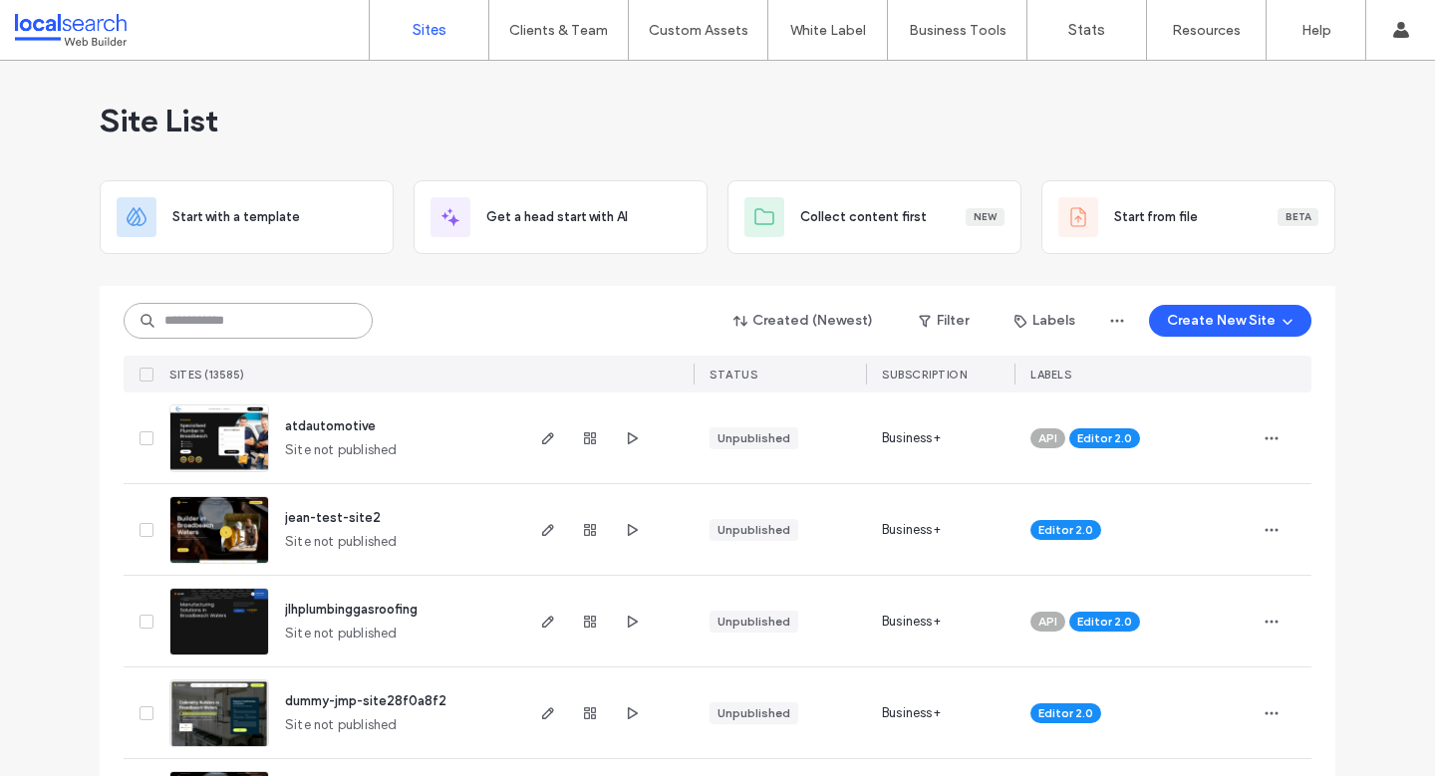
click at [236, 325] on input at bounding box center [248, 321] width 249 height 36
paste input "********"
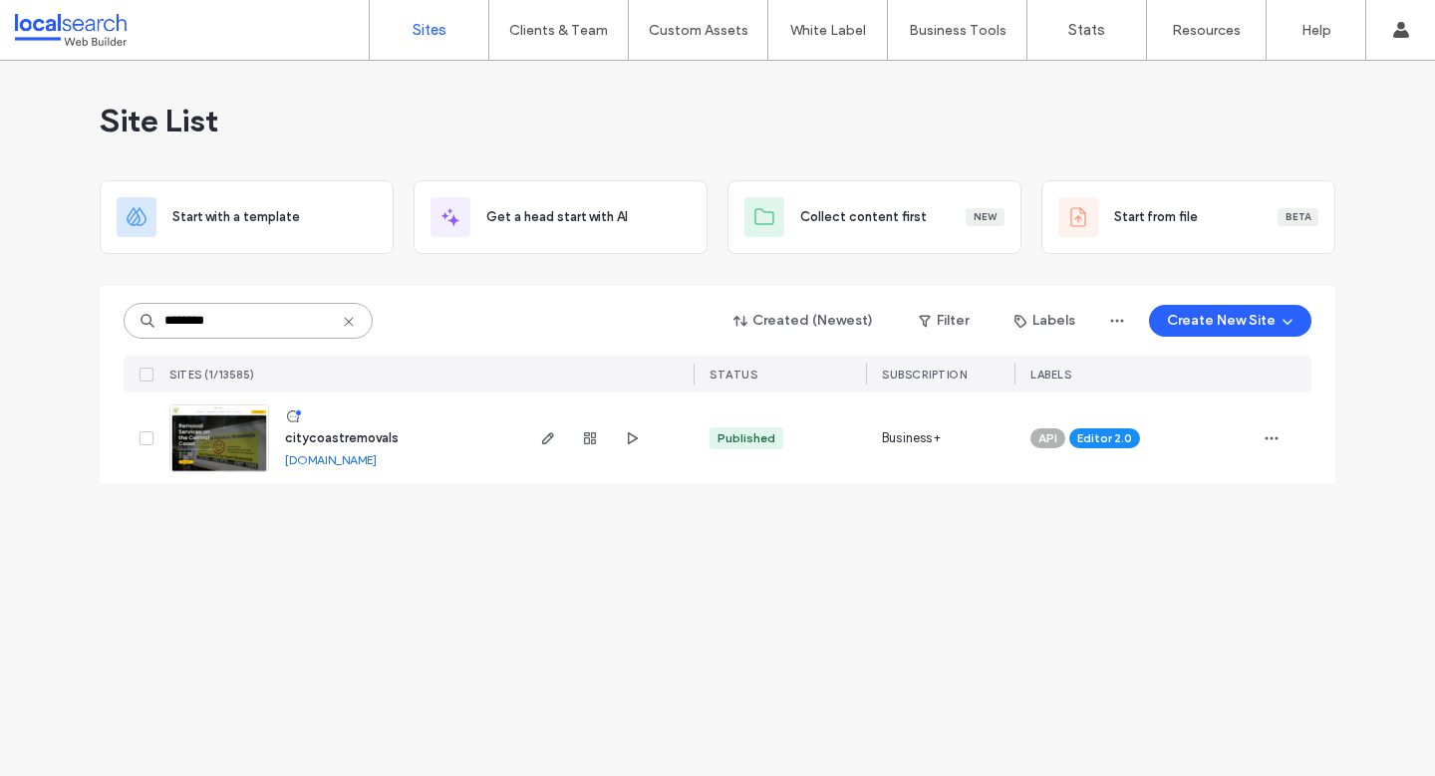
type input "********"
click at [519, 628] on div "Site List Start with a template Get a head start with AI Collect content first …" at bounding box center [717, 418] width 1435 height 715
click at [1250, 447] on div "API Editor 2.0" at bounding box center [1134, 439] width 240 height 92
click at [1273, 439] on icon "button" at bounding box center [1272, 438] width 16 height 16
click at [1207, 574] on span "Assign Label" at bounding box center [1183, 566] width 73 height 20
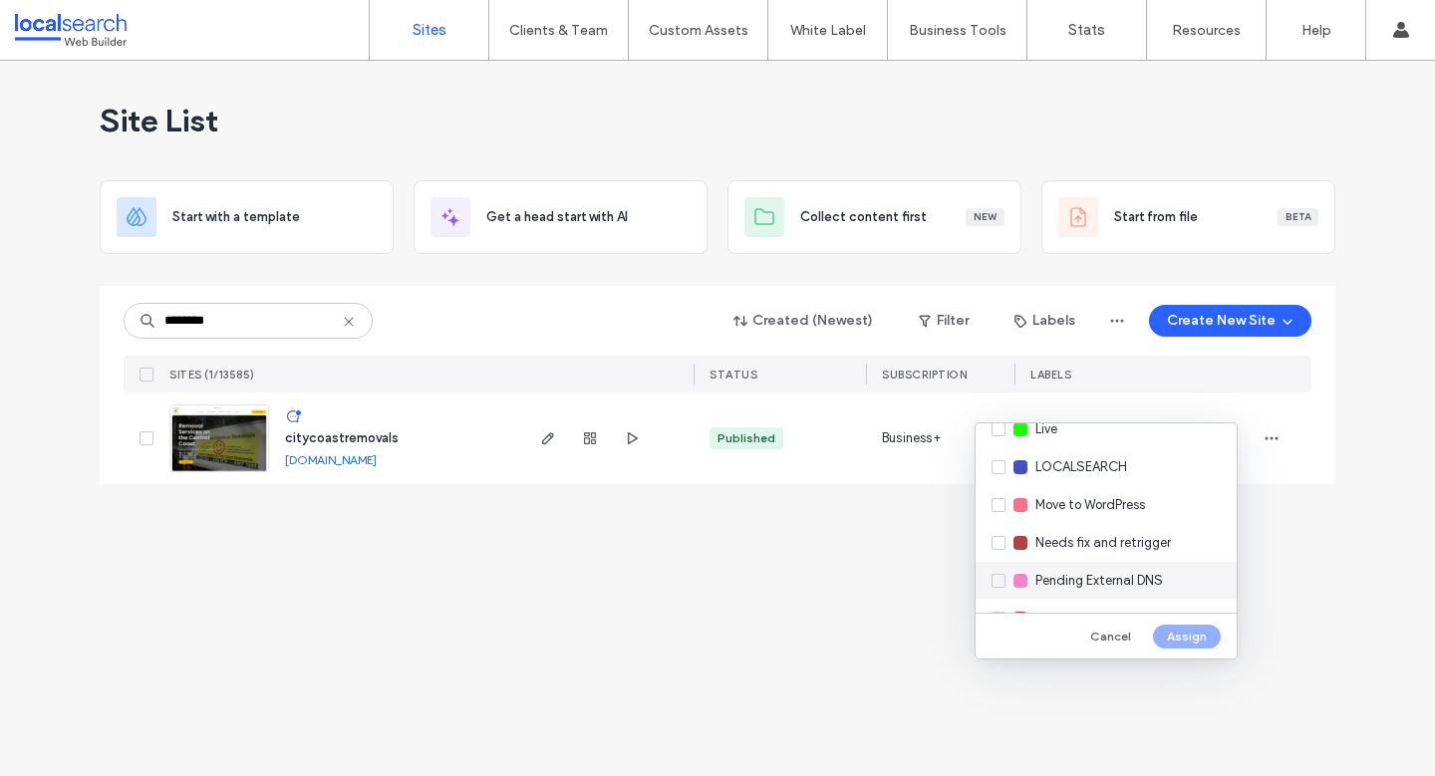
scroll to position [401, 0]
click at [1119, 582] on span "Pending External DNS" at bounding box center [1099, 580] width 128 height 20
click at [1185, 637] on button "Assign" at bounding box center [1187, 637] width 68 height 24
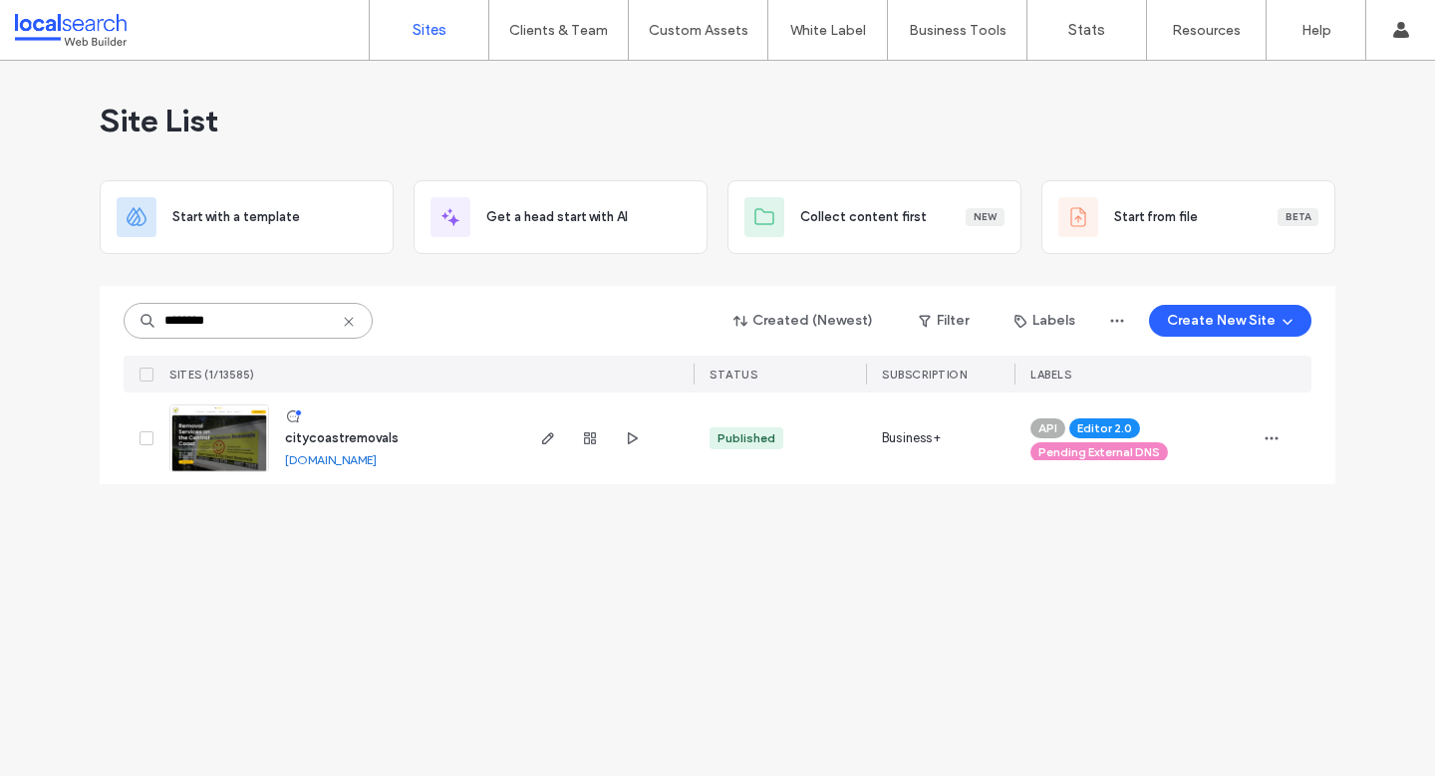
drag, startPoint x: 245, startPoint y: 326, endPoint x: 134, endPoint y: 315, distance: 112.1
click at [134, 315] on input "********" at bounding box center [248, 321] width 249 height 36
drag, startPoint x: 435, startPoint y: 661, endPoint x: 391, endPoint y: 625, distance: 57.4
click at [435, 661] on div "Site List Start with a template Get a head start with AI Collect content first …" at bounding box center [717, 418] width 1435 height 715
click at [537, 436] on span "button" at bounding box center [548, 438] width 24 height 24
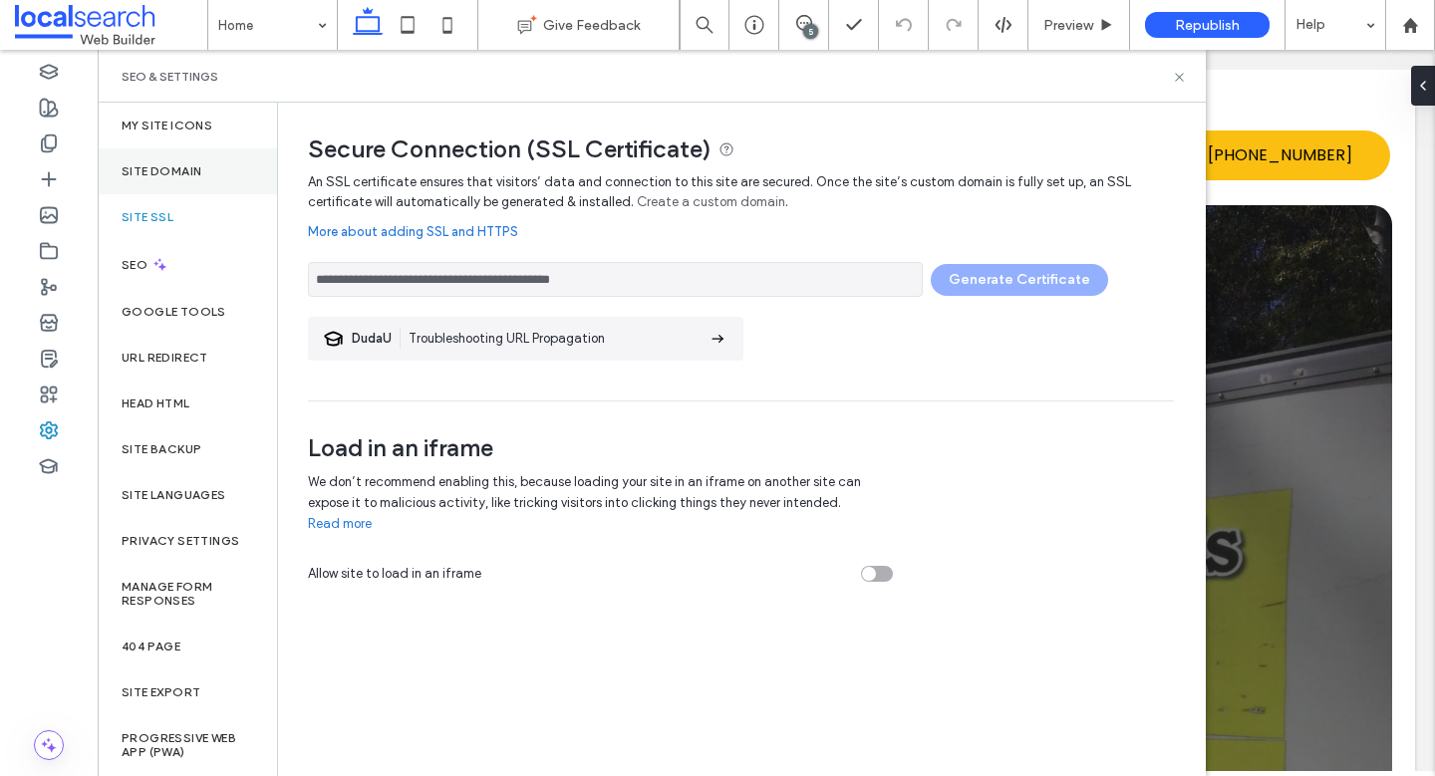
click at [171, 180] on div "Site Domain" at bounding box center [187, 171] width 179 height 46
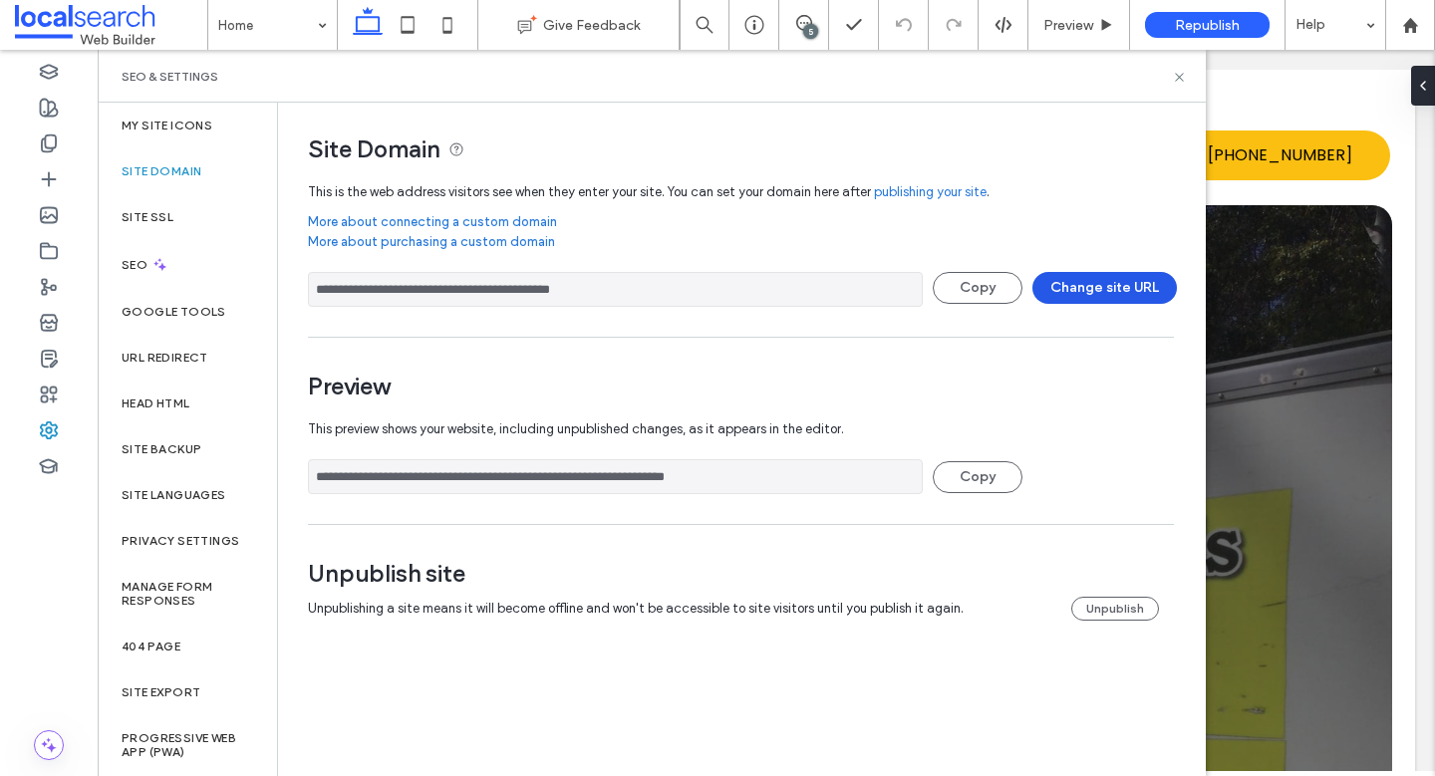
click at [1112, 292] on button "Change site URL" at bounding box center [1104, 288] width 144 height 32
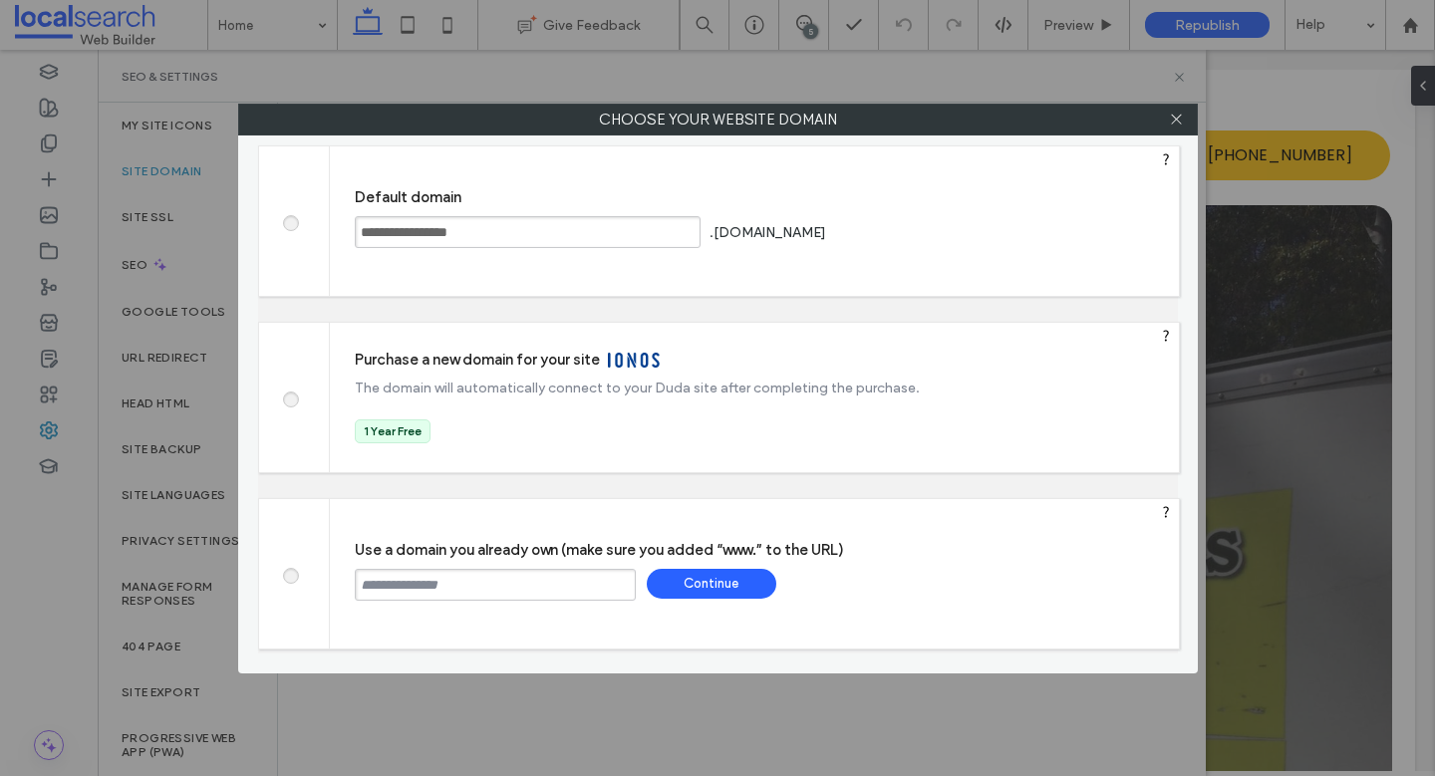
click at [412, 593] on input "text" at bounding box center [495, 585] width 281 height 32
paste input "**********"
type input "**********"
click at [754, 581] on div "Continue" at bounding box center [712, 584] width 130 height 30
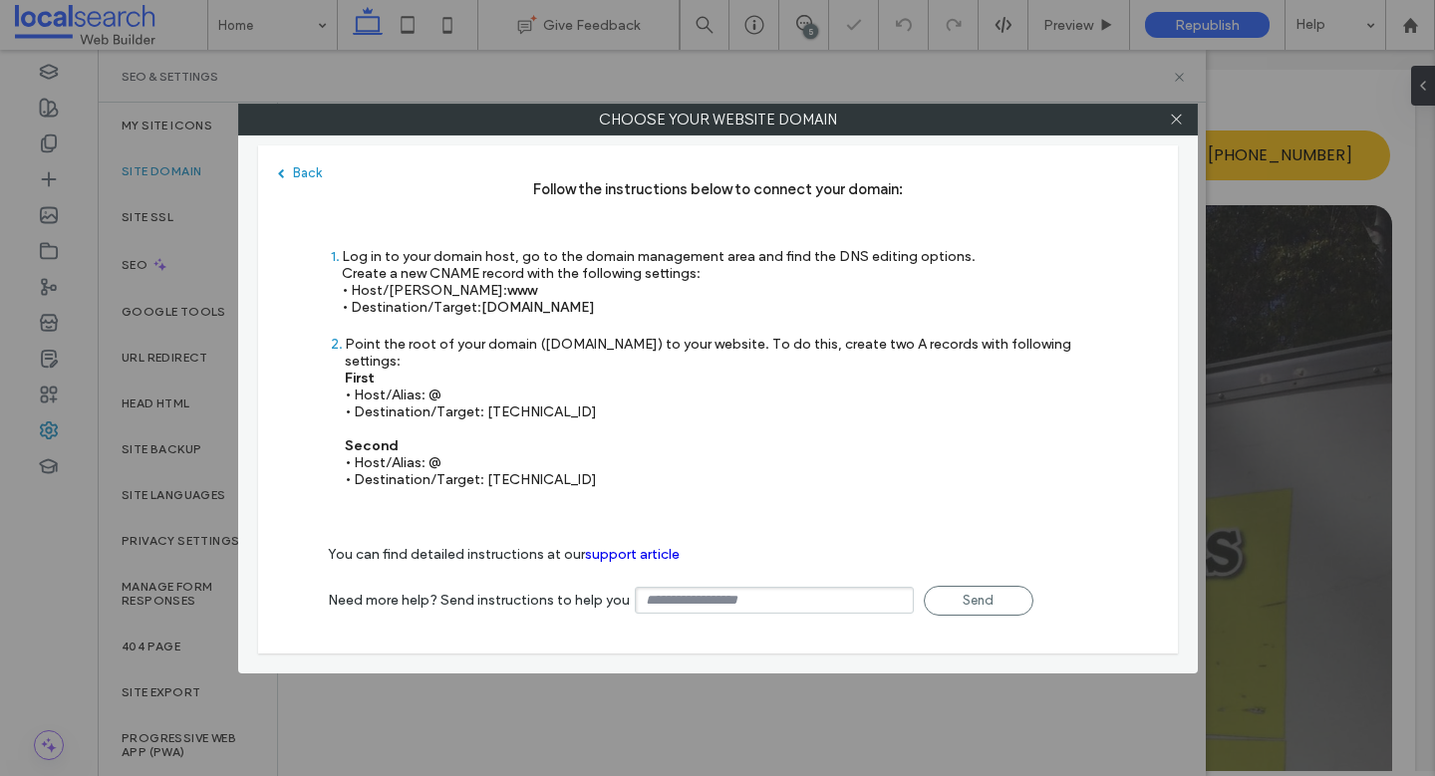
type input "**********"
click at [1179, 129] on span at bounding box center [1176, 120] width 15 height 30
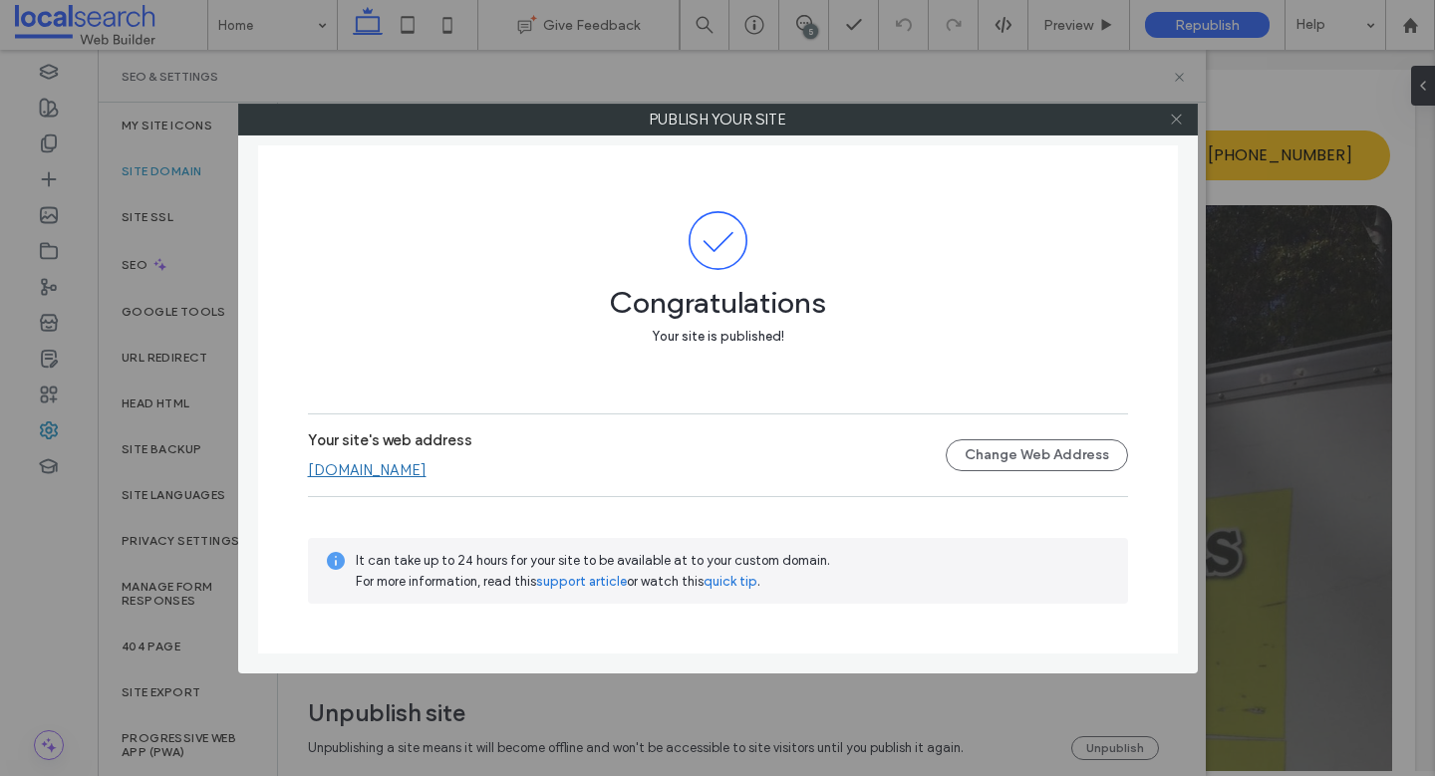
click at [1178, 118] on use at bounding box center [1176, 120] width 10 height 10
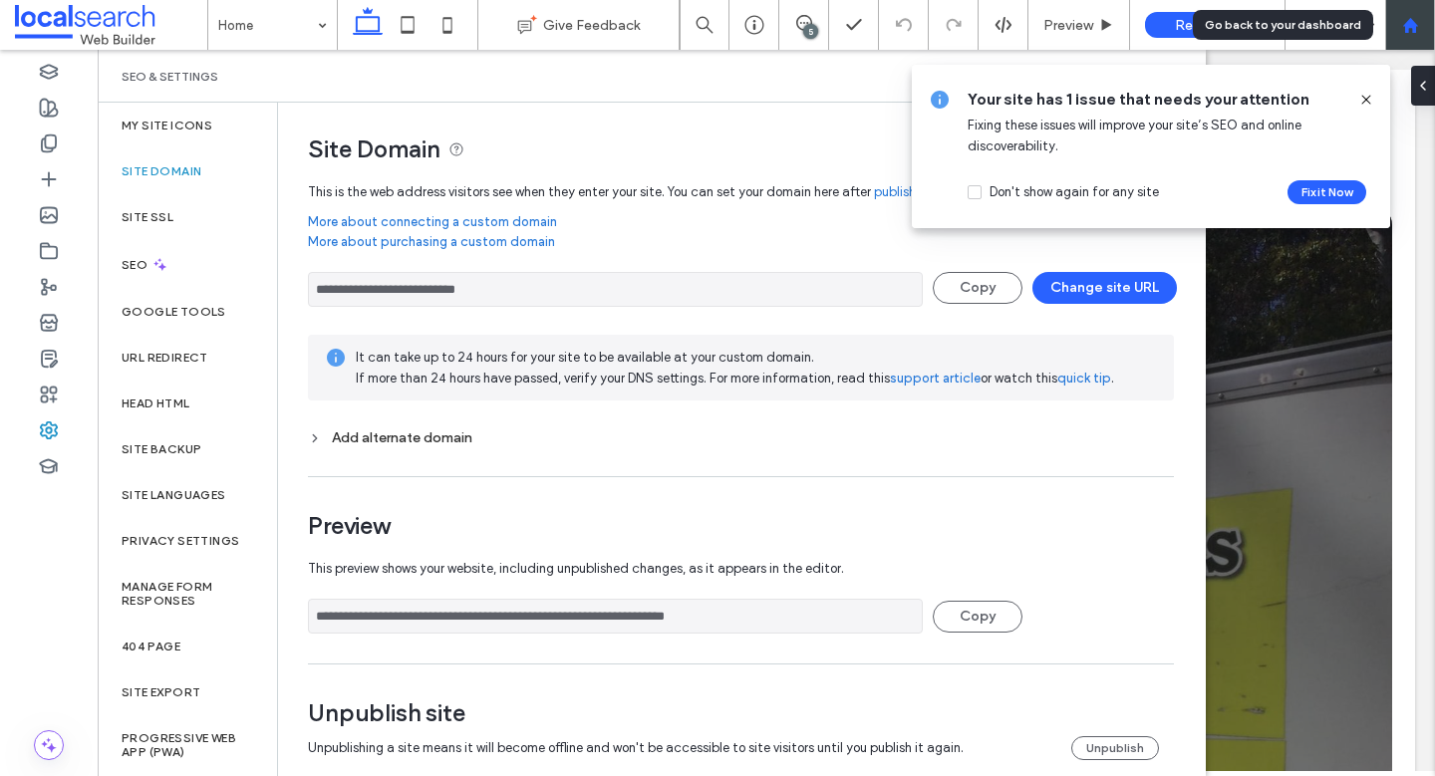
click at [1419, 24] on div at bounding box center [1410, 25] width 48 height 17
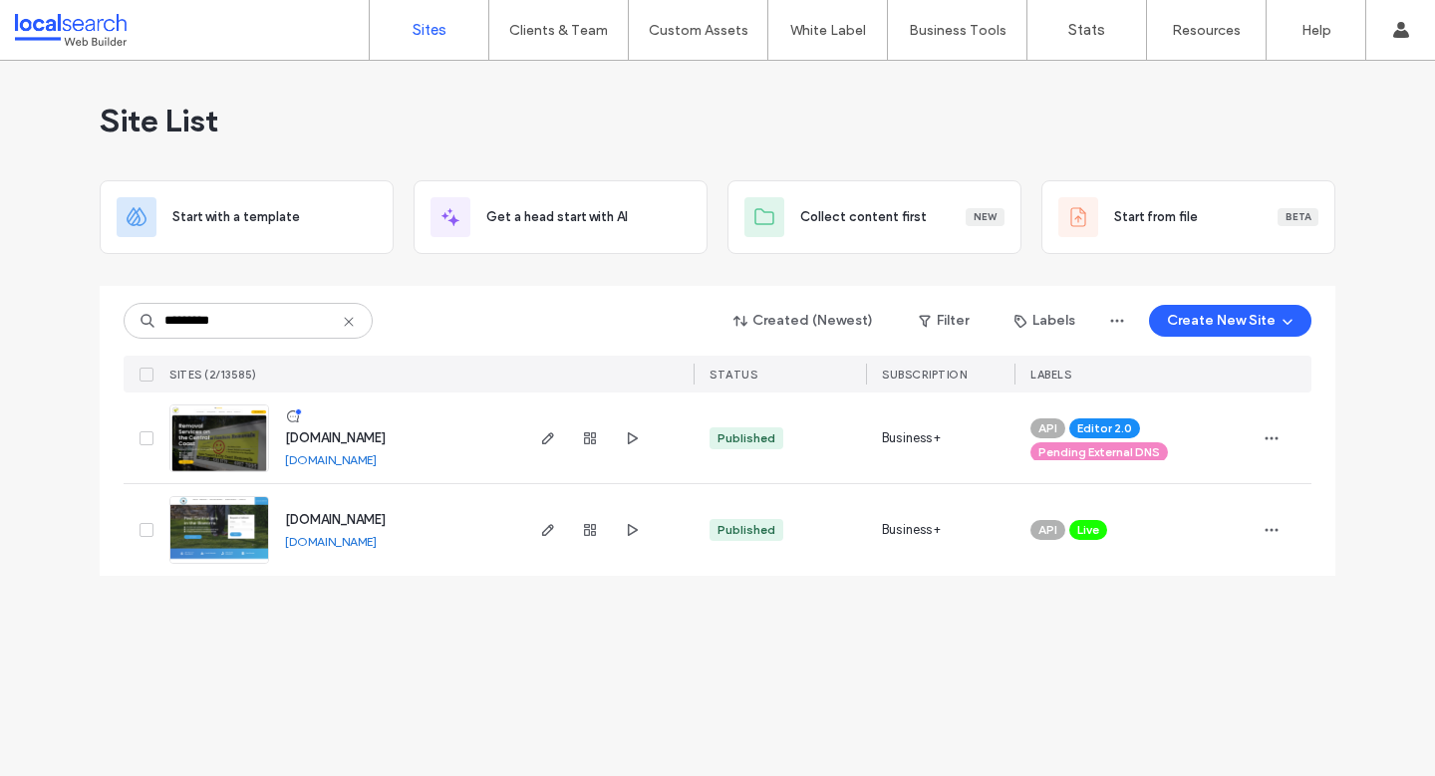
click at [253, 326] on input "*********" at bounding box center [248, 321] width 249 height 36
drag, startPoint x: 248, startPoint y: 324, endPoint x: 89, endPoint y: 306, distance: 160.4
click at [89, 306] on div "Site List Start with a template Get a head start with AI Collect content first …" at bounding box center [717, 418] width 1435 height 715
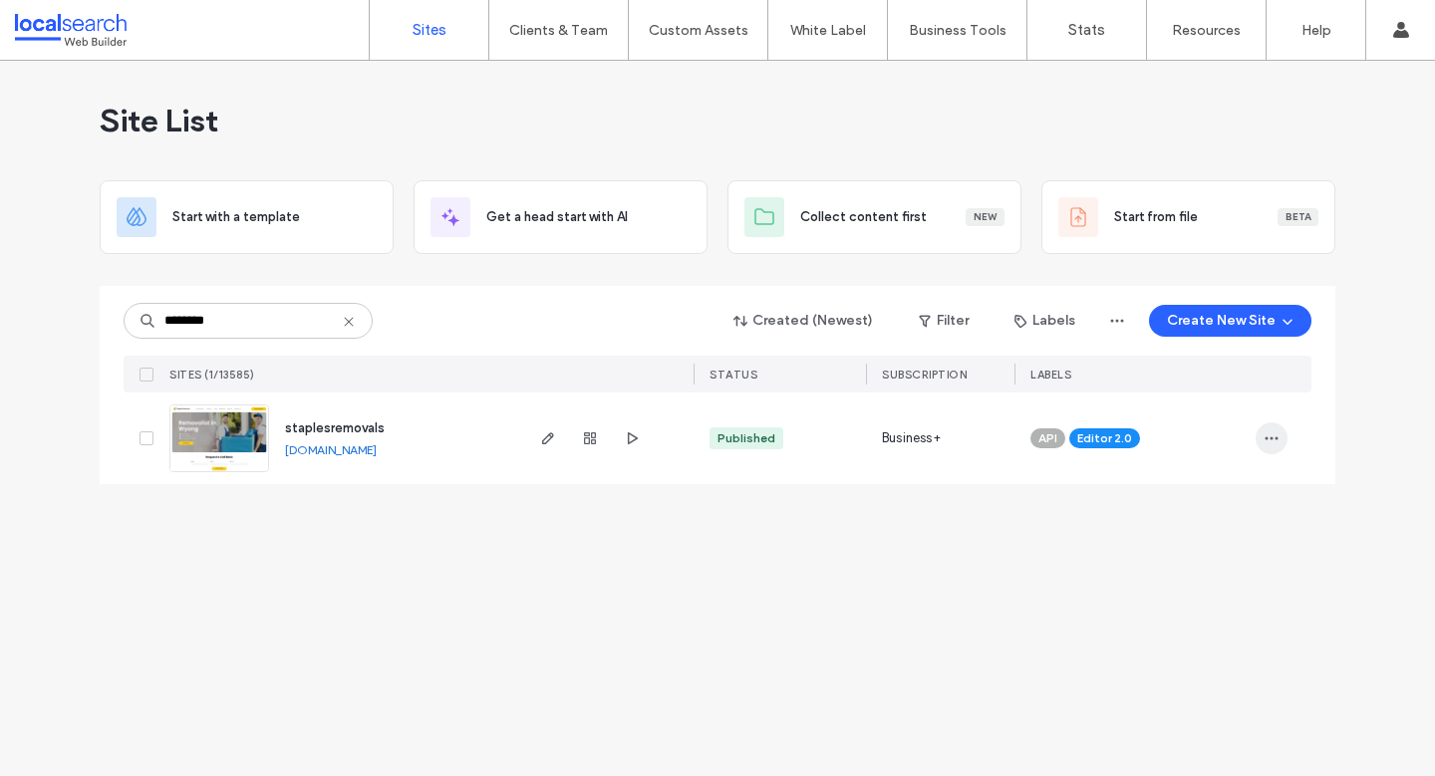
type input "********"
click at [1278, 431] on icon "button" at bounding box center [1272, 438] width 16 height 16
click at [1208, 576] on div "Assign Label" at bounding box center [1197, 566] width 177 height 38
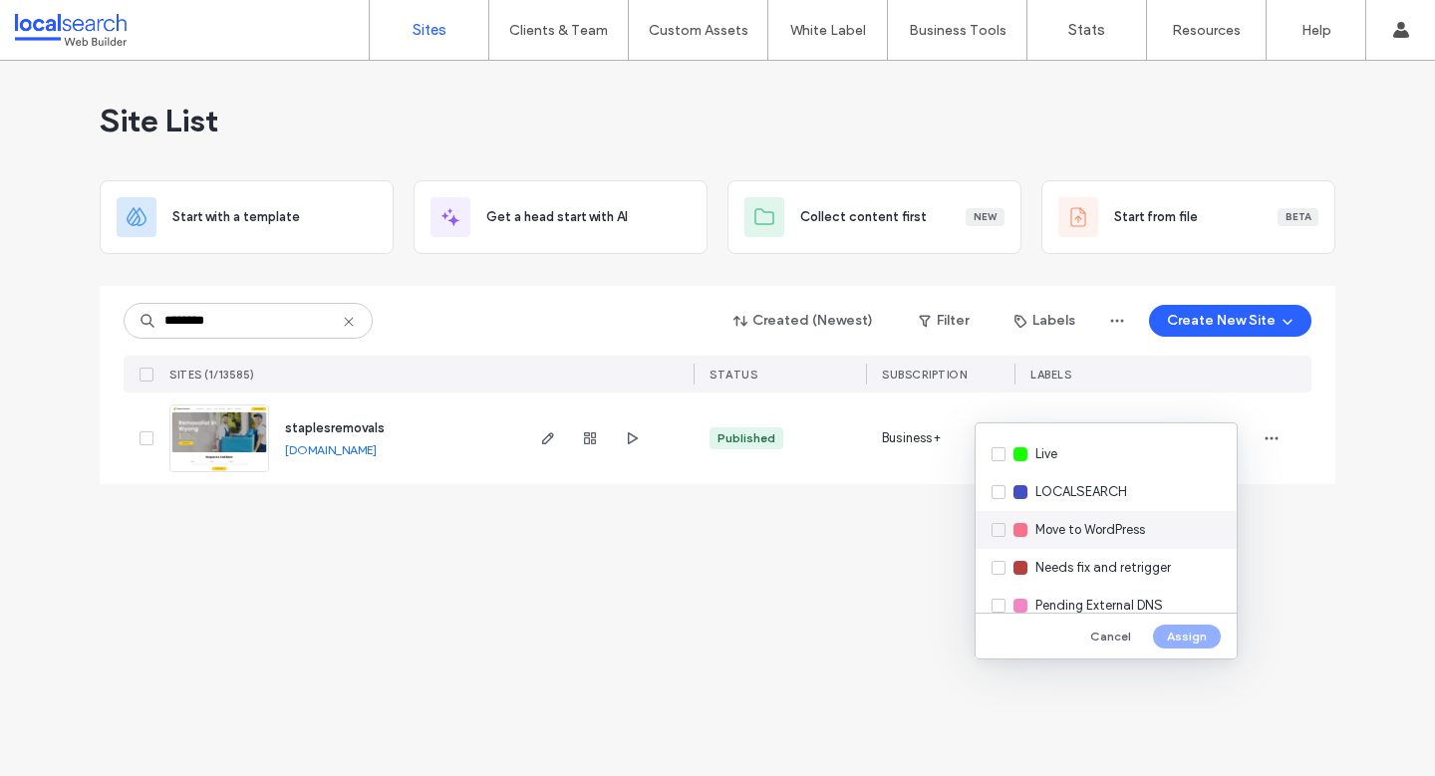
scroll to position [407, 0]
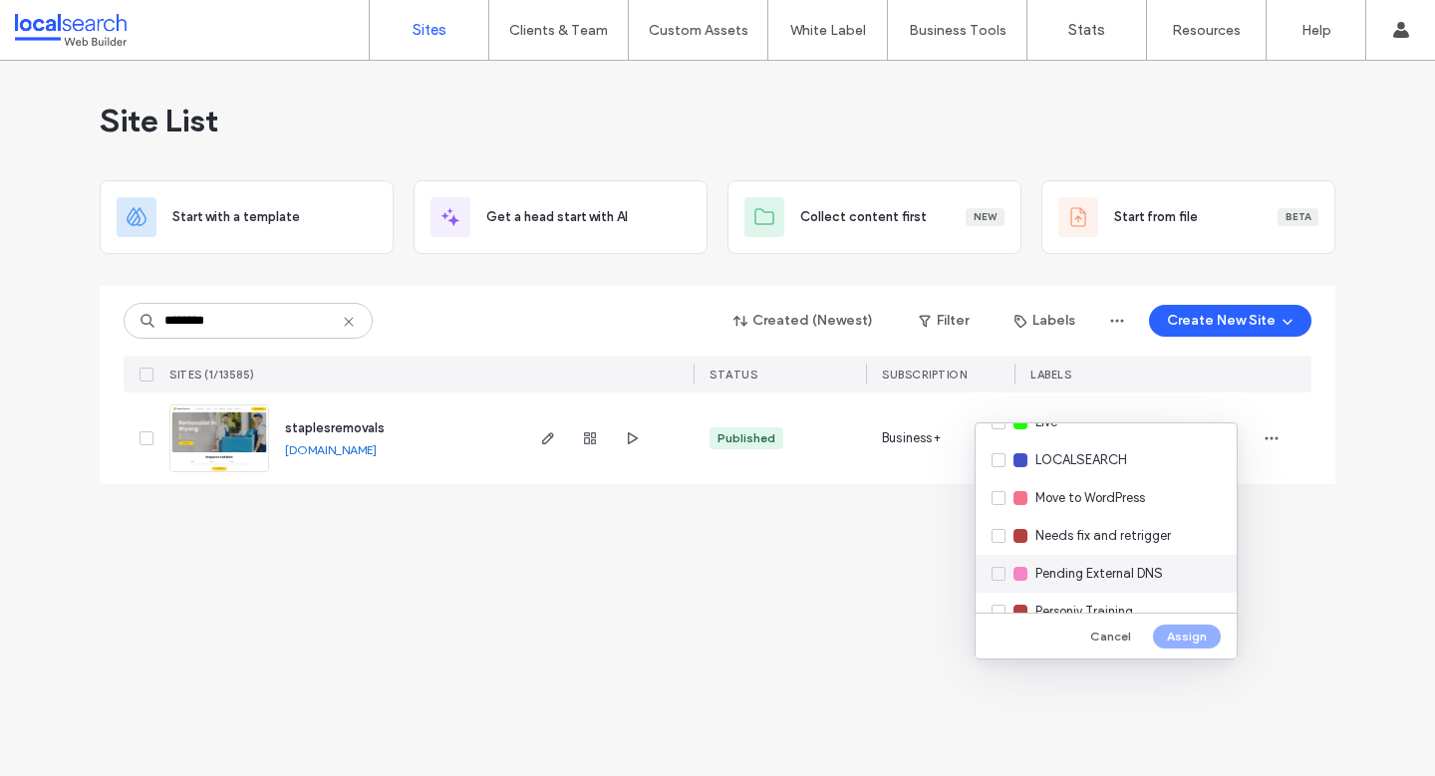
click at [1109, 584] on div "Pending External DNS" at bounding box center [1106, 574] width 261 height 38
click at [1209, 630] on button "Assign" at bounding box center [1187, 637] width 68 height 24
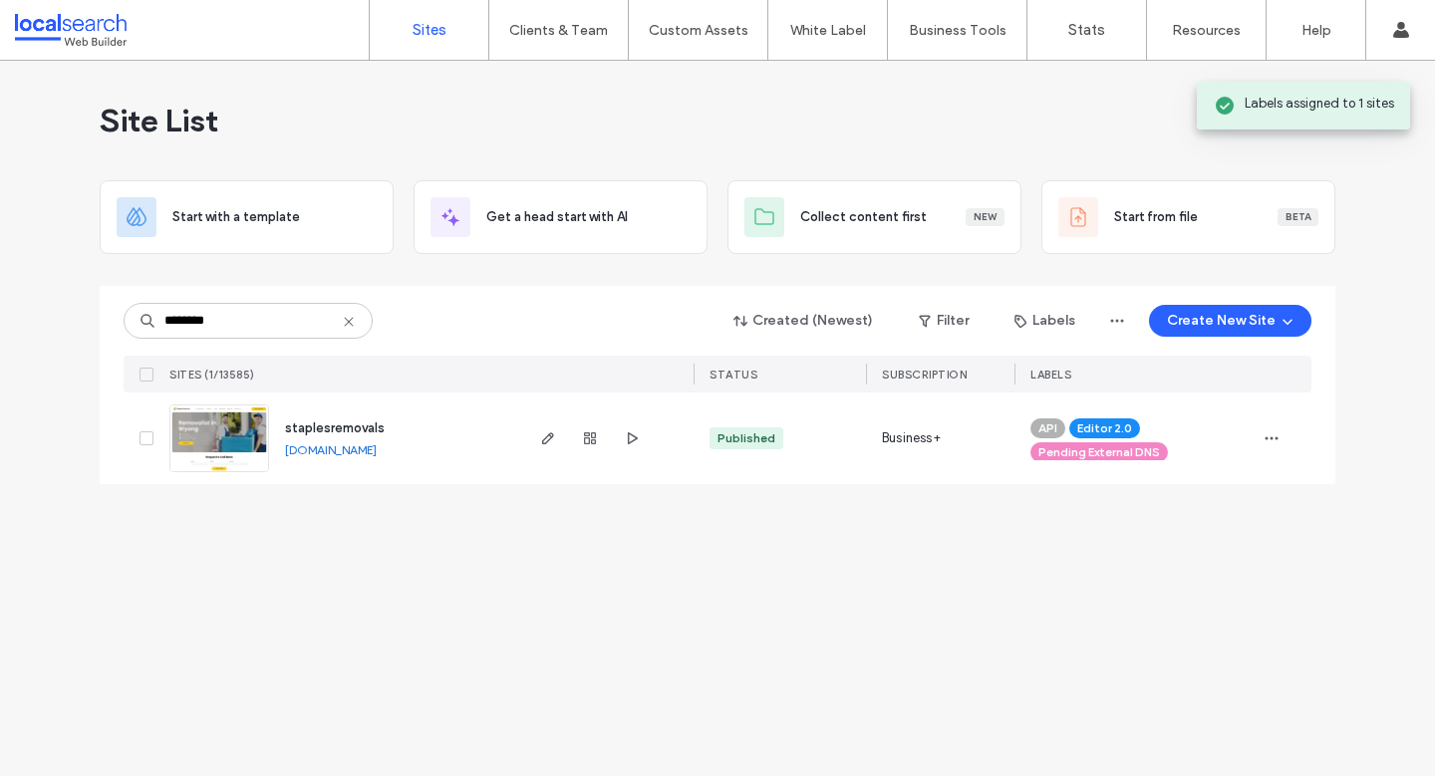
click at [708, 625] on div "Site List Start with a template Get a head start with AI Collect content first …" at bounding box center [717, 418] width 1435 height 715
click at [636, 612] on div "Site List Start with a template Get a head start with AI Collect content first …" at bounding box center [717, 418] width 1435 height 715
drag, startPoint x: 607, startPoint y: 615, endPoint x: 625, endPoint y: 605, distance: 20.5
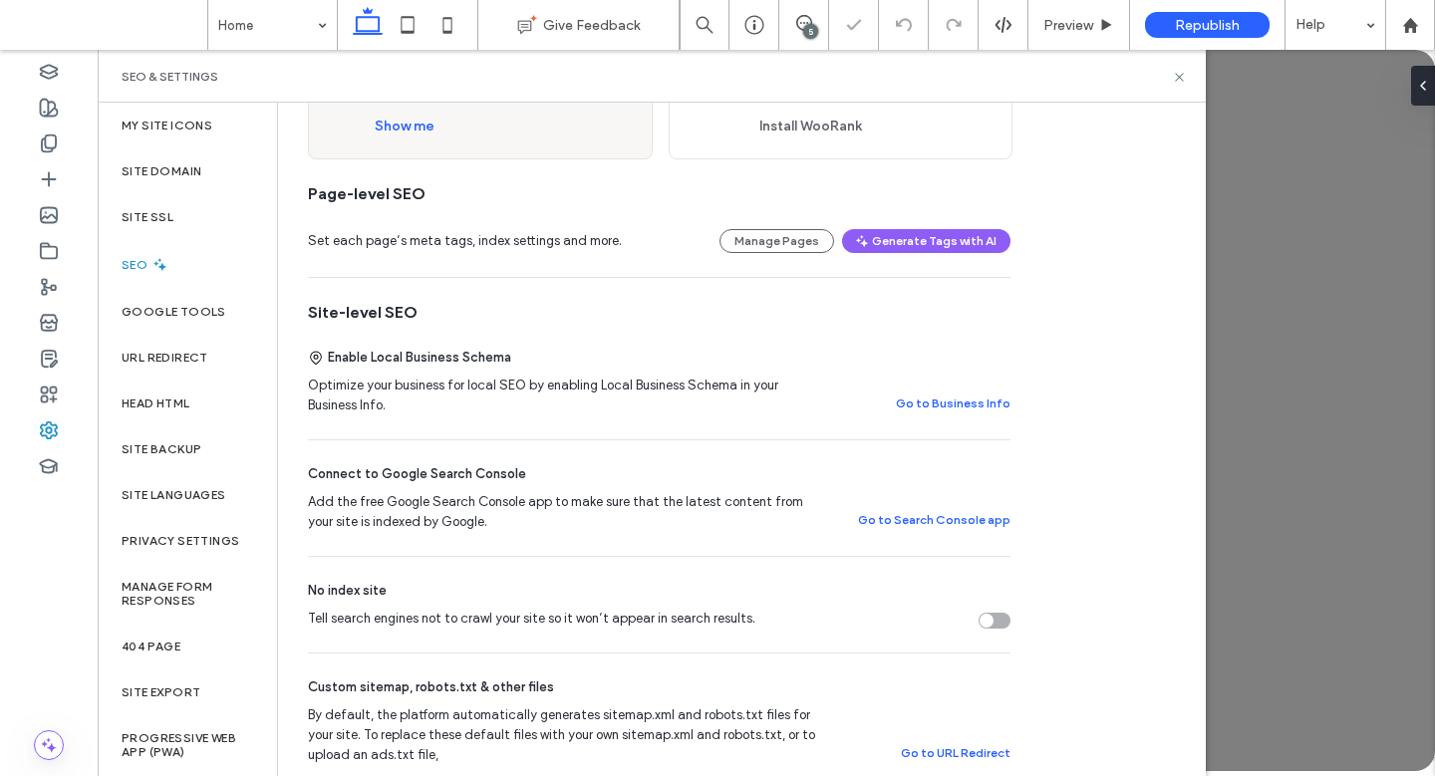
click at [1134, 509] on div "SEO Optimize your site to increase its visibility in relevant search results. N…" at bounding box center [741, 774] width 926 height 1751
click at [1181, 80] on icon at bounding box center [1179, 77] width 15 height 15
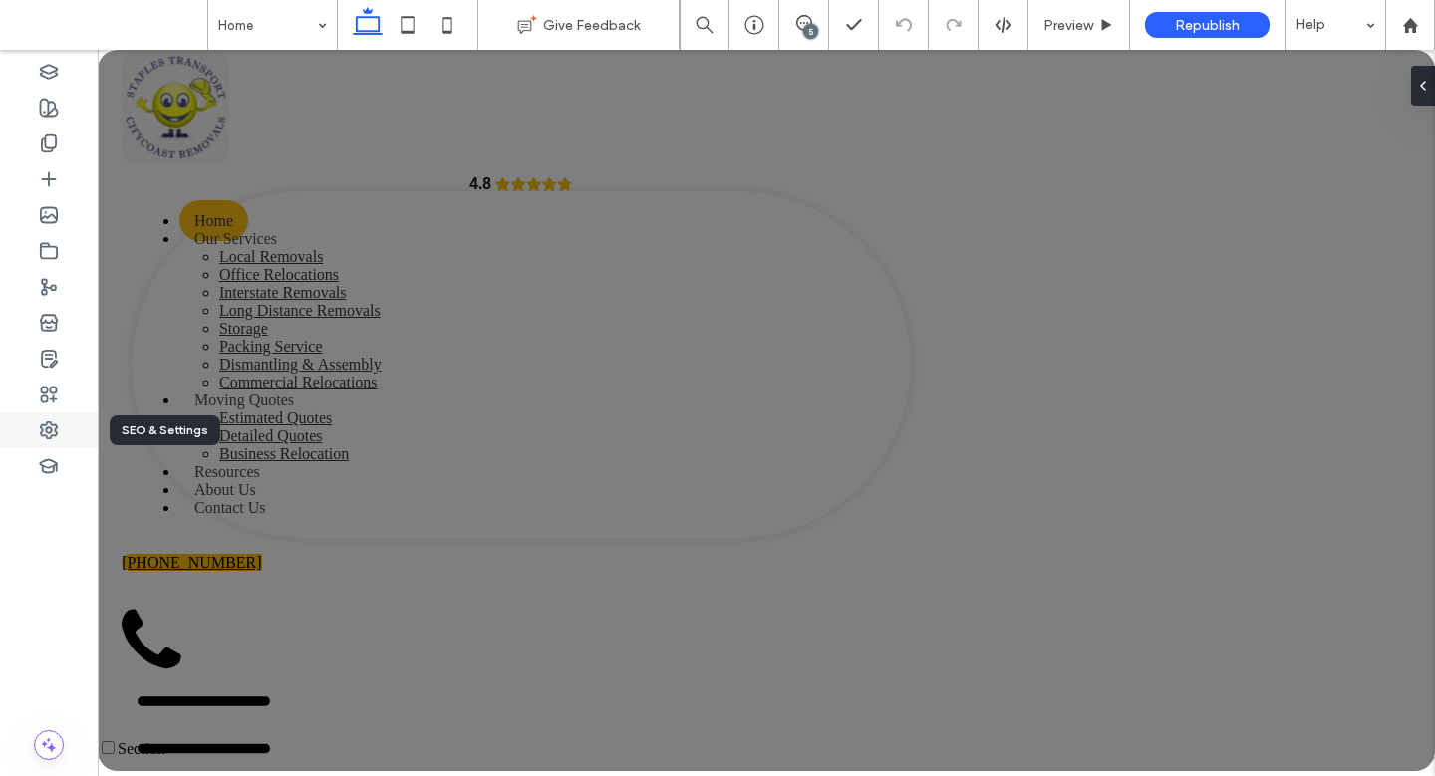
click at [60, 430] on div at bounding box center [49, 431] width 98 height 36
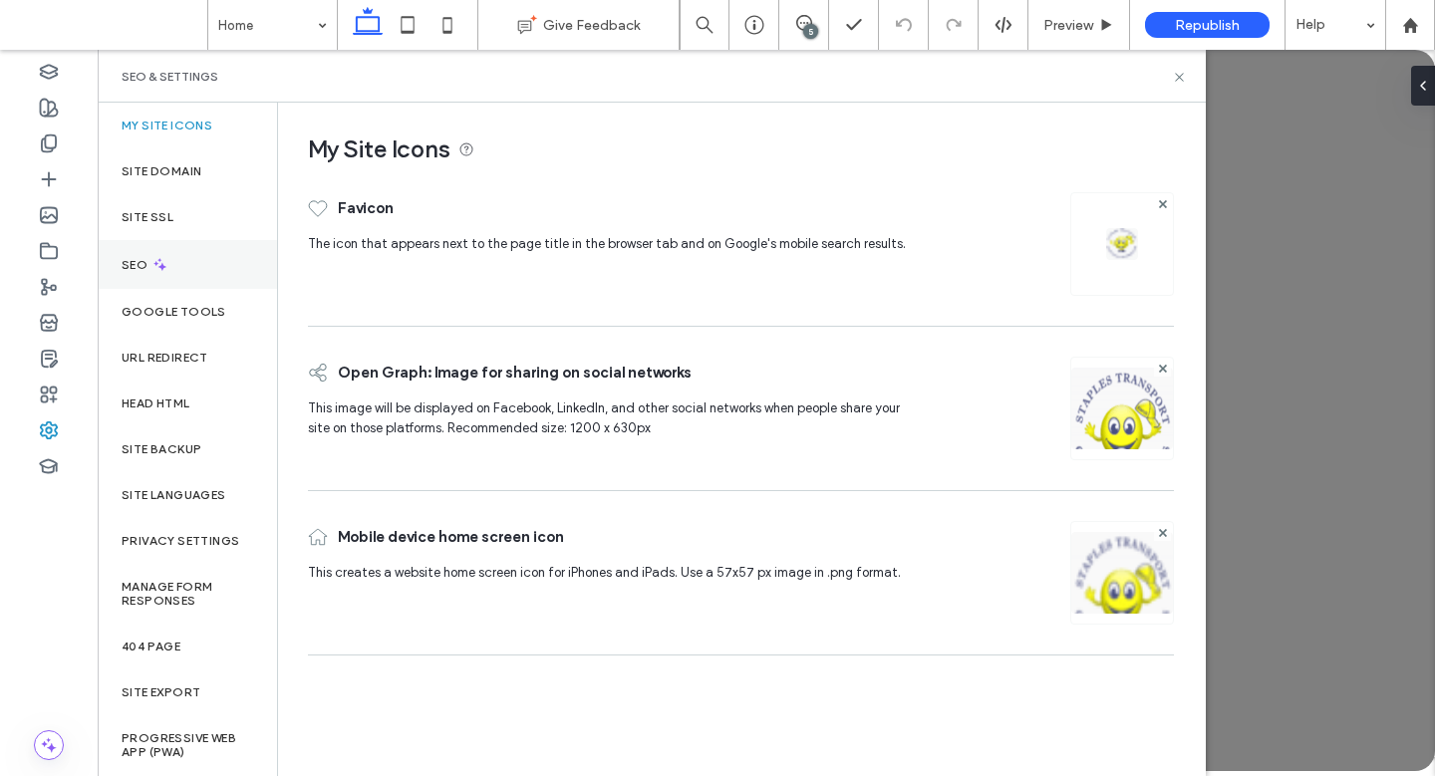
click at [200, 282] on div "SEO" at bounding box center [187, 264] width 179 height 49
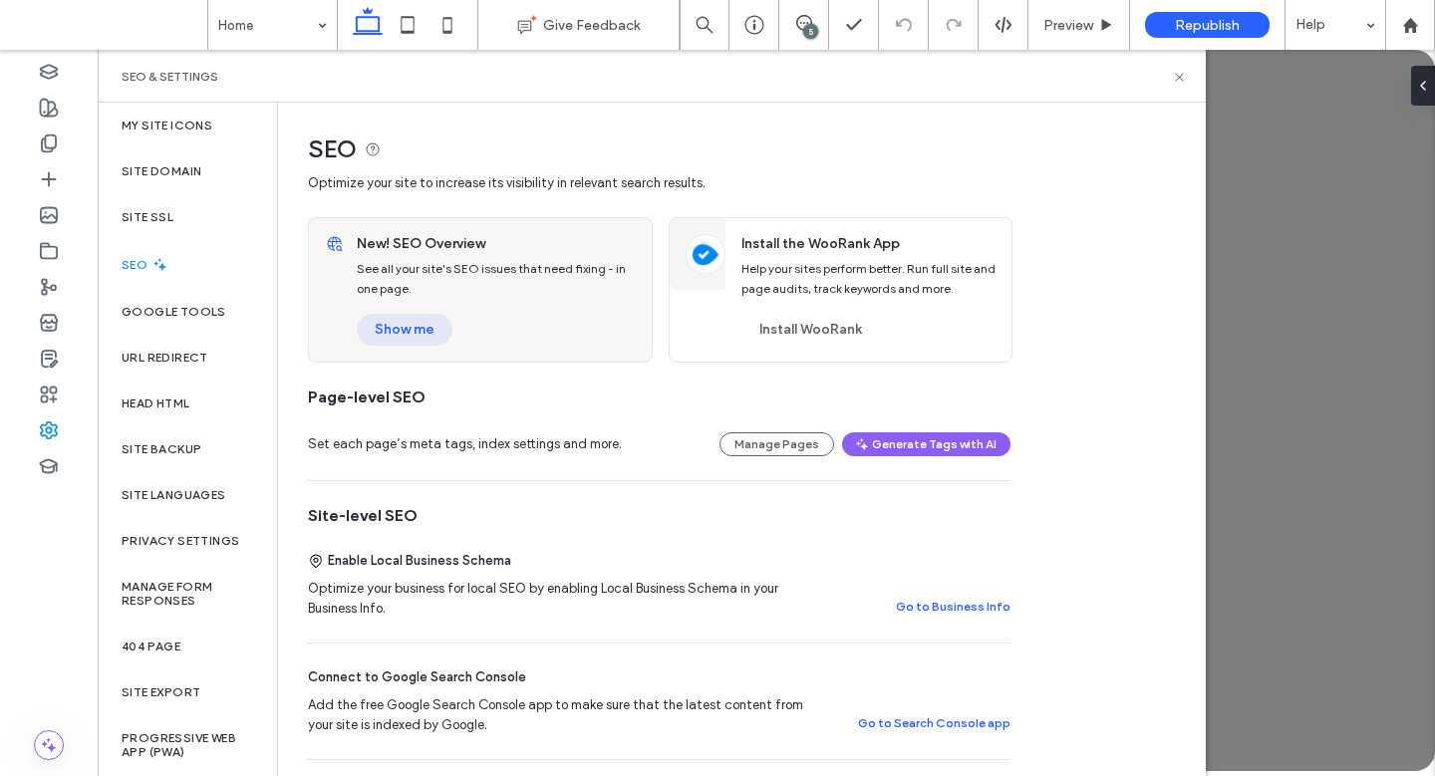
click at [434, 330] on button "Show me" at bounding box center [405, 330] width 96 height 32
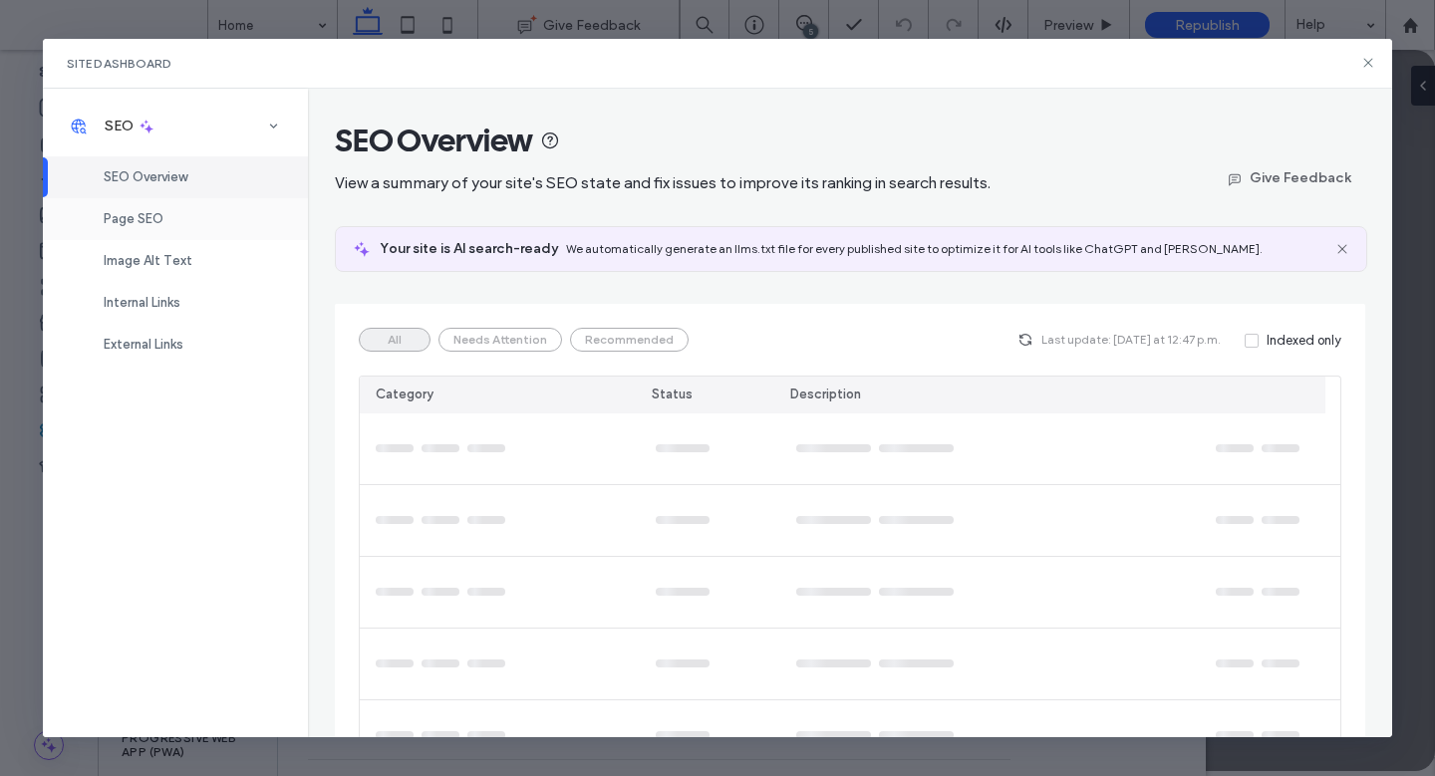
click at [183, 208] on div "Page SEO" at bounding box center [175, 219] width 265 height 42
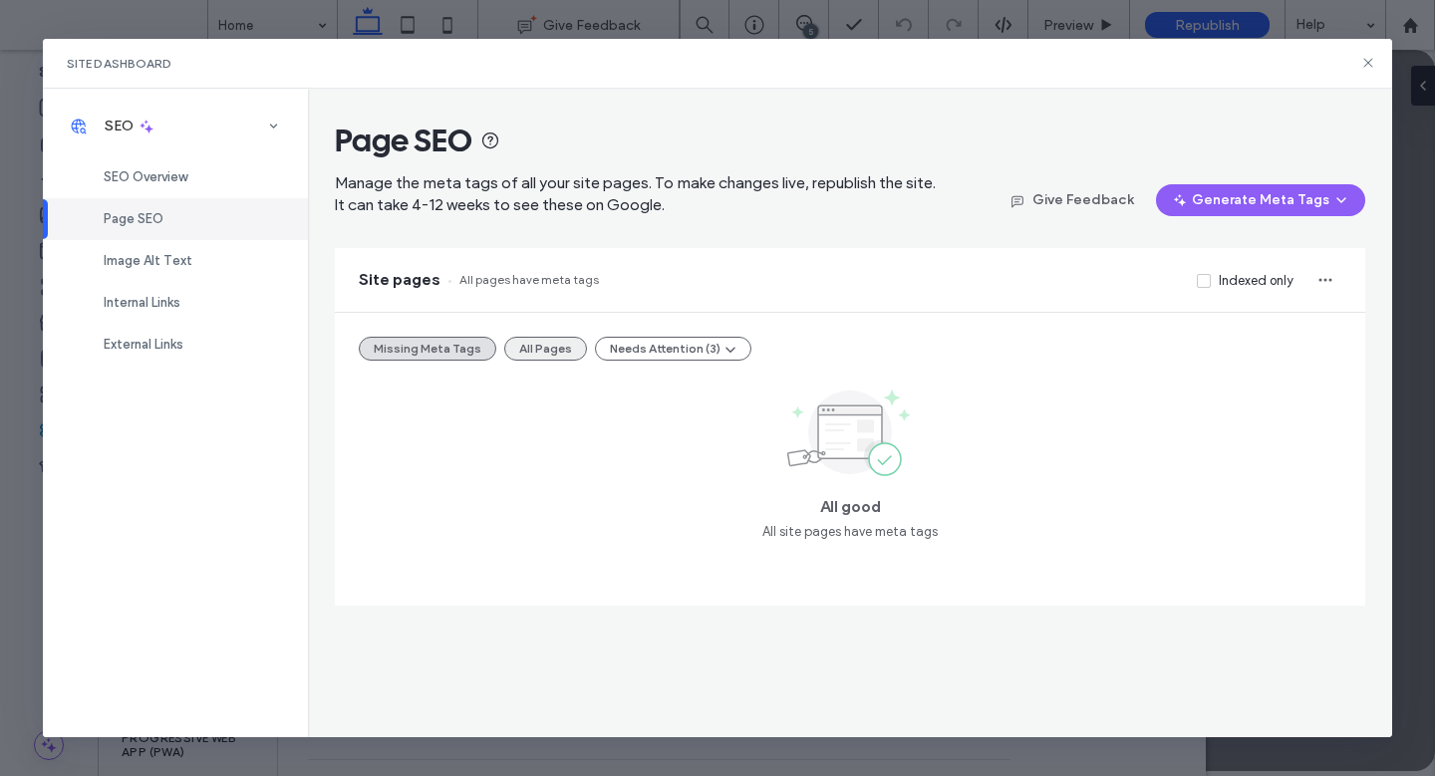
click at [525, 359] on button "All Pages" at bounding box center [545, 349] width 83 height 24
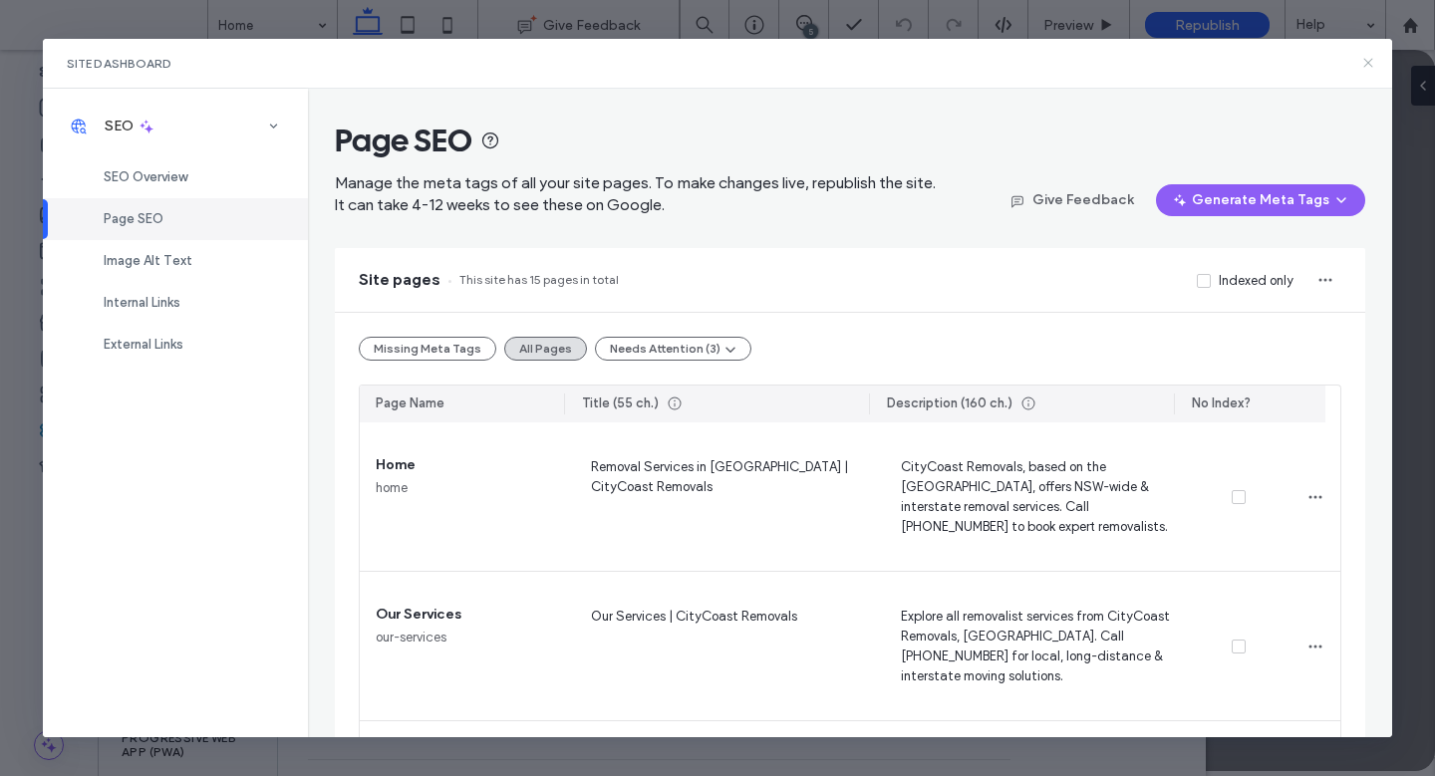
click at [1372, 58] on icon at bounding box center [1368, 63] width 16 height 16
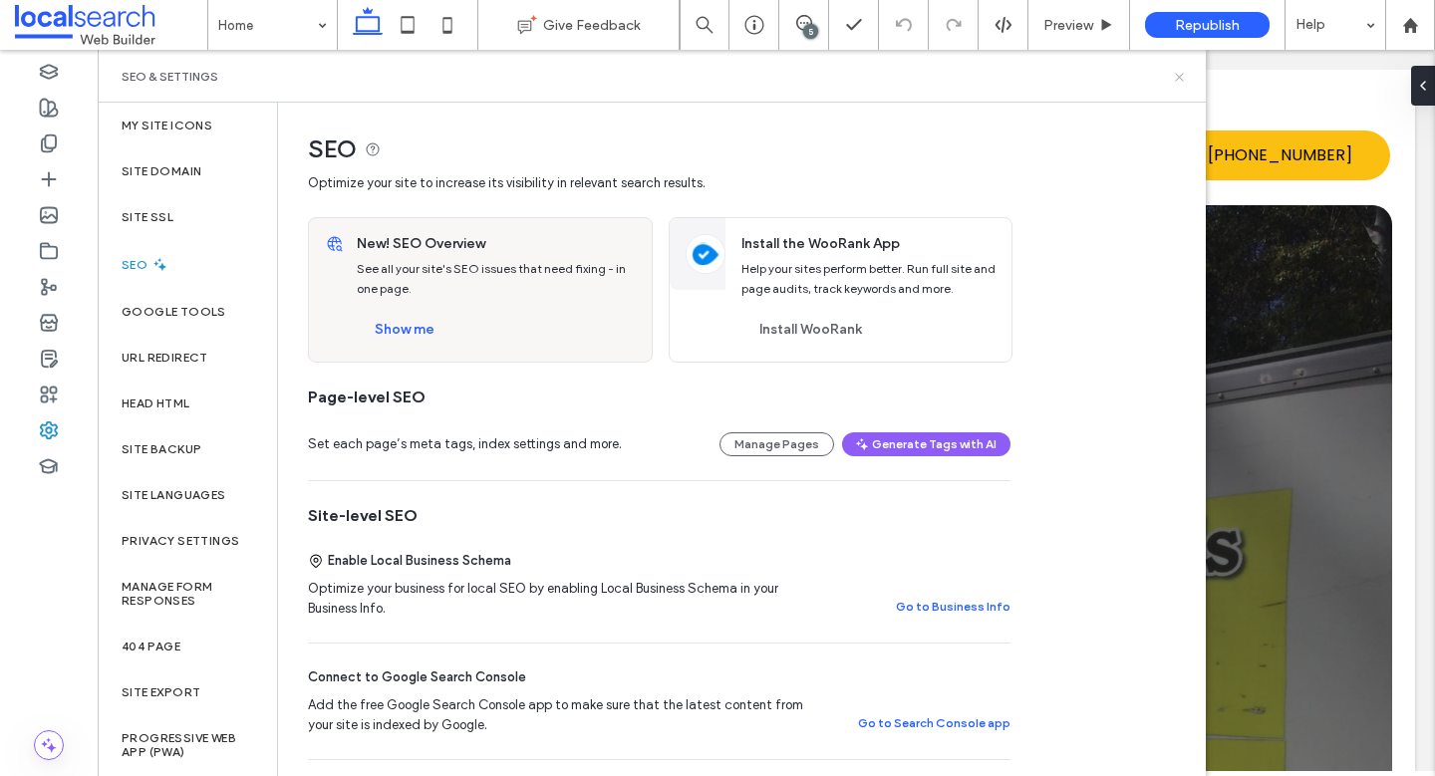
click icon
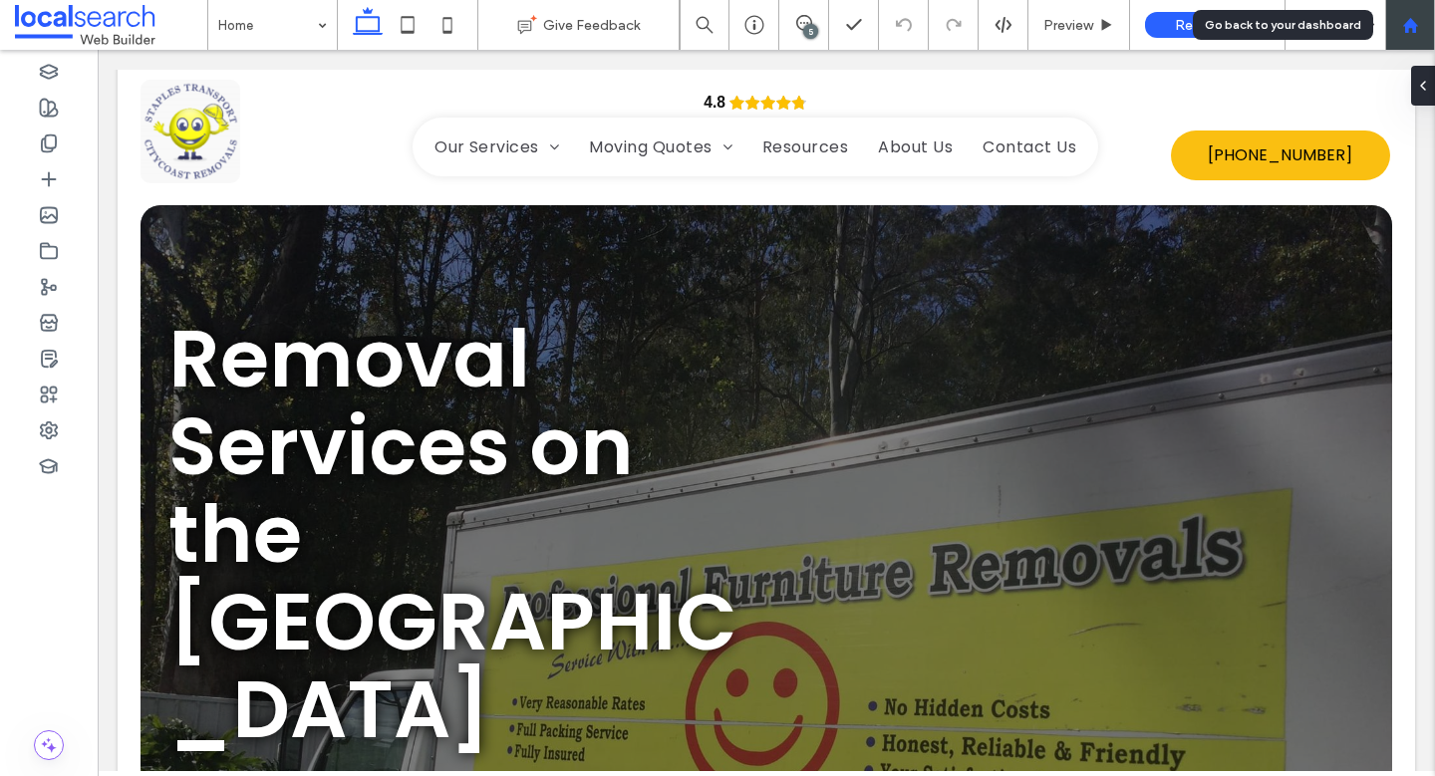
click div
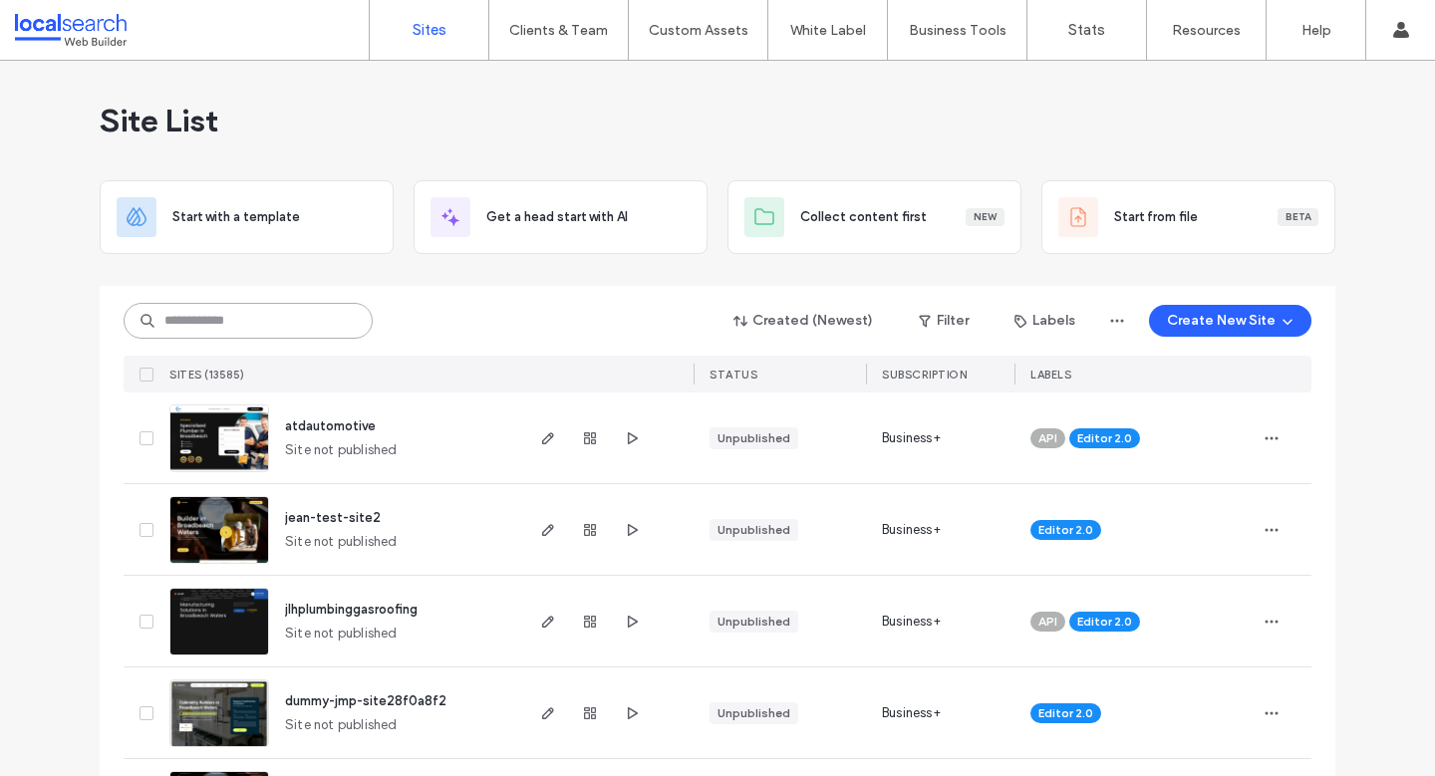
click at [226, 324] on input at bounding box center [248, 321] width 249 height 36
paste input "********"
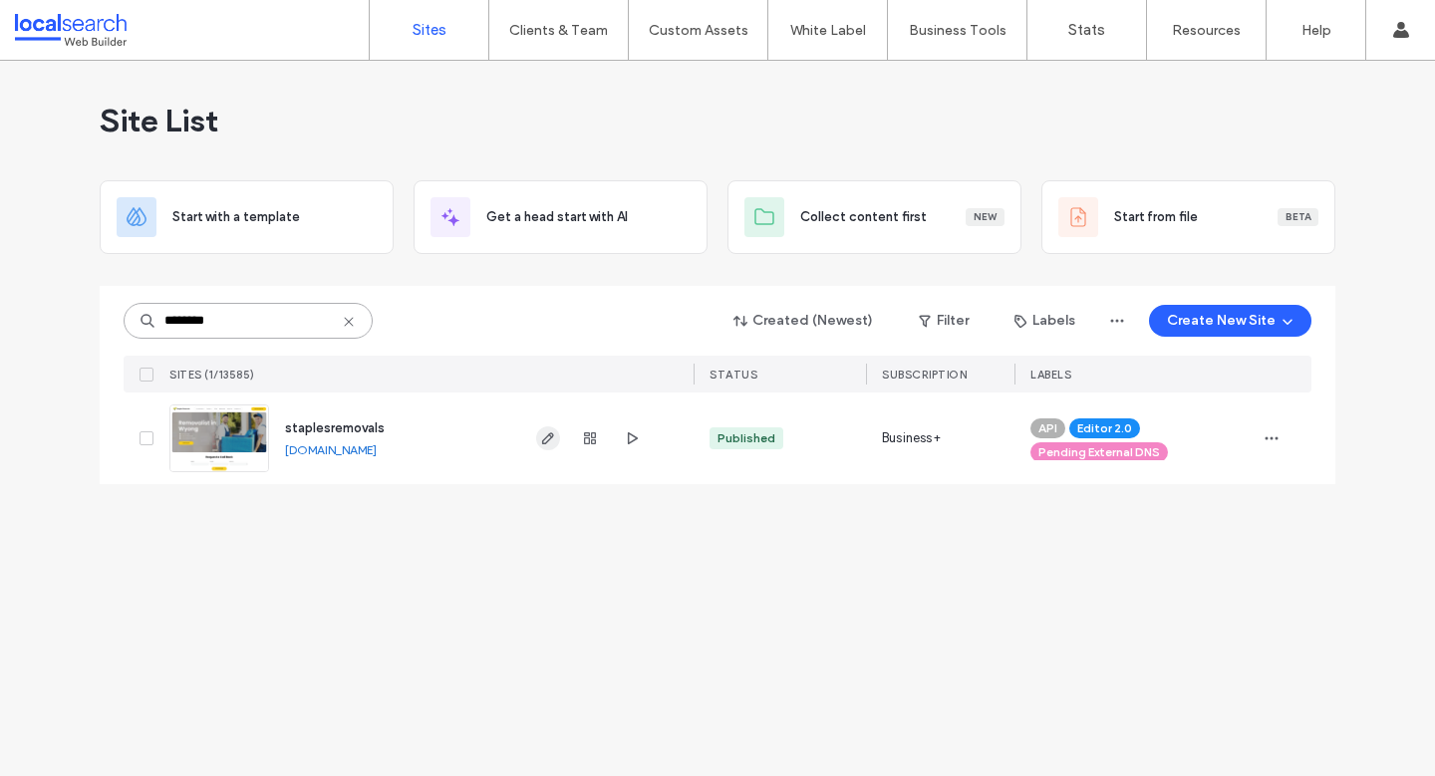
type input "********"
click at [547, 436] on use "button" at bounding box center [548, 438] width 12 height 12
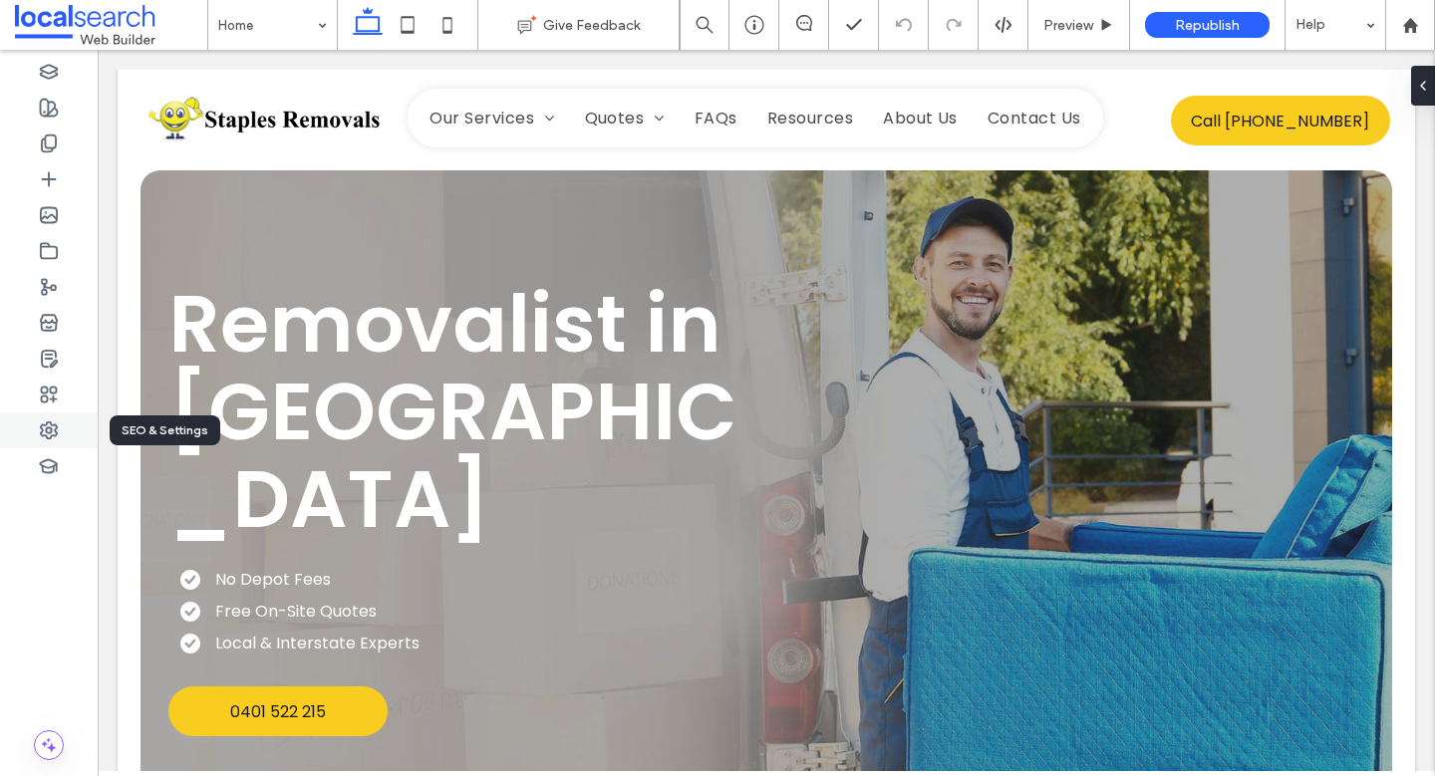
click at [48, 430] on icon at bounding box center [49, 431] width 20 height 20
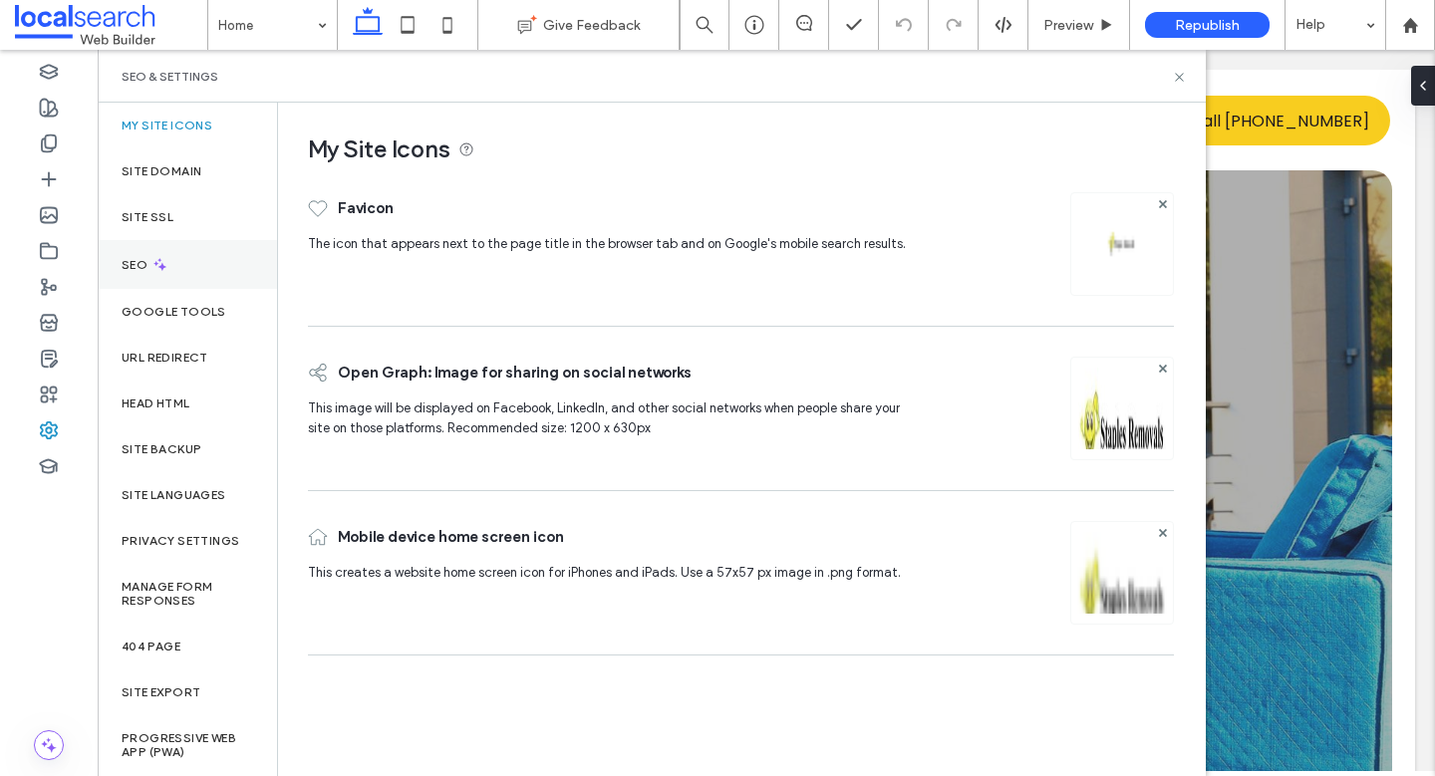
click at [175, 274] on div "SEO" at bounding box center [187, 264] width 179 height 49
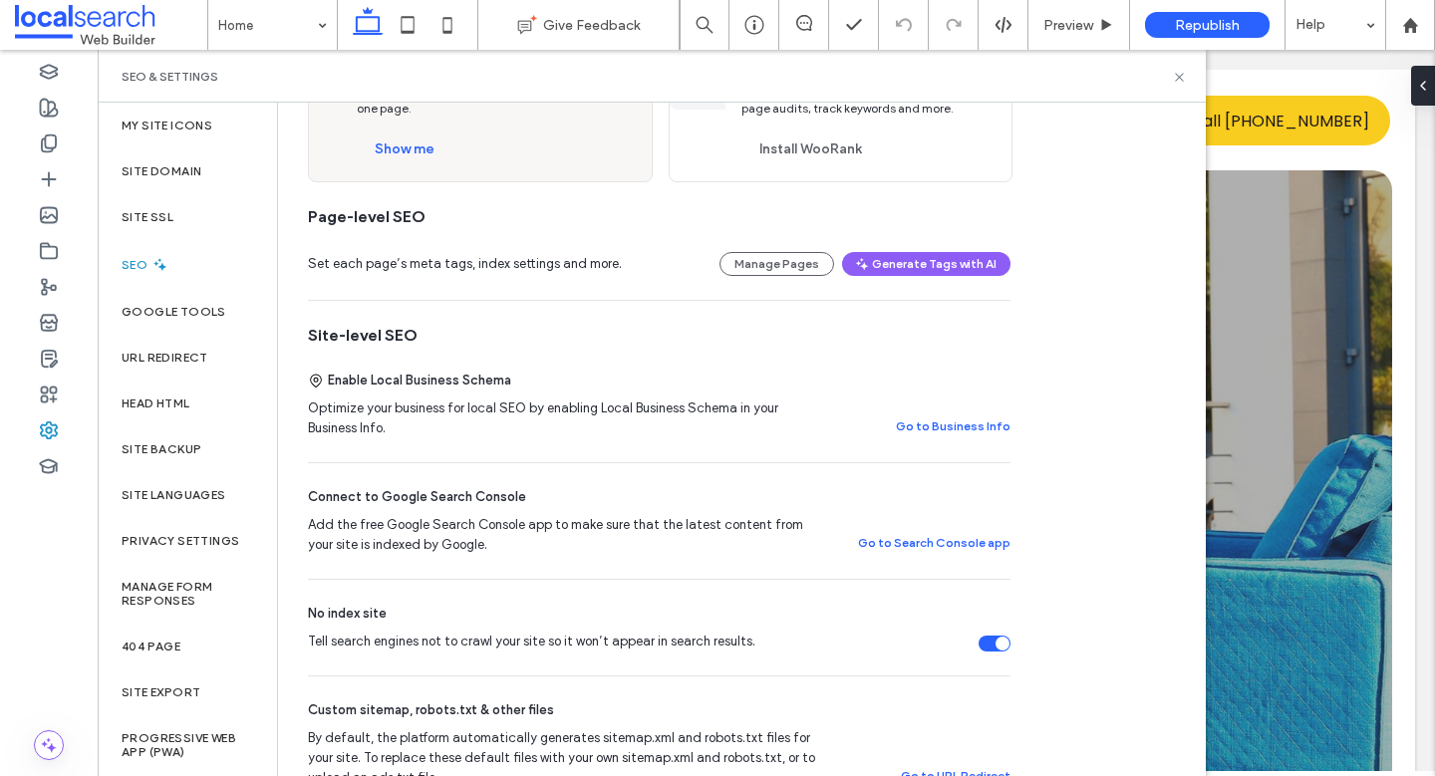
scroll to position [382, 0]
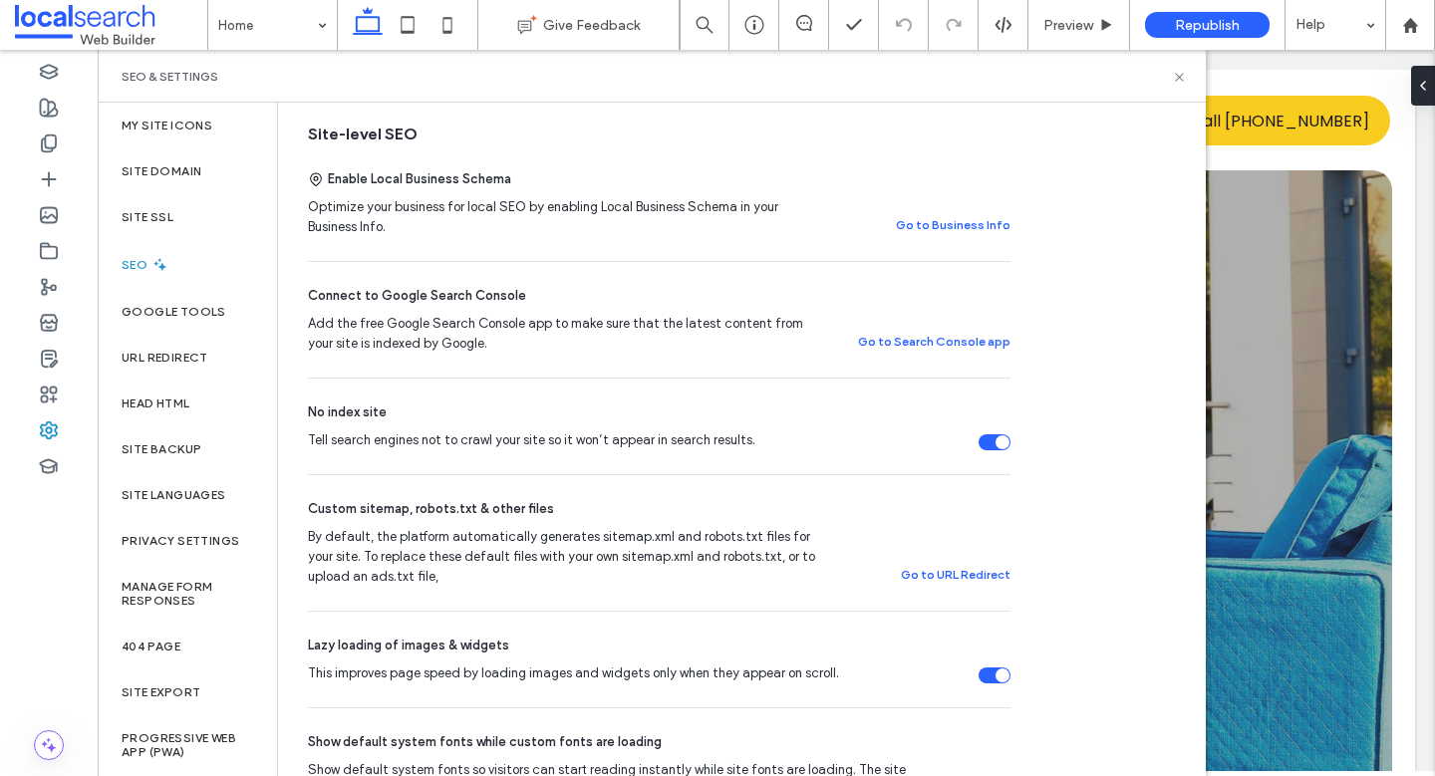
click at [1000, 437] on div "Tell search engines not to crawl your site so it won’t appear in search results." at bounding box center [1002, 442] width 14 height 14
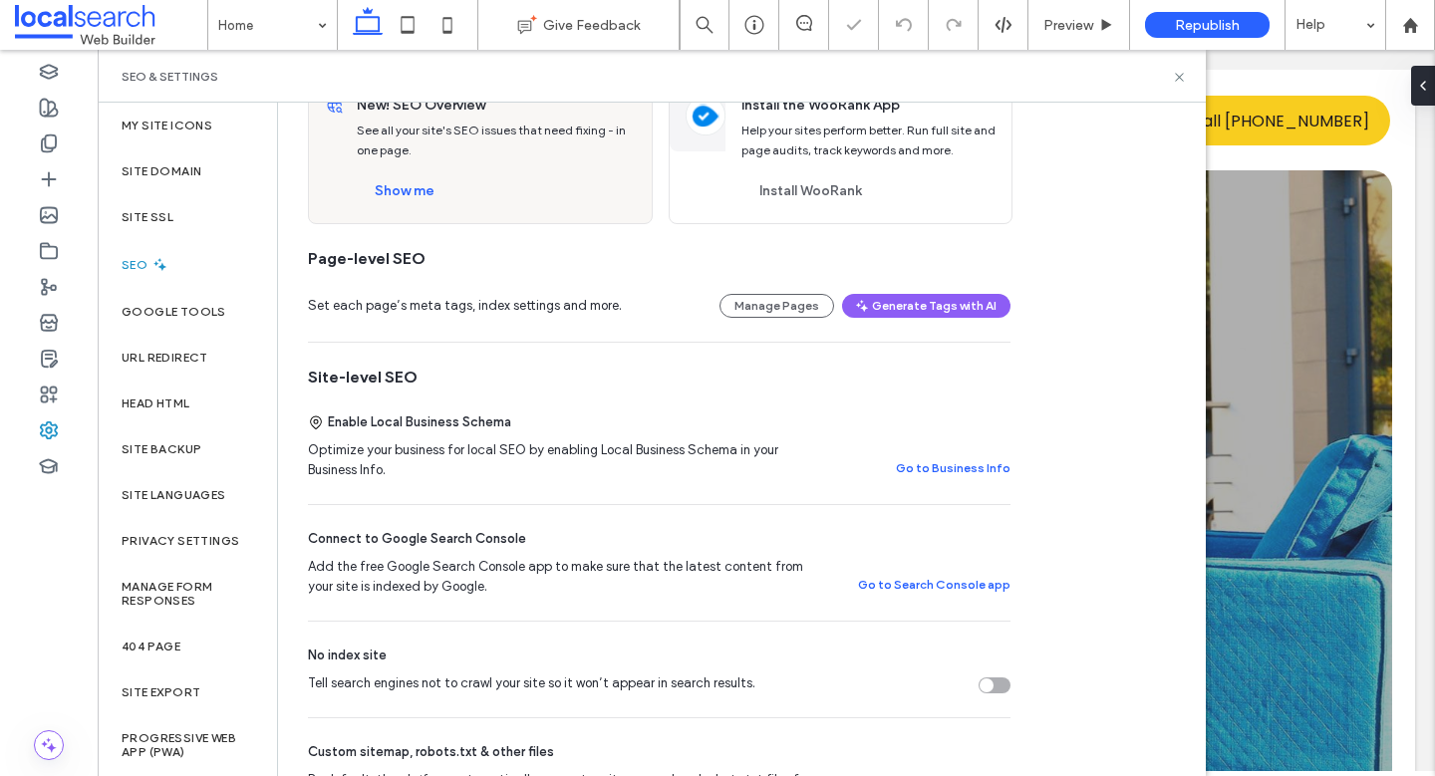
scroll to position [0, 0]
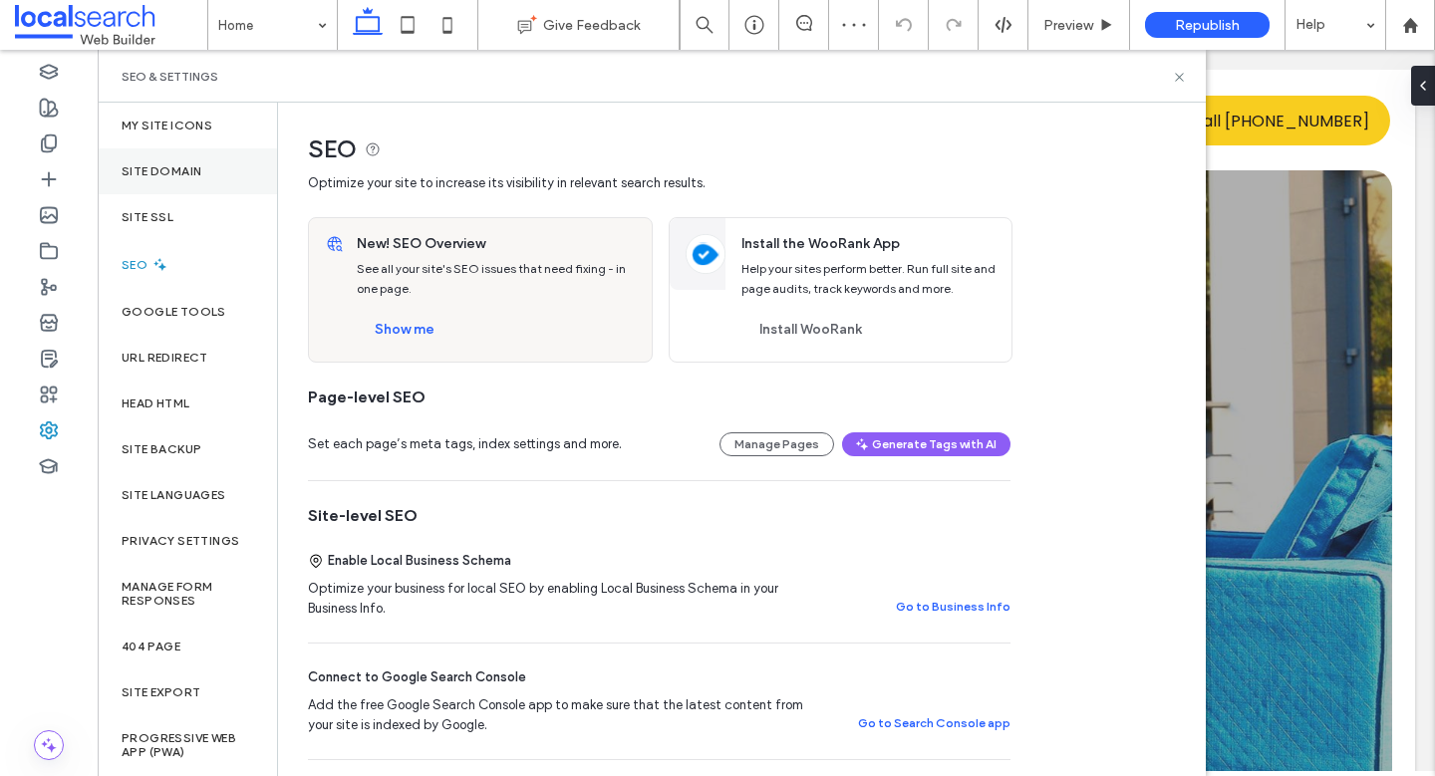
click at [201, 166] on div "Site Domain" at bounding box center [187, 171] width 179 height 46
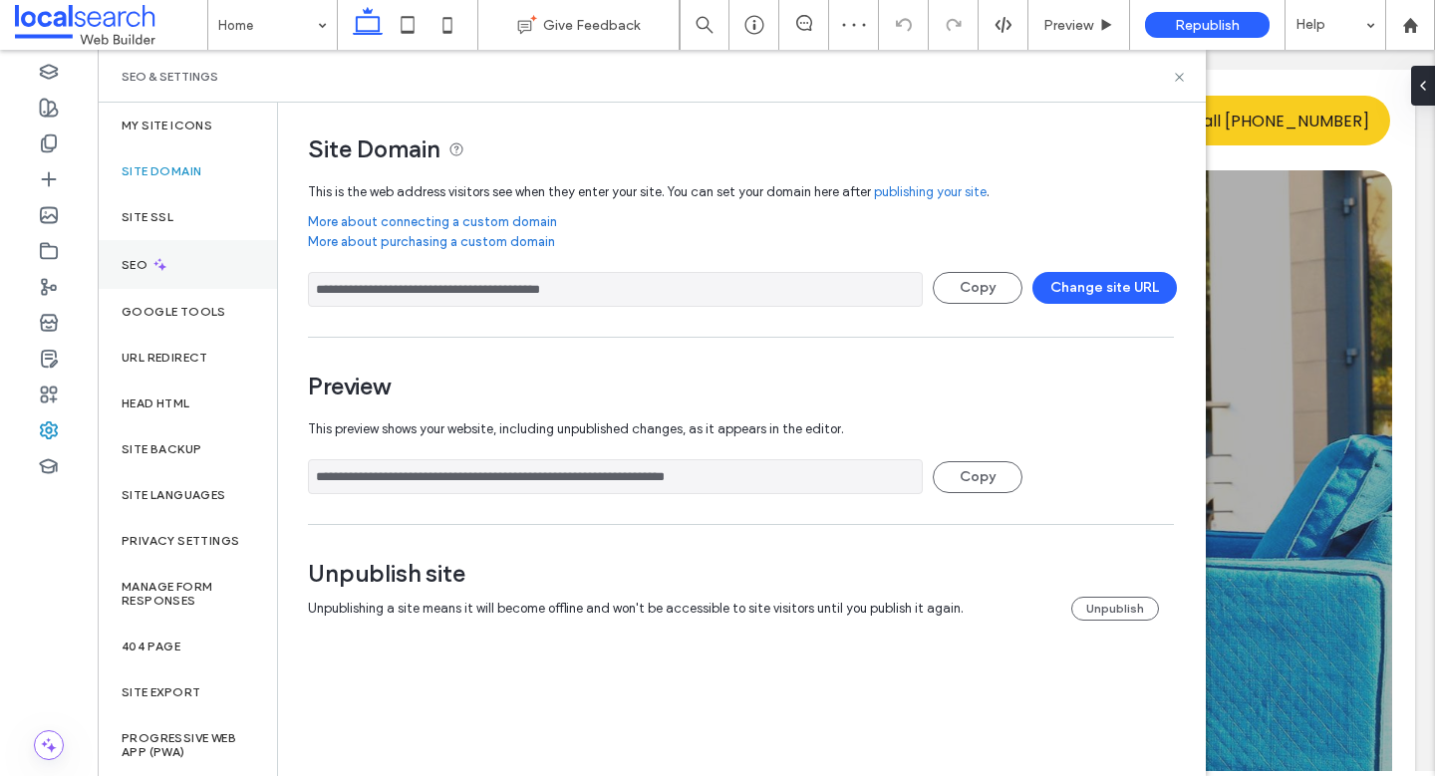
click at [187, 272] on div "SEO" at bounding box center [187, 264] width 179 height 49
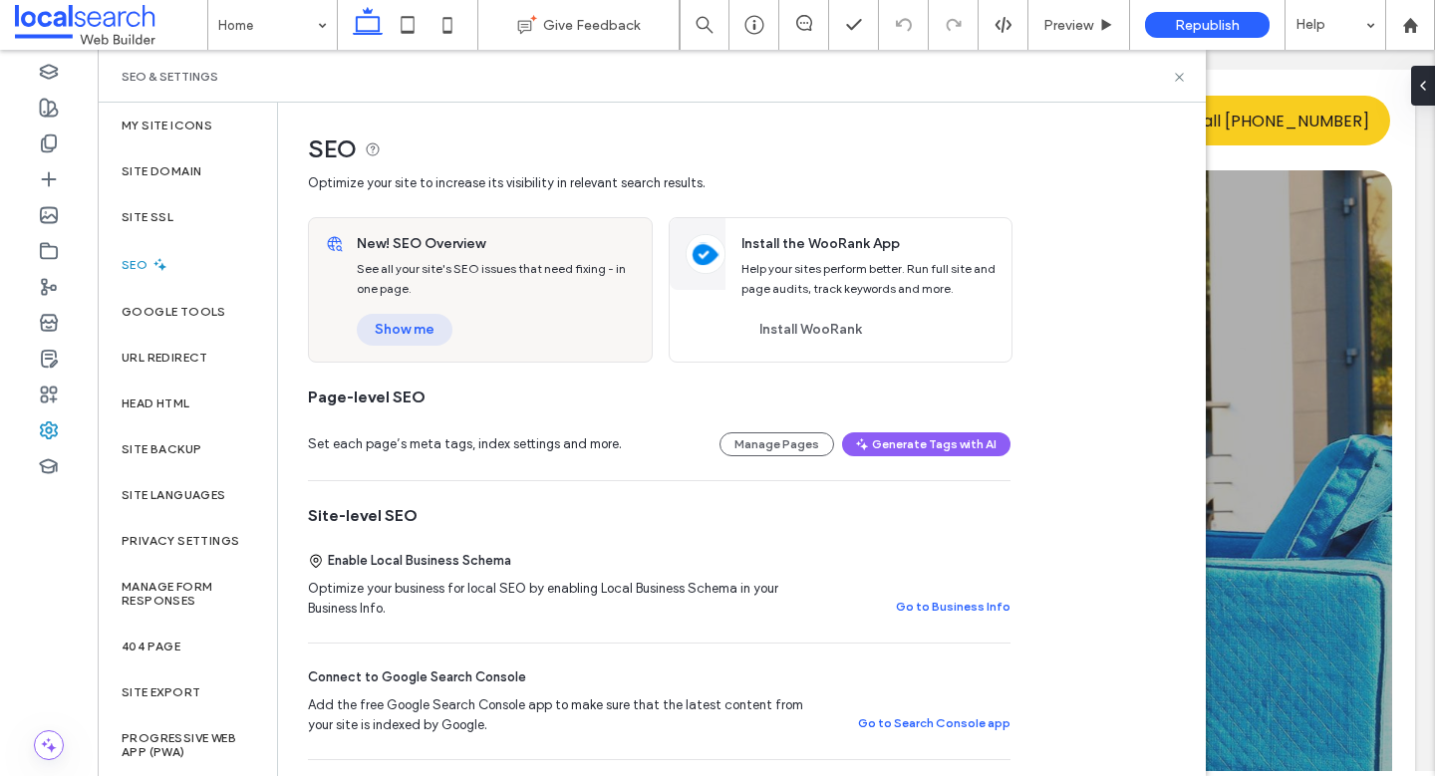
click at [388, 330] on button "Show me" at bounding box center [405, 330] width 96 height 32
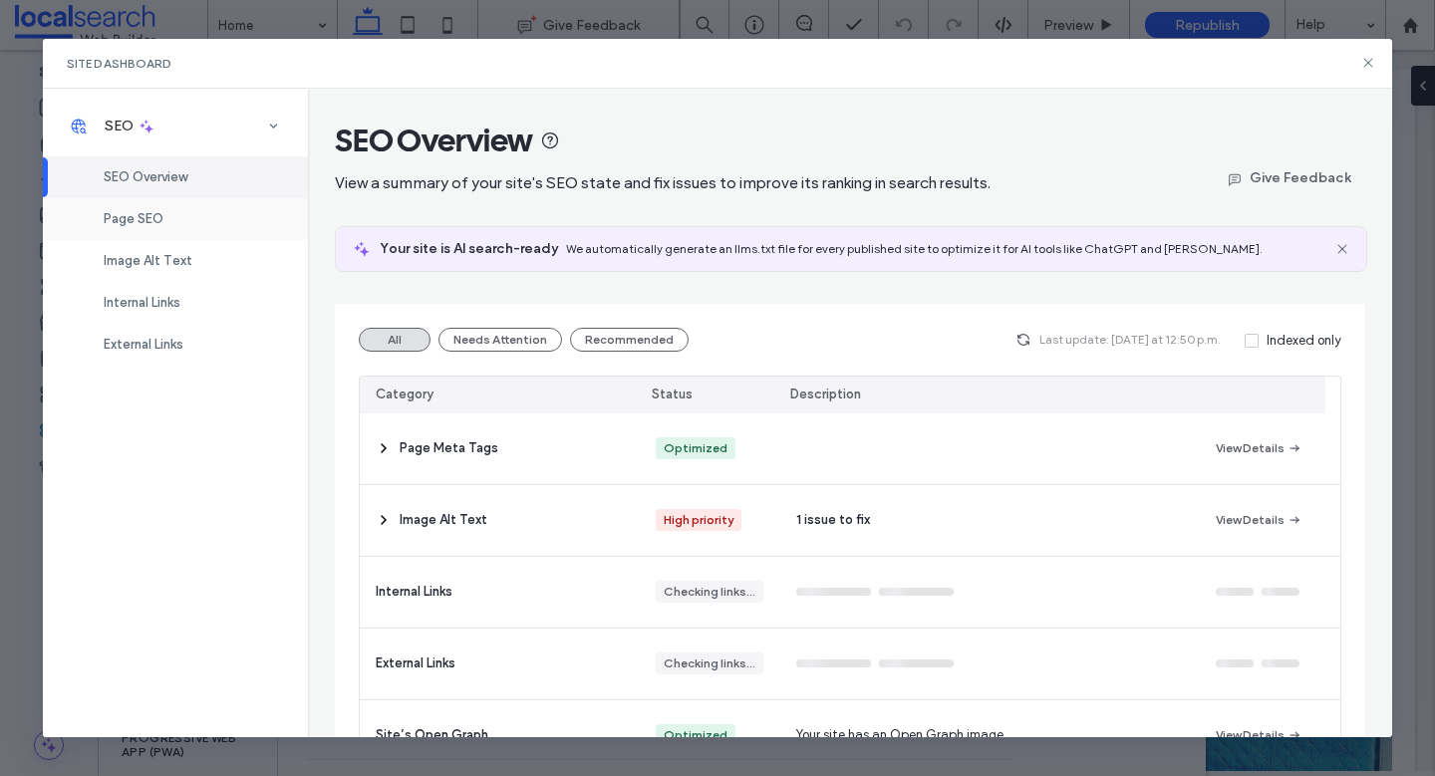
click at [186, 213] on div "Page SEO" at bounding box center [175, 219] width 265 height 42
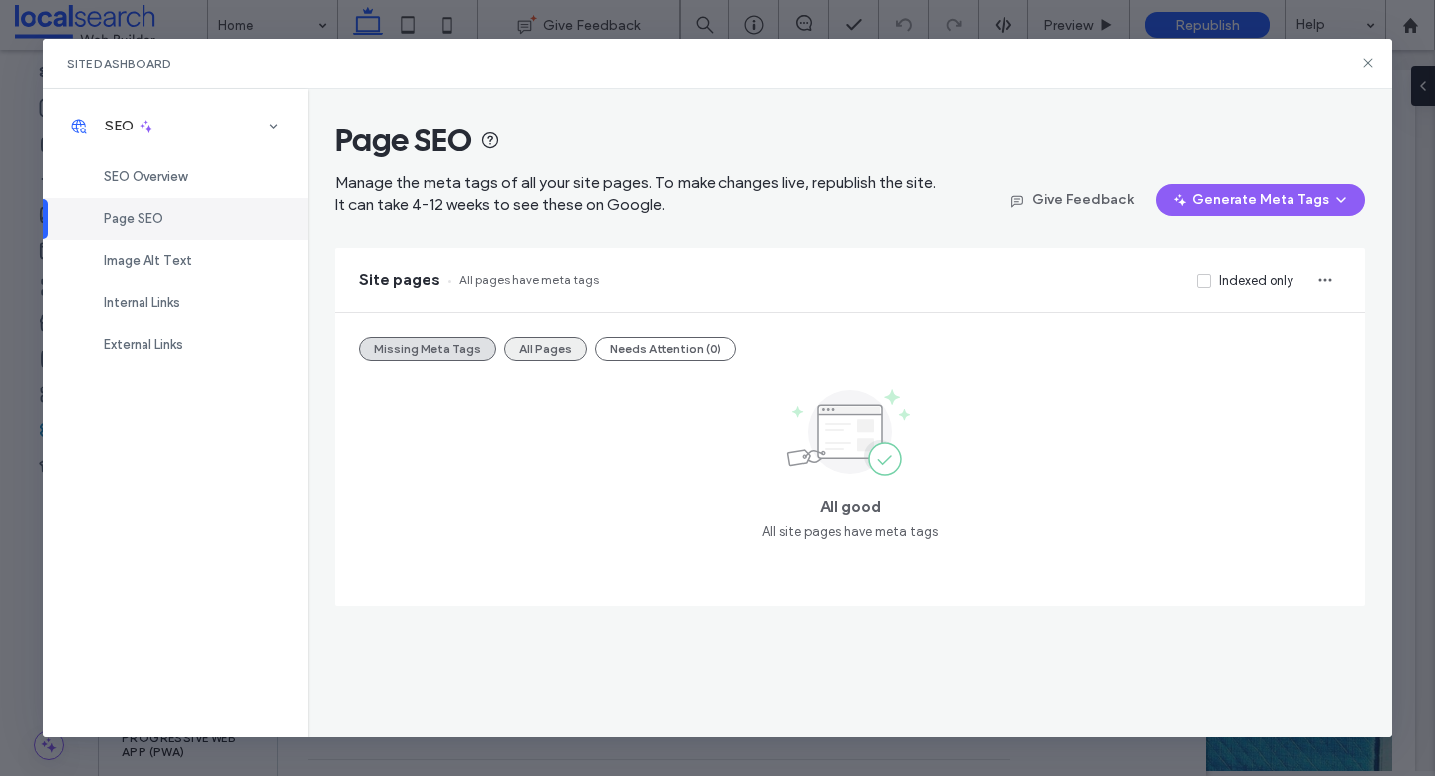
click at [561, 347] on button "All Pages" at bounding box center [545, 349] width 83 height 24
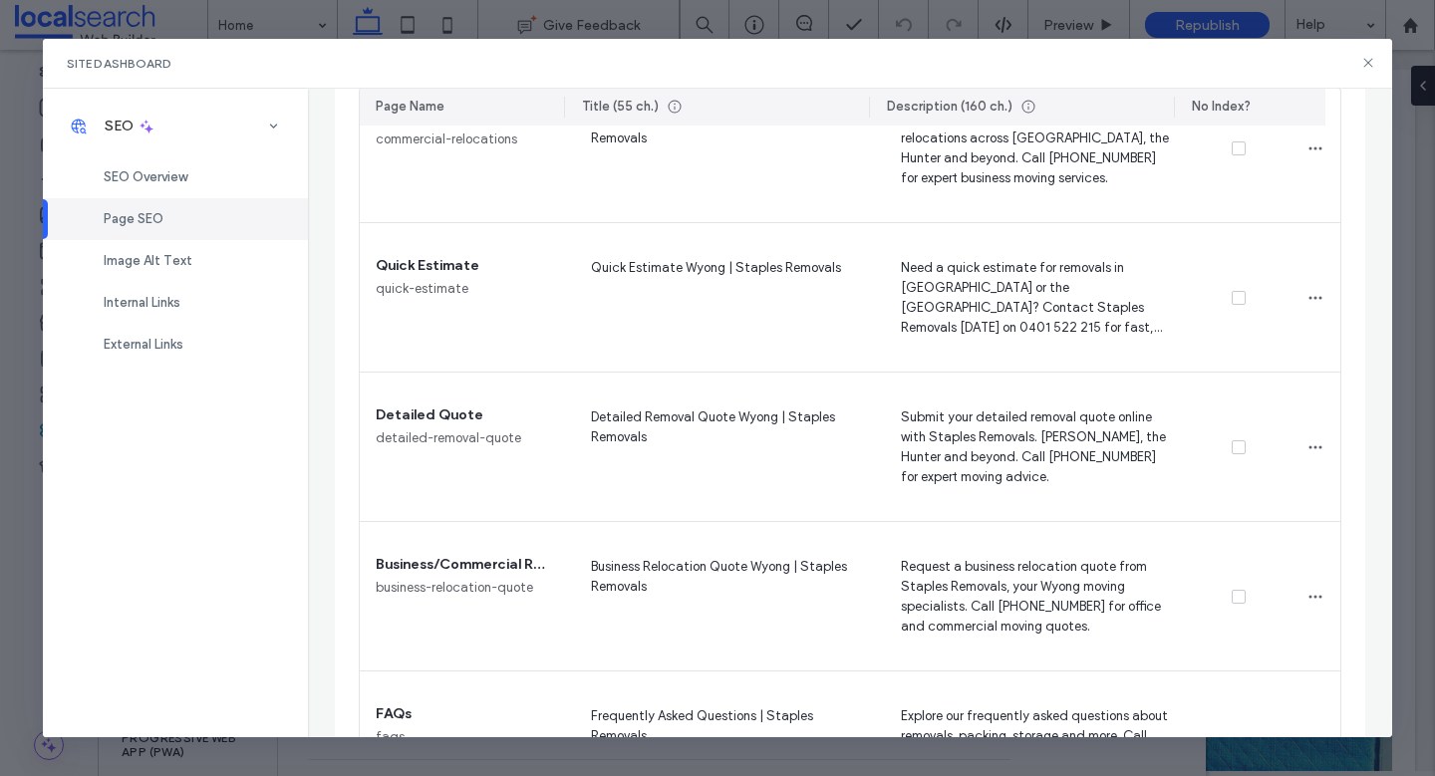
scroll to position [2102, 0]
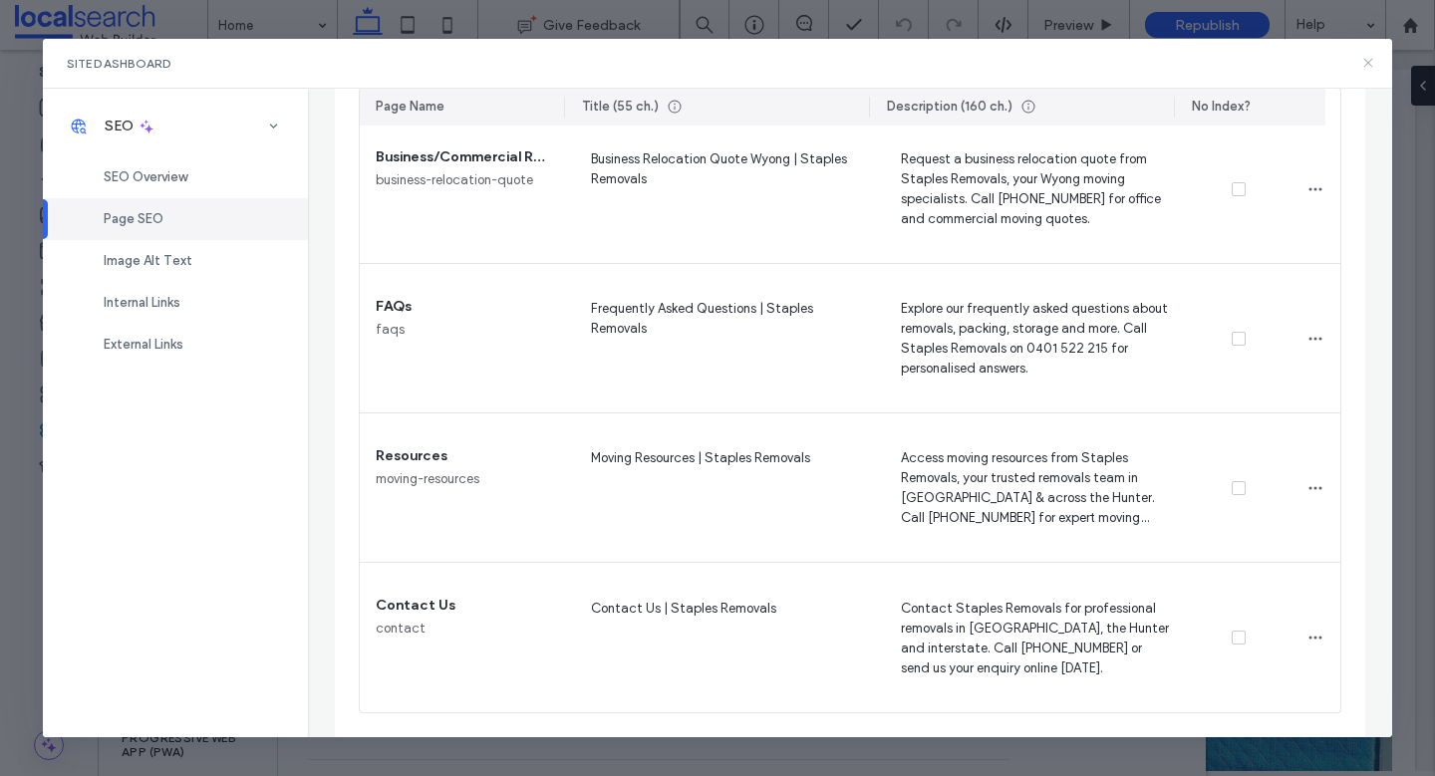
drag, startPoint x: 1369, startPoint y: 64, endPoint x: 1125, endPoint y: 49, distance: 244.6
click at [1369, 64] on icon at bounding box center [1368, 63] width 16 height 16
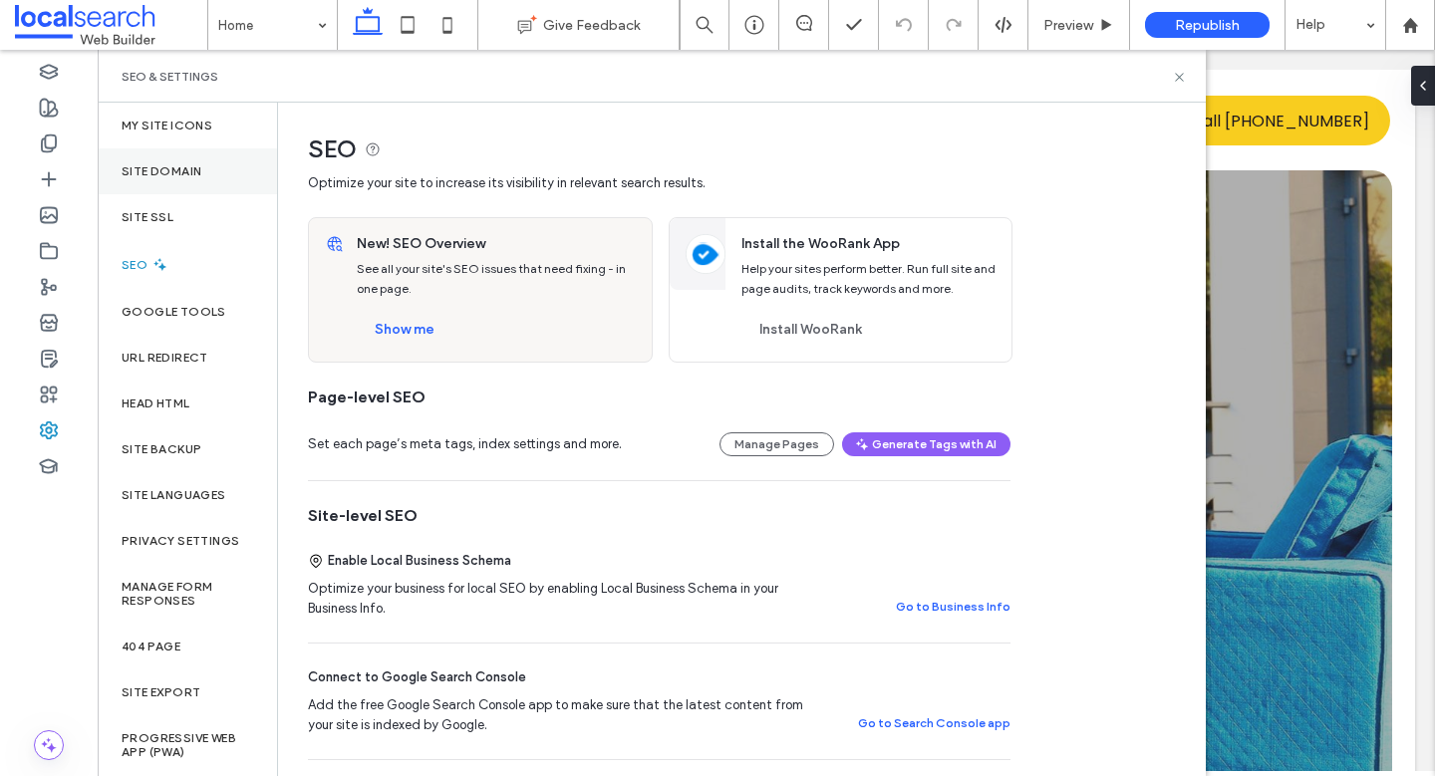
click at [194, 156] on div "Site Domain" at bounding box center [187, 171] width 179 height 46
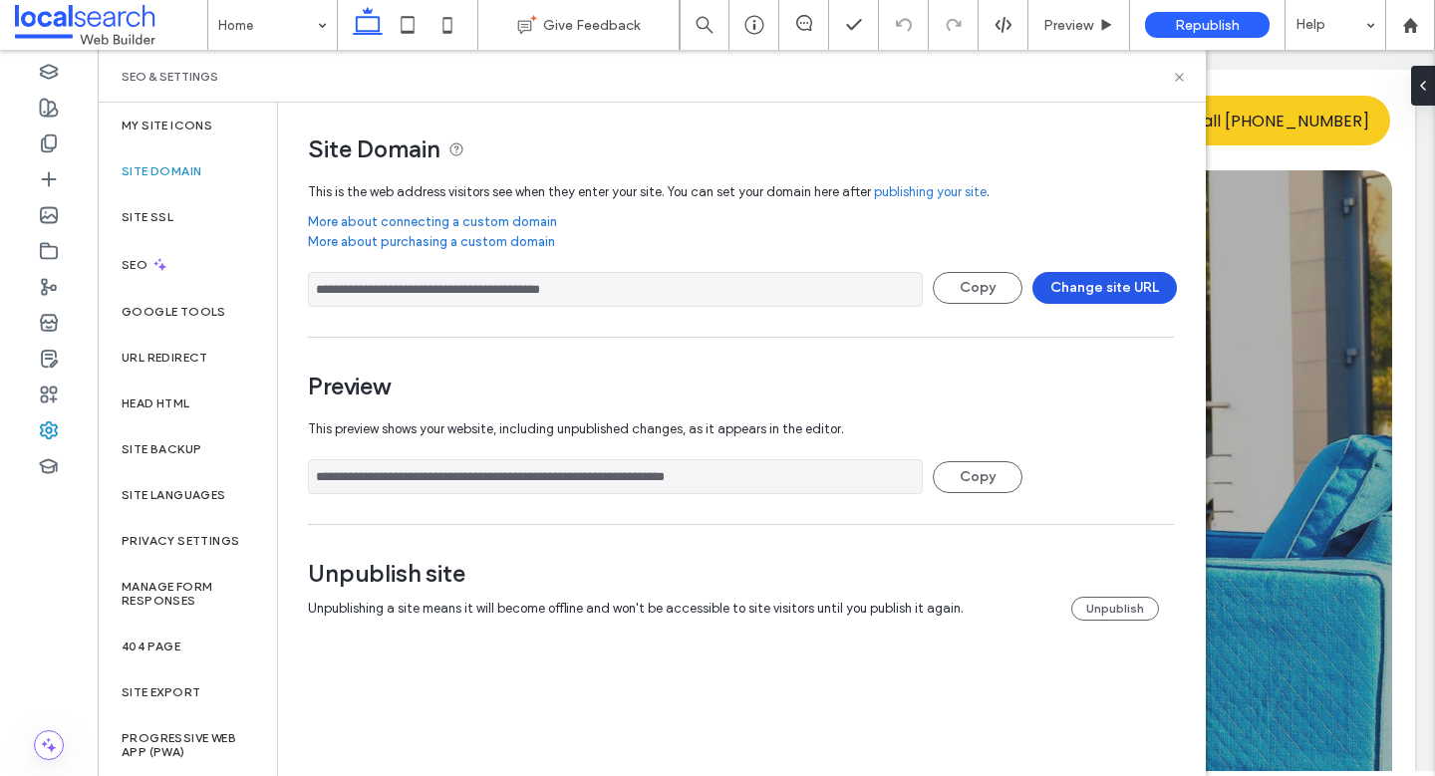
click at [1134, 283] on button "Change site URL" at bounding box center [1104, 288] width 144 height 32
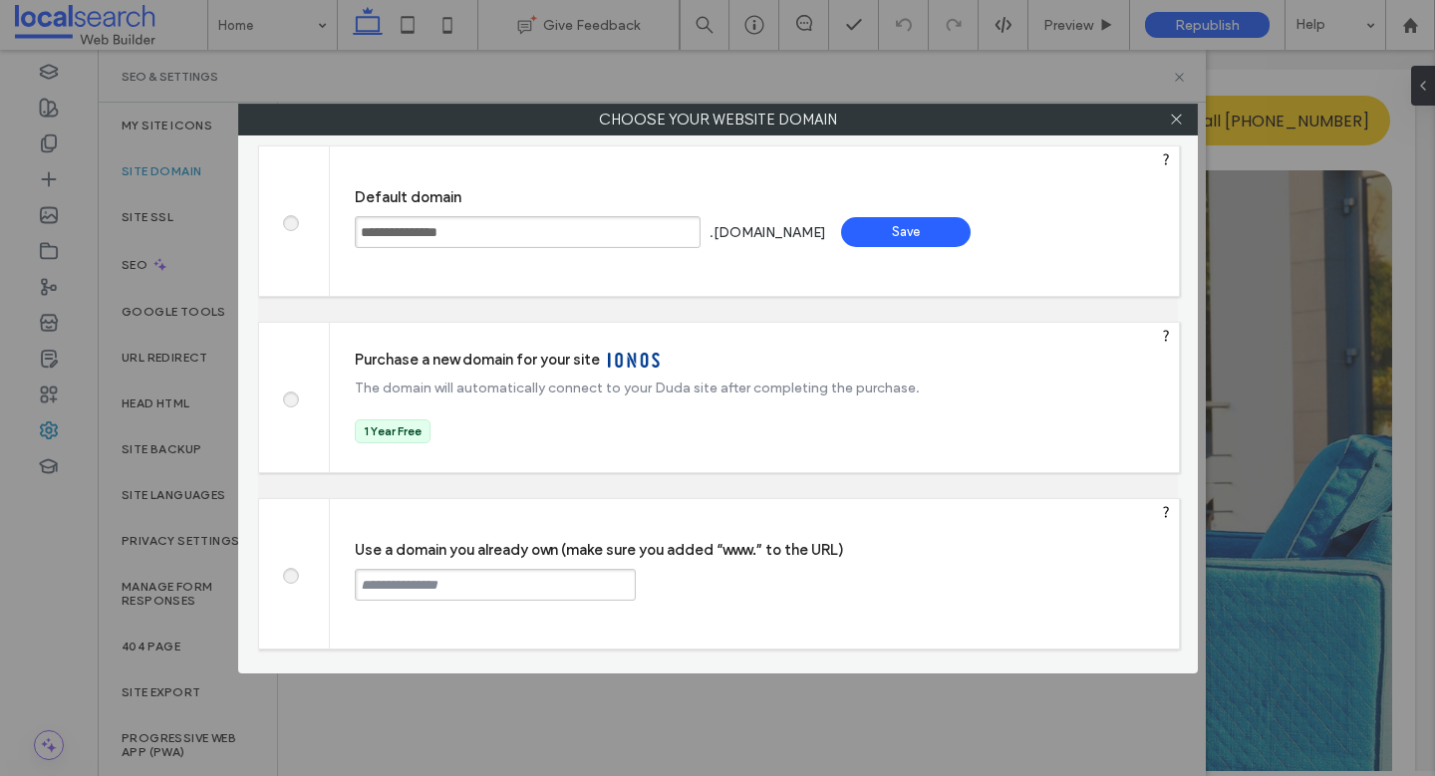
click at [468, 589] on input "text" at bounding box center [495, 585] width 281 height 32
paste input "**********"
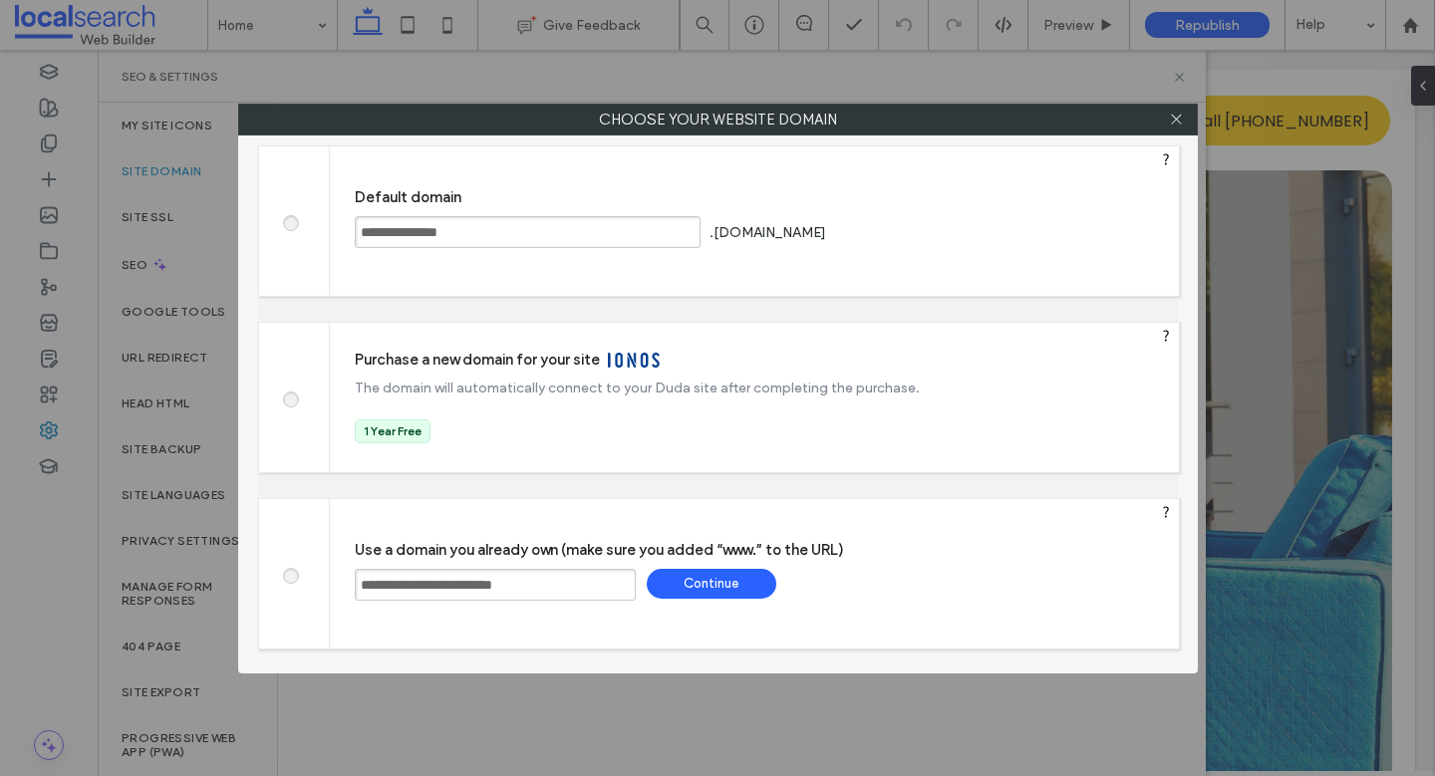
type input "**********"
click at [695, 587] on div "Continue" at bounding box center [712, 584] width 130 height 30
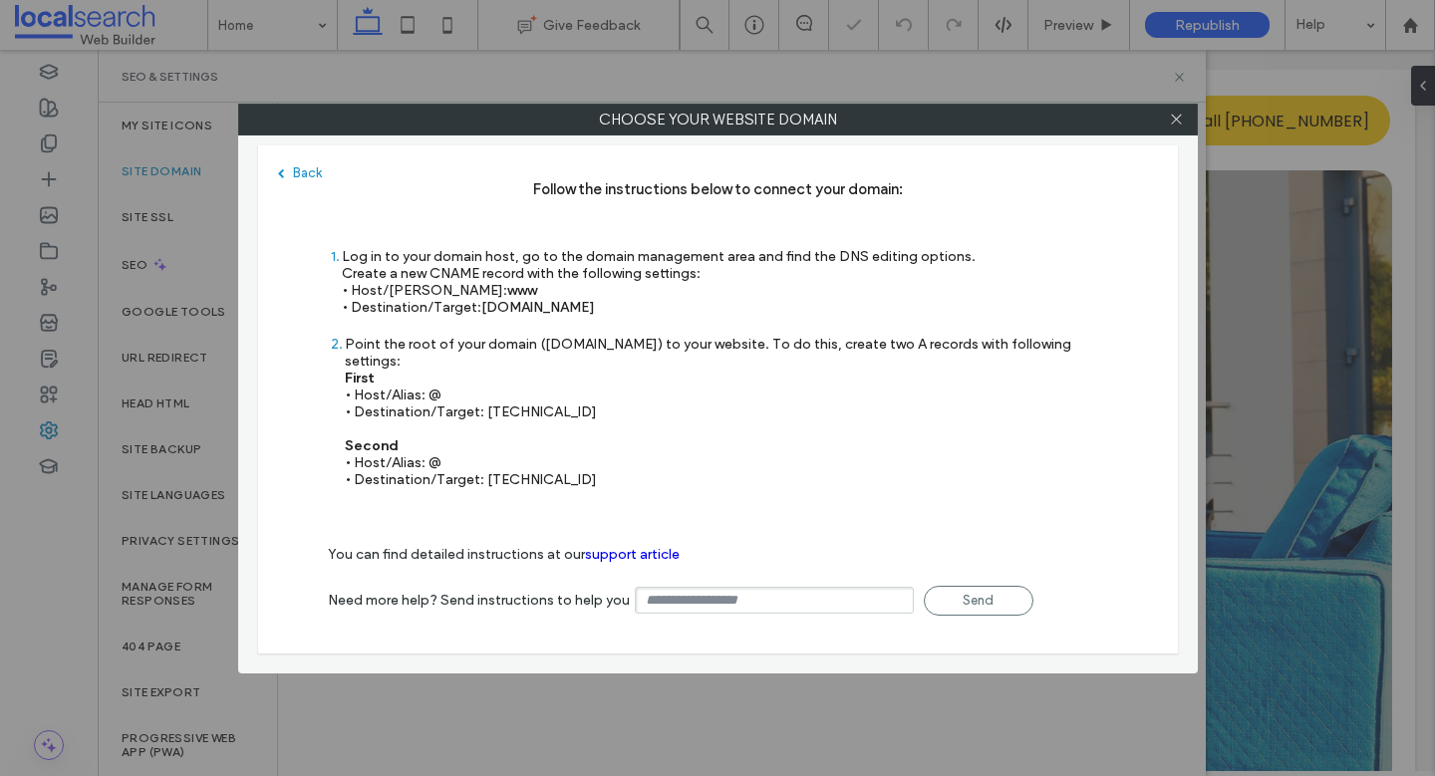
type input "**********"
click at [1179, 124] on icon at bounding box center [1176, 119] width 15 height 15
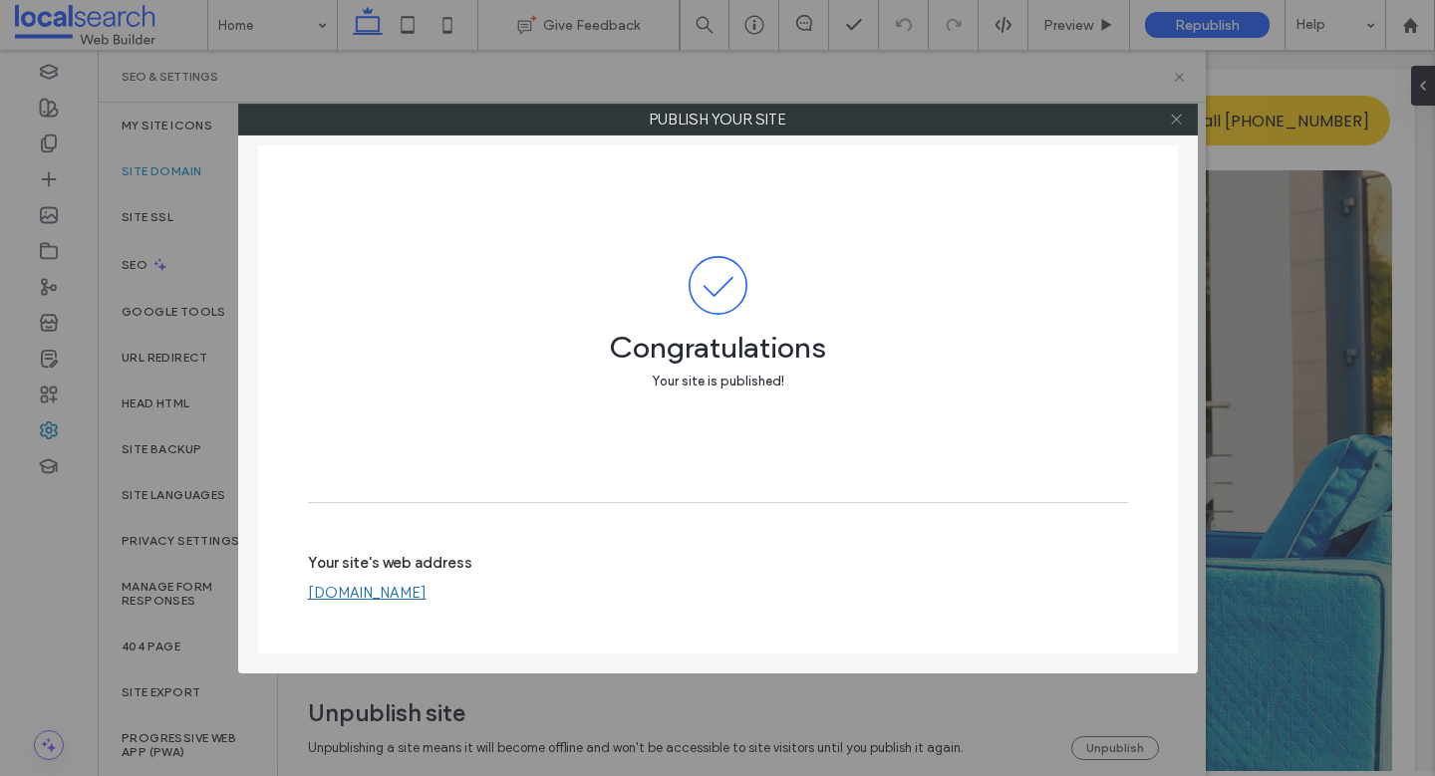
click at [1176, 120] on use at bounding box center [1176, 120] width 10 height 10
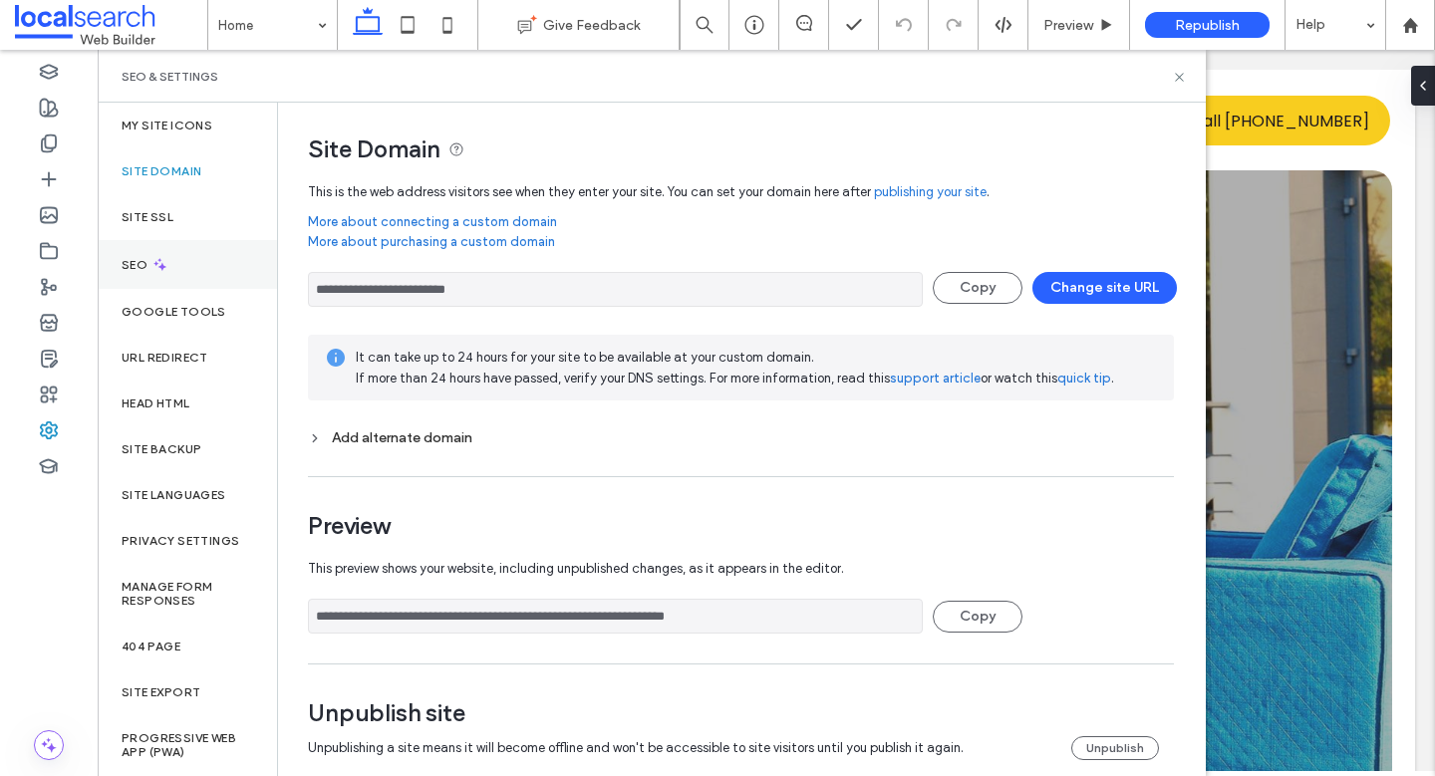
click at [174, 276] on div "SEO" at bounding box center [187, 264] width 179 height 49
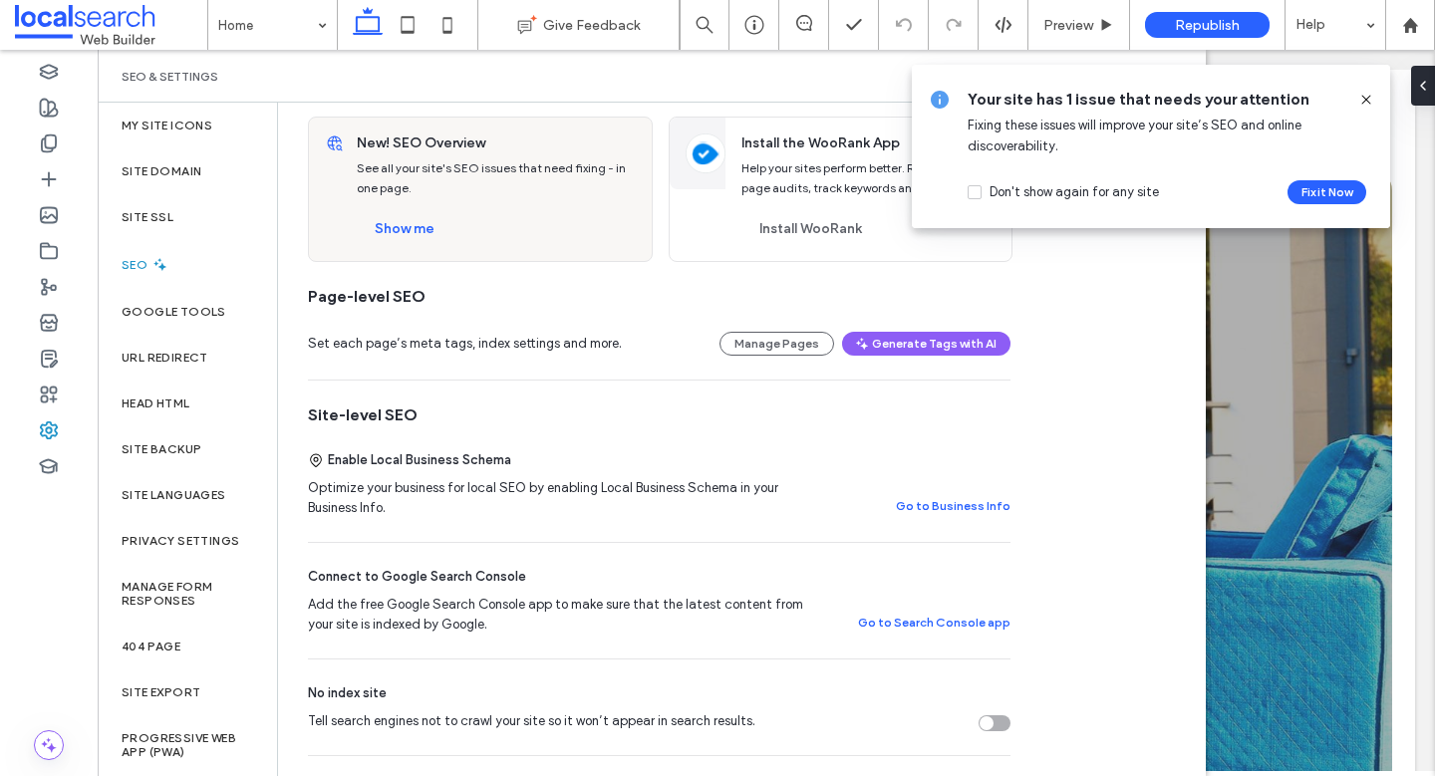
scroll to position [344, 0]
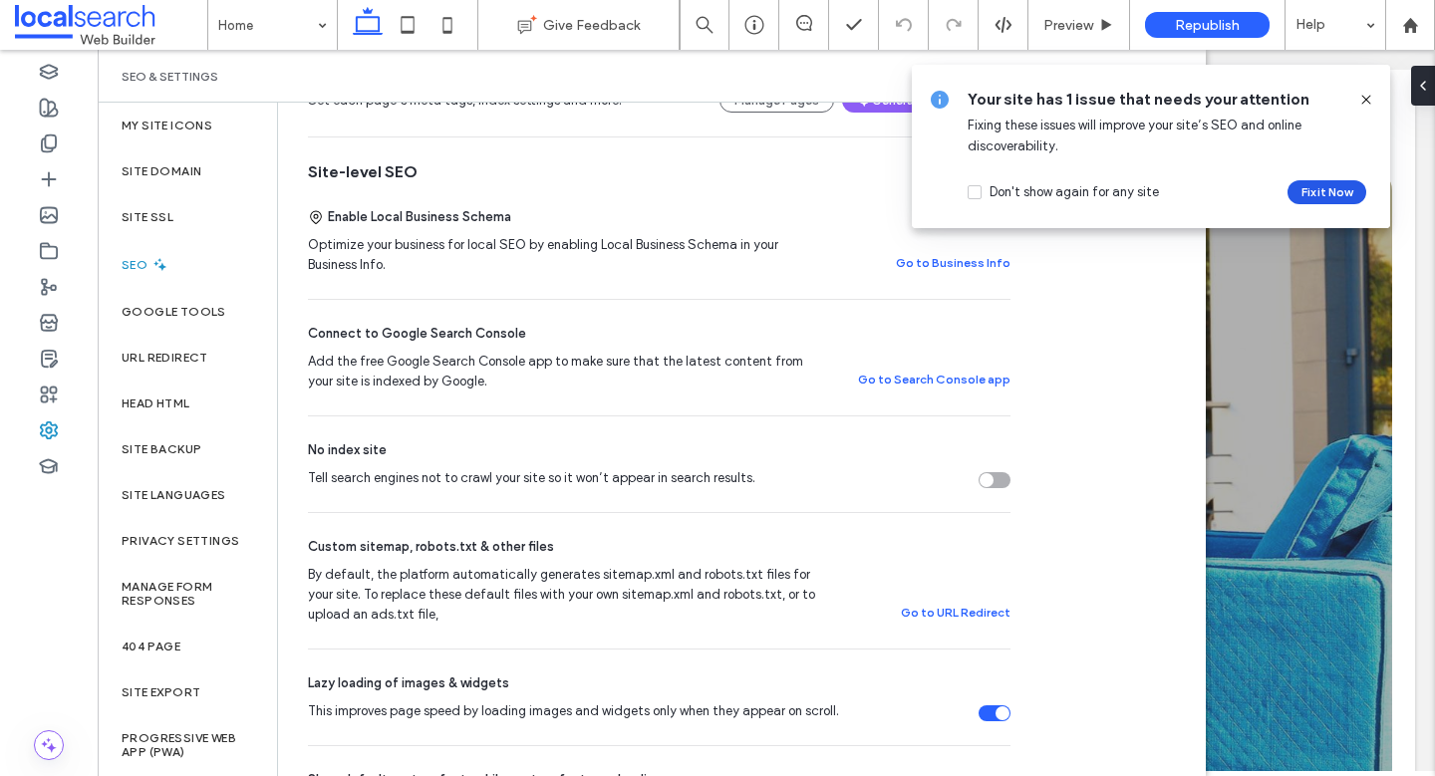
click at [1348, 194] on button "Fix it Now" at bounding box center [1326, 192] width 79 height 24
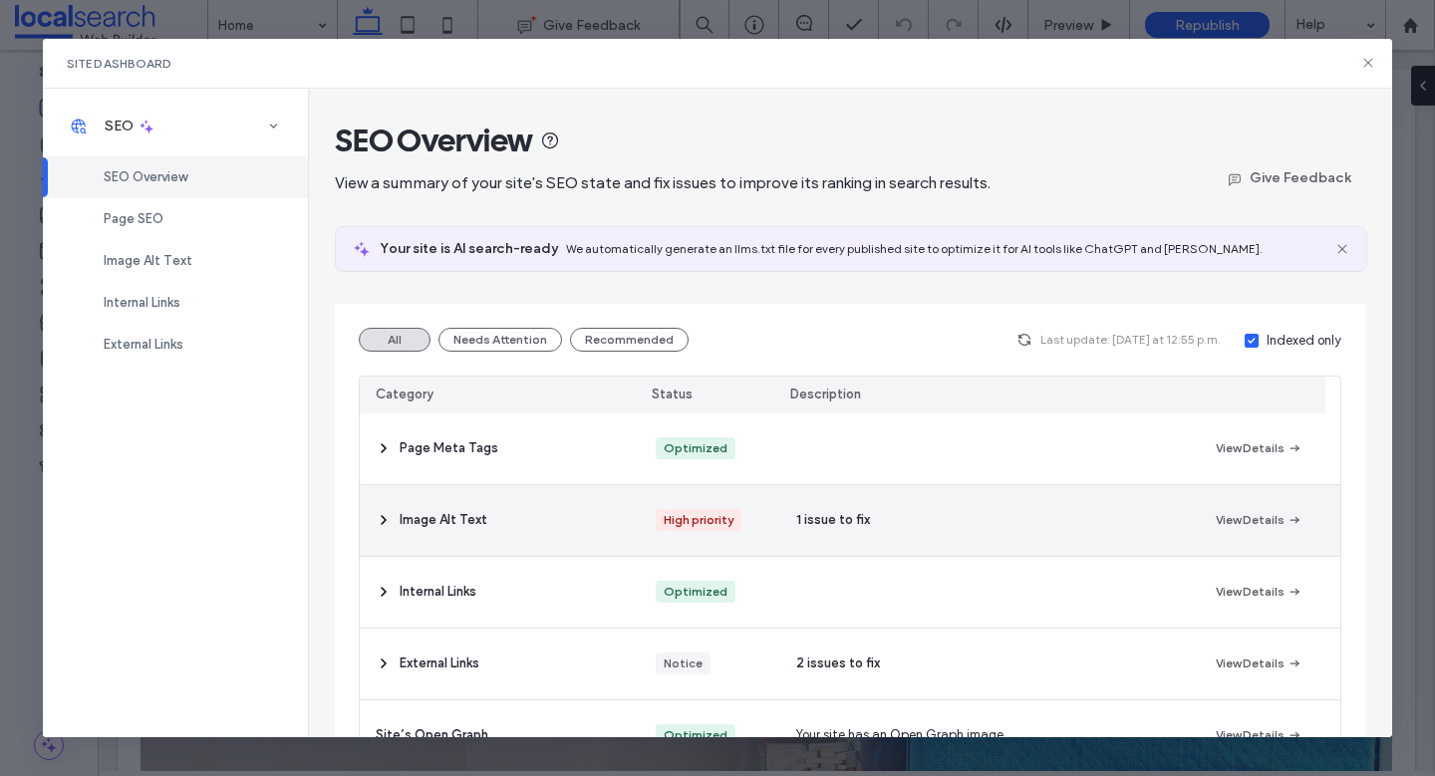
click at [944, 524] on div "1 issue to fix" at bounding box center [990, 520] width 420 height 71
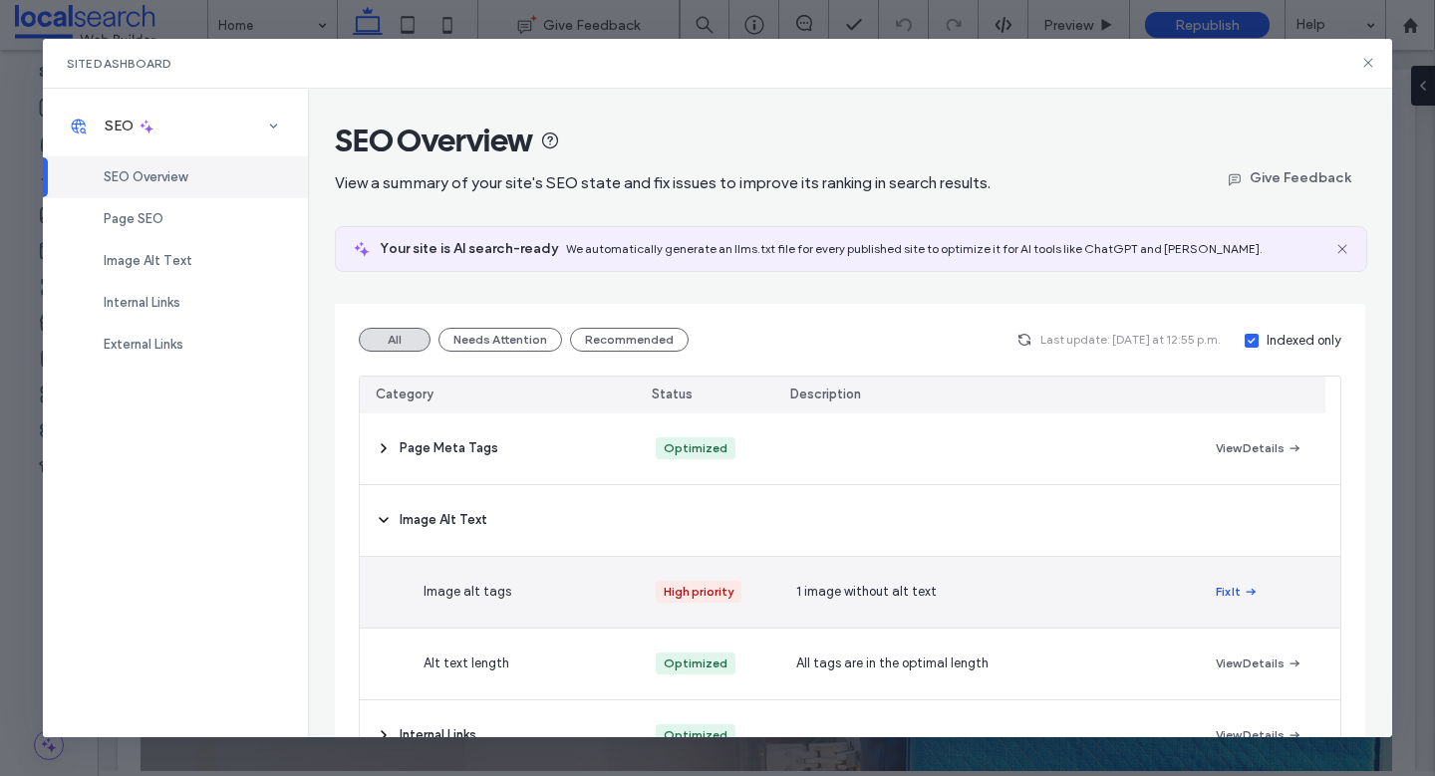
click at [1243, 584] on icon "button" at bounding box center [1251, 592] width 16 height 16
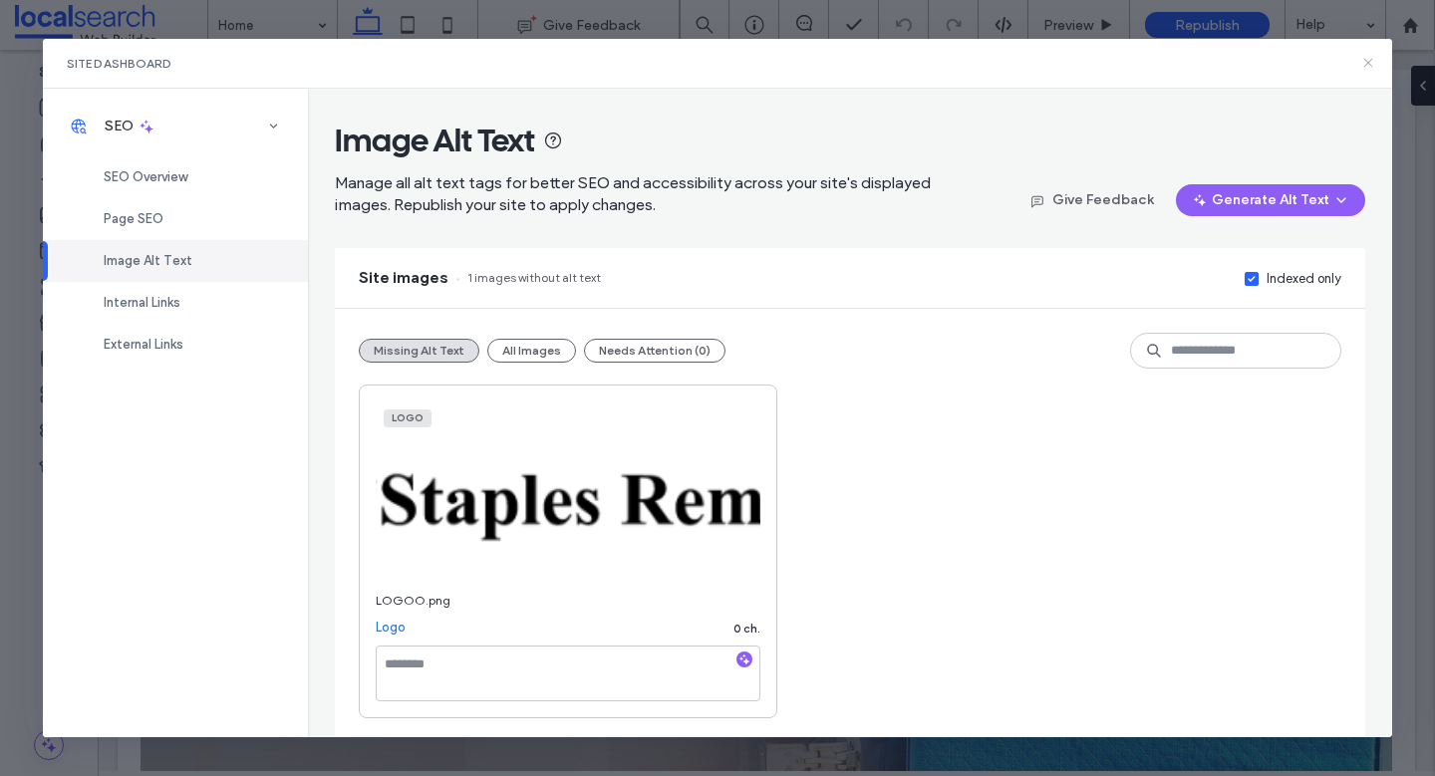
click at [1363, 59] on use at bounding box center [1367, 63] width 9 height 9
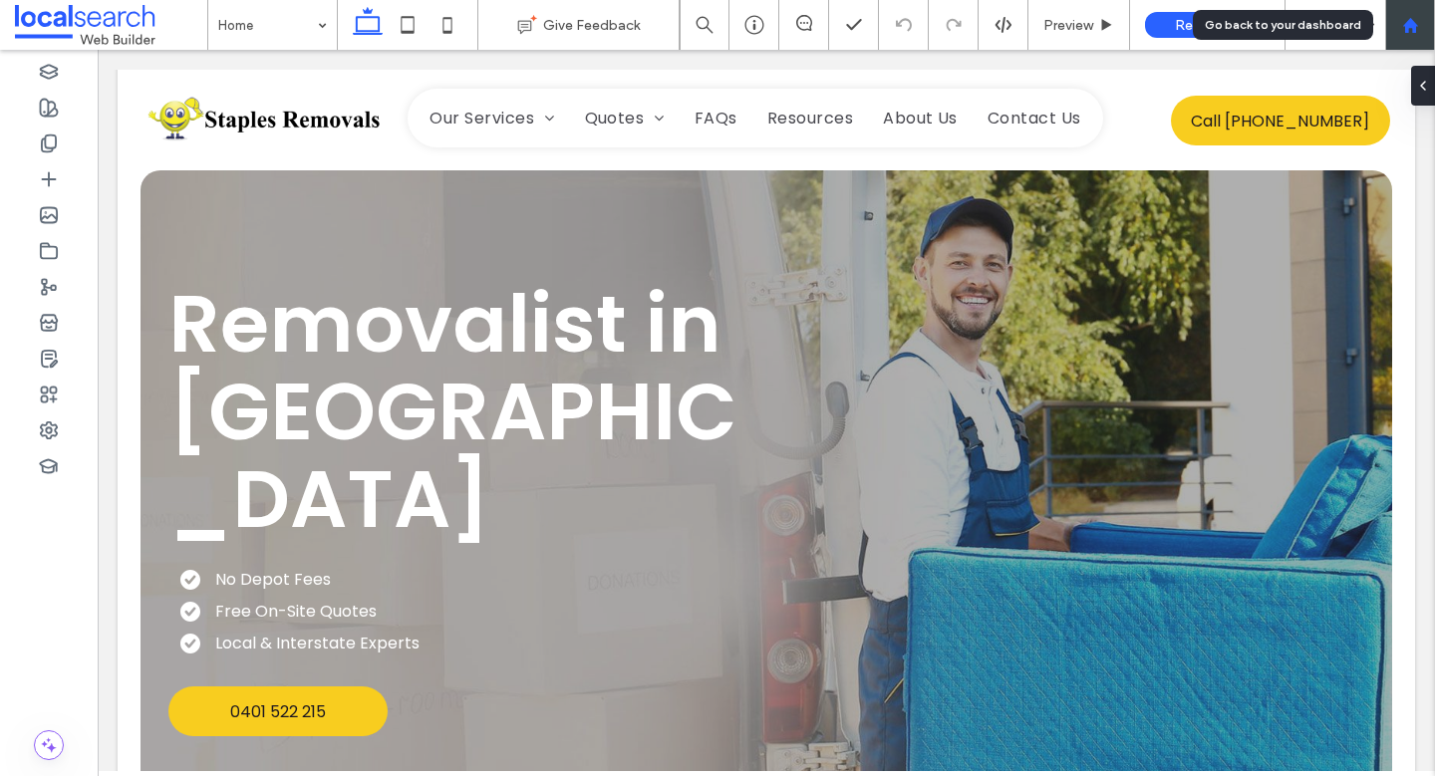
click at [1393, 21] on div at bounding box center [1410, 25] width 48 height 17
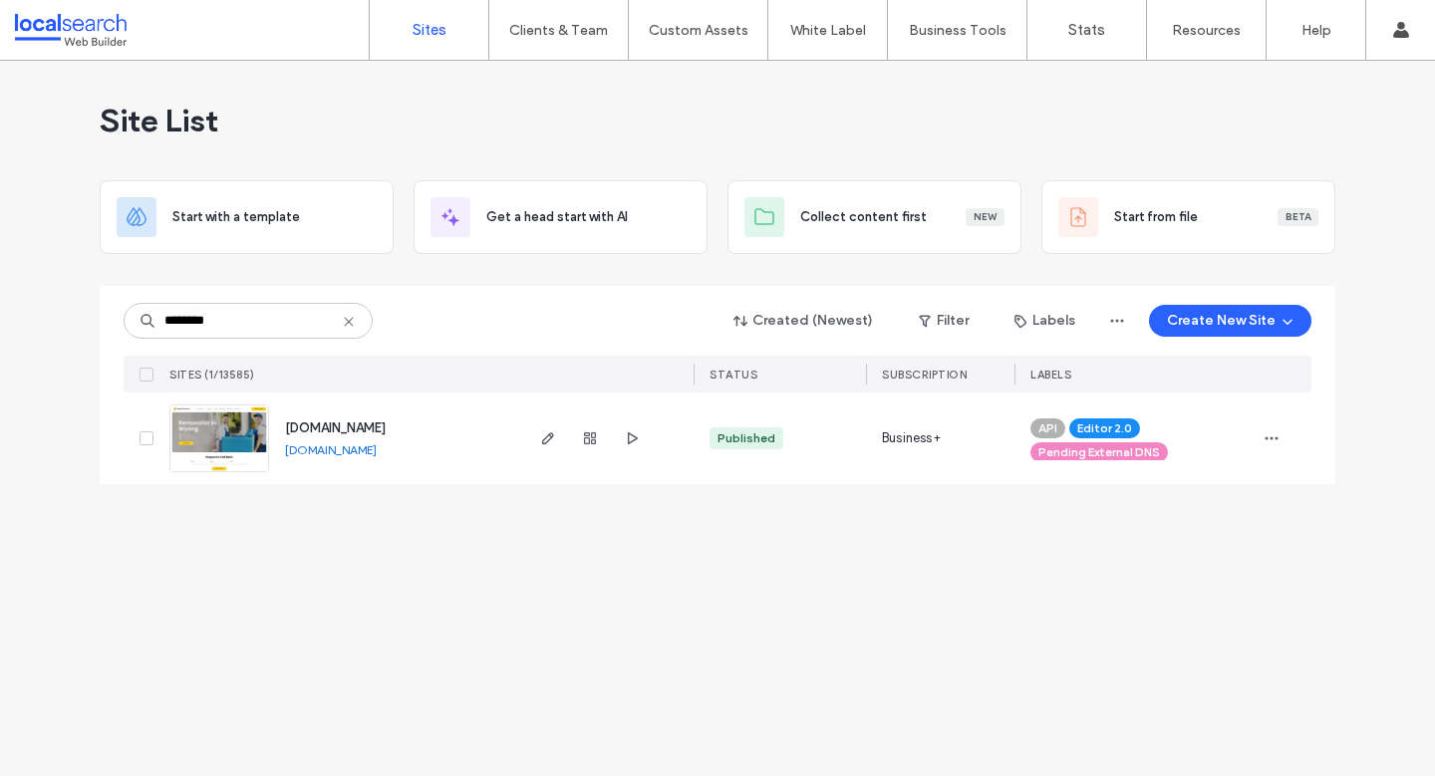
type input "********"
click at [634, 600] on div "Site List Start with a template Get a head start with AI Collect content first …" at bounding box center [717, 418] width 1435 height 715
click at [602, 624] on div "Site List Start with a template Get a head start with AI Collect content first …" at bounding box center [717, 418] width 1435 height 715
